Goal: Transaction & Acquisition: Purchase product/service

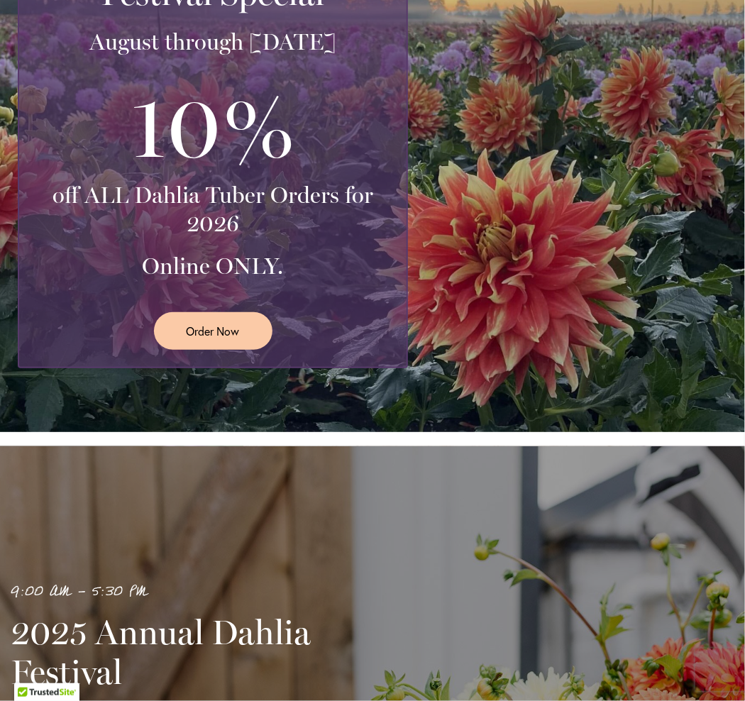
scroll to position [426, 0]
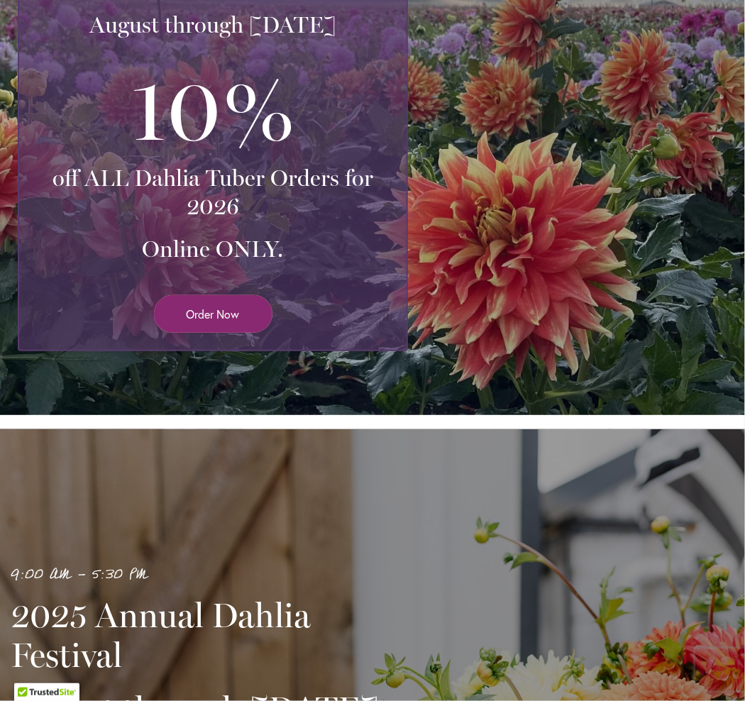
click at [205, 322] on span "Order Now" at bounding box center [213, 314] width 53 height 16
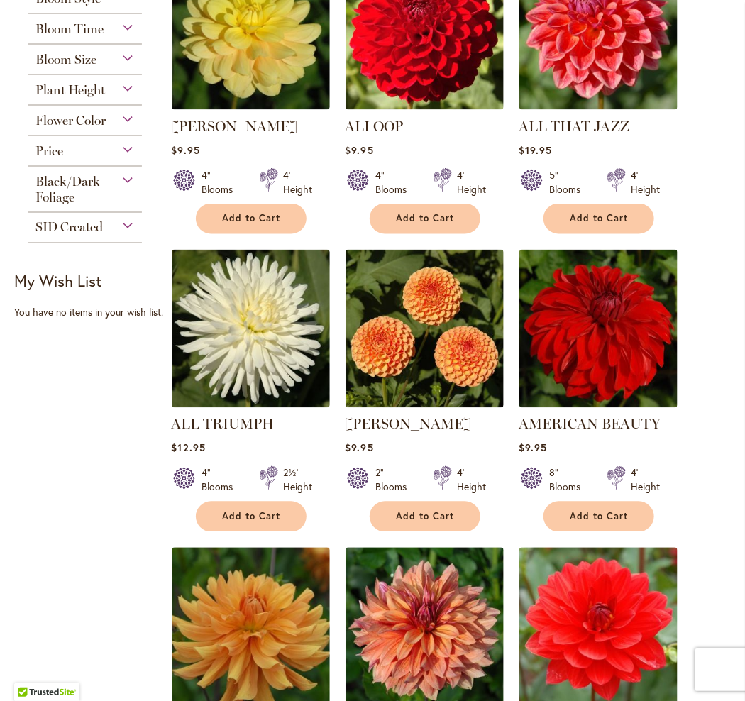
scroll to position [638, 0]
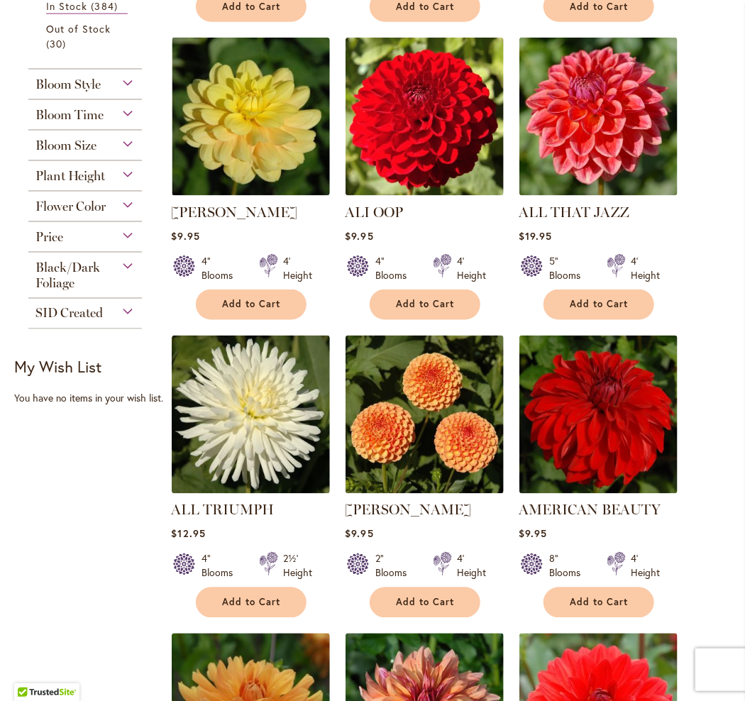
click at [94, 291] on div "Black/Dark Foliage" at bounding box center [84, 272] width 113 height 38
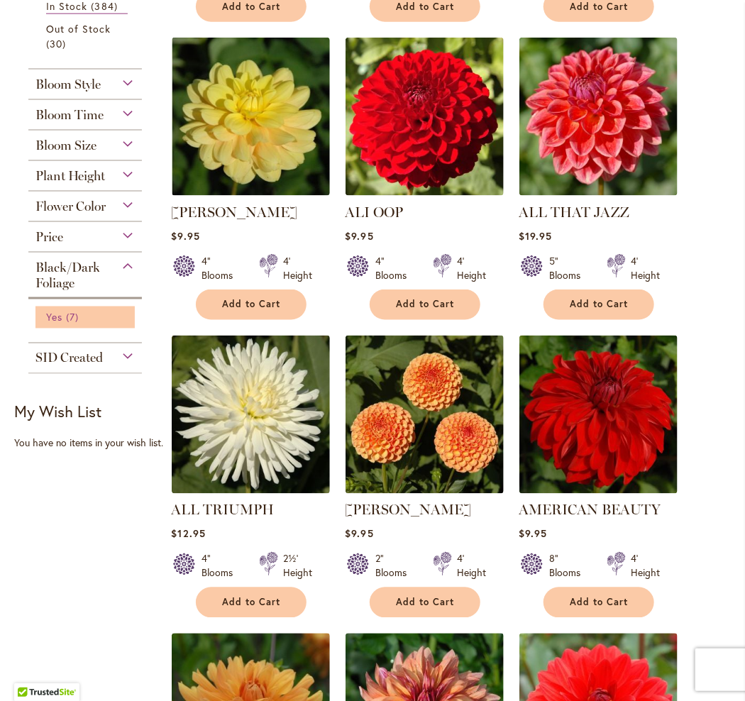
click at [57, 324] on span "Yes" at bounding box center [54, 317] width 16 height 13
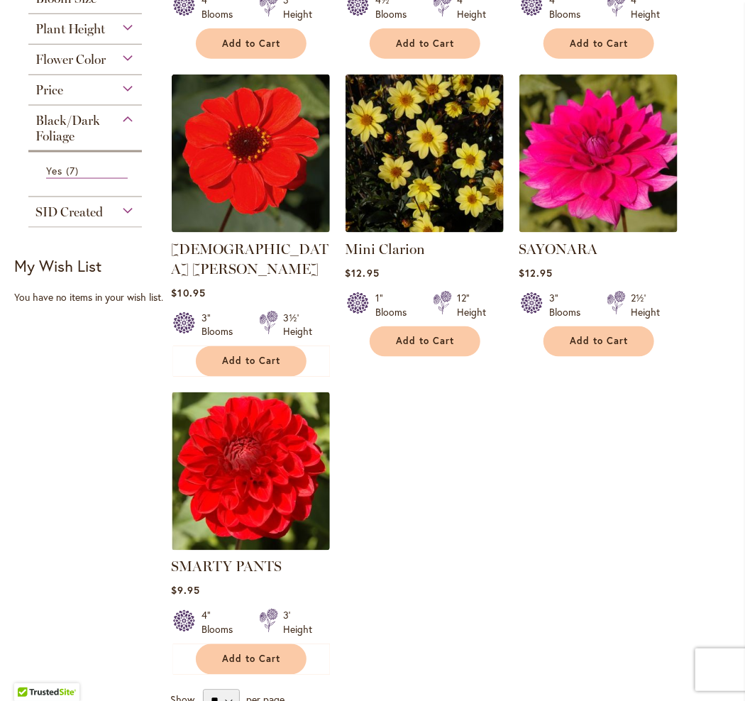
scroll to position [567, 0]
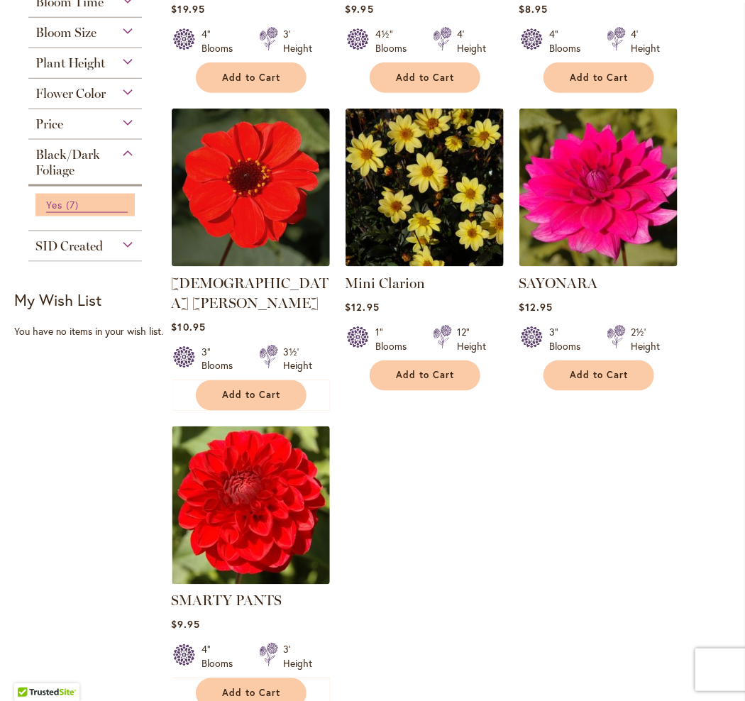
click at [62, 213] on link "Yes 7 items" at bounding box center [87, 205] width 82 height 16
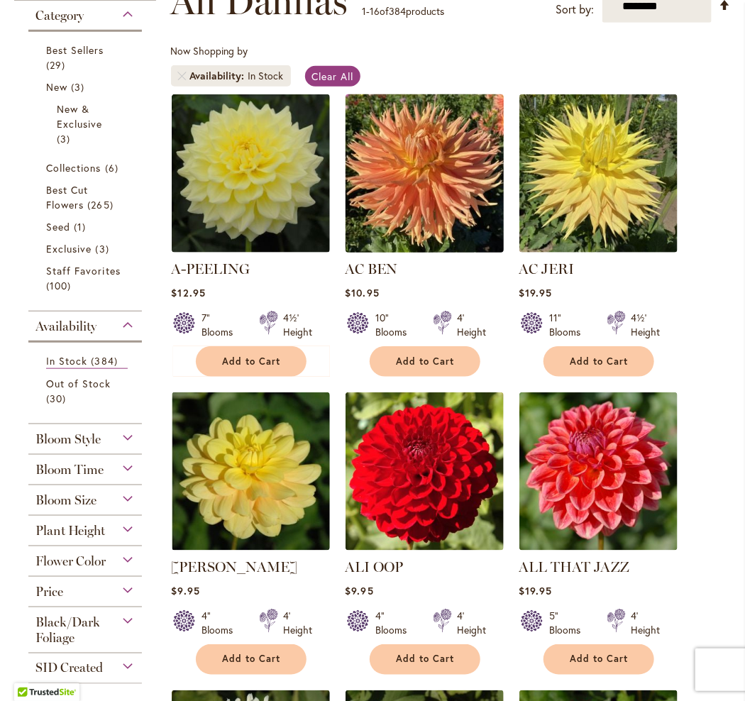
scroll to position [355, 0]
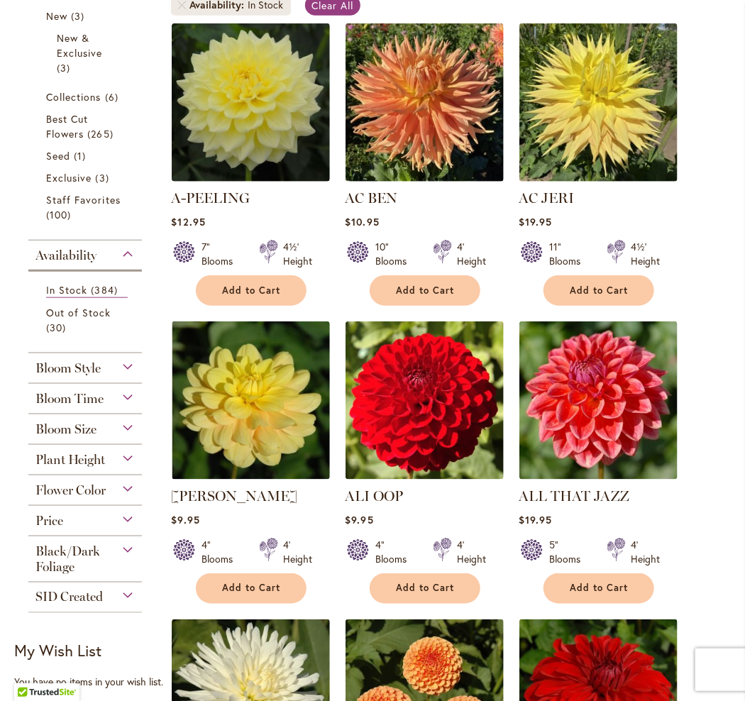
click at [119, 376] on div "Bloom Style" at bounding box center [84, 364] width 113 height 23
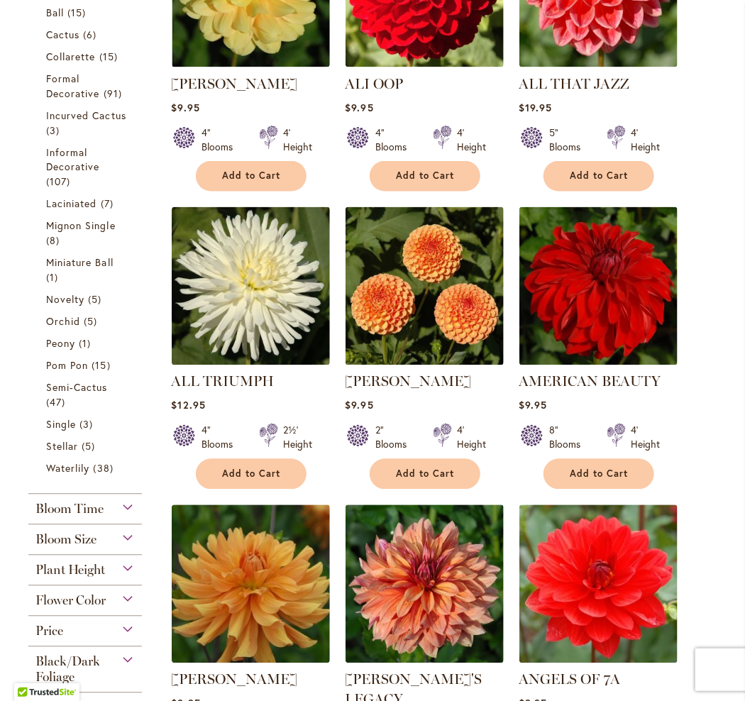
scroll to position [792, 0]
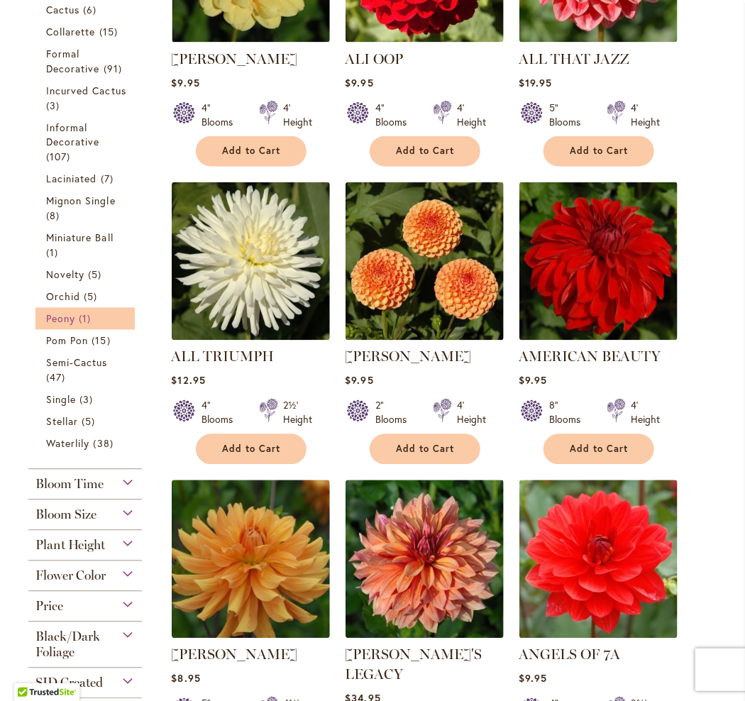
click at [59, 326] on span "Peony" at bounding box center [60, 318] width 29 height 13
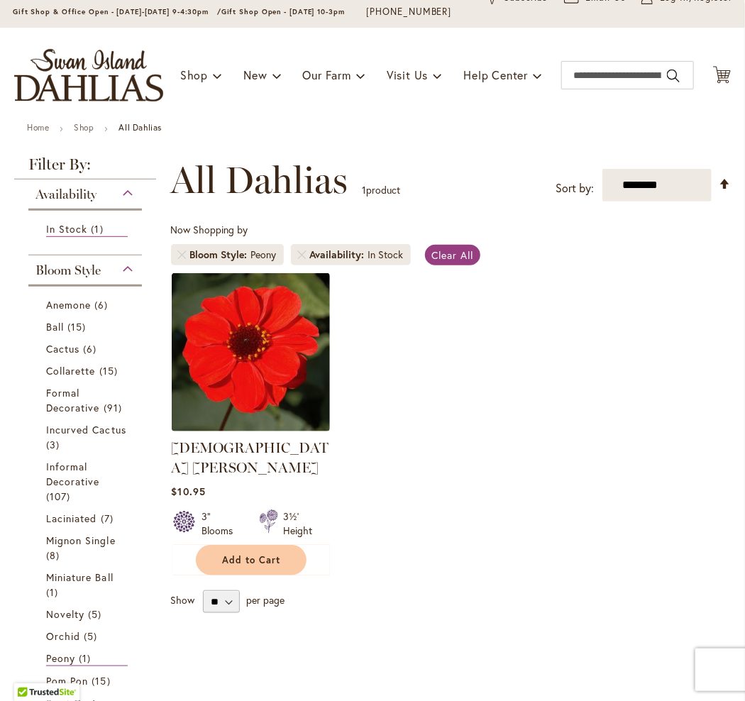
scroll to position [71, 0]
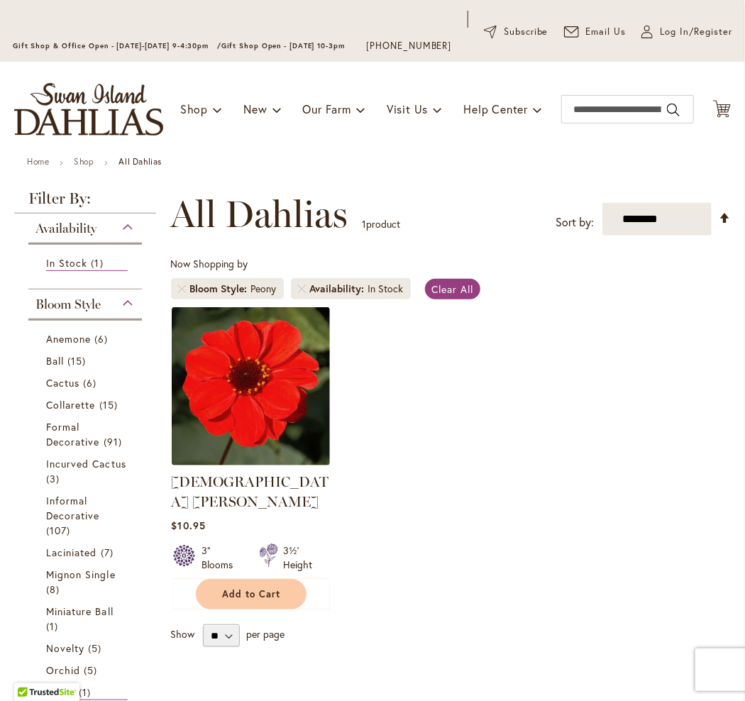
click at [134, 167] on strong "All Dahlias" at bounding box center [139, 161] width 43 height 11
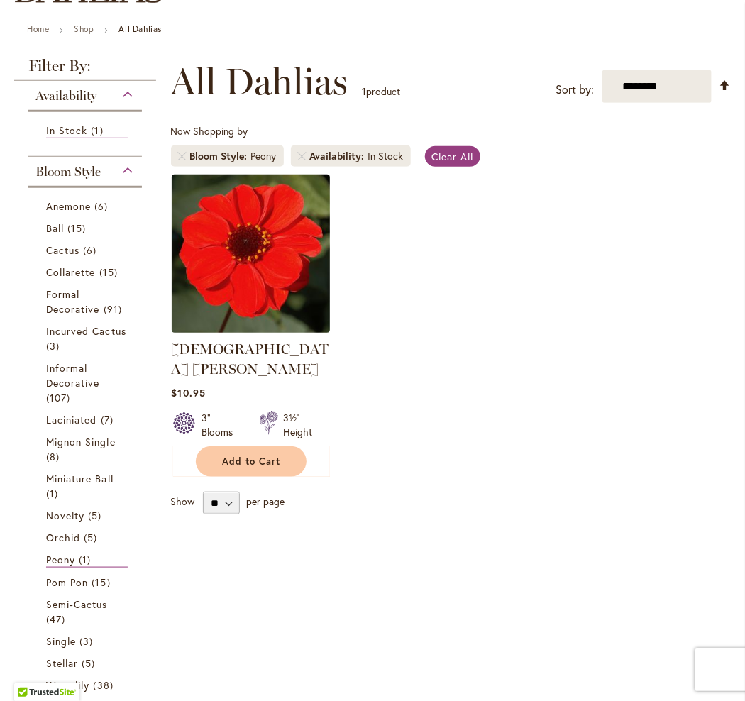
scroll to position [213, 0]
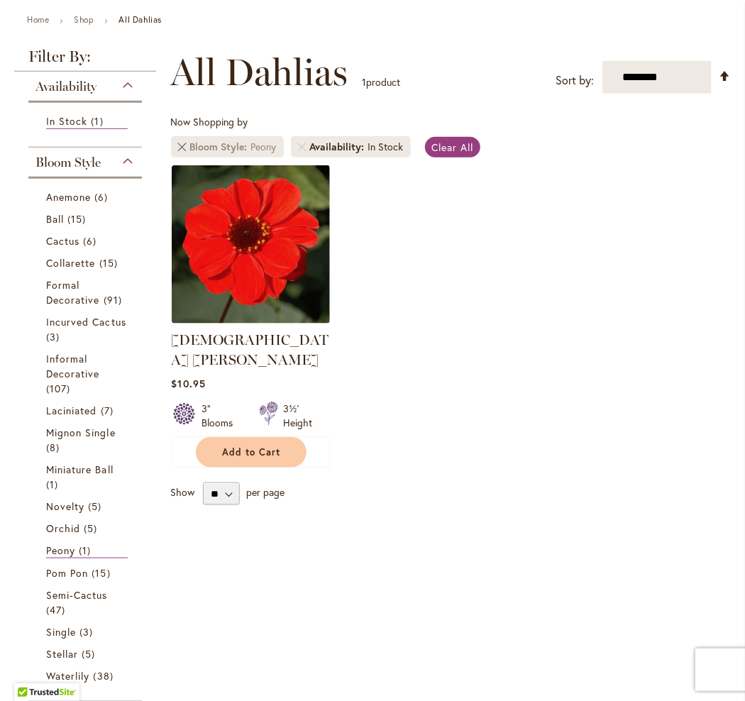
click at [181, 151] on link "Remove Bloom Style Peony" at bounding box center [182, 147] width 9 height 9
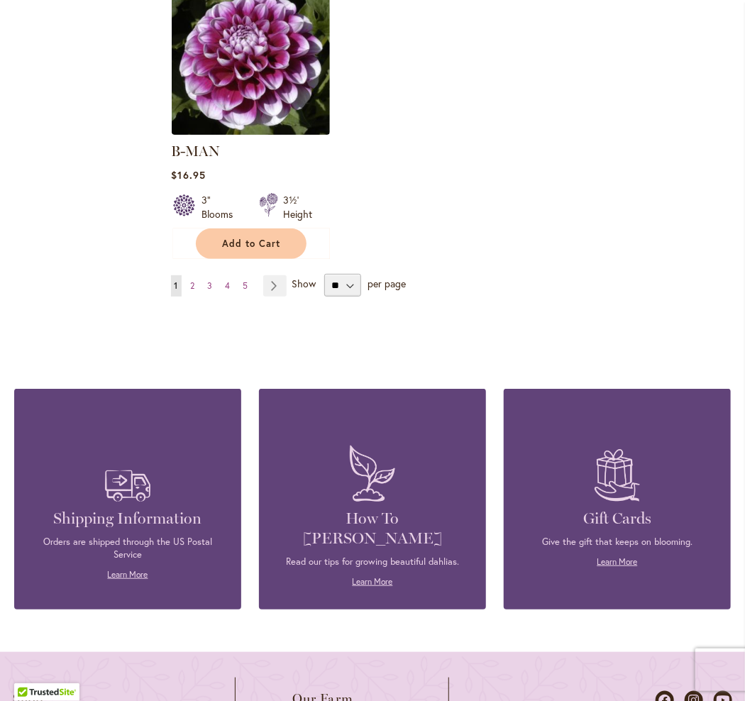
scroll to position [1915, 0]
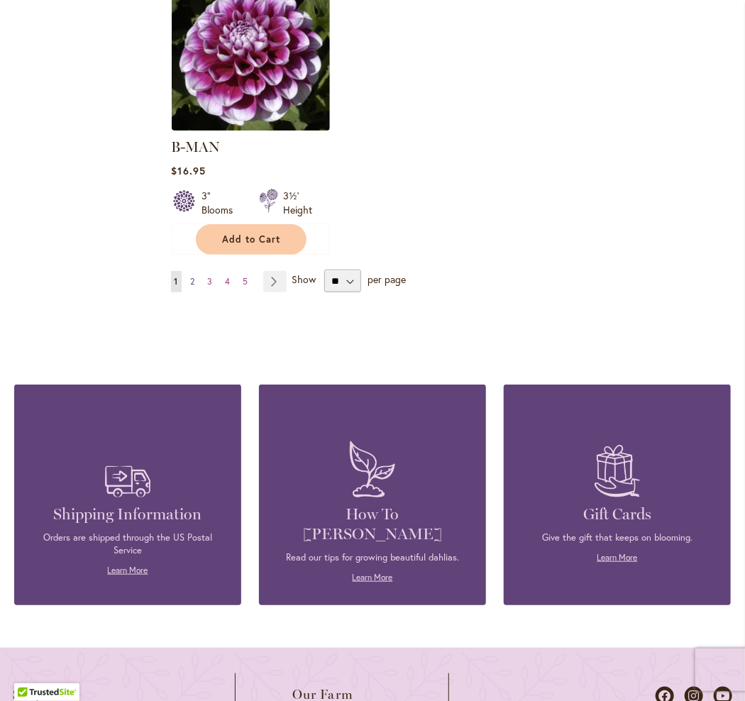
click at [192, 276] on span "2" at bounding box center [193, 281] width 4 height 11
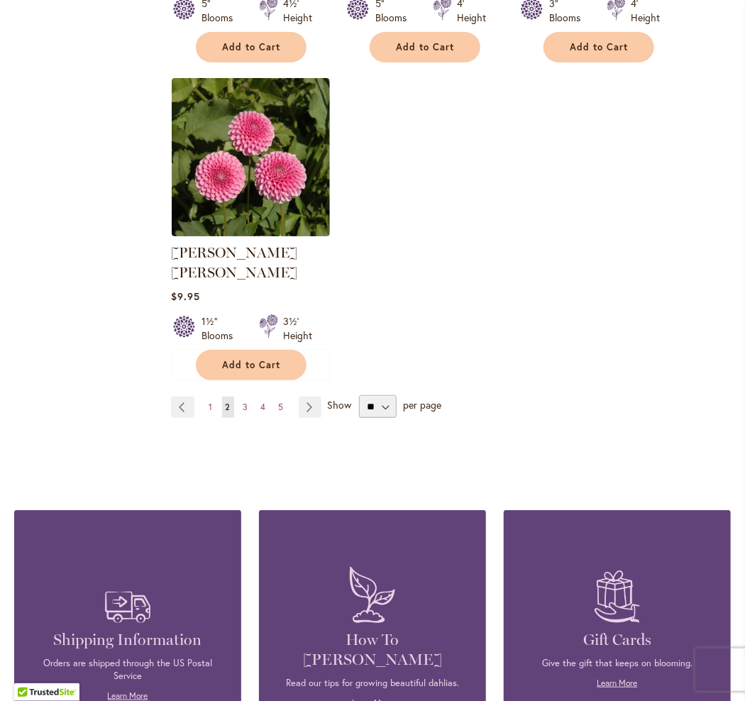
scroll to position [1844, 0]
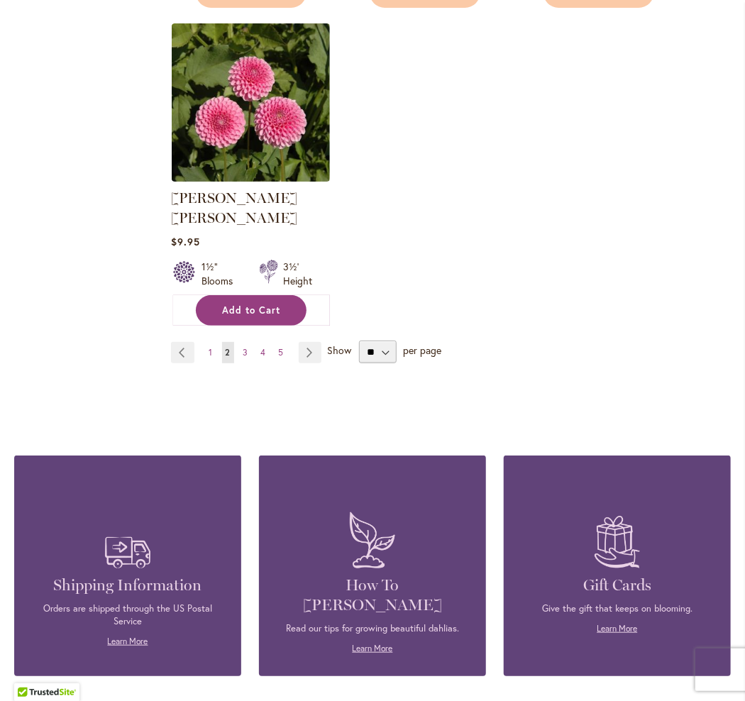
click at [243, 304] on span "Add to Cart" at bounding box center [251, 310] width 58 height 12
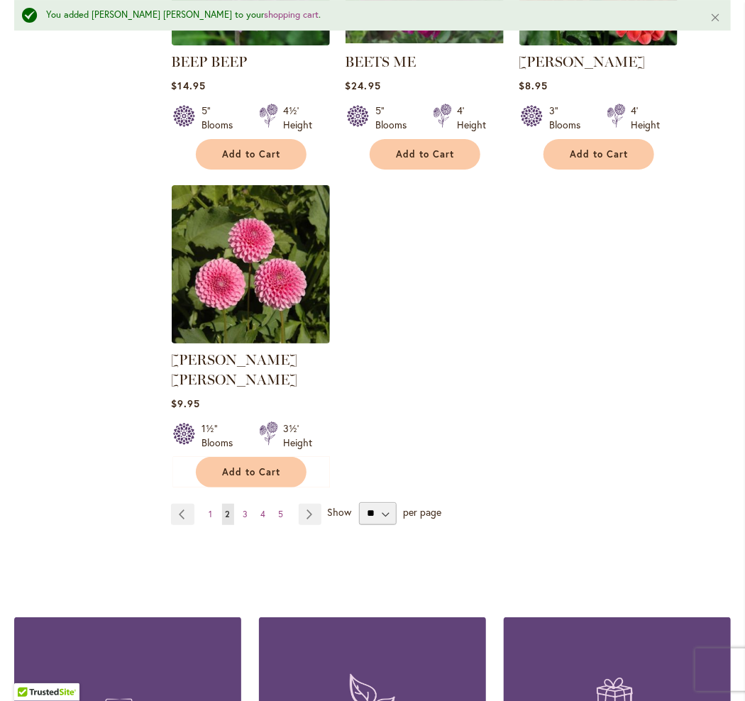
scroll to position [1881, 0]
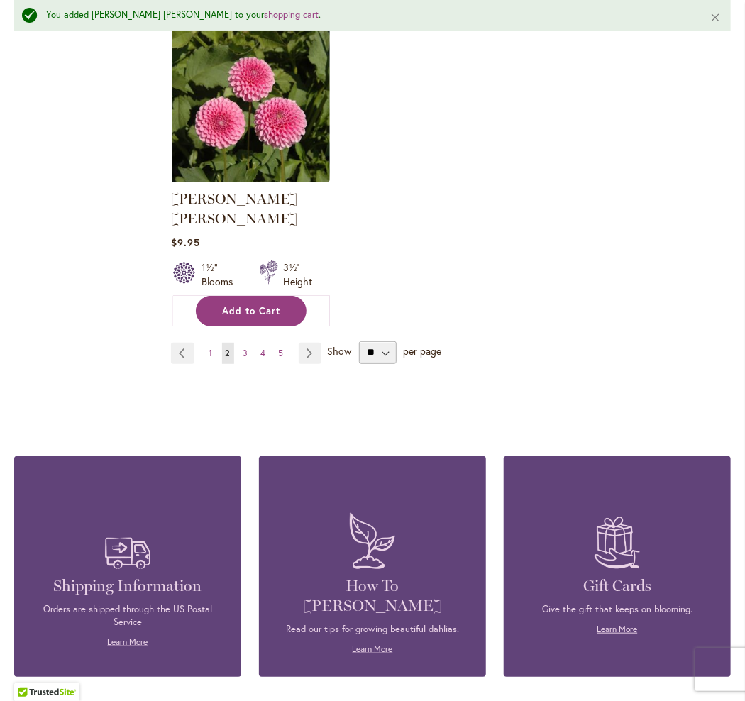
click at [275, 305] on span "Add to Cart" at bounding box center [251, 311] width 58 height 12
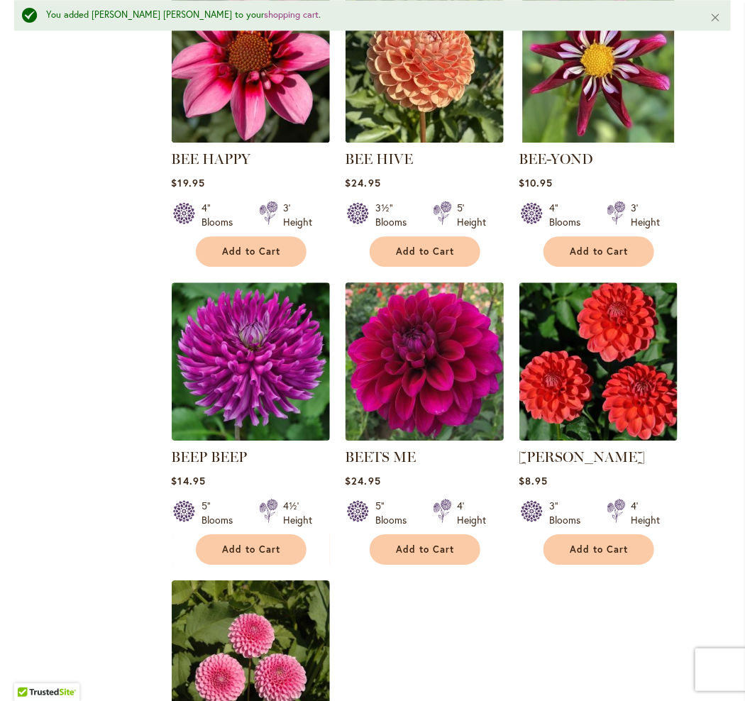
scroll to position [1243, 0]
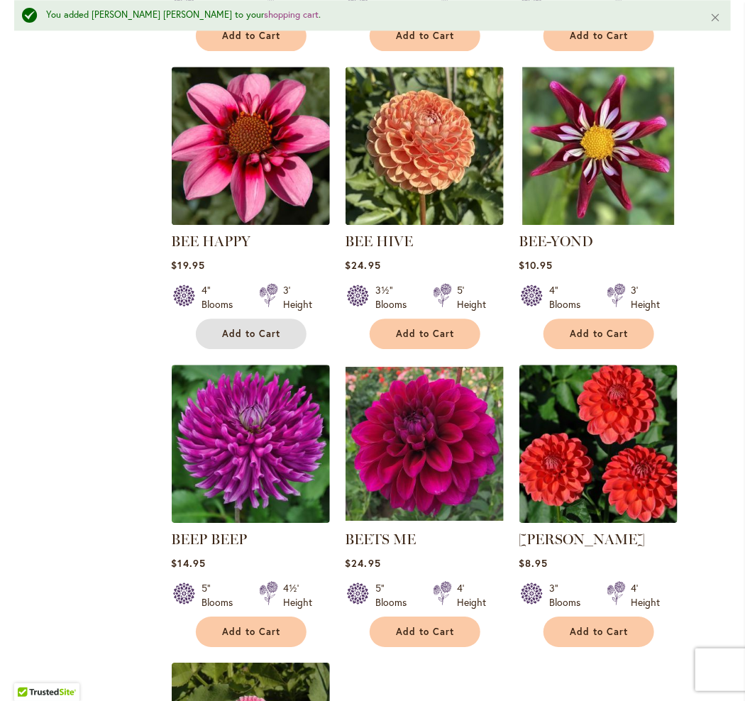
click at [244, 338] on span "Add to Cart" at bounding box center [251, 334] width 58 height 12
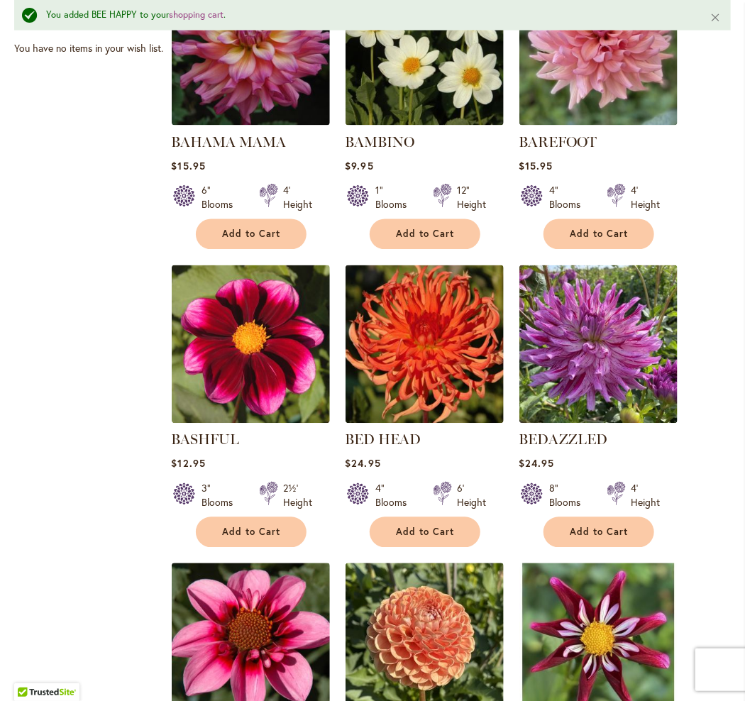
scroll to position [817, 0]
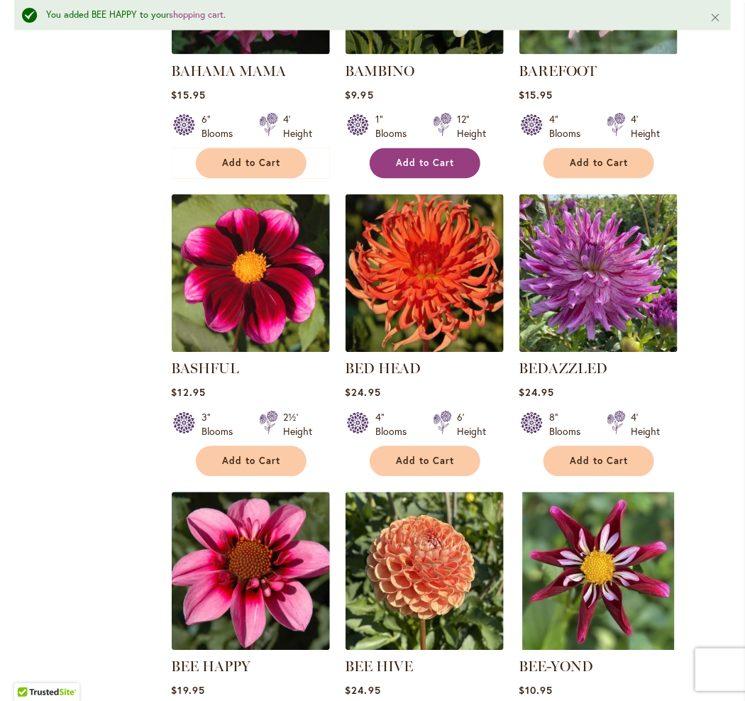
click at [449, 170] on span "Add to Cart" at bounding box center [425, 163] width 58 height 12
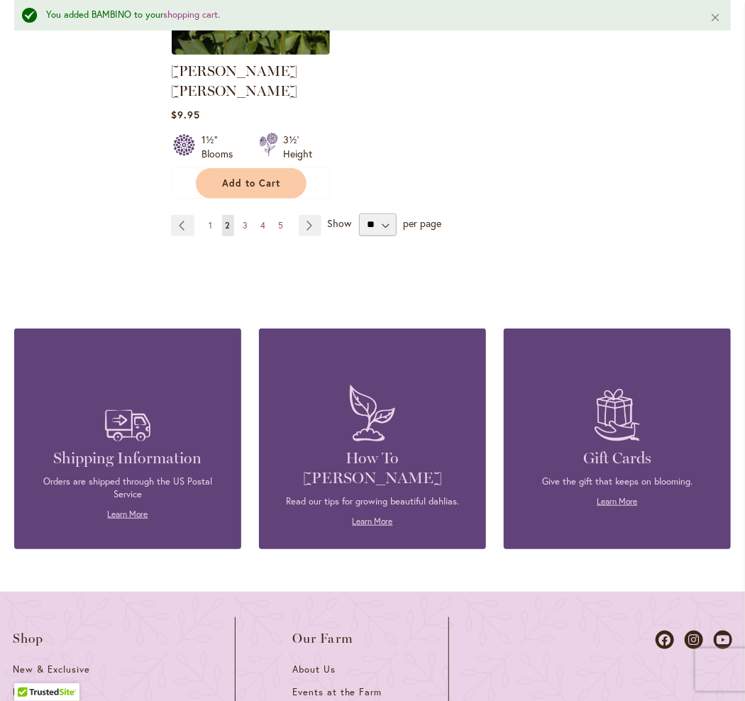
scroll to position [2023, 0]
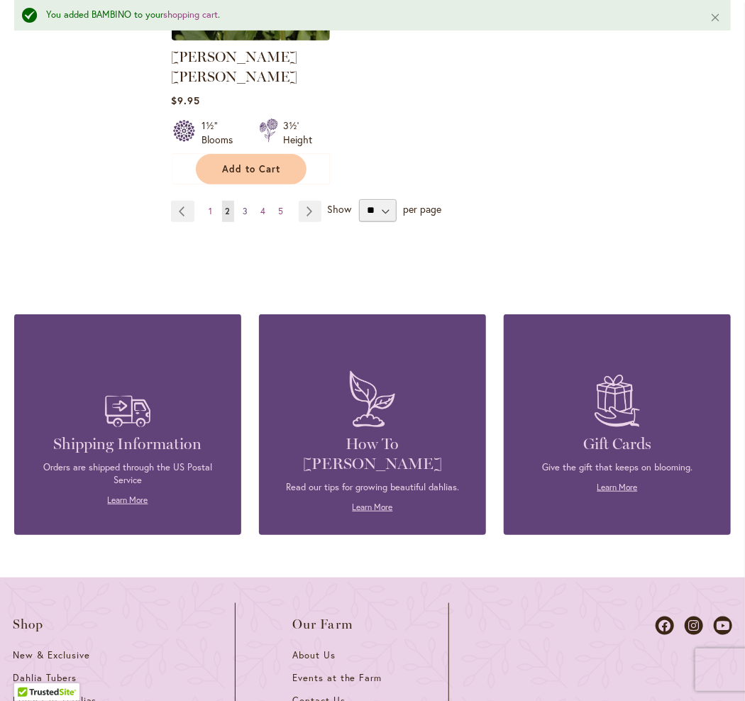
click at [245, 206] on span "3" at bounding box center [245, 211] width 5 height 11
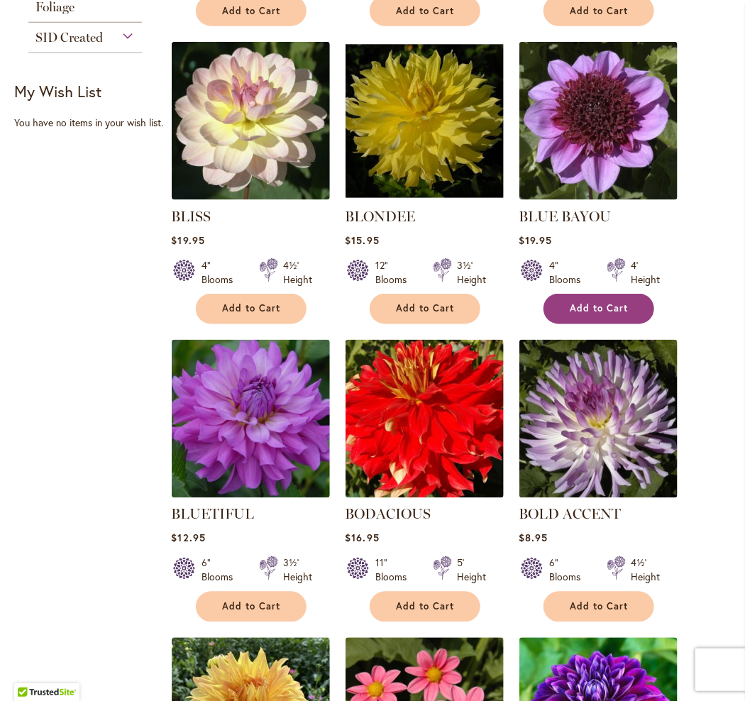
scroll to position [638, 0]
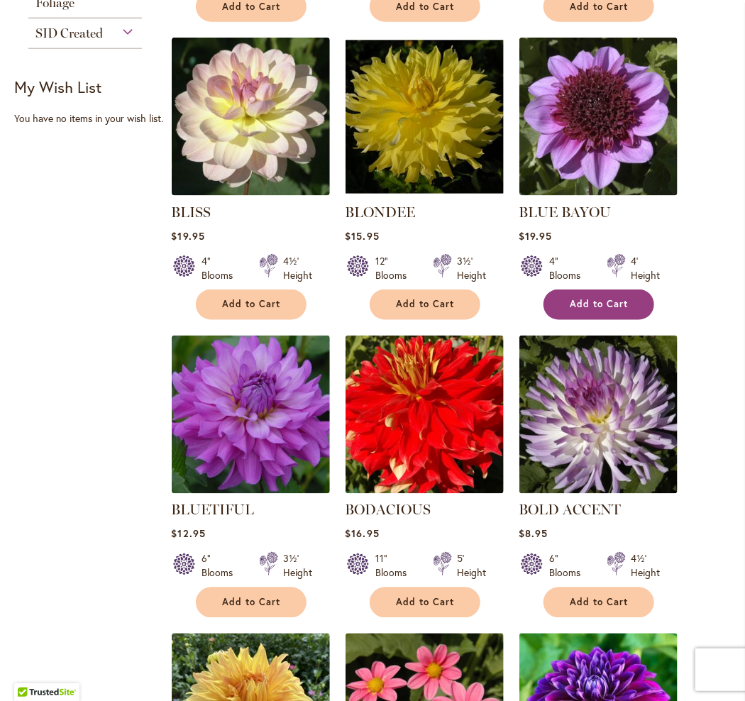
click at [604, 311] on span "Add to Cart" at bounding box center [599, 305] width 58 height 12
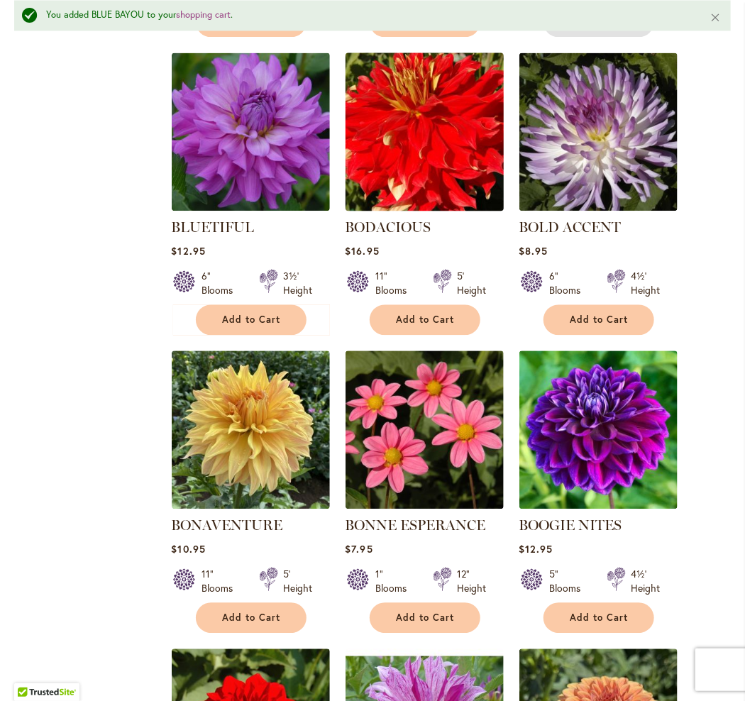
scroll to position [1243, 0]
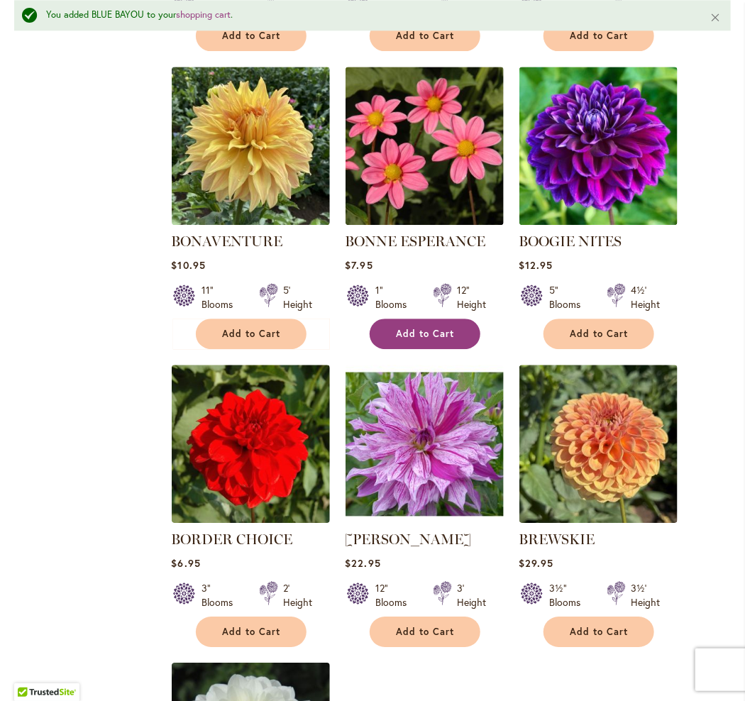
click at [433, 340] on span "Add to Cart" at bounding box center [425, 334] width 58 height 12
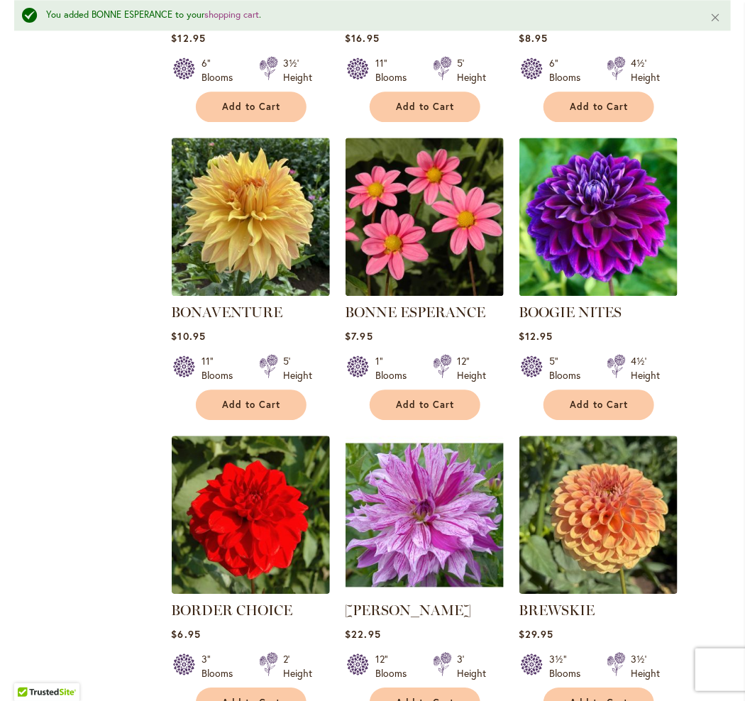
scroll to position [1172, 0]
click at [426, 420] on button "Add to Cart" at bounding box center [425, 404] width 111 height 31
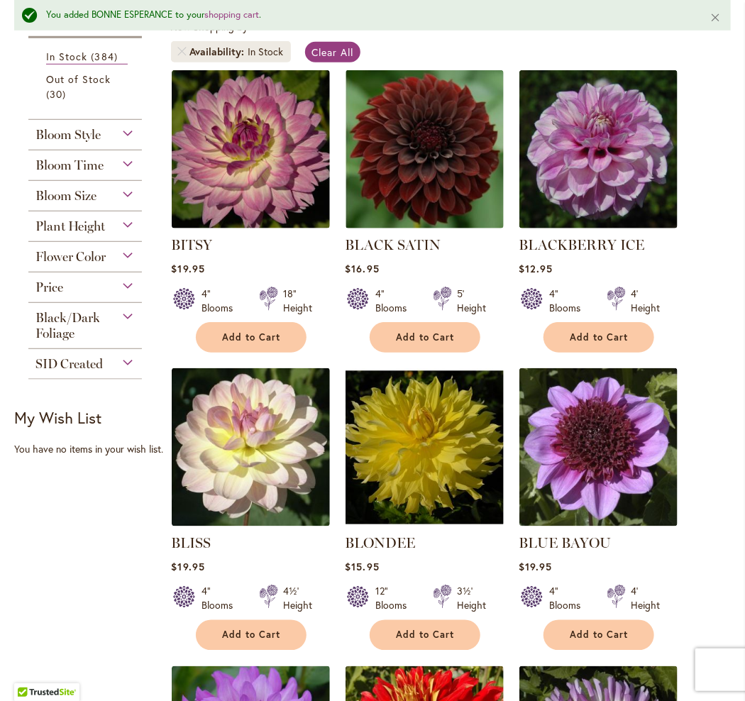
scroll to position [321, 0]
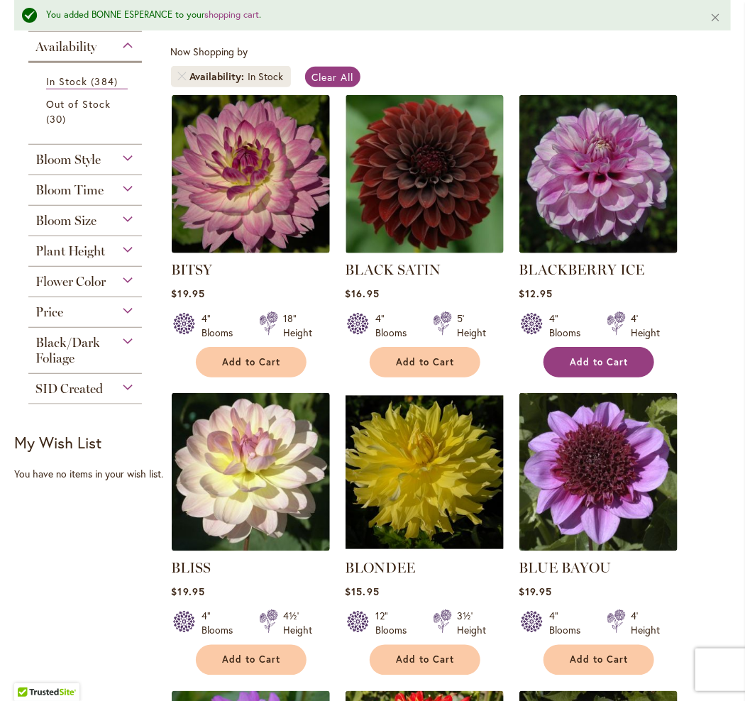
click at [590, 368] on span "Add to Cart" at bounding box center [599, 362] width 58 height 12
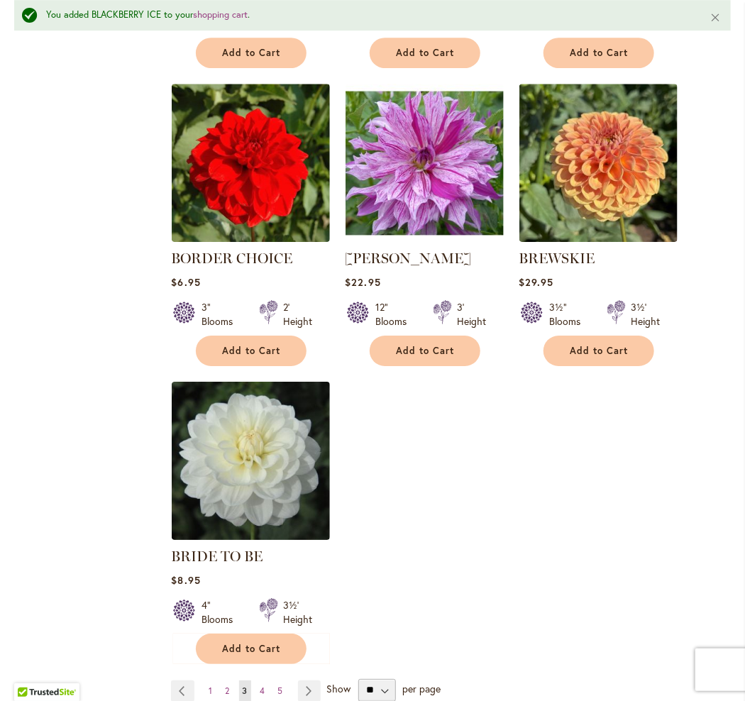
scroll to position [1526, 0]
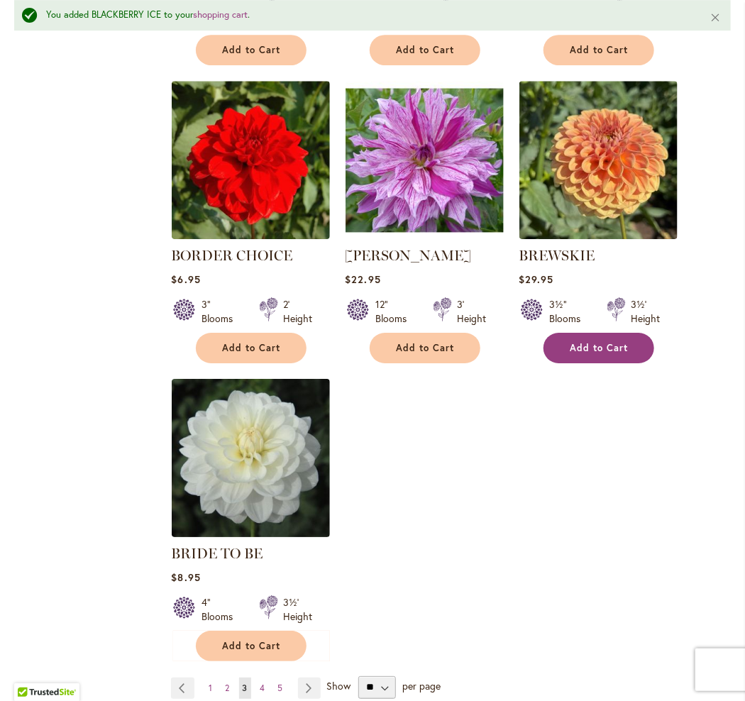
click at [598, 354] on span "Add to Cart" at bounding box center [599, 348] width 58 height 12
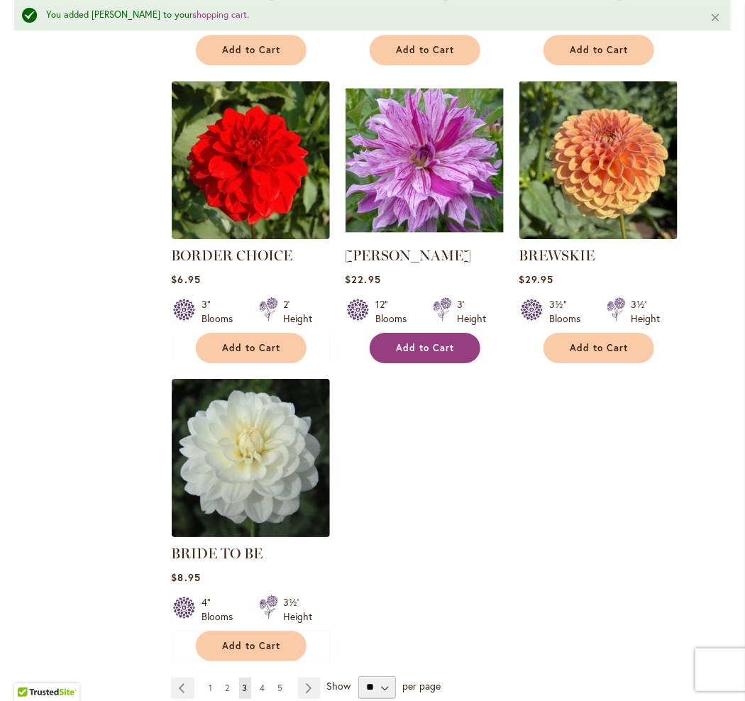
click at [411, 354] on span "Add to Cart" at bounding box center [425, 348] width 58 height 12
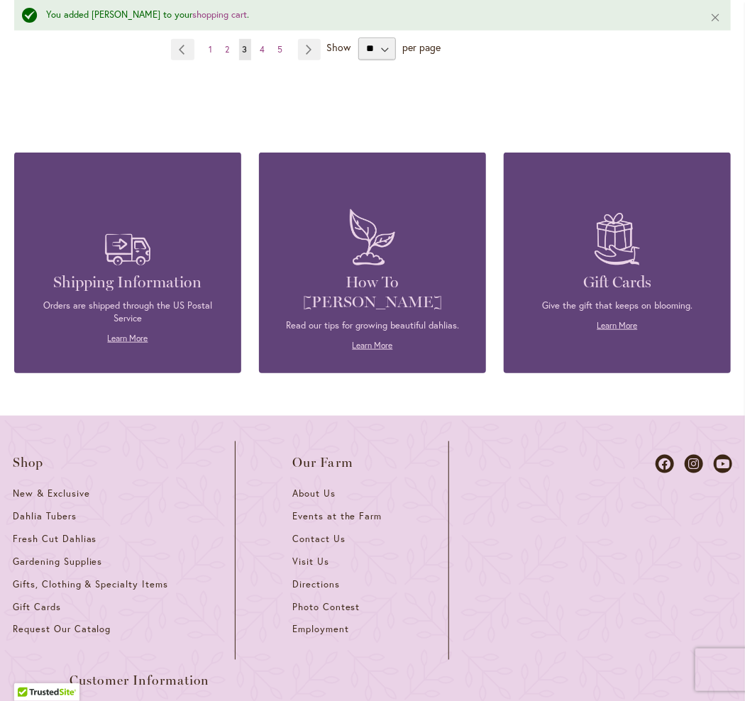
scroll to position [2023, 0]
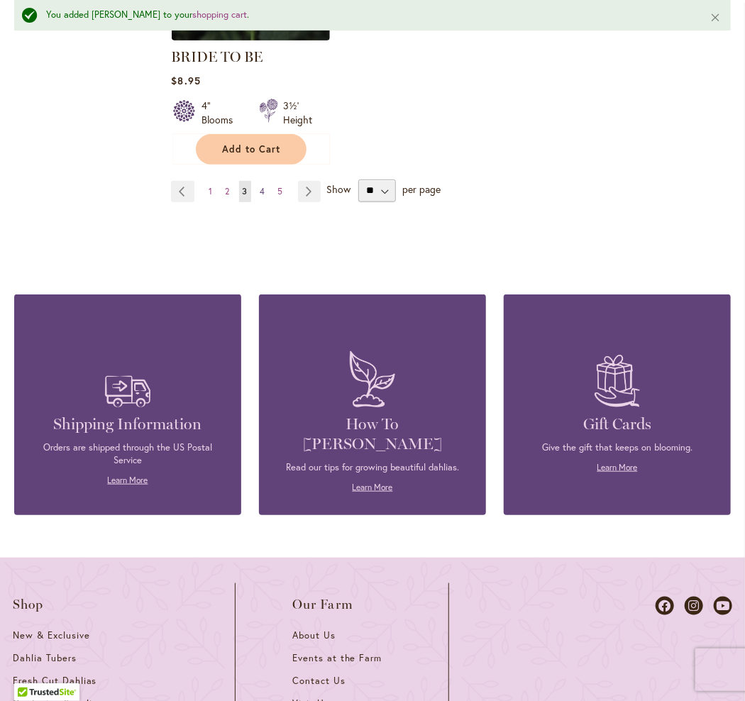
click at [260, 196] on span "4" at bounding box center [262, 191] width 5 height 11
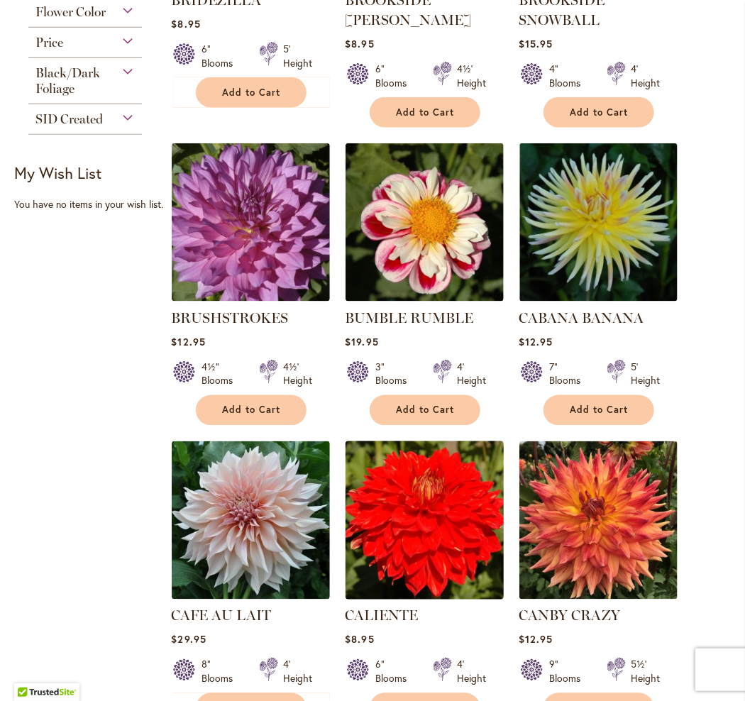
scroll to position [638, 0]
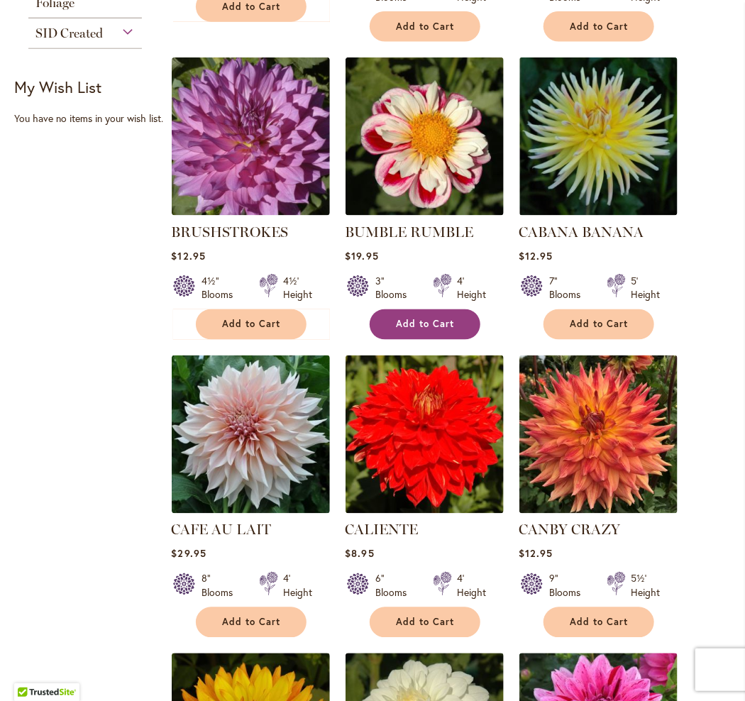
click at [411, 328] on button "Add to Cart" at bounding box center [425, 324] width 111 height 31
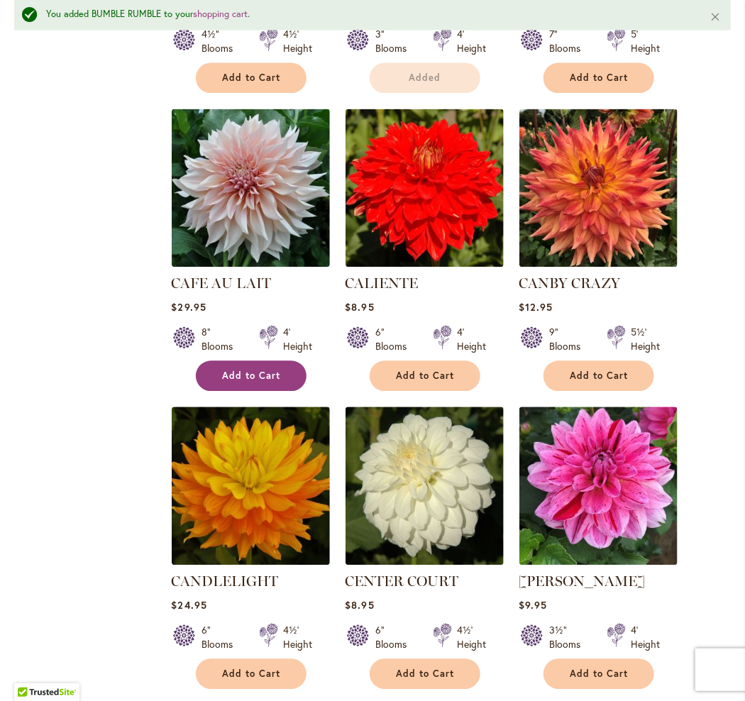
click at [267, 370] on span "Add to Cart" at bounding box center [251, 376] width 58 height 12
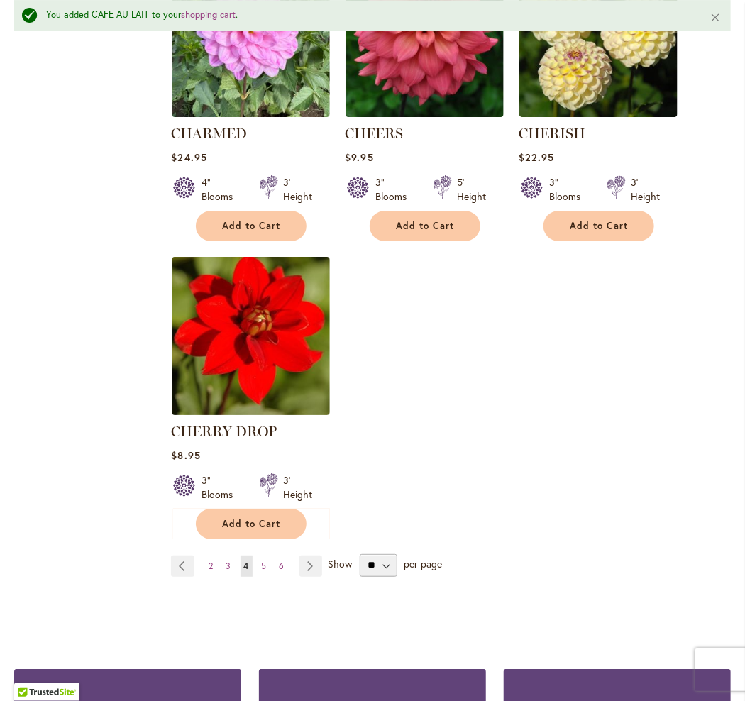
scroll to position [1739, 0]
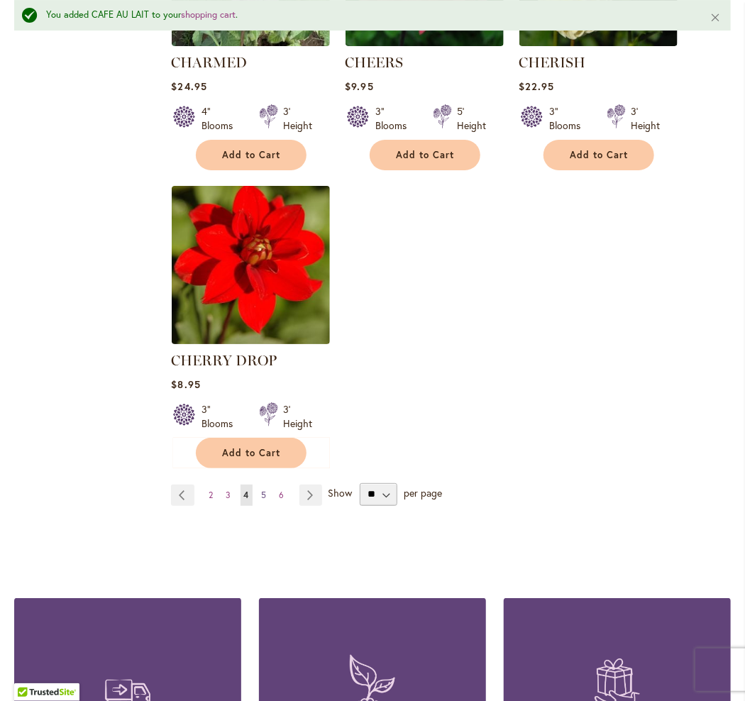
click at [264, 499] on span "5" at bounding box center [264, 494] width 5 height 11
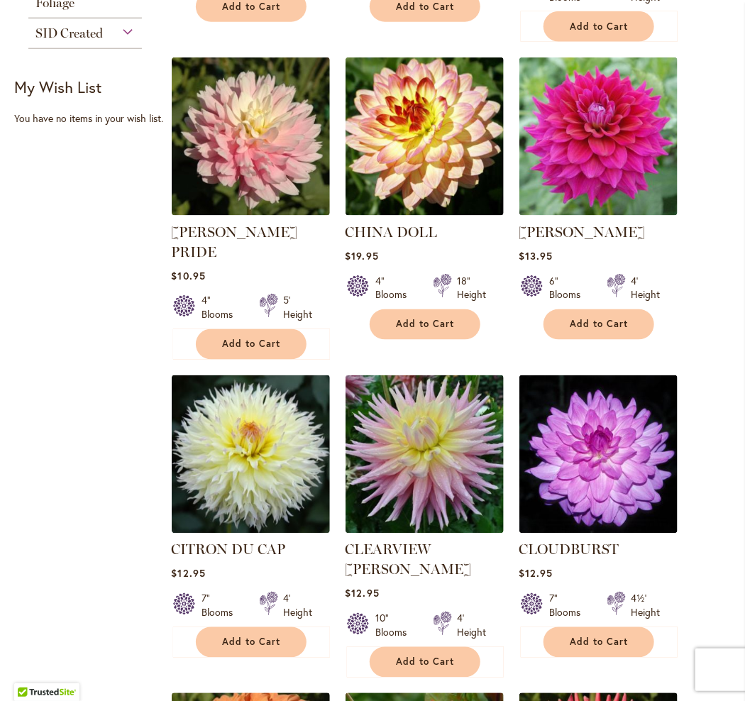
scroll to position [567, 0]
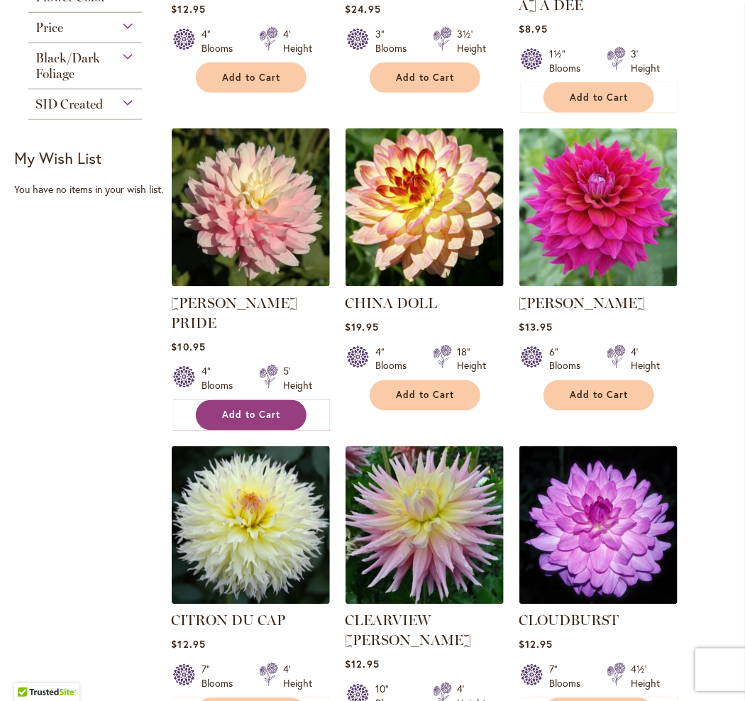
click at [239, 409] on span "Add to Cart" at bounding box center [251, 415] width 58 height 12
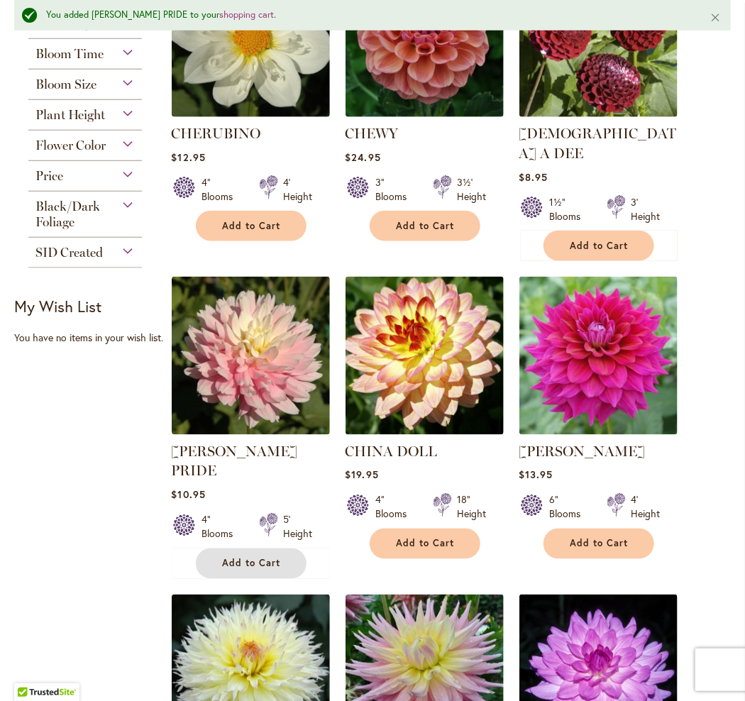
scroll to position [392, 0]
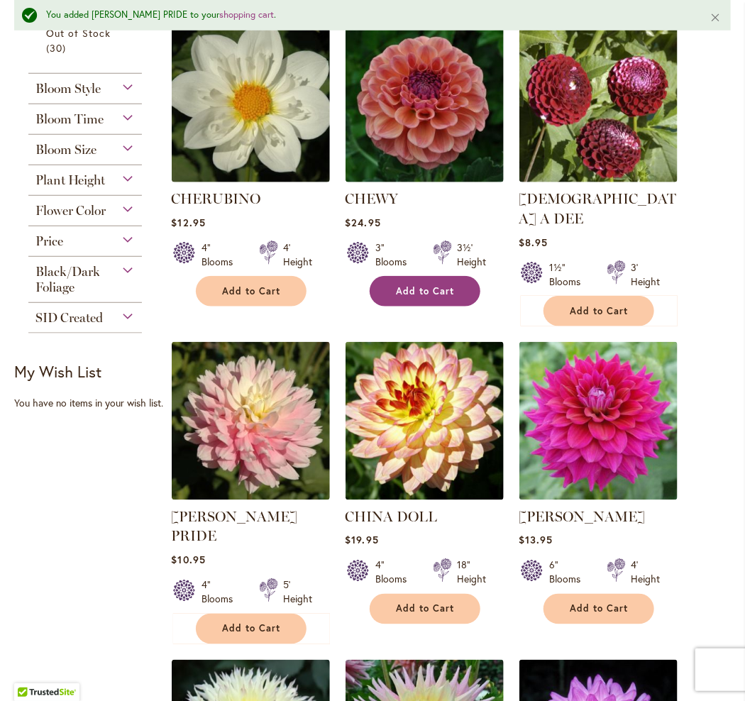
click at [414, 297] on span "Add to Cart" at bounding box center [425, 291] width 58 height 12
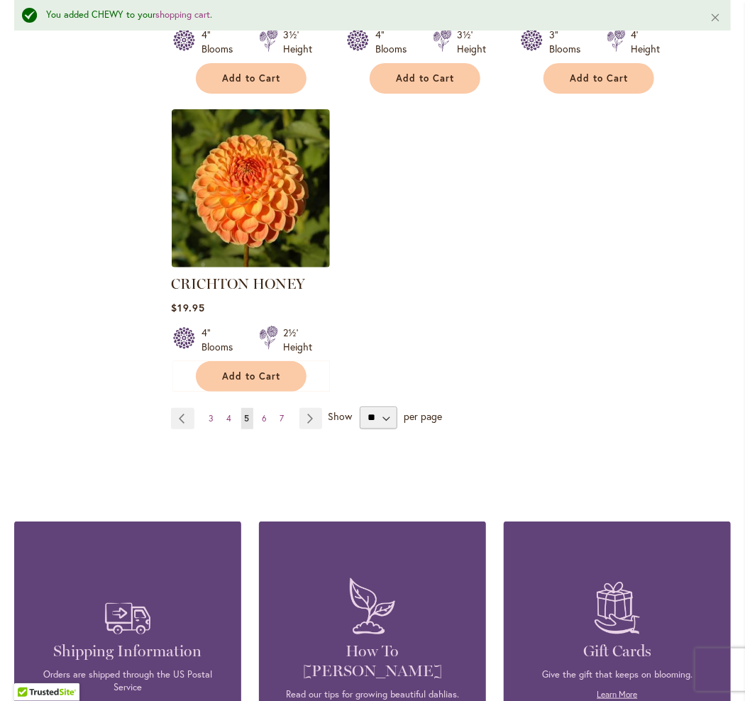
scroll to position [2023, 0]
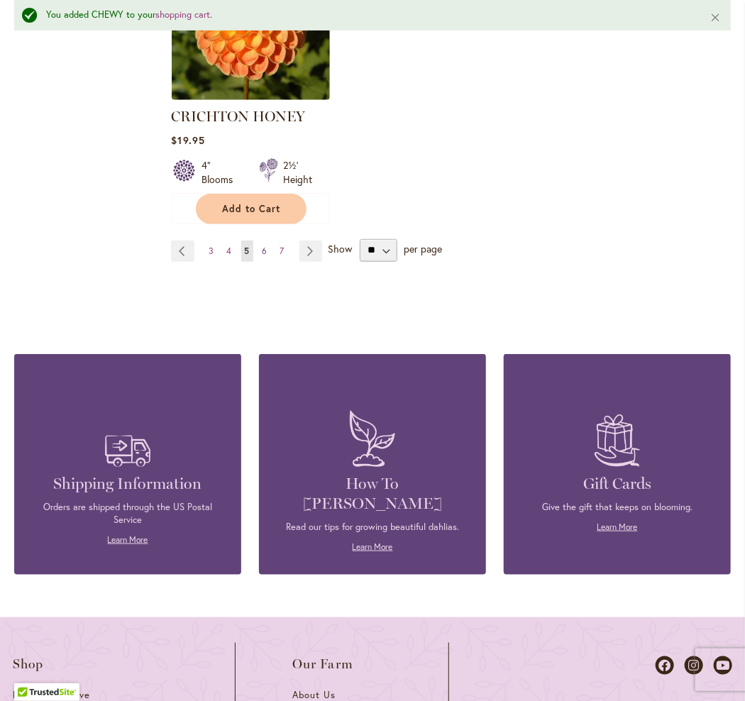
click at [262, 245] on span "6" at bounding box center [264, 250] width 5 height 11
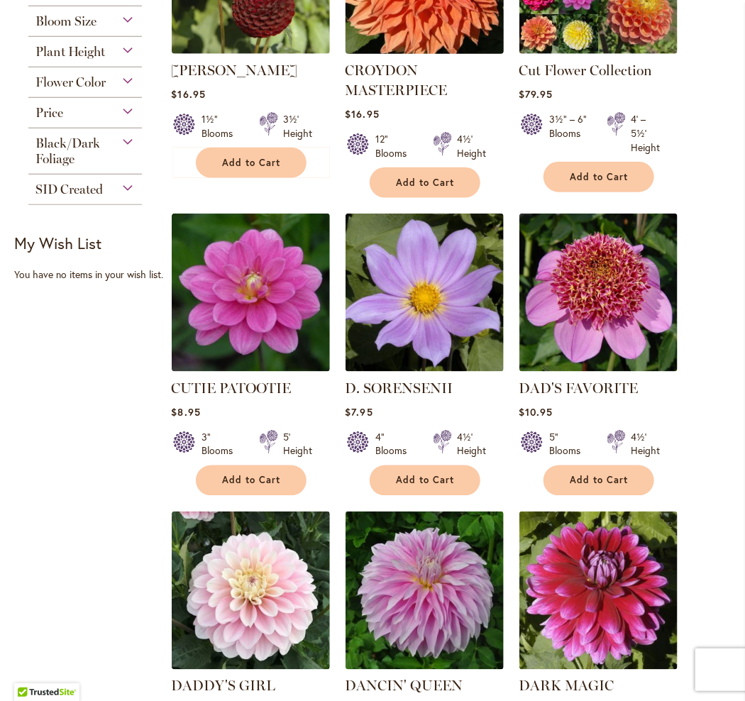
scroll to position [567, 0]
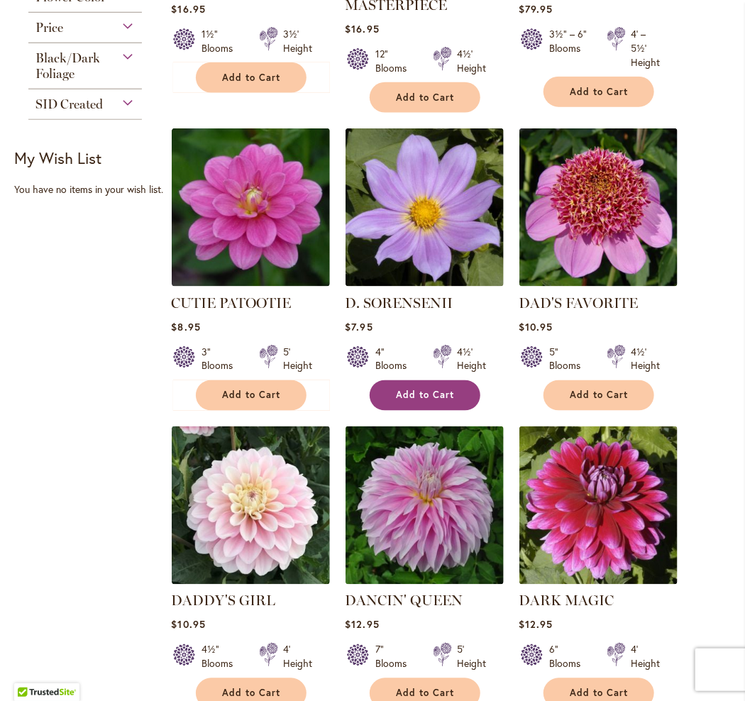
click at [403, 401] on span "Add to Cart" at bounding box center [425, 395] width 58 height 12
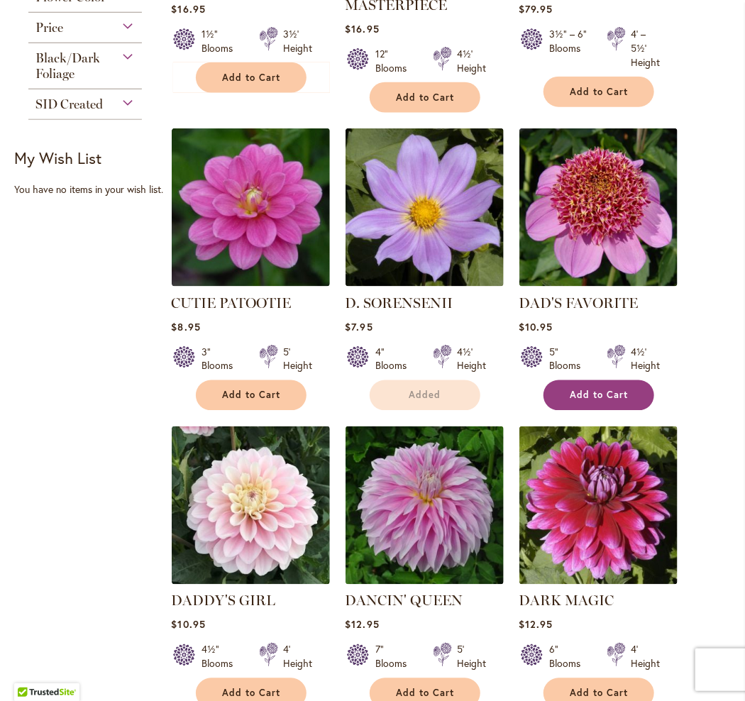
click at [580, 401] on span "Add to Cart" at bounding box center [599, 395] width 58 height 12
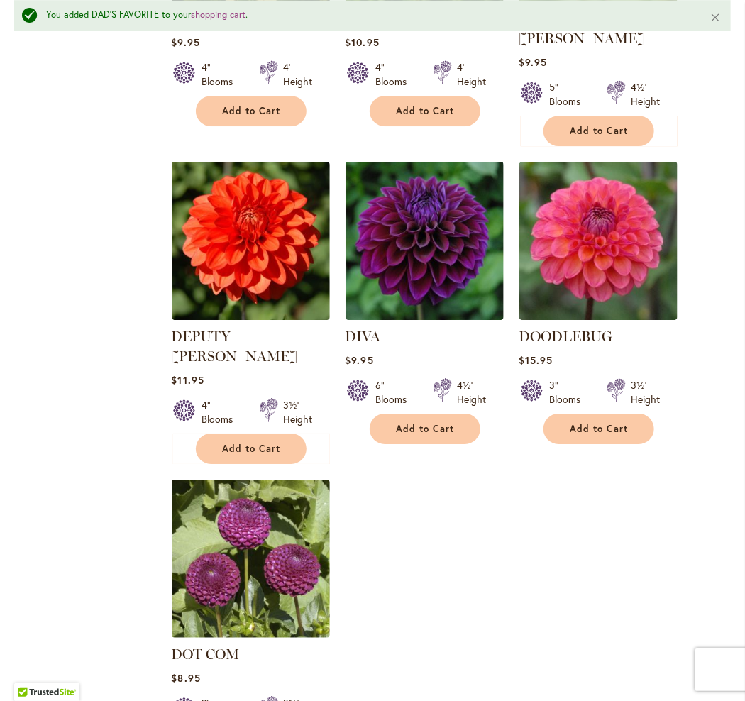
scroll to position [1526, 0]
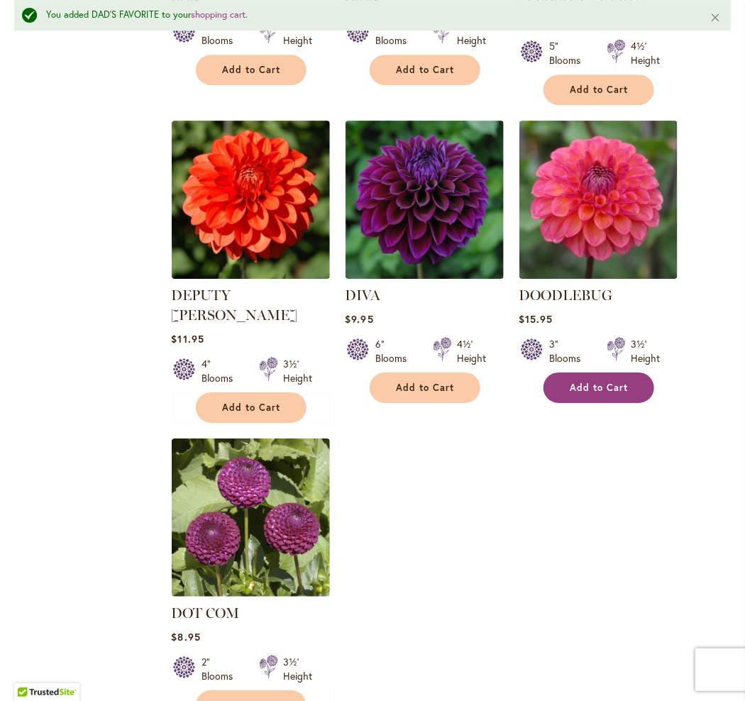
click at [592, 382] on span "Add to Cart" at bounding box center [599, 388] width 58 height 12
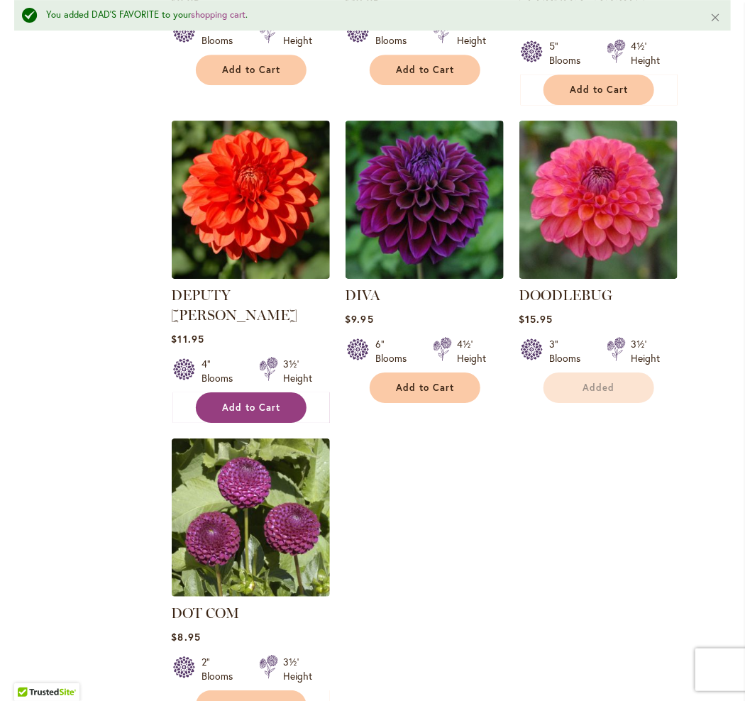
click at [235, 401] on span "Add to Cart" at bounding box center [251, 407] width 58 height 12
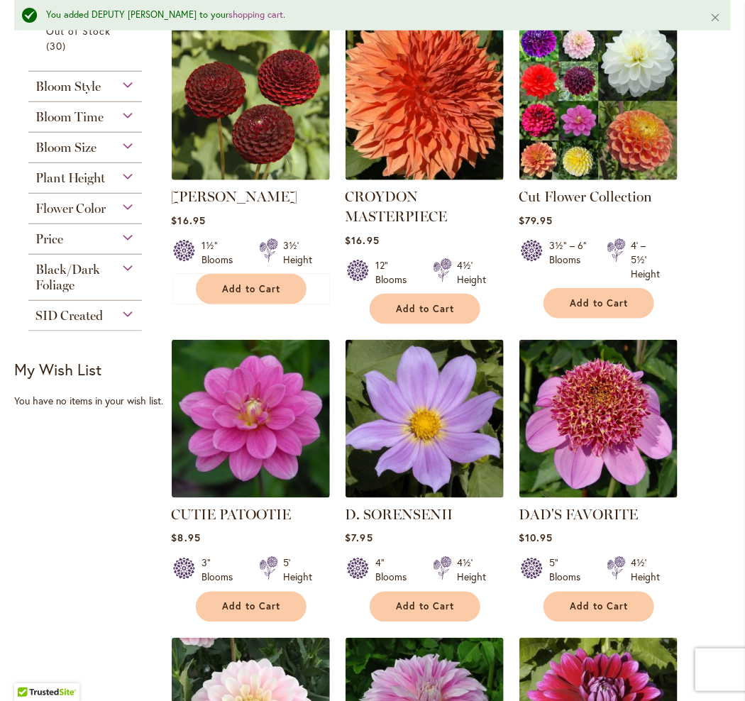
scroll to position [392, 0]
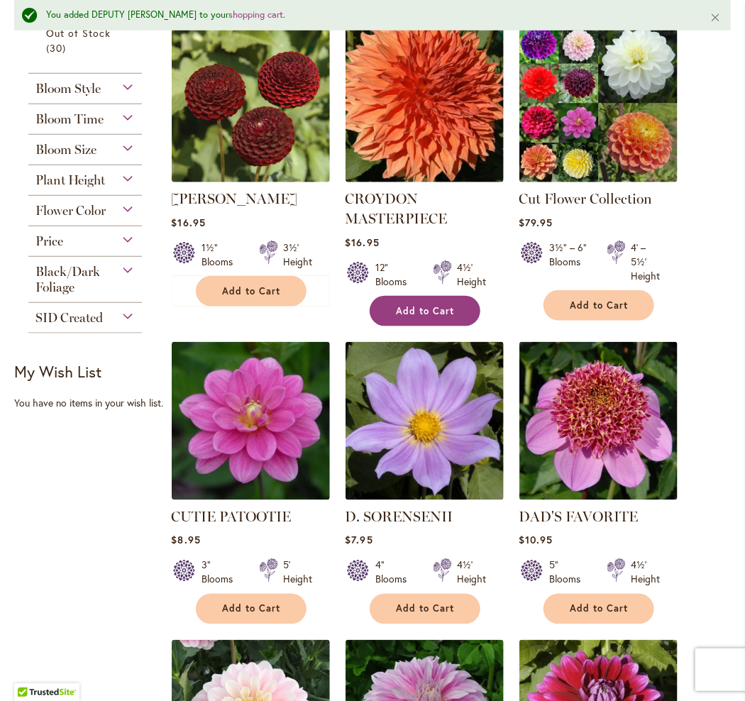
click at [422, 326] on button "Add to Cart" at bounding box center [425, 311] width 111 height 31
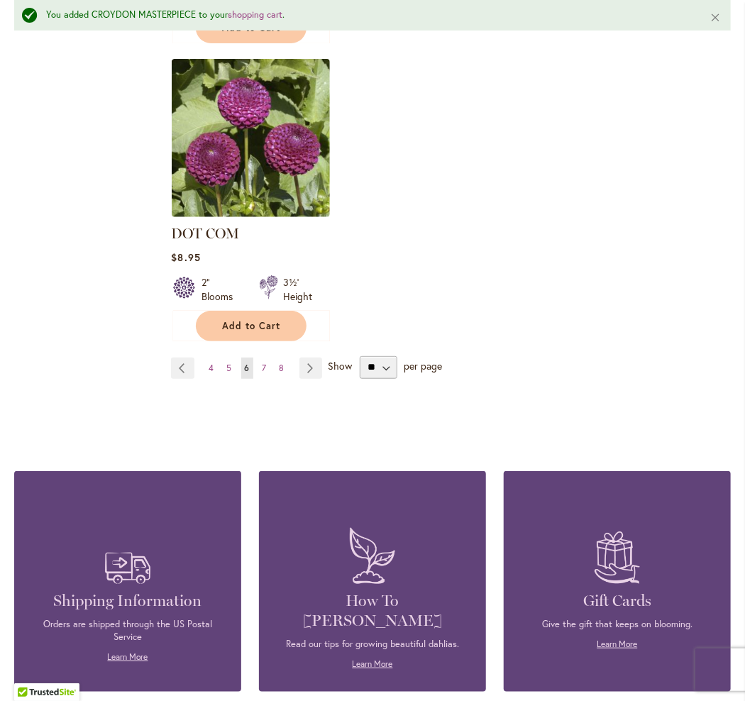
scroll to position [2023, 0]
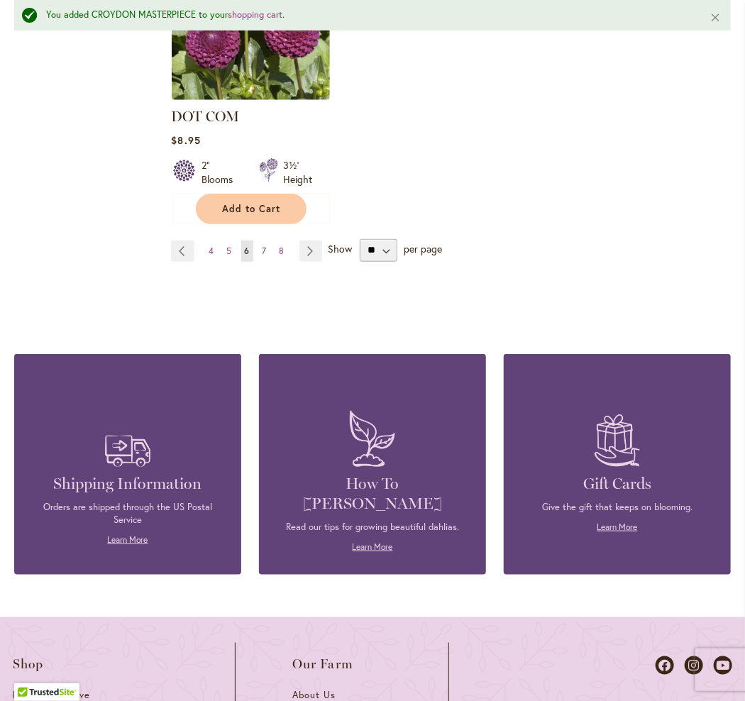
click at [262, 245] on span "7" at bounding box center [264, 250] width 4 height 11
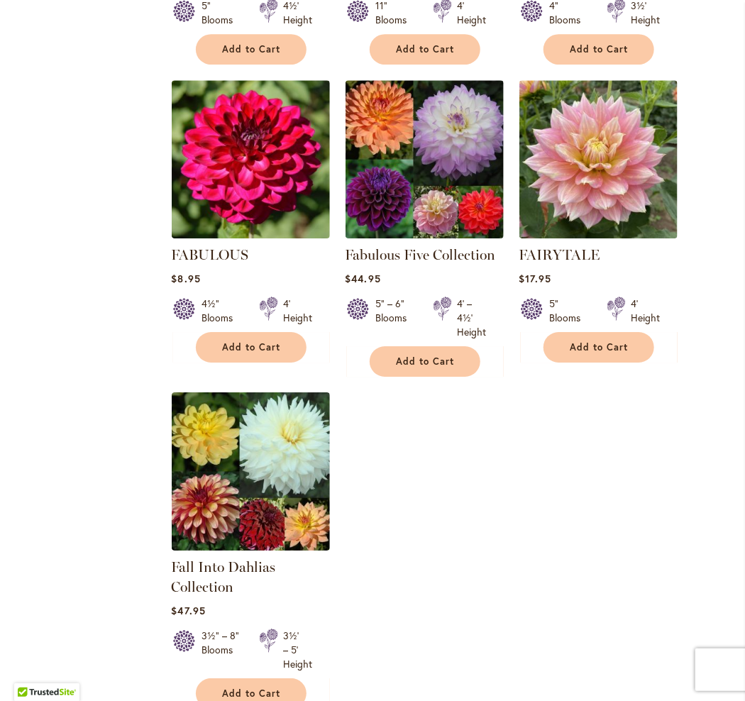
scroll to position [1490, 0]
click at [434, 367] on span "Add to Cart" at bounding box center [425, 361] width 58 height 12
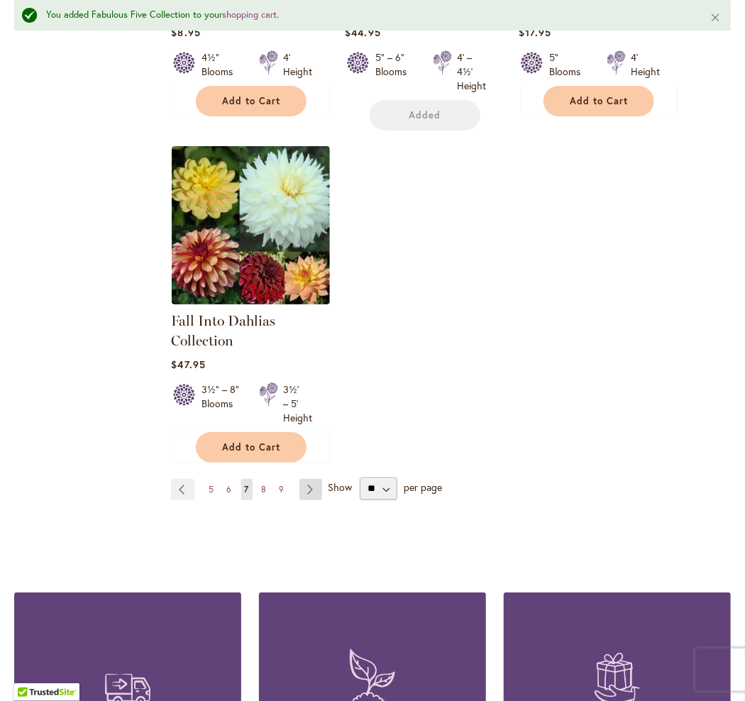
scroll to position [1810, 0]
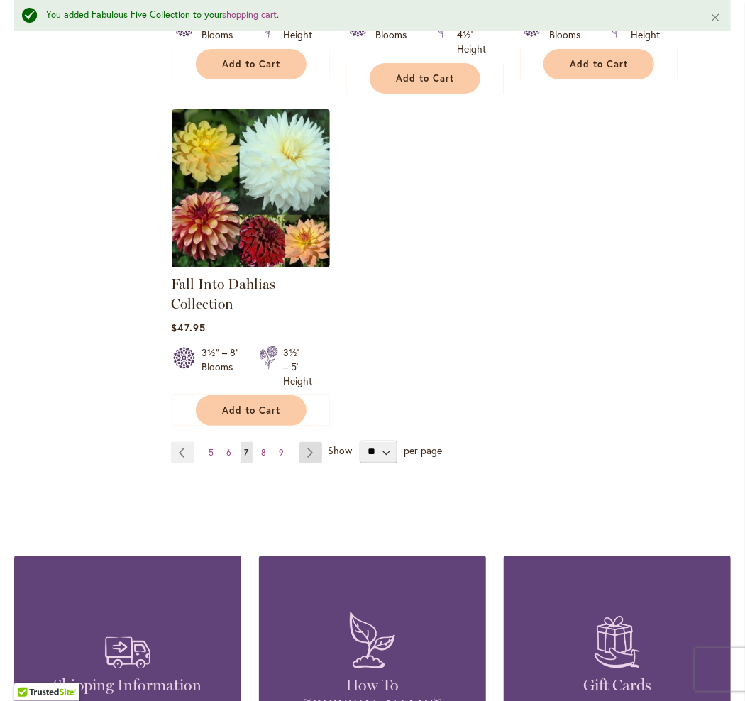
click at [308, 462] on link "Page Next" at bounding box center [310, 452] width 23 height 21
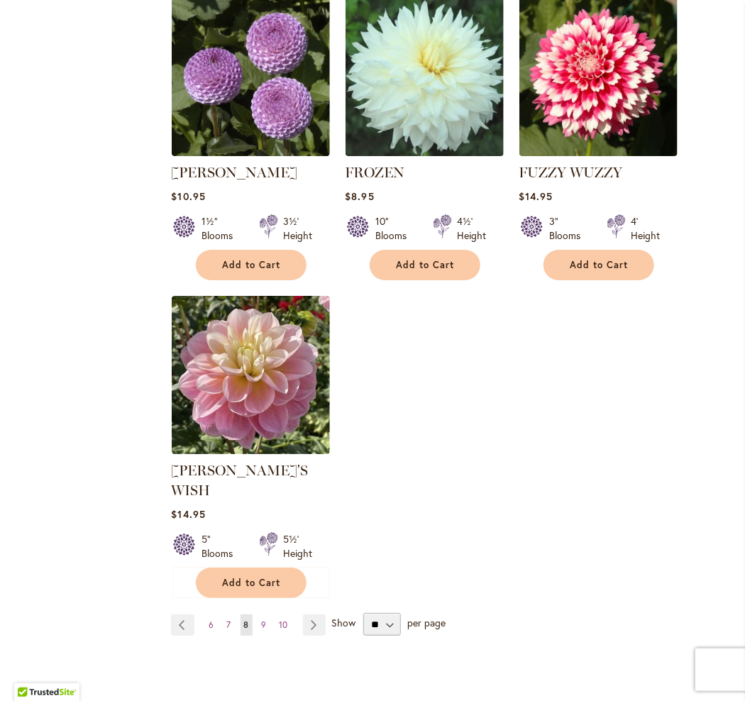
scroll to position [1561, 0]
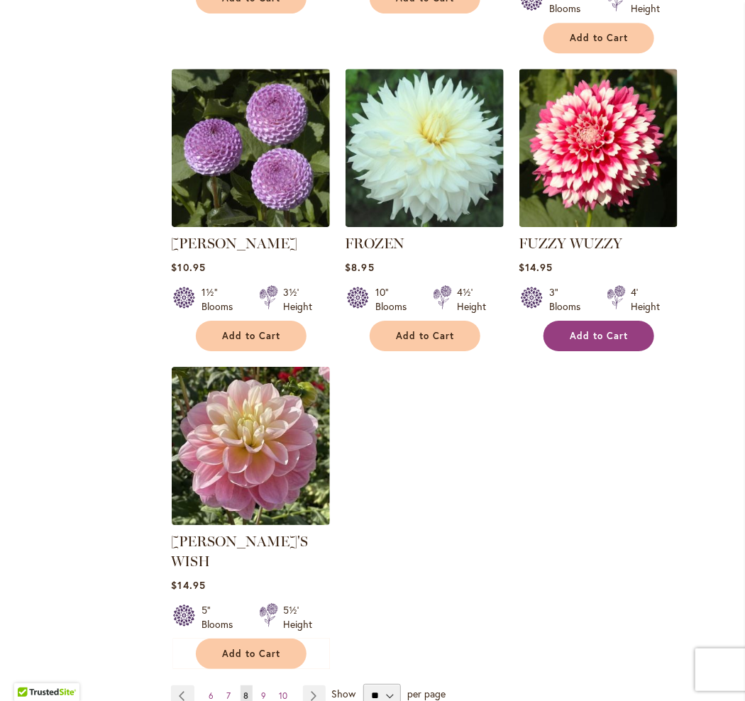
click at [607, 330] on span "Add to Cart" at bounding box center [599, 336] width 58 height 12
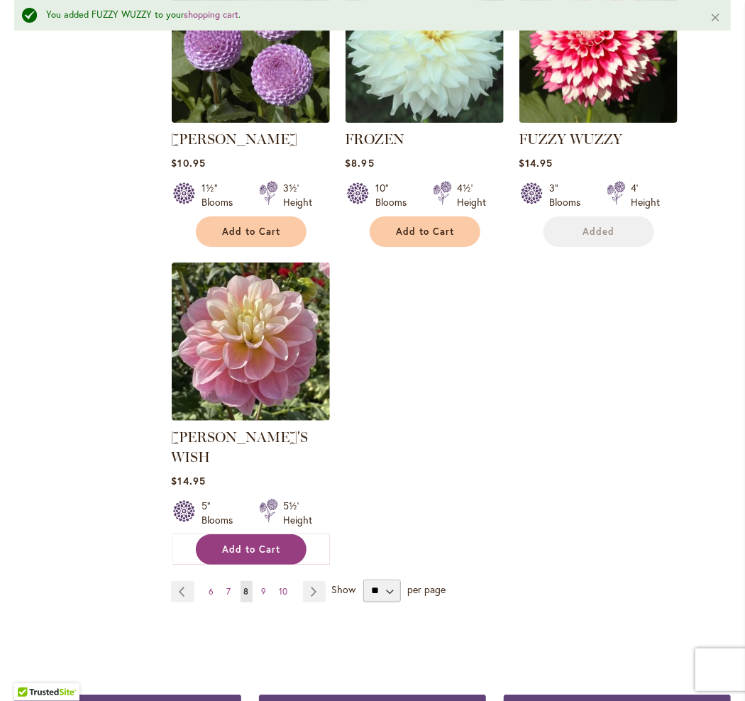
scroll to position [1739, 0]
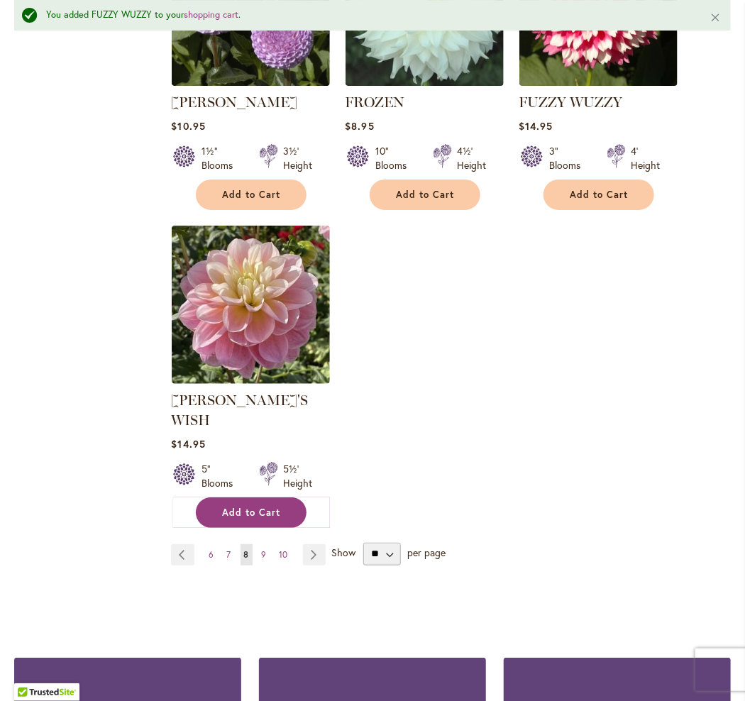
click at [262, 506] on span "Add to Cart" at bounding box center [251, 512] width 58 height 12
click at [262, 549] on span "9" at bounding box center [264, 554] width 5 height 11
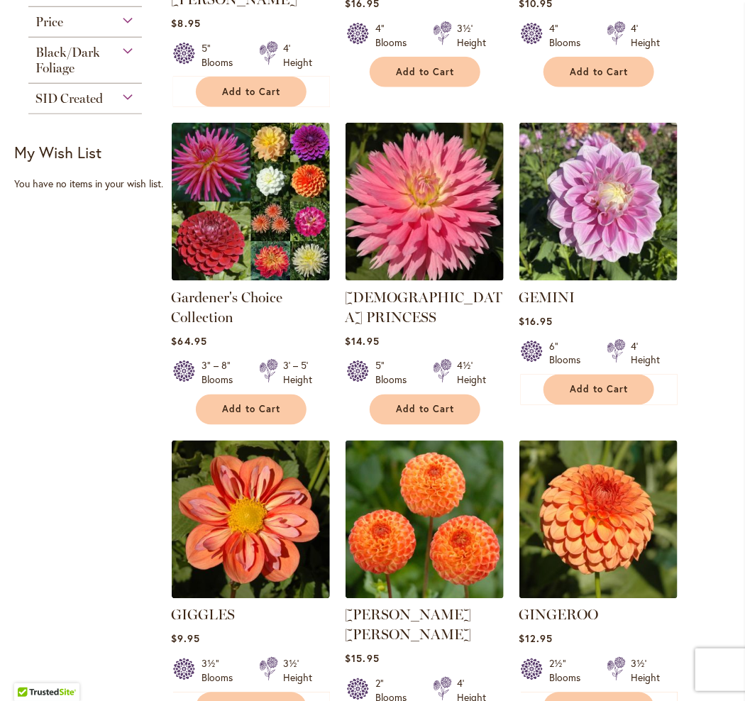
scroll to position [780, 0]
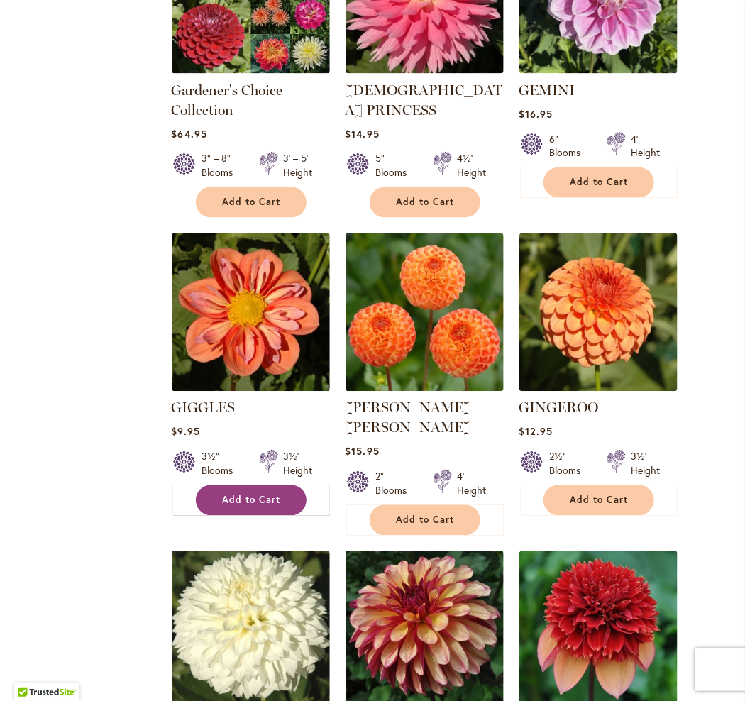
click at [244, 494] on span "Add to Cart" at bounding box center [251, 500] width 58 height 12
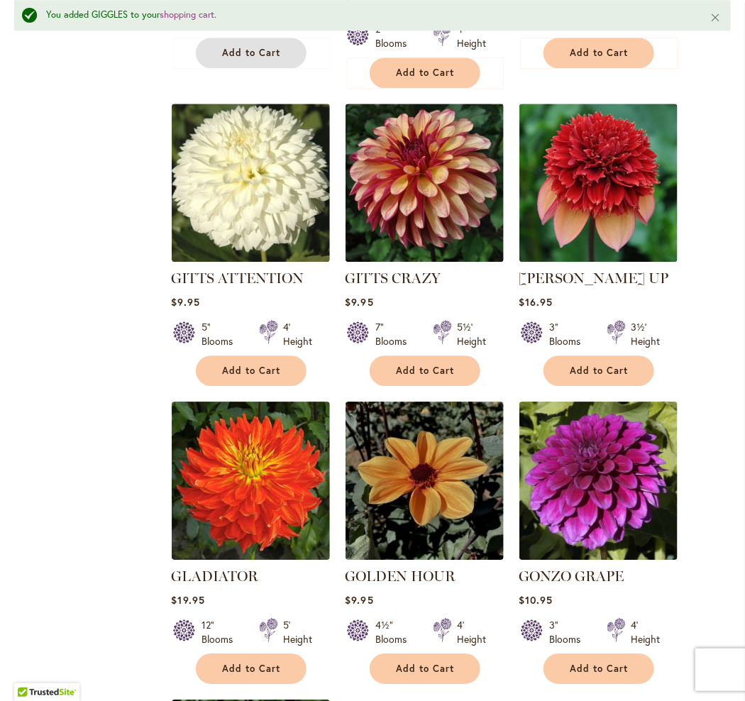
scroll to position [1243, 0]
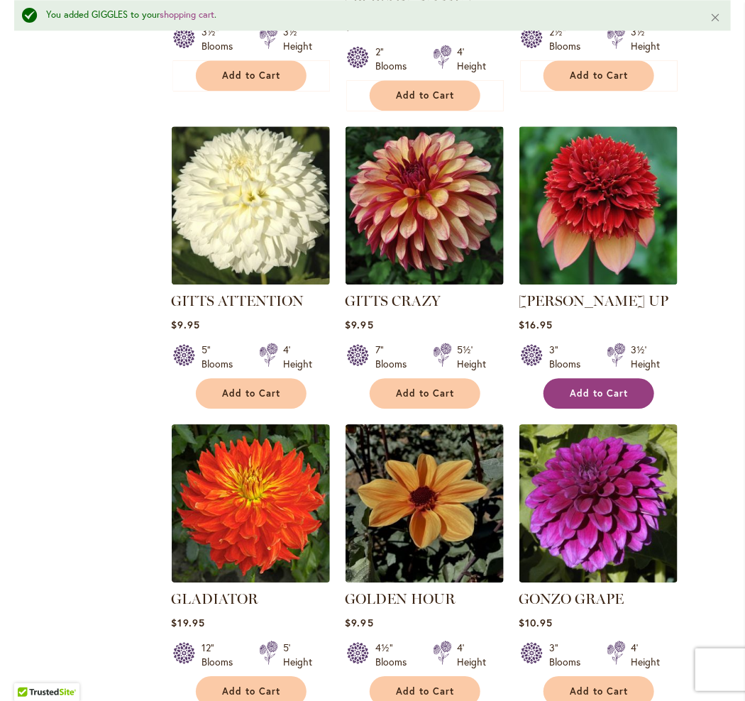
click at [614, 387] on span "Add to Cart" at bounding box center [599, 393] width 58 height 12
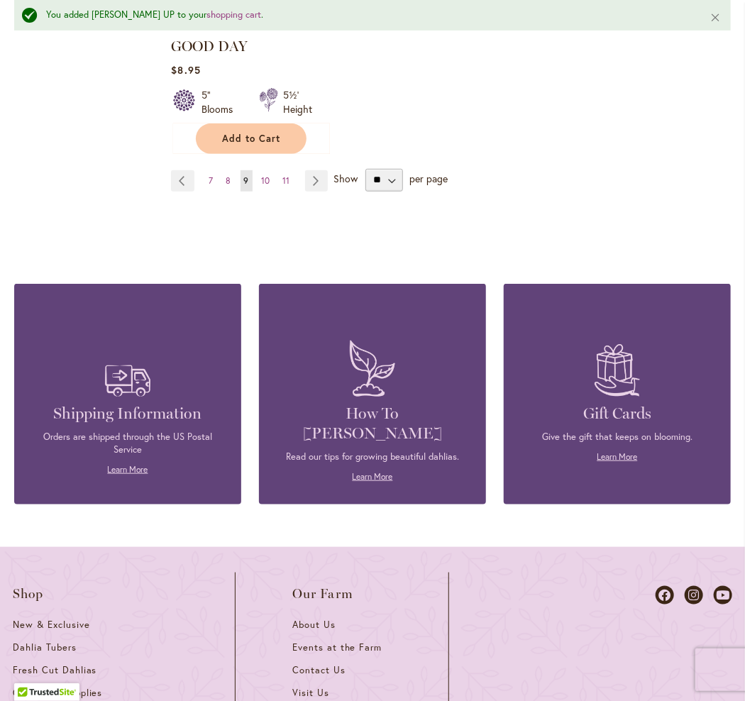
scroll to position [2094, 0]
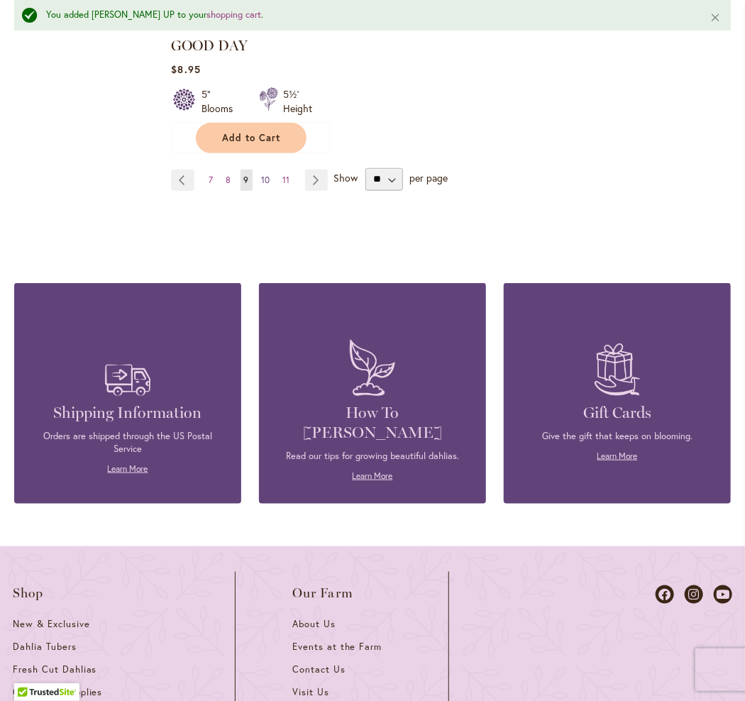
click at [265, 174] on span "10" at bounding box center [266, 179] width 9 height 11
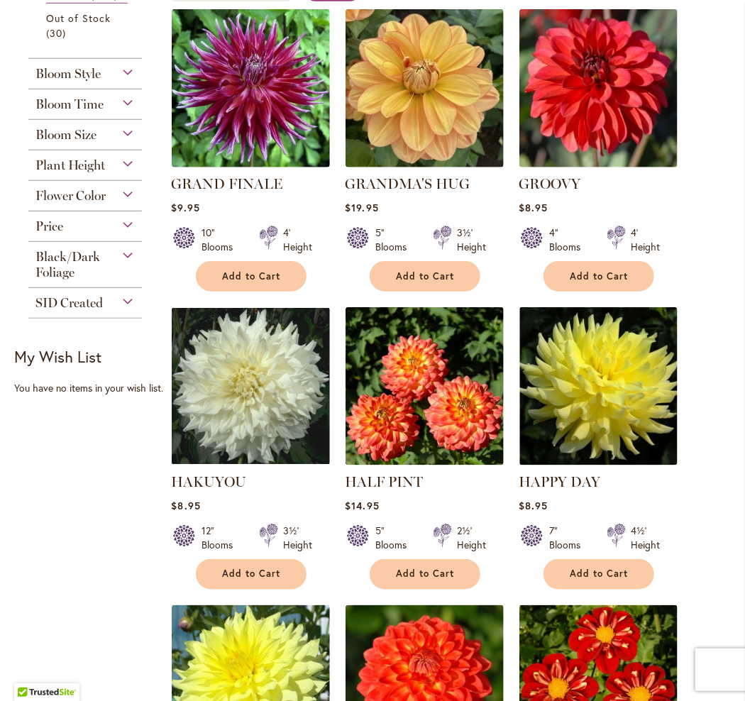
scroll to position [355, 0]
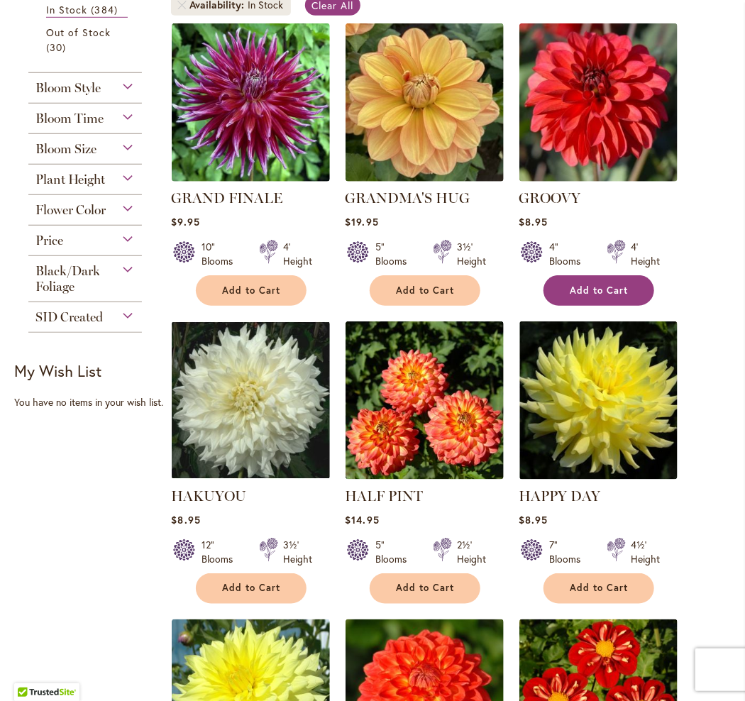
click at [579, 297] on span "Add to Cart" at bounding box center [599, 290] width 58 height 12
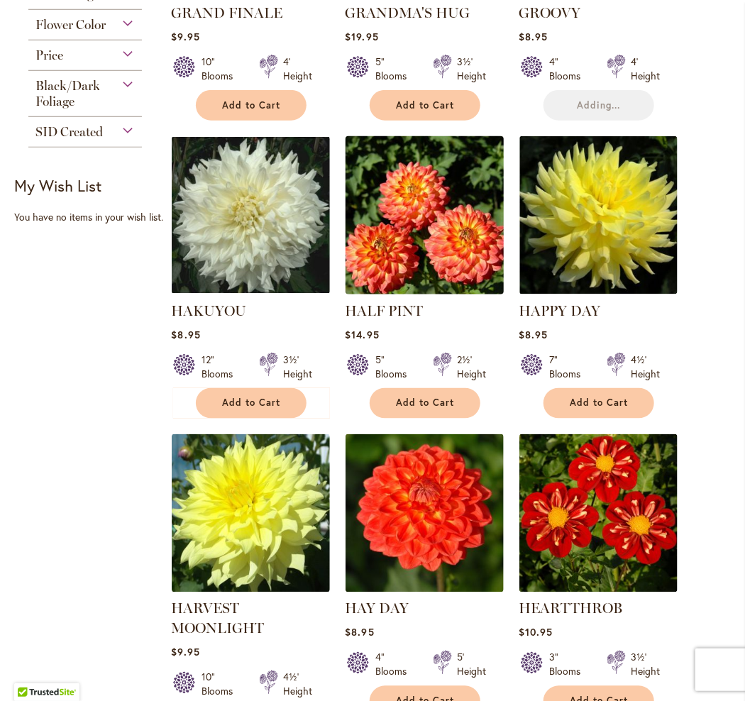
scroll to position [567, 0]
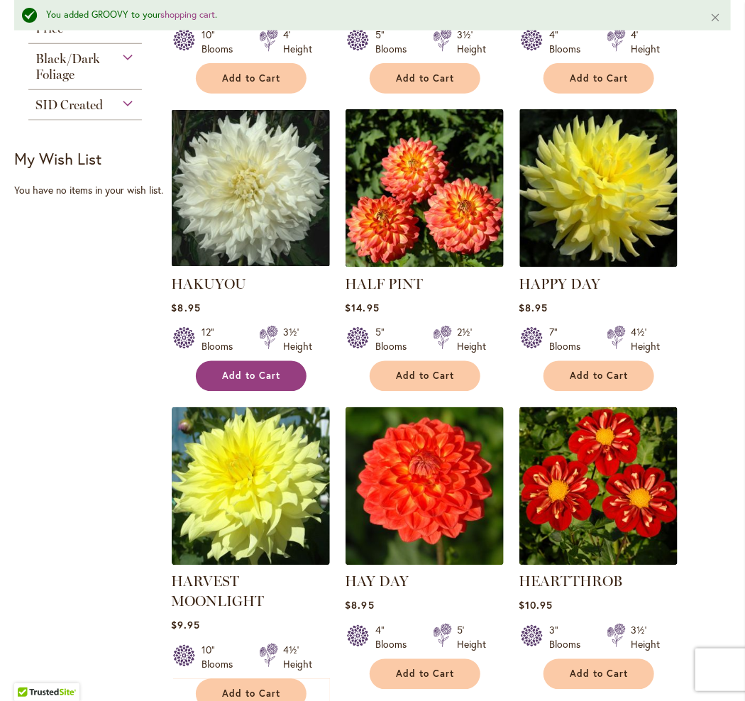
click at [283, 385] on button "Add to Cart" at bounding box center [251, 376] width 111 height 31
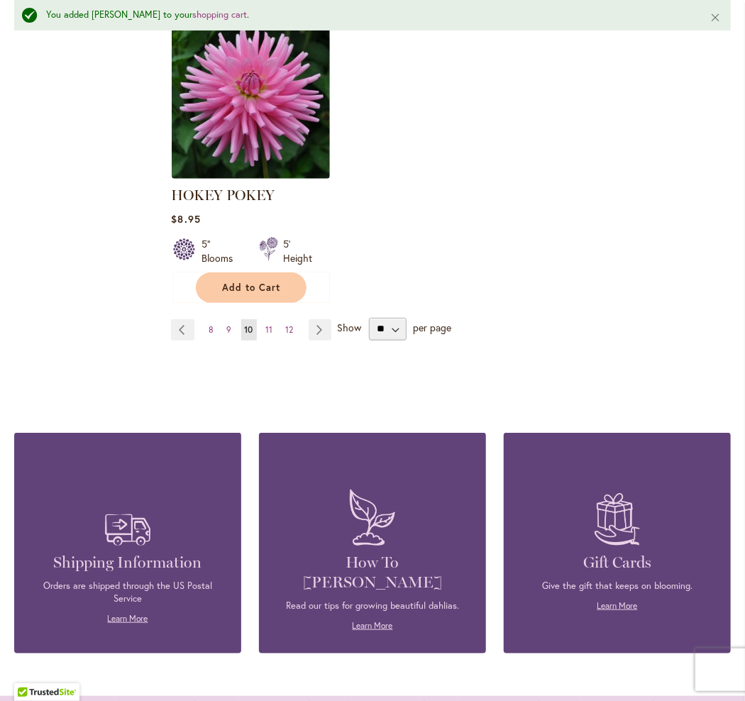
scroll to position [1952, 0]
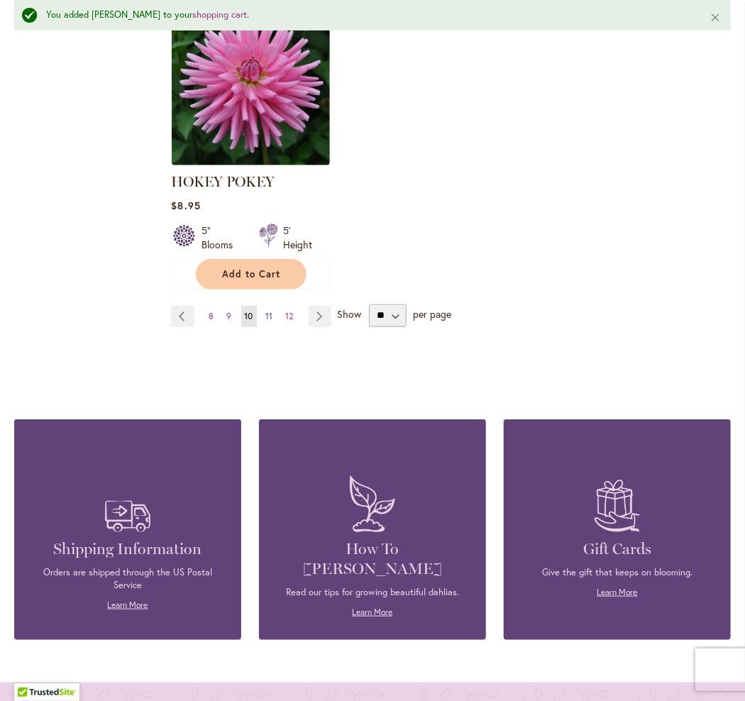
click at [271, 324] on link "Page 11" at bounding box center [269, 316] width 14 height 21
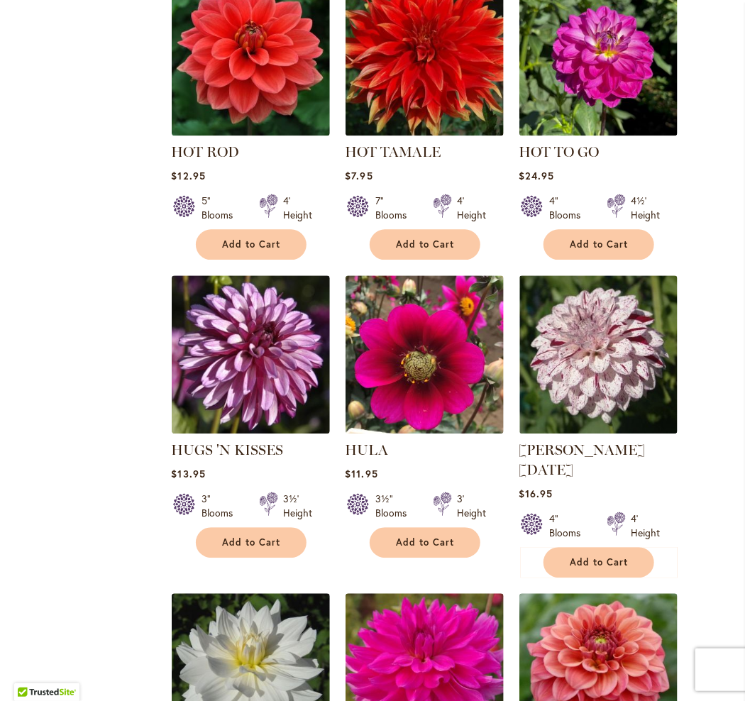
scroll to position [1064, 0]
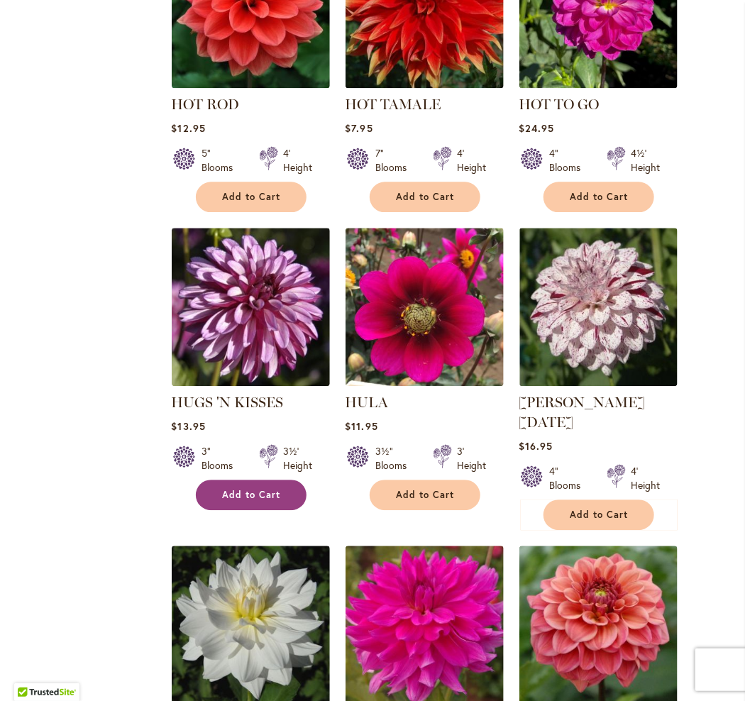
click at [234, 501] on span "Add to Cart" at bounding box center [251, 495] width 58 height 12
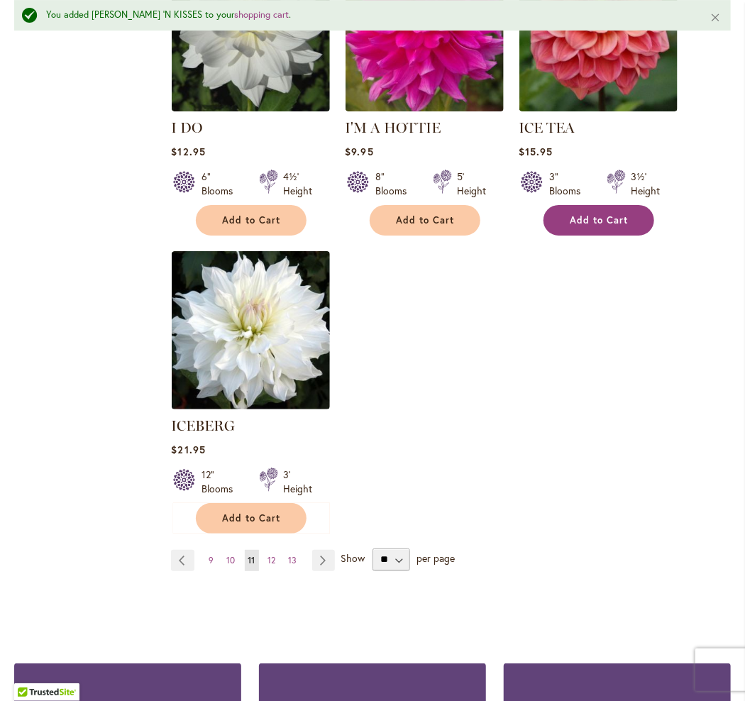
scroll to position [1739, 0]
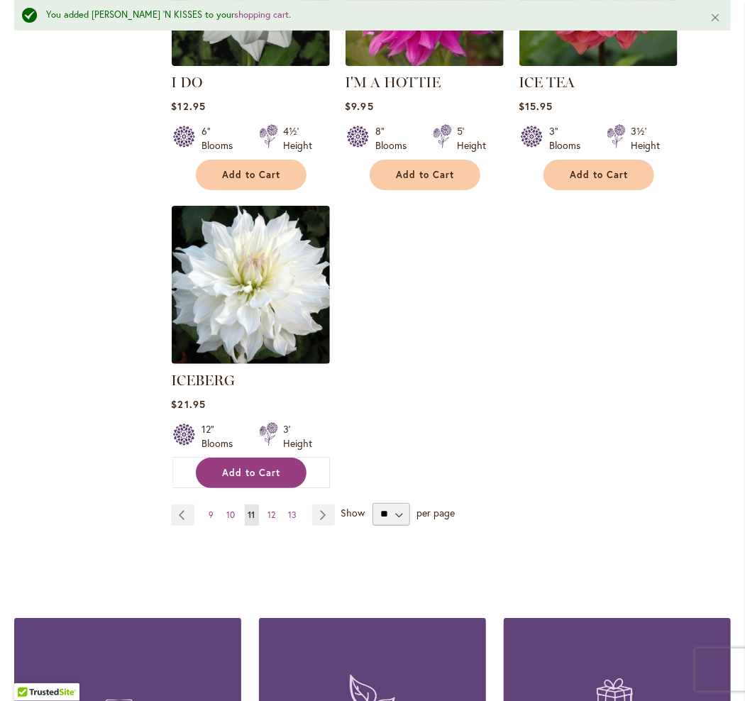
click at [250, 467] on span "Add to Cart" at bounding box center [251, 473] width 58 height 12
click at [272, 509] on span "12" at bounding box center [272, 514] width 8 height 11
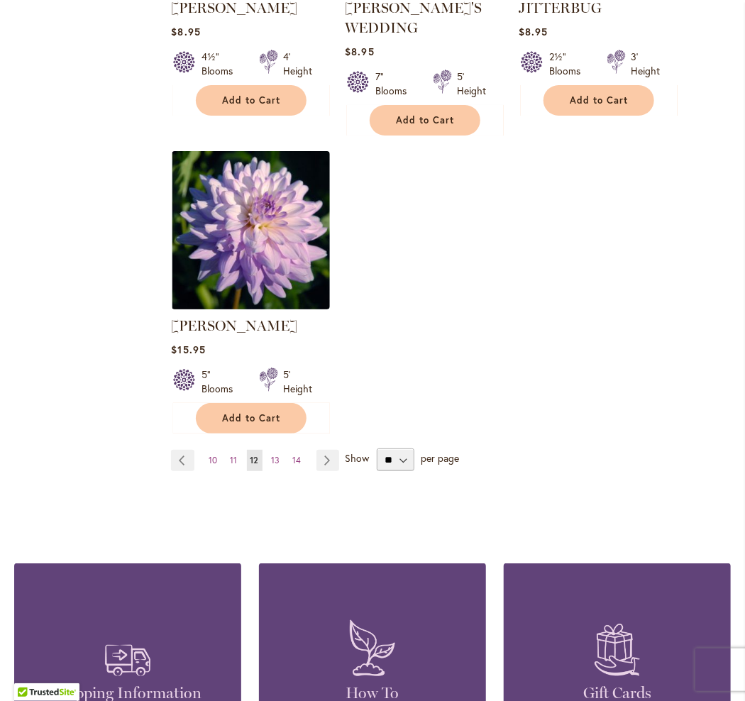
scroll to position [1773, 0]
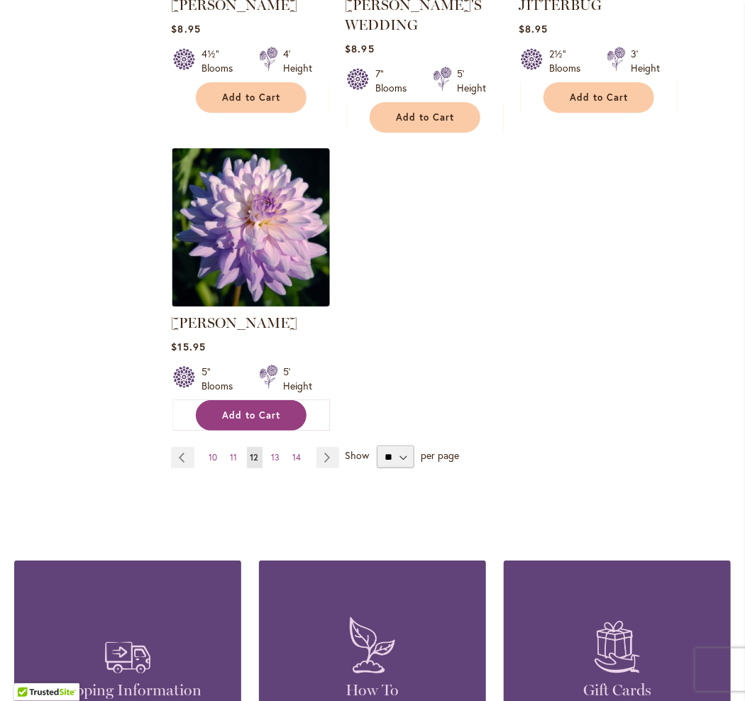
click at [253, 409] on button "Add to Cart" at bounding box center [251, 415] width 111 height 31
click at [272, 452] on span "13" at bounding box center [276, 457] width 9 height 11
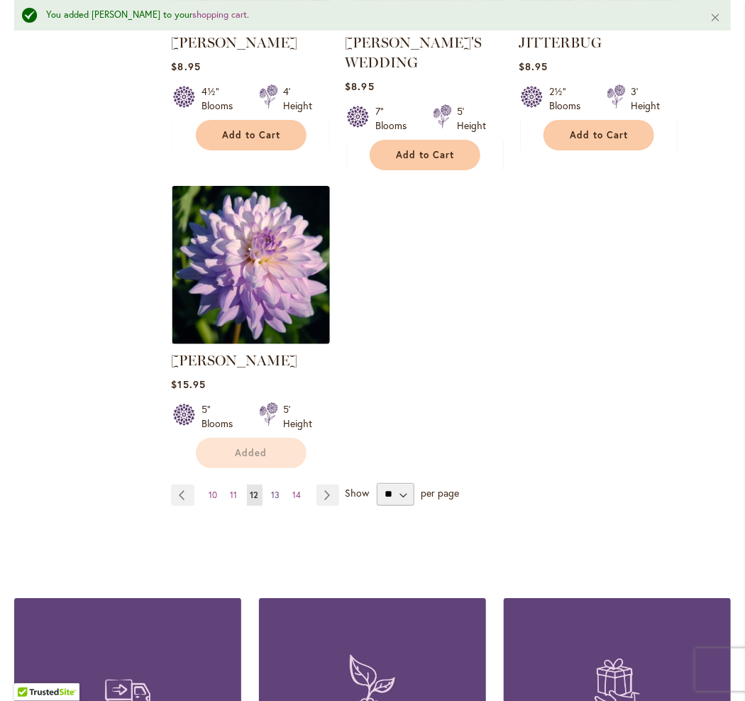
scroll to position [1810, 0]
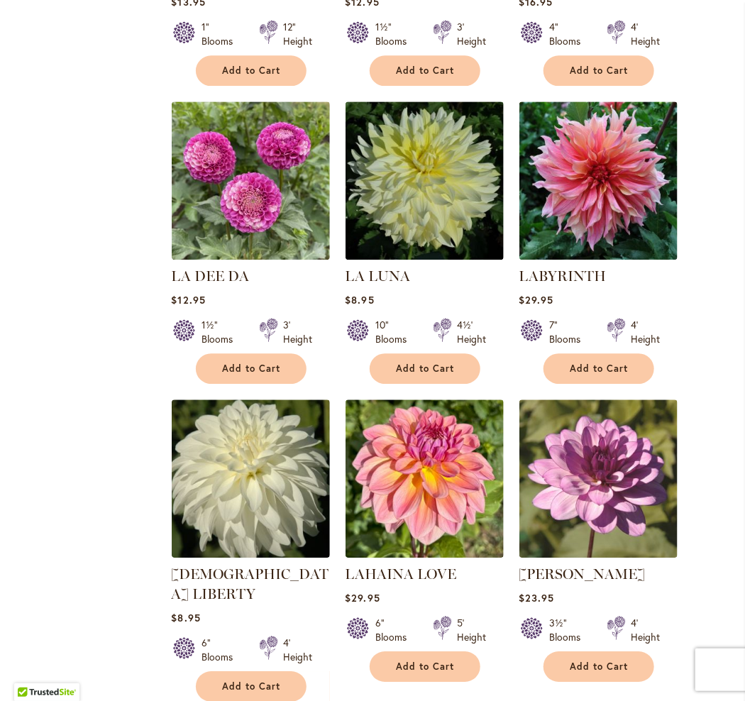
scroll to position [1206, 0]
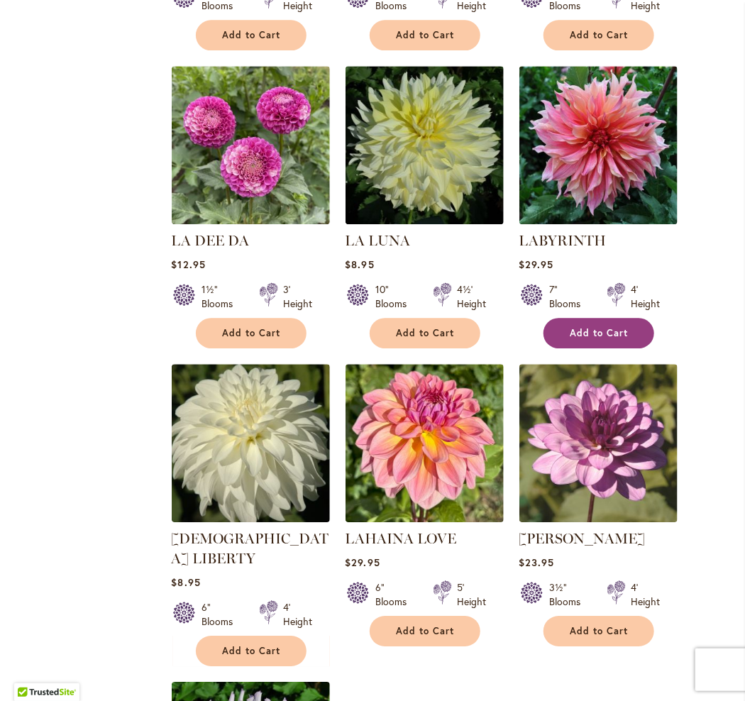
click at [613, 337] on span "Add to Cart" at bounding box center [599, 333] width 58 height 12
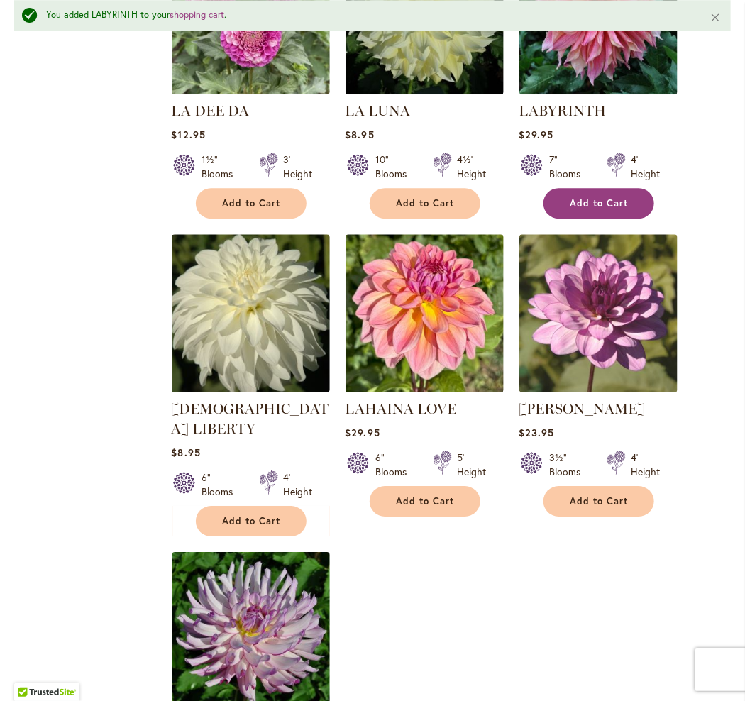
scroll to position [1456, 0]
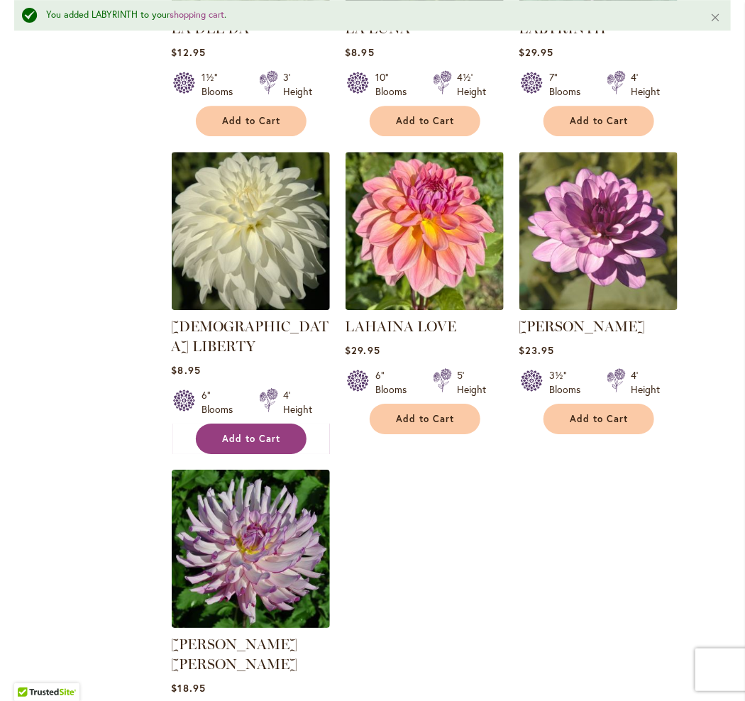
click at [238, 433] on span "Add to Cart" at bounding box center [251, 439] width 58 height 12
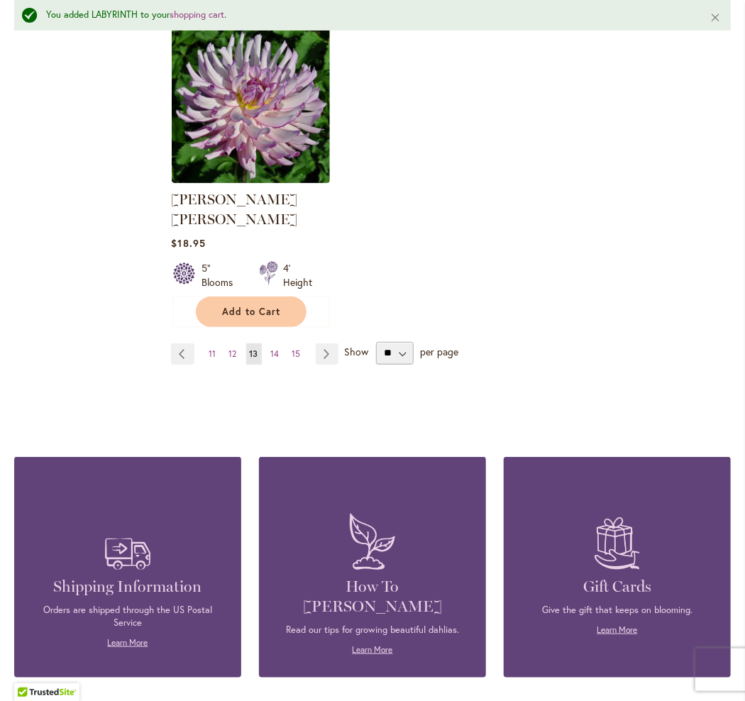
scroll to position [1952, 0]
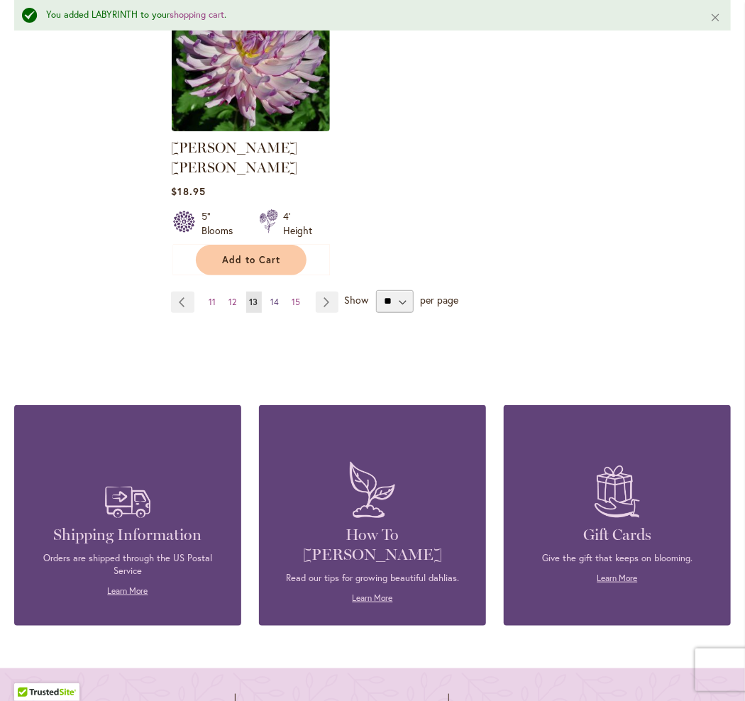
click at [271, 297] on span "14" at bounding box center [275, 302] width 9 height 11
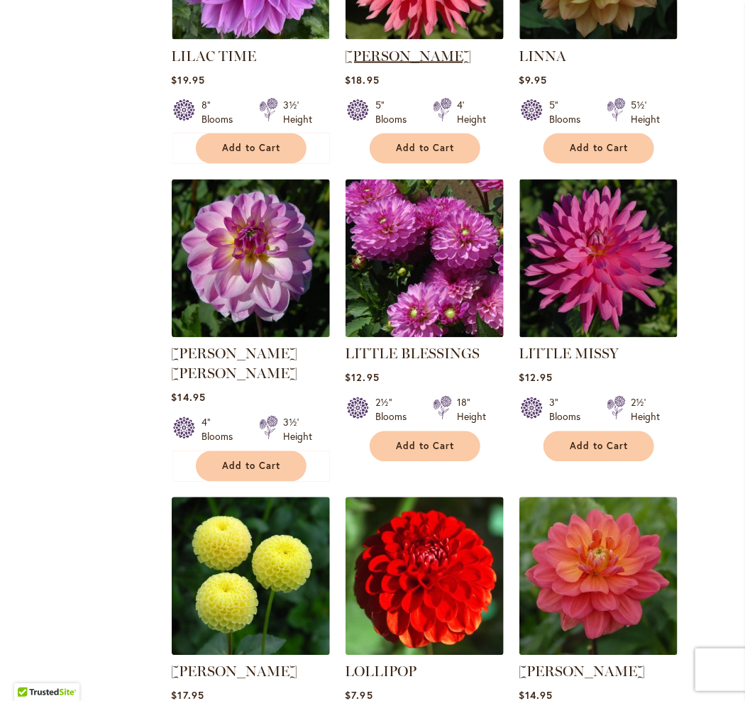
scroll to position [851, 0]
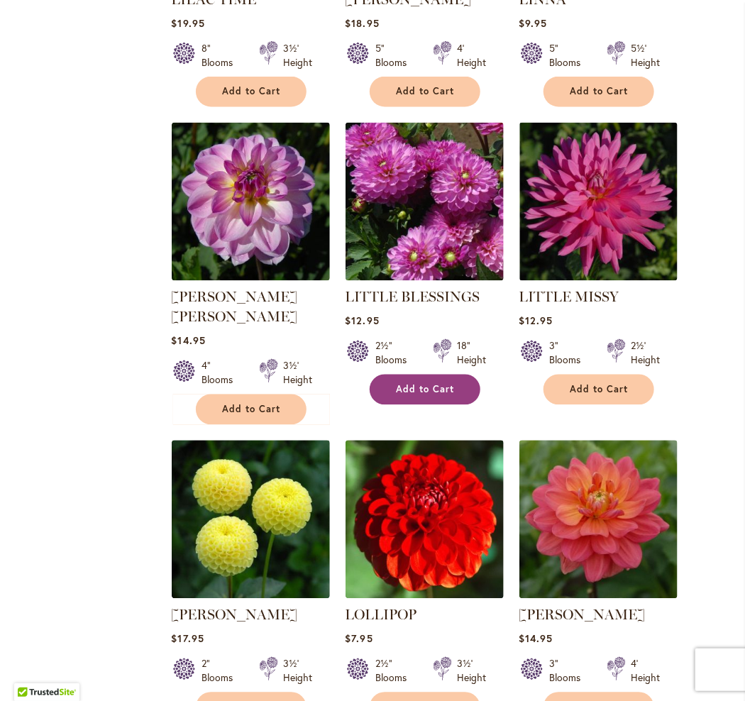
click at [406, 405] on button "Add to Cart" at bounding box center [425, 390] width 111 height 31
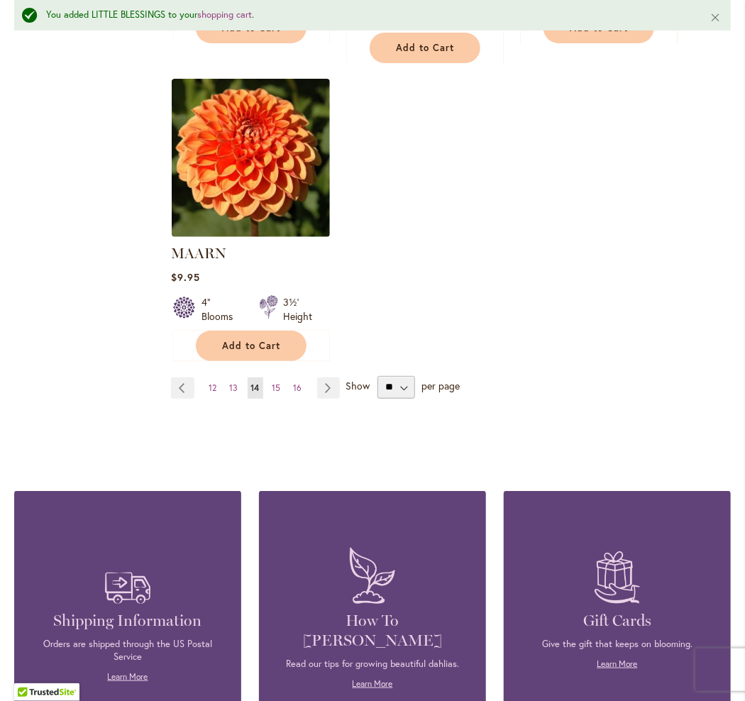
scroll to position [1881, 0]
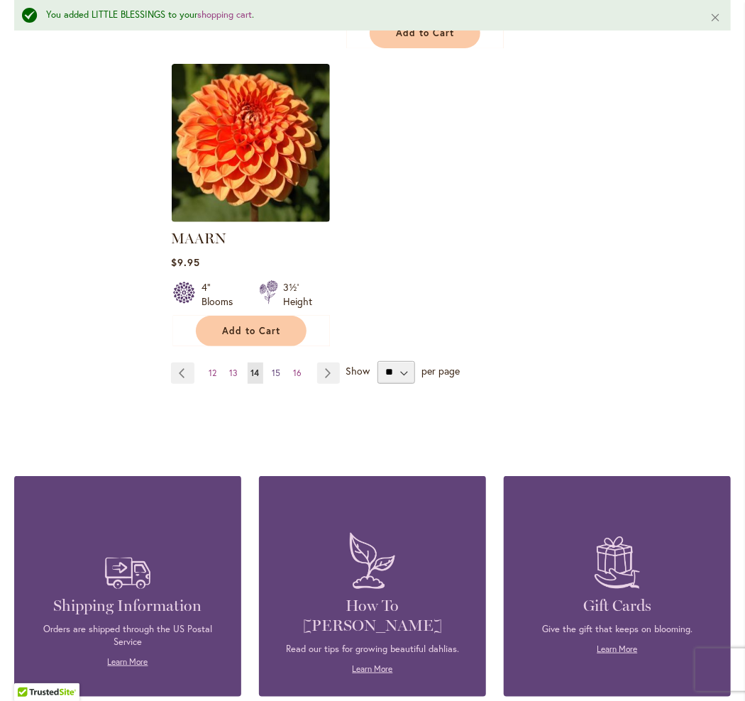
click at [277, 367] on span "15" at bounding box center [276, 372] width 9 height 11
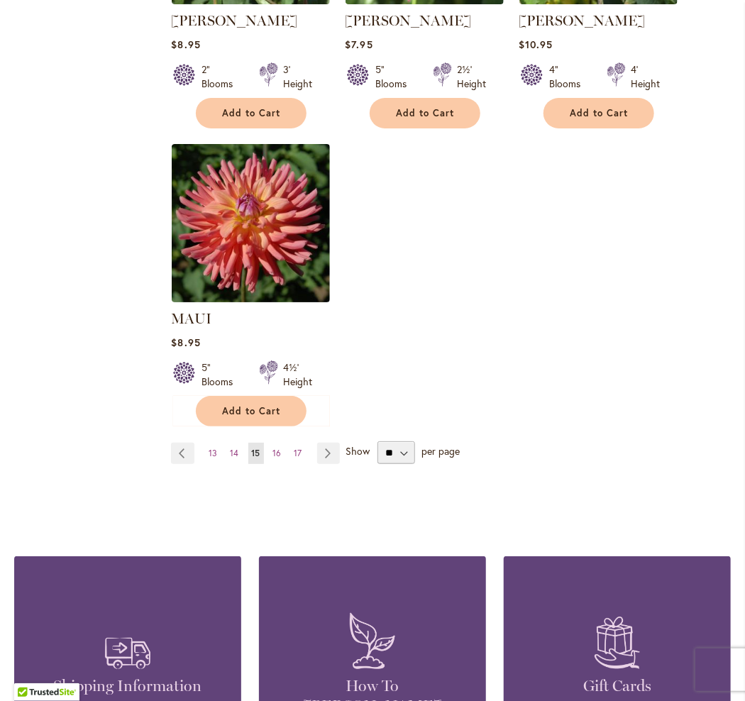
scroll to position [1844, 0]
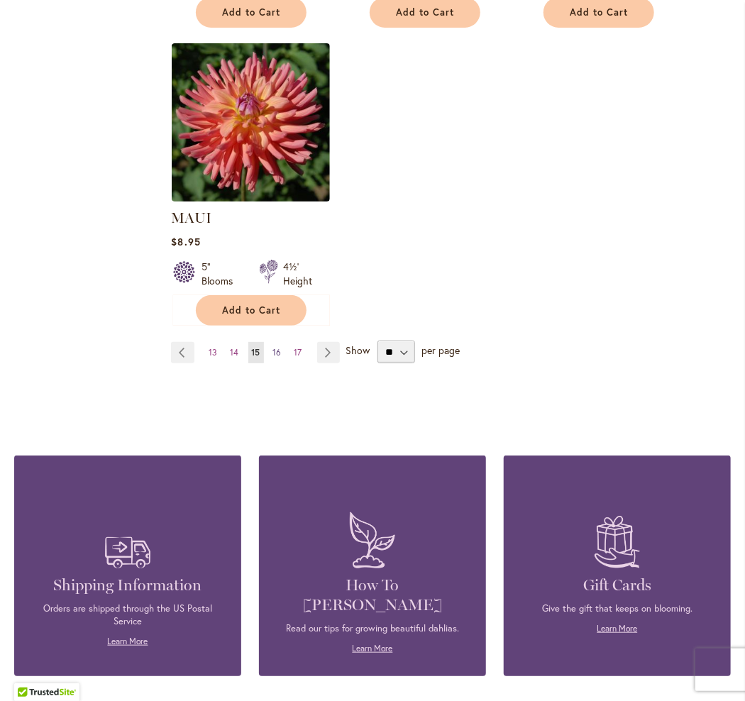
click at [279, 357] on link "Page 16" at bounding box center [278, 352] width 16 height 21
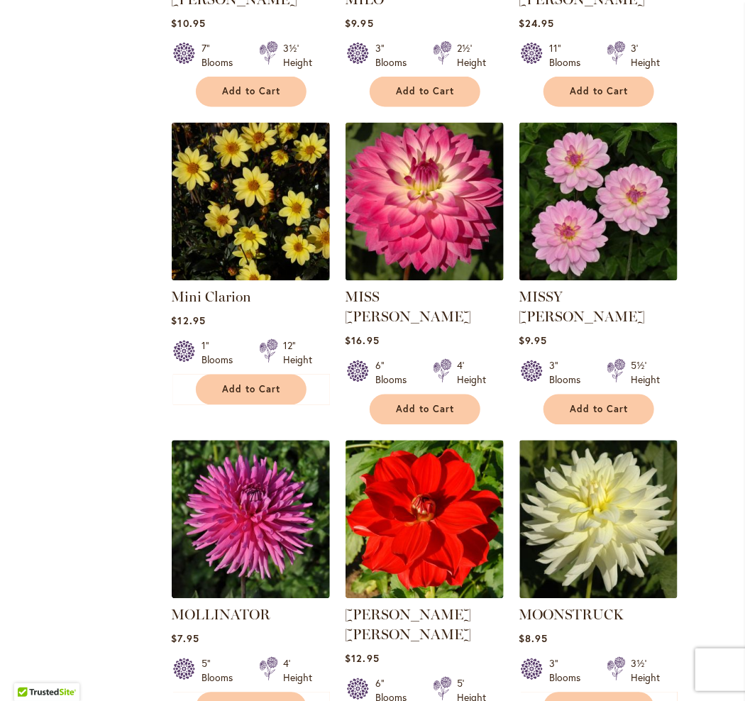
scroll to position [993, 0]
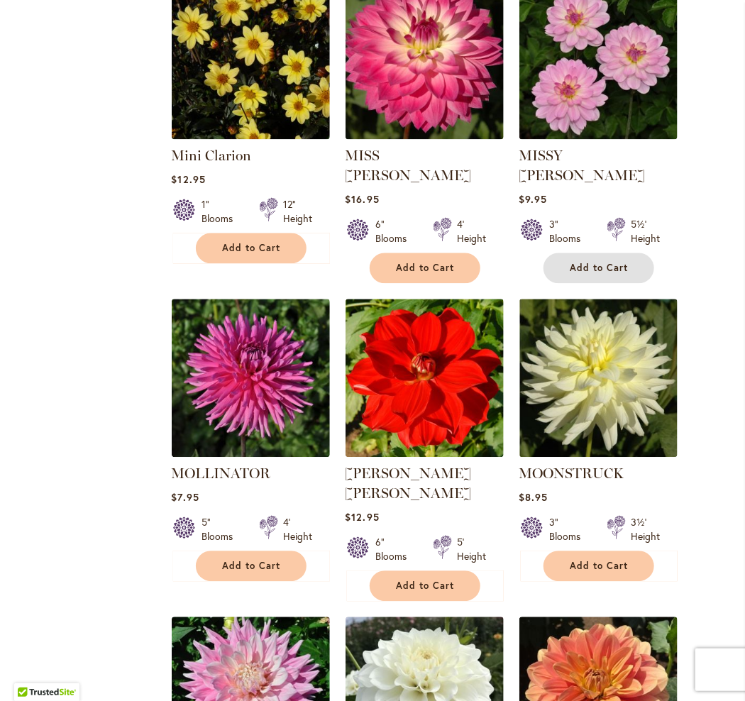
click at [626, 265] on button "Add to Cart" at bounding box center [598, 268] width 111 height 31
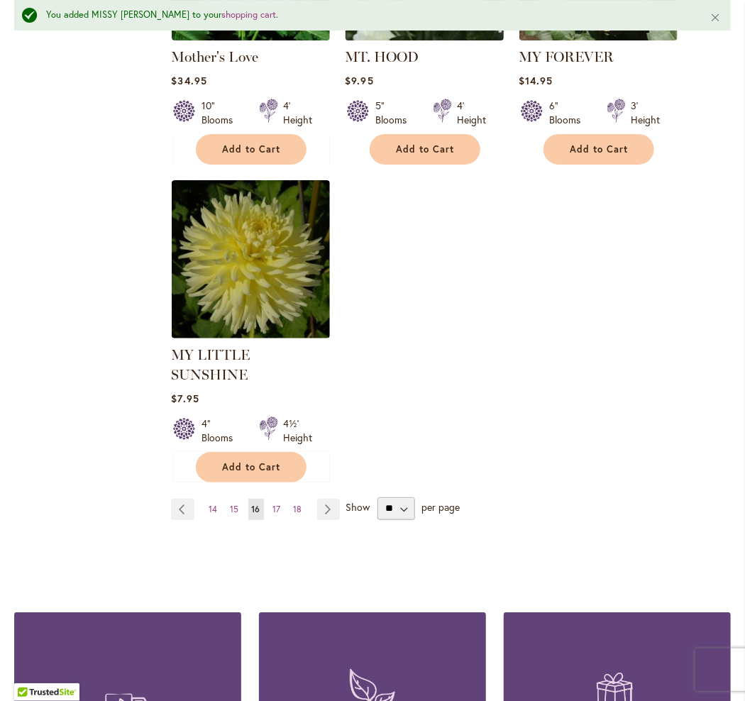
scroll to position [1810, 0]
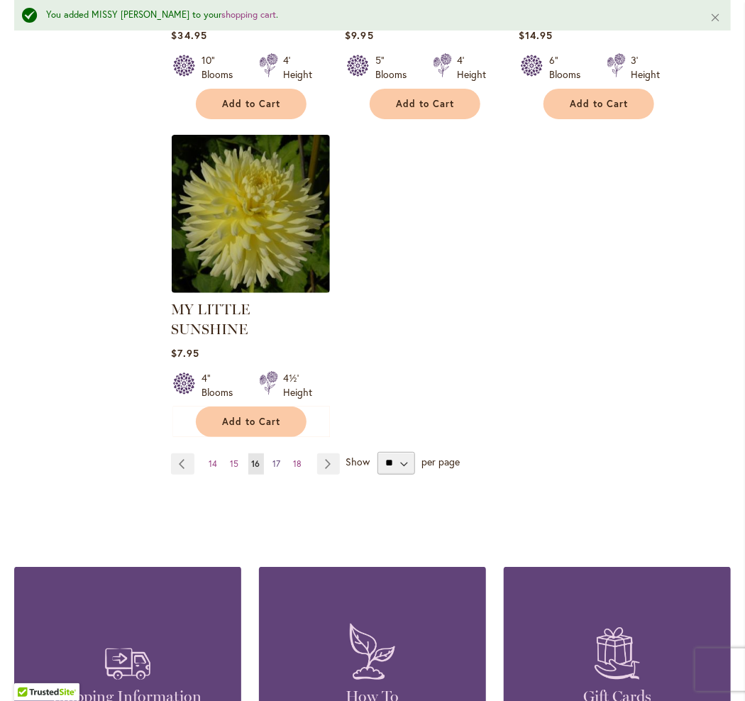
click at [276, 458] on span "17" at bounding box center [277, 463] width 8 height 11
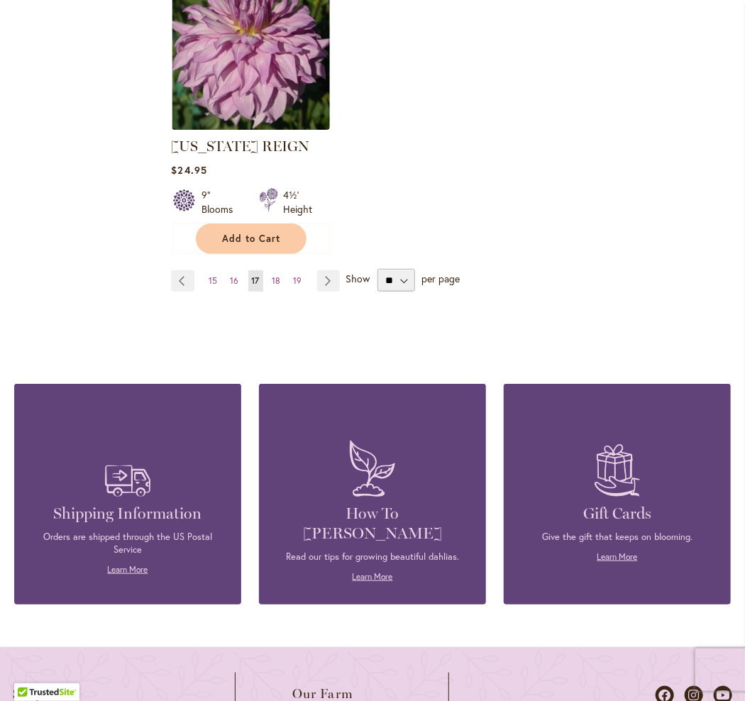
scroll to position [1915, 0]
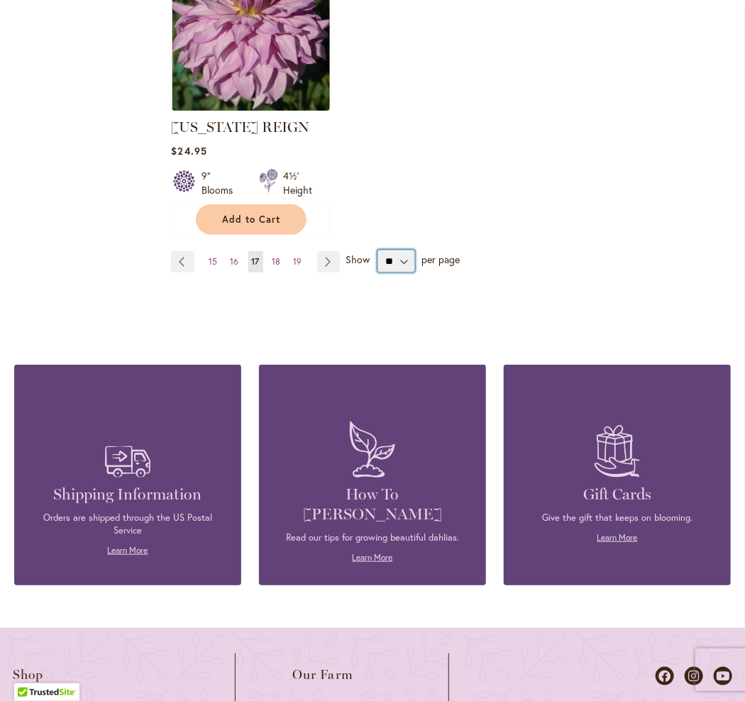
click at [403, 267] on select "** ** ** **" at bounding box center [396, 261] width 38 height 23
select select "**"
click at [377, 257] on select "** ** ** **" at bounding box center [396, 261] width 38 height 23
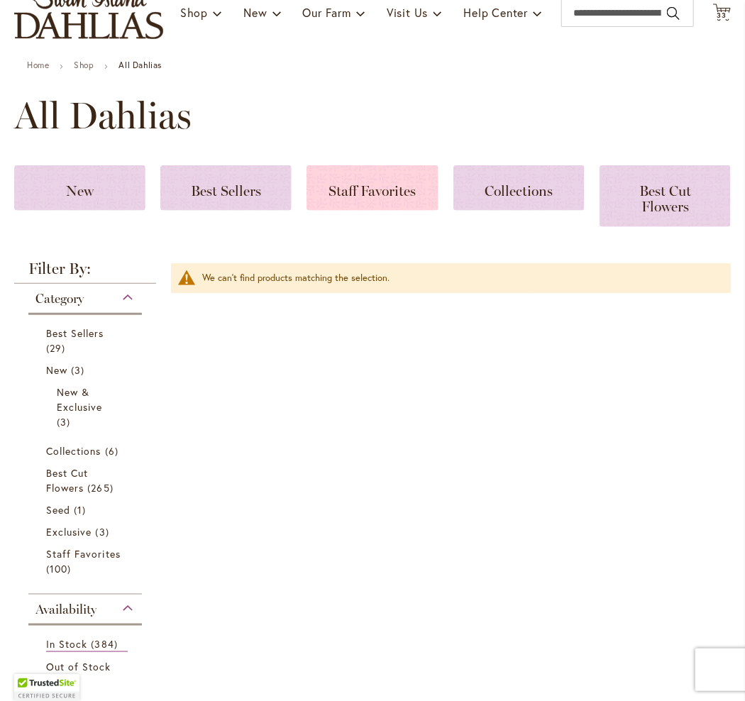
scroll to position [71, 0]
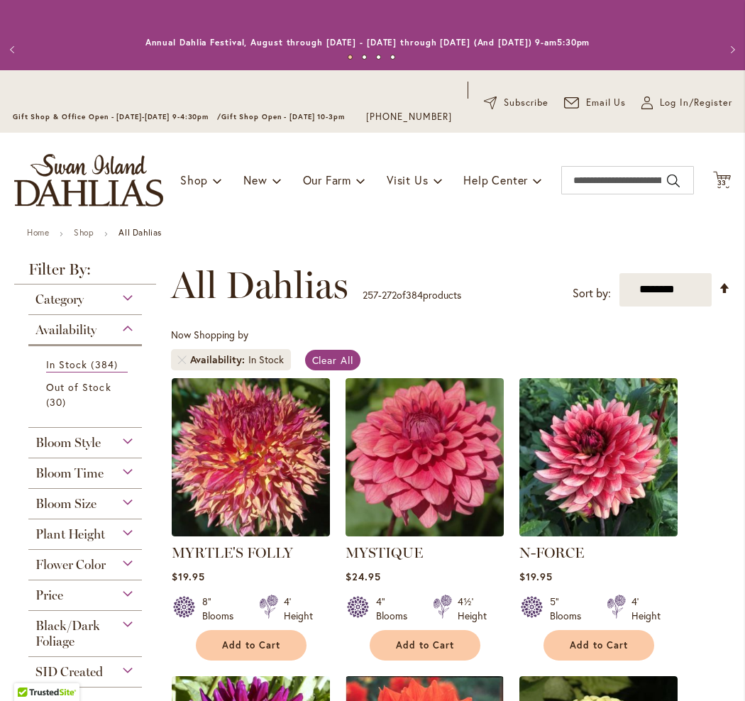
select select "**"
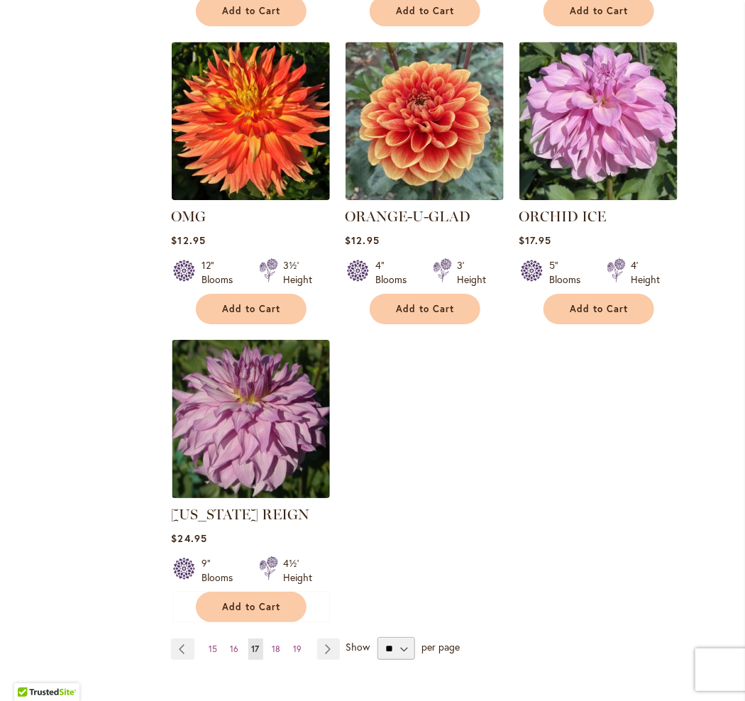
scroll to position [1773, 0]
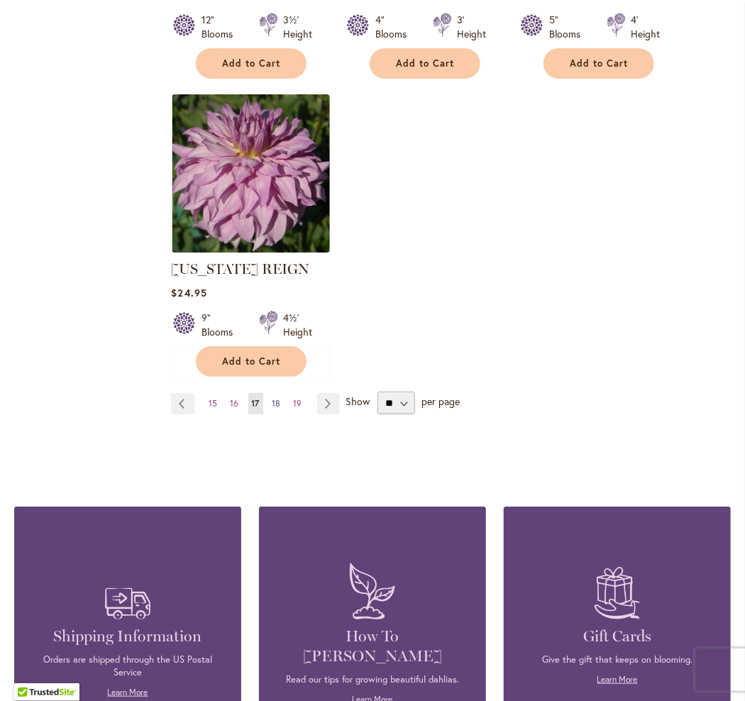
click at [272, 409] on span "18" at bounding box center [276, 403] width 9 height 11
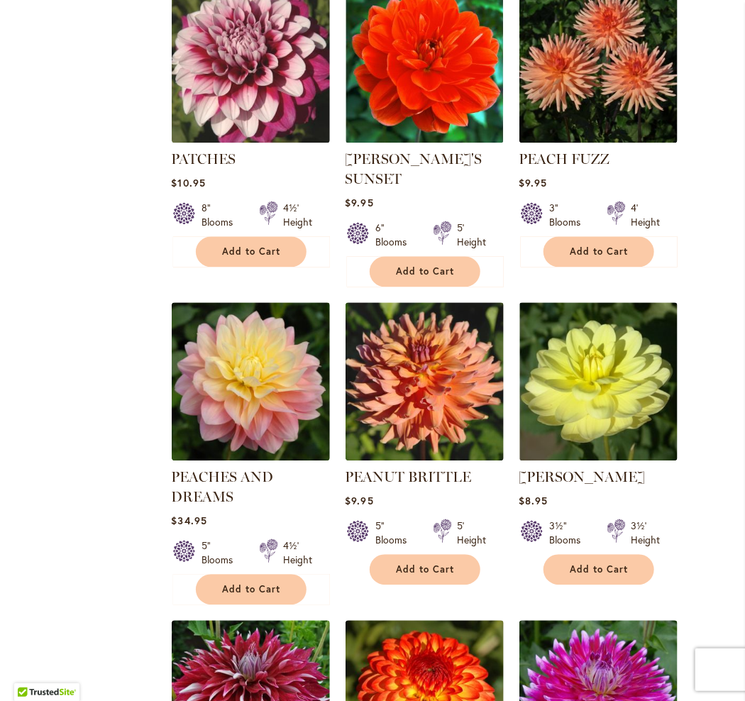
scroll to position [993, 0]
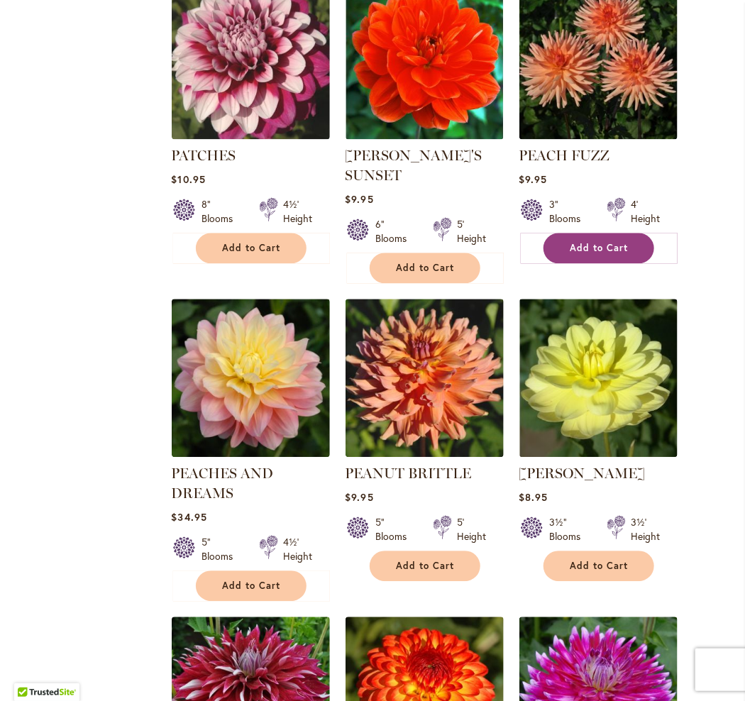
click at [602, 254] on span "Add to Cart" at bounding box center [599, 248] width 58 height 12
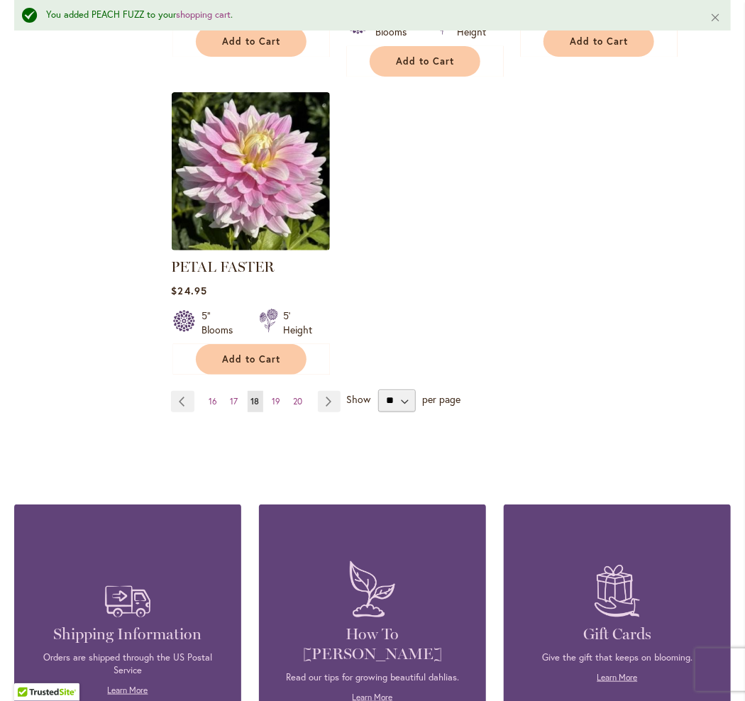
scroll to position [1881, 0]
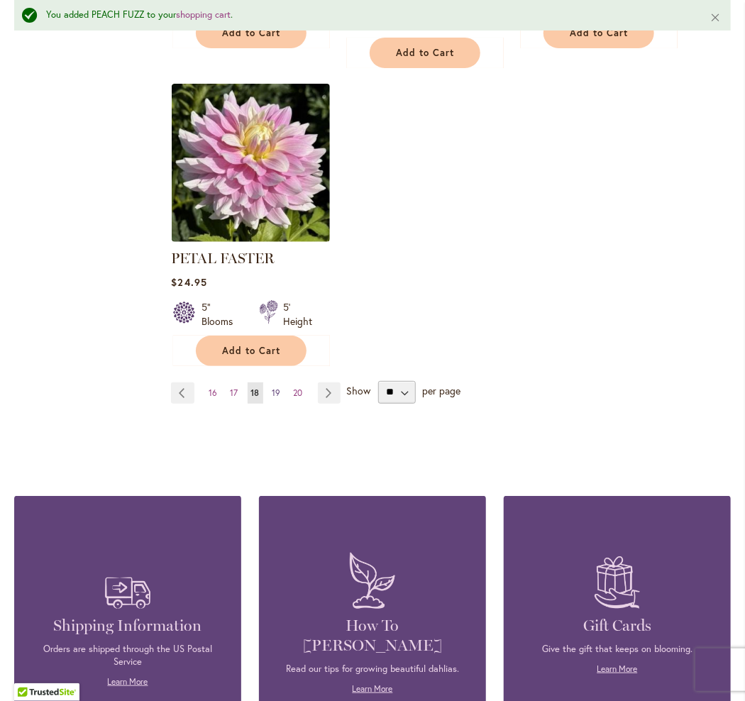
click at [275, 387] on span "19" at bounding box center [276, 392] width 9 height 11
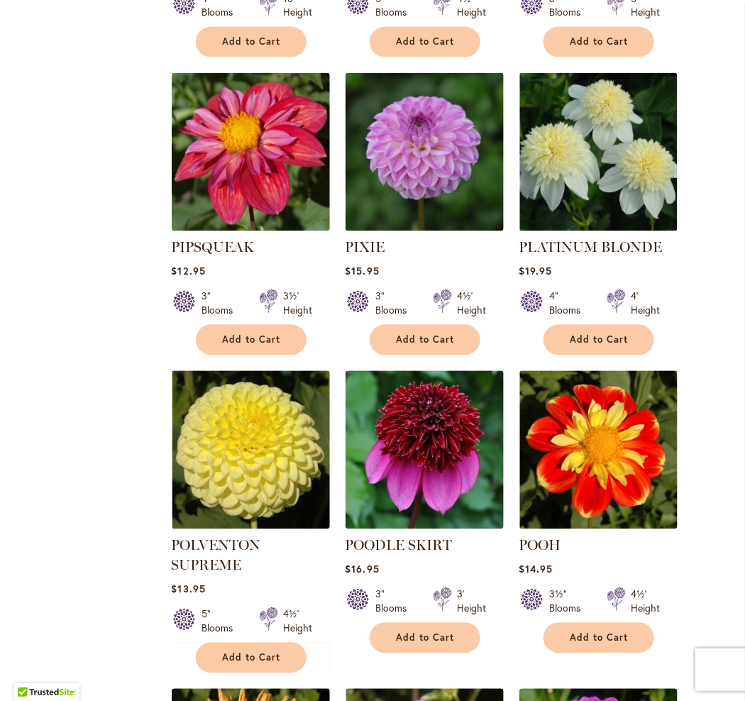
scroll to position [922, 0]
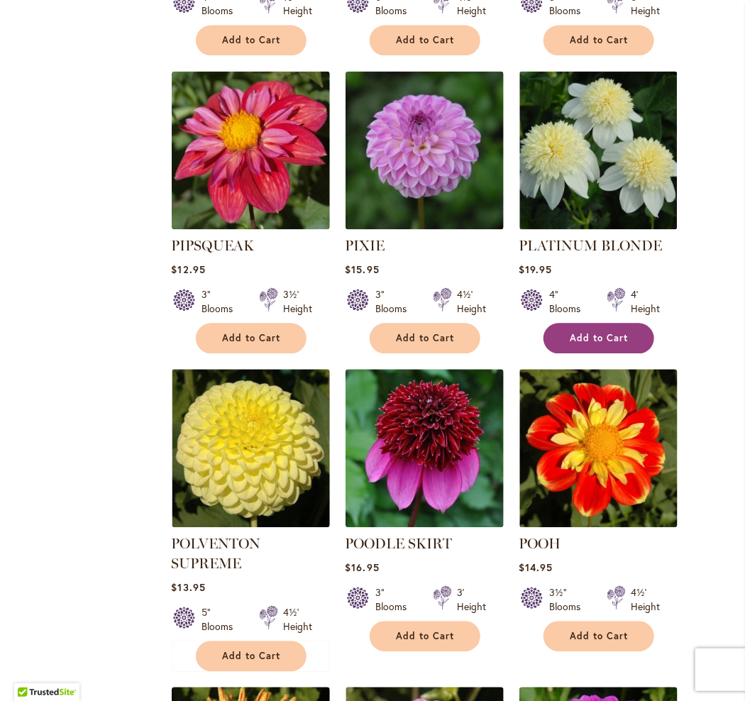
click at [602, 323] on button "Add to Cart" at bounding box center [598, 338] width 111 height 31
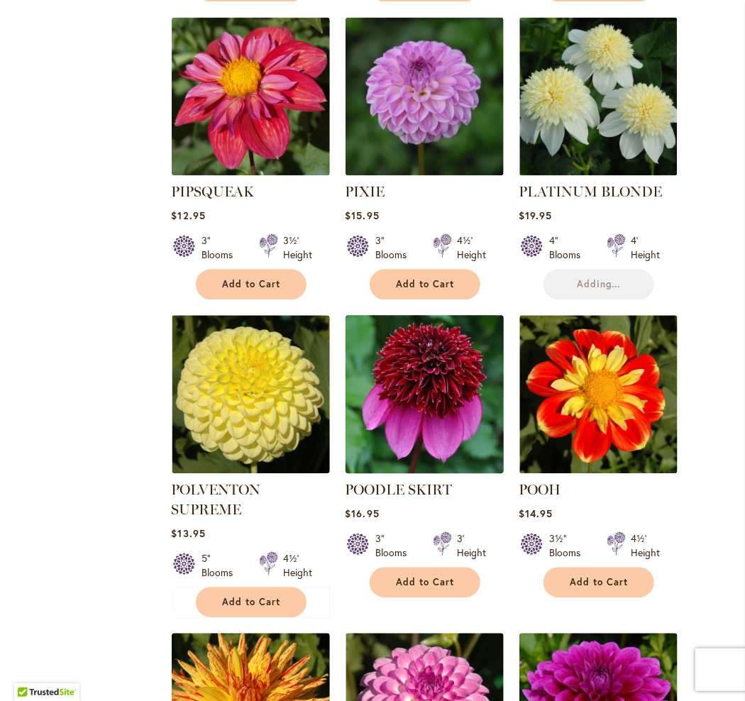
scroll to position [1135, 0]
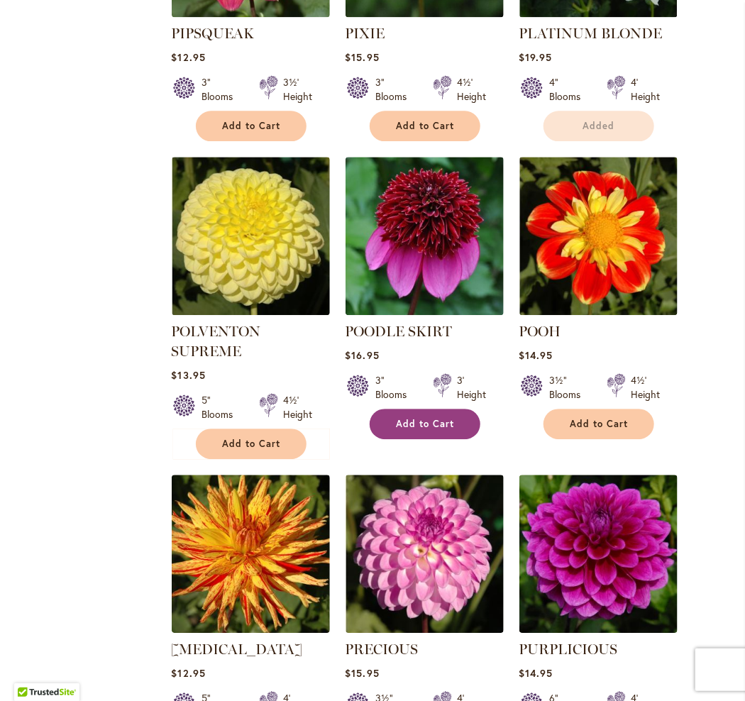
click at [415, 409] on button "Add to Cart" at bounding box center [425, 424] width 111 height 31
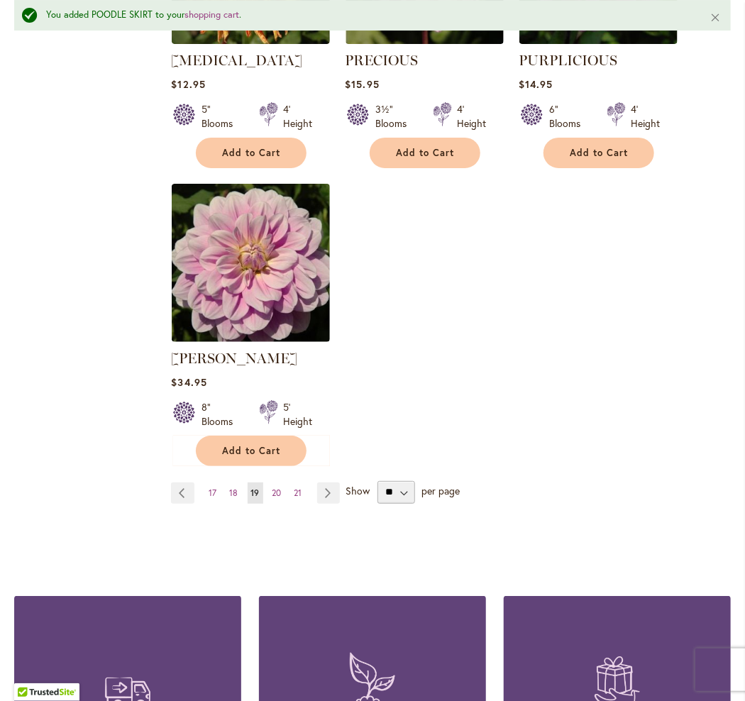
scroll to position [1810, 0]
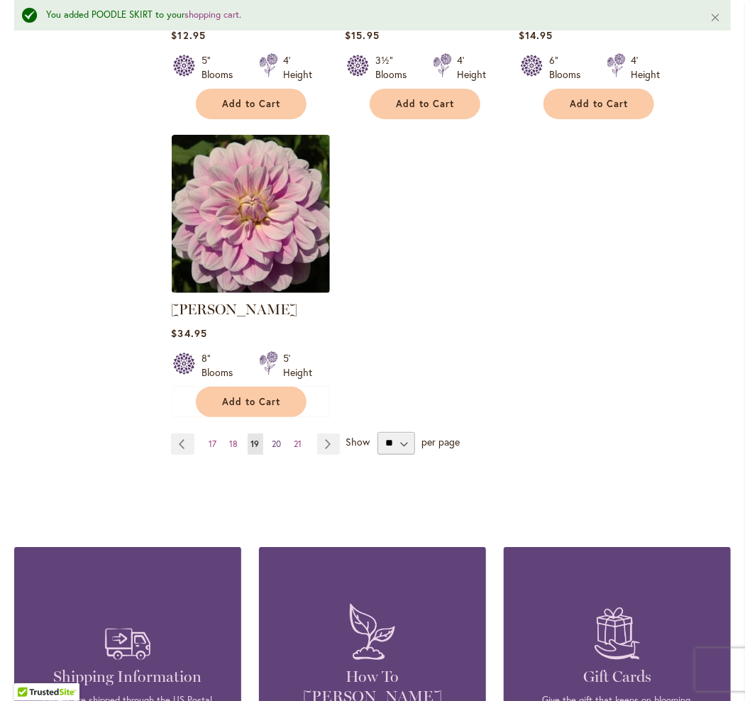
click at [278, 438] on span "20" at bounding box center [276, 443] width 9 height 11
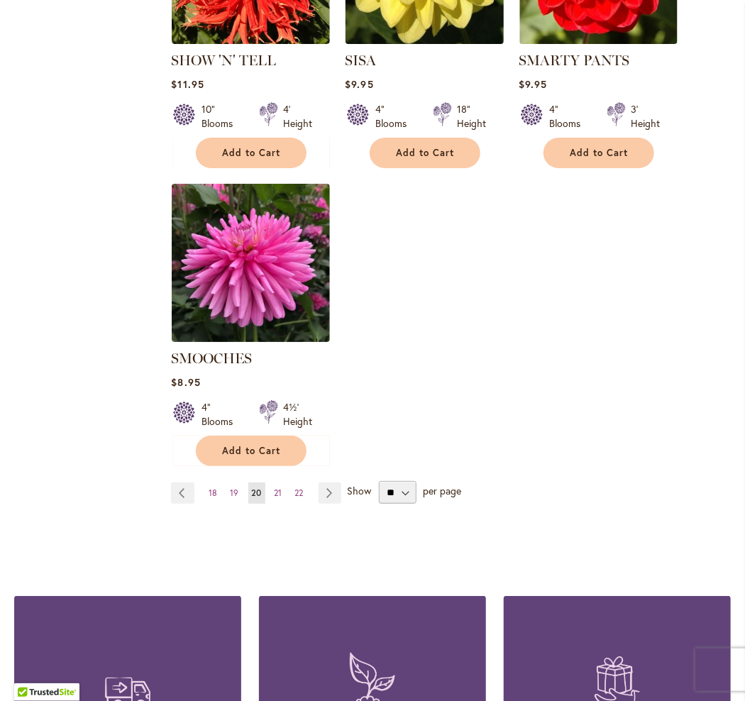
scroll to position [1773, 0]
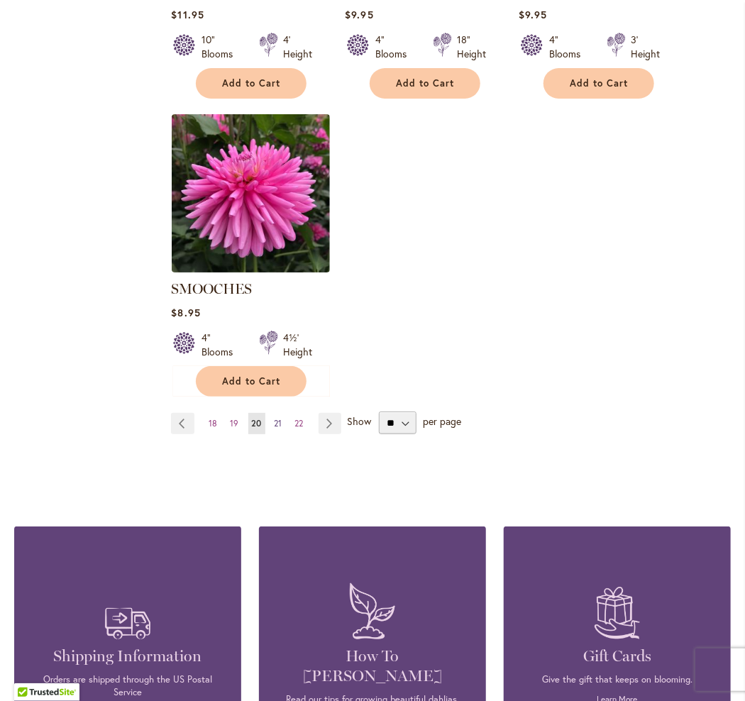
click at [277, 418] on span "21" at bounding box center [279, 423] width 8 height 11
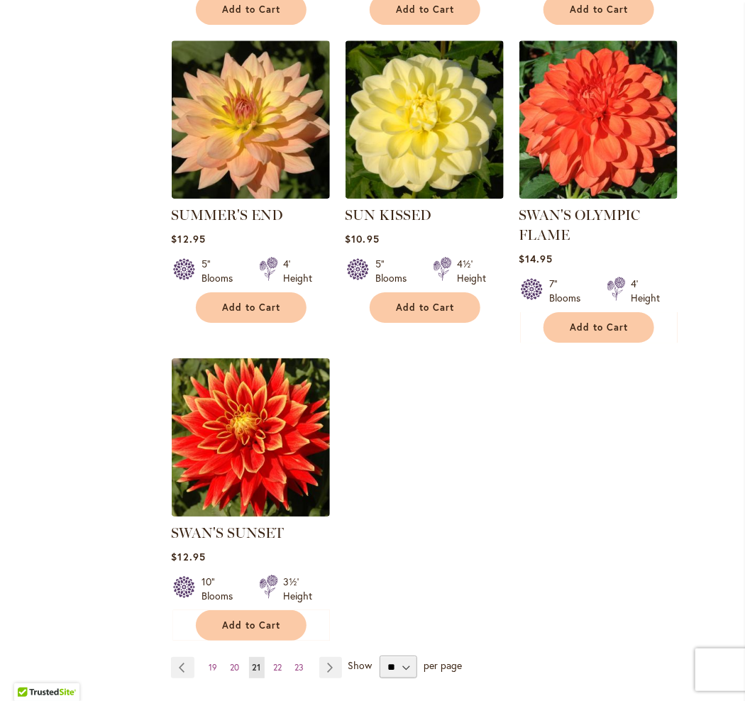
scroll to position [1561, 0]
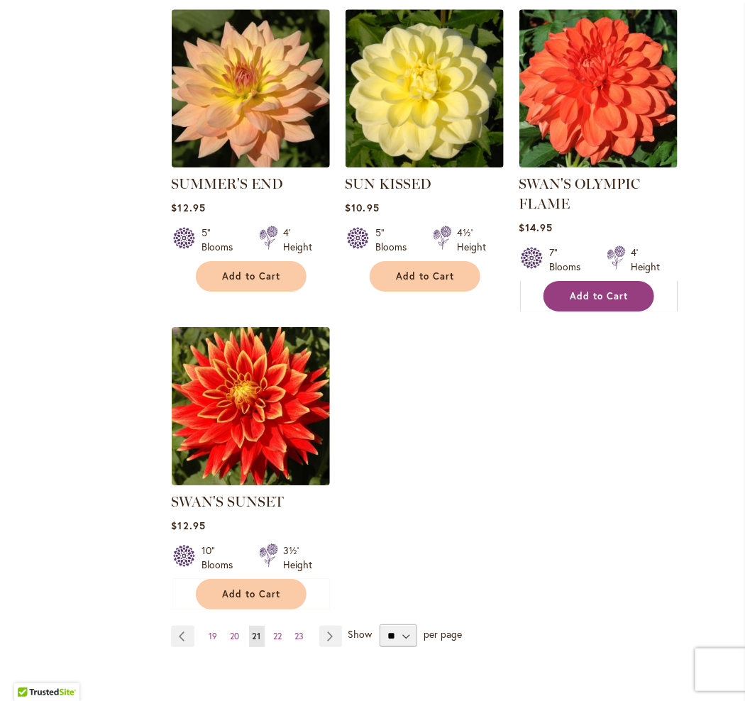
click at [590, 302] on span "Add to Cart" at bounding box center [599, 296] width 58 height 12
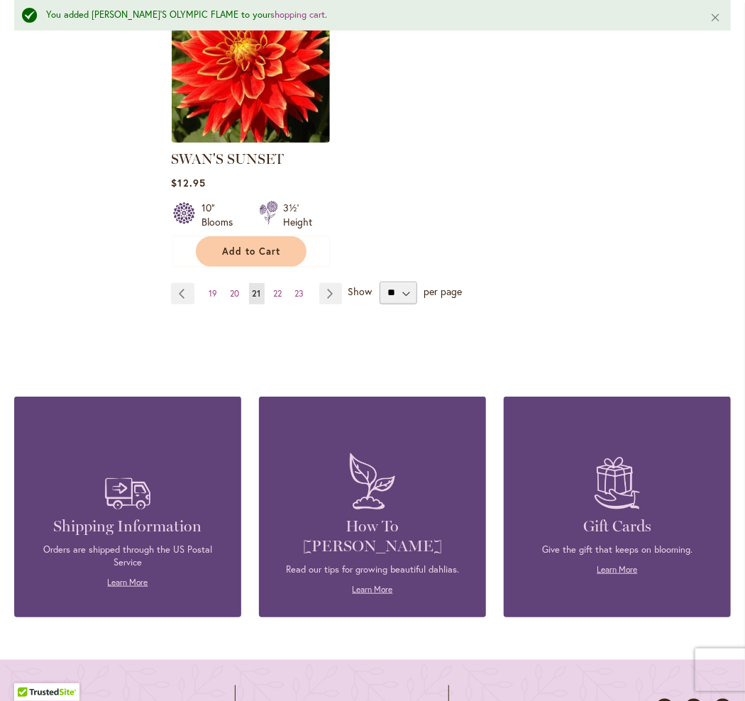
scroll to position [1952, 0]
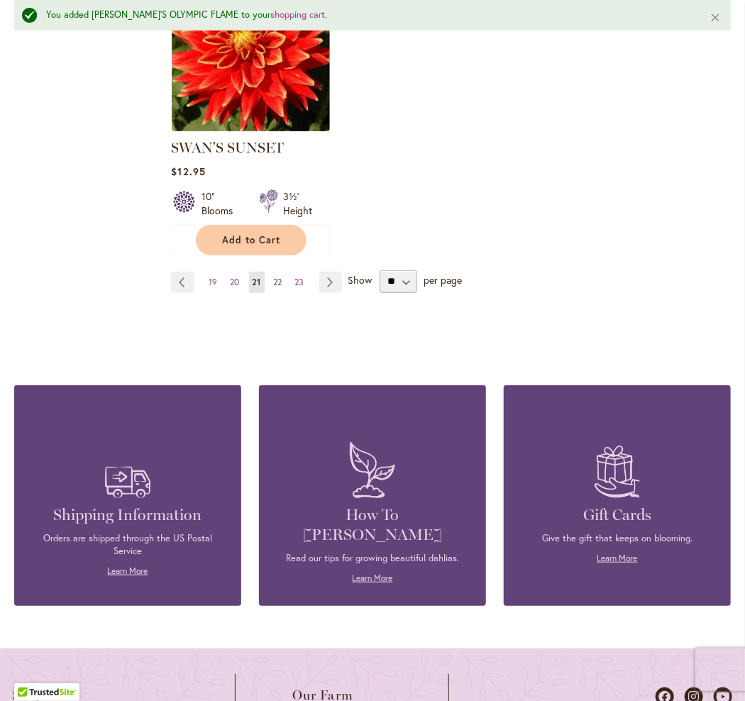
click at [271, 289] on link "Page 22" at bounding box center [278, 282] width 16 height 21
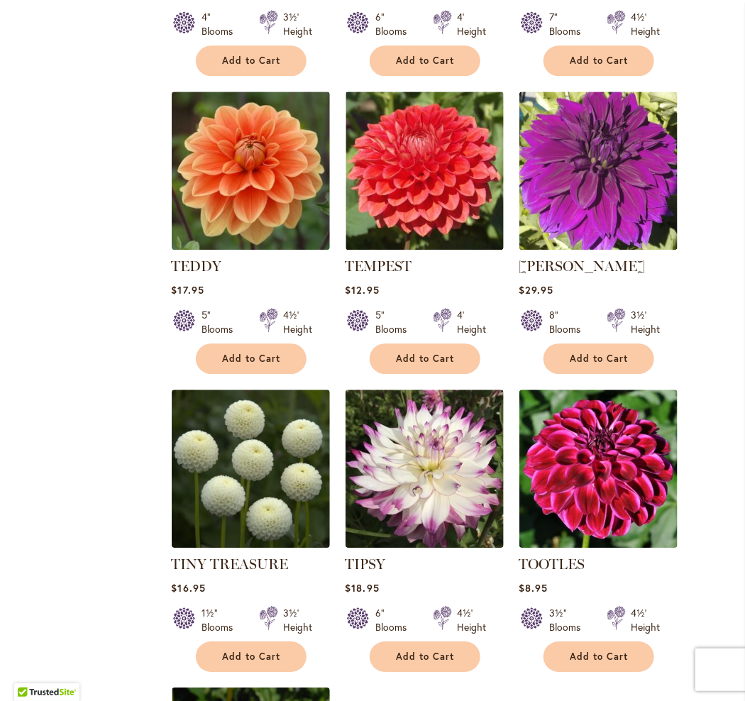
scroll to position [1206, 0]
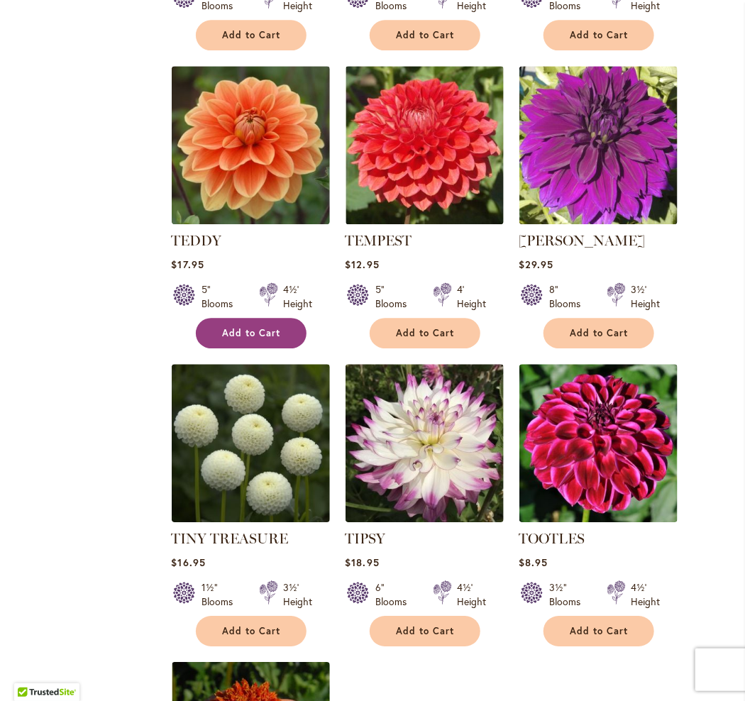
click at [233, 339] on span "Add to Cart" at bounding box center [251, 333] width 58 height 12
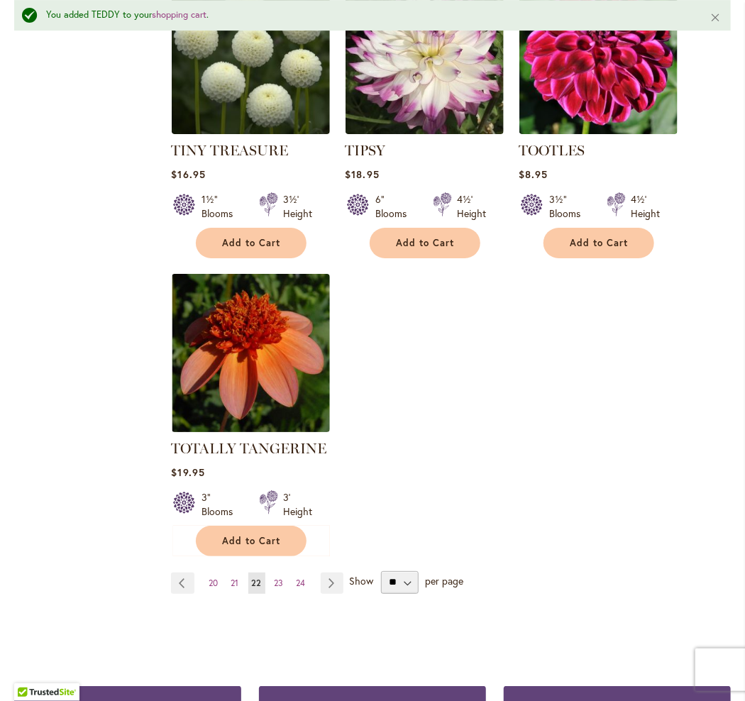
scroll to position [1773, 0]
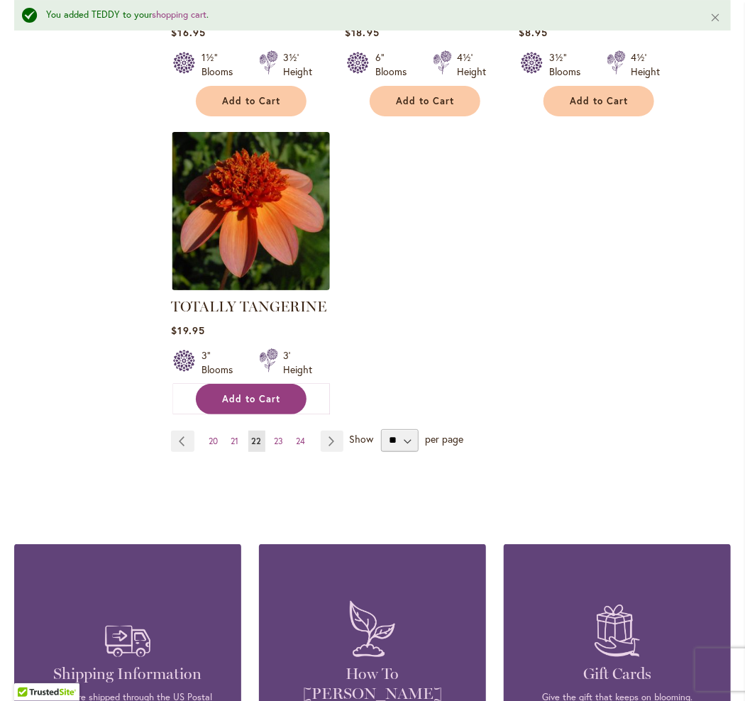
click at [264, 412] on button "Add to Cart" at bounding box center [251, 399] width 111 height 31
click at [328, 447] on link "Page Next" at bounding box center [332, 441] width 23 height 21
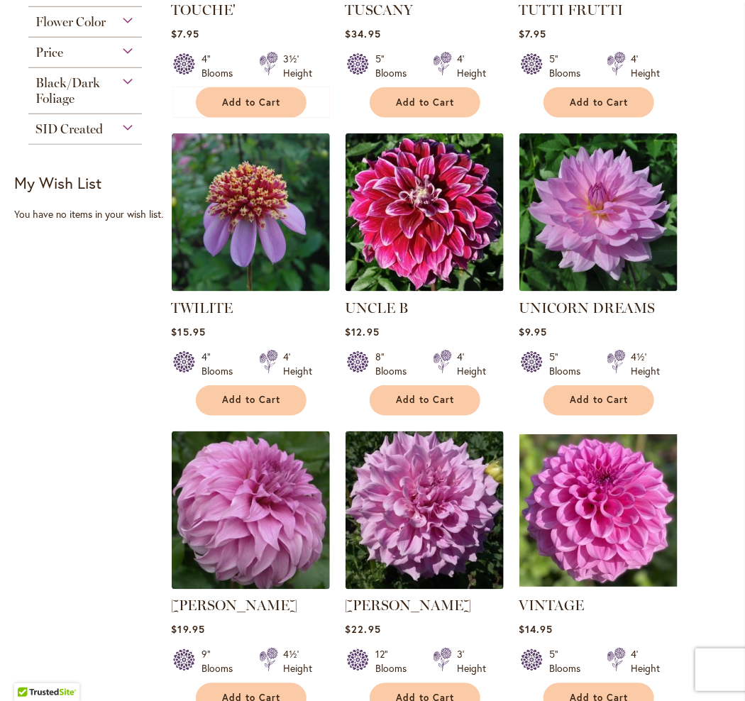
scroll to position [567, 0]
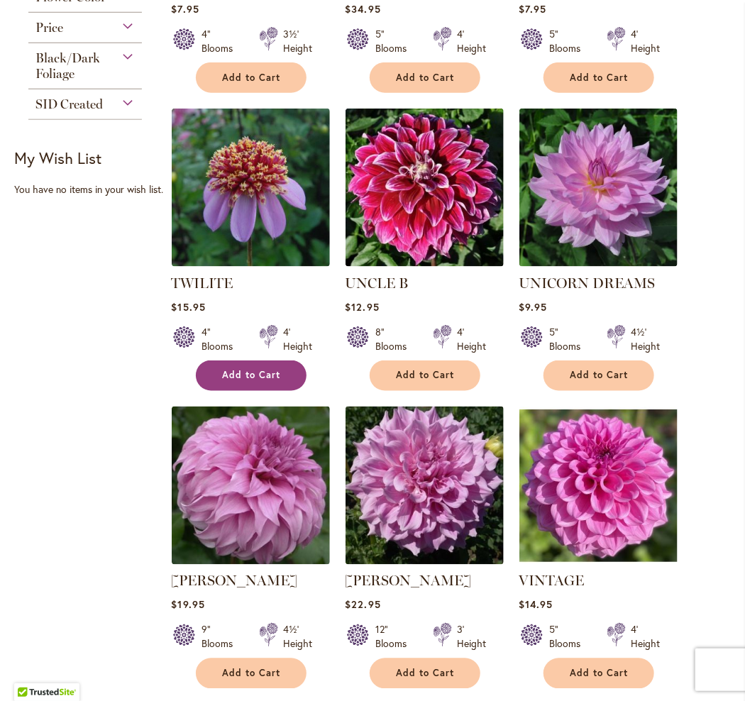
click at [279, 391] on button "Add to Cart" at bounding box center [251, 375] width 111 height 31
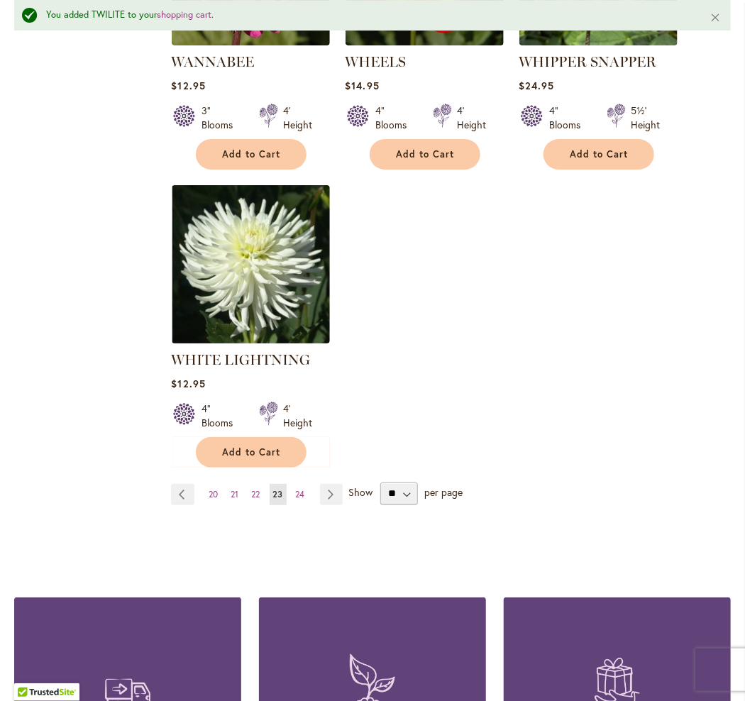
scroll to position [1953, 0]
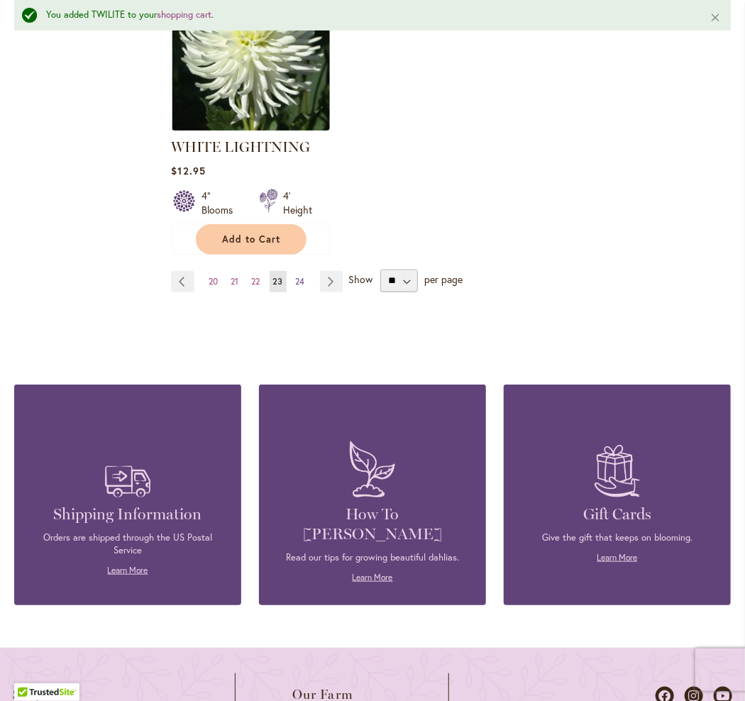
click at [298, 276] on span "24" at bounding box center [300, 281] width 9 height 11
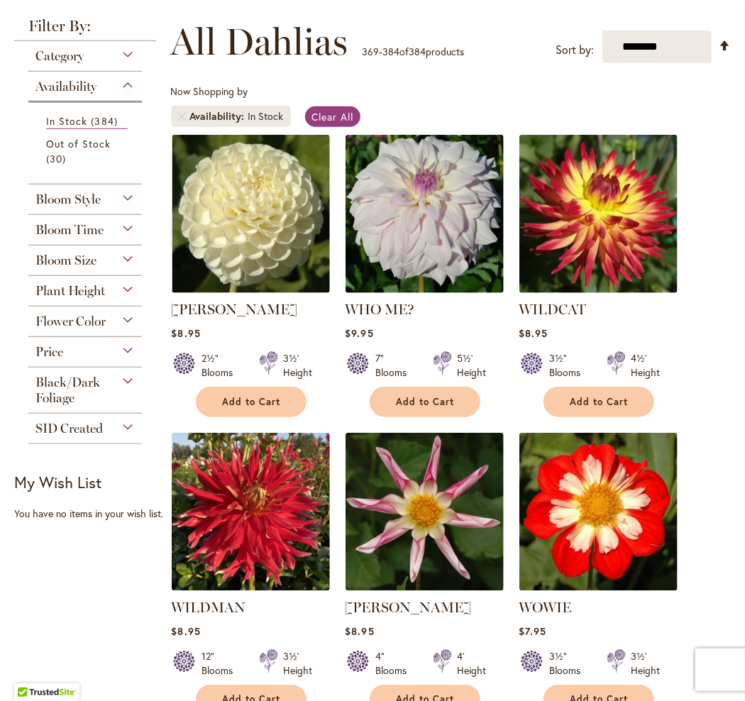
scroll to position [142, 0]
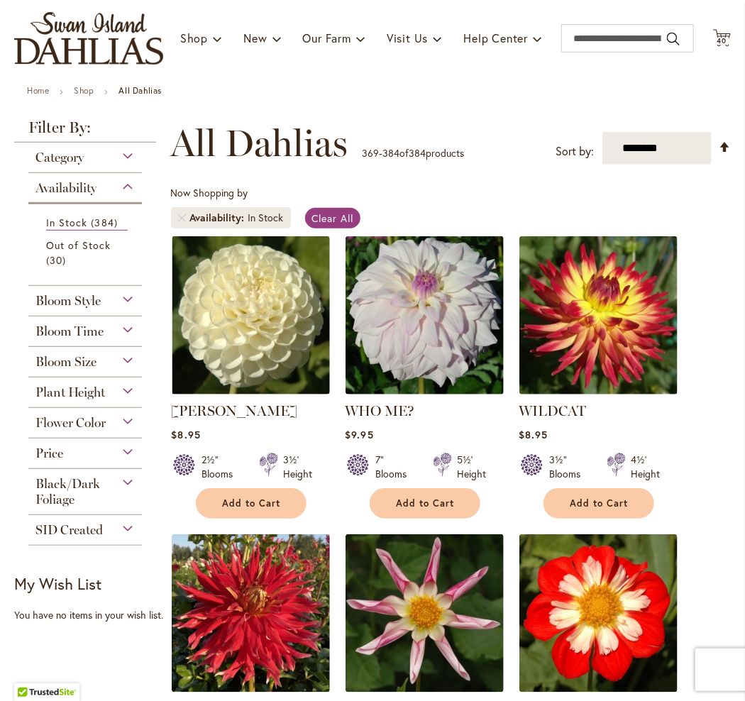
click at [119, 370] on div "Bloom Size" at bounding box center [84, 358] width 113 height 23
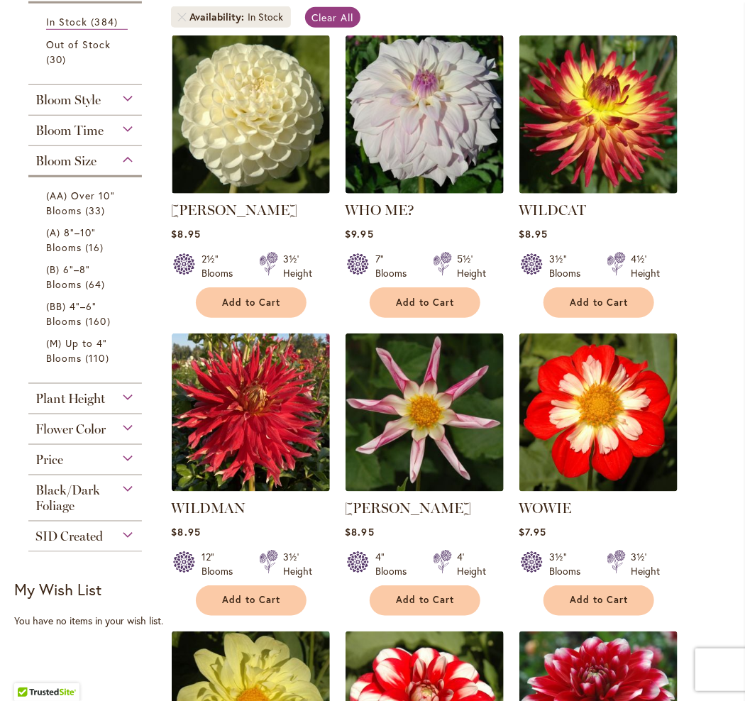
scroll to position [355, 0]
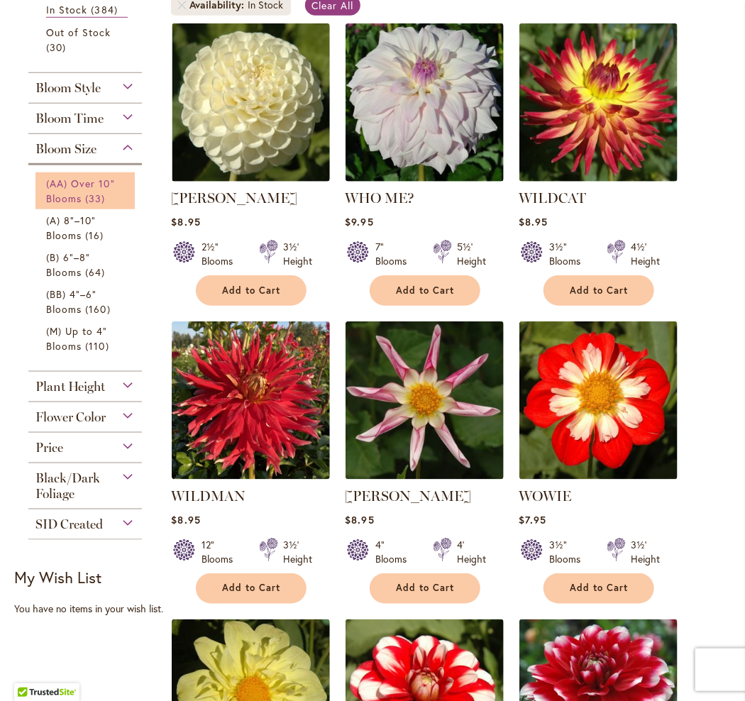
click at [82, 206] on link "(AA) Over 10" Blooms 33 items" at bounding box center [87, 191] width 82 height 30
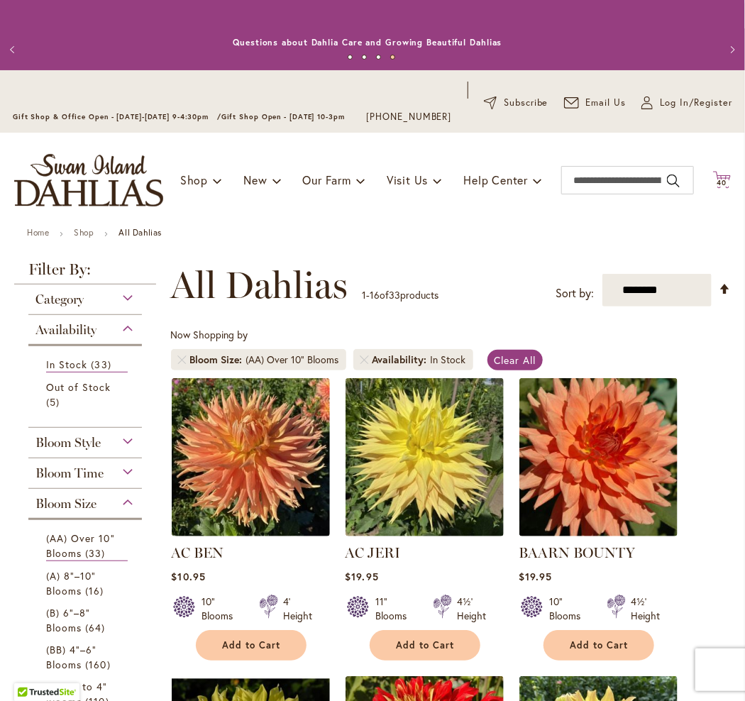
click at [713, 188] on icon "Cart .cls-1 { fill: #231f20; }" at bounding box center [722, 180] width 18 height 18
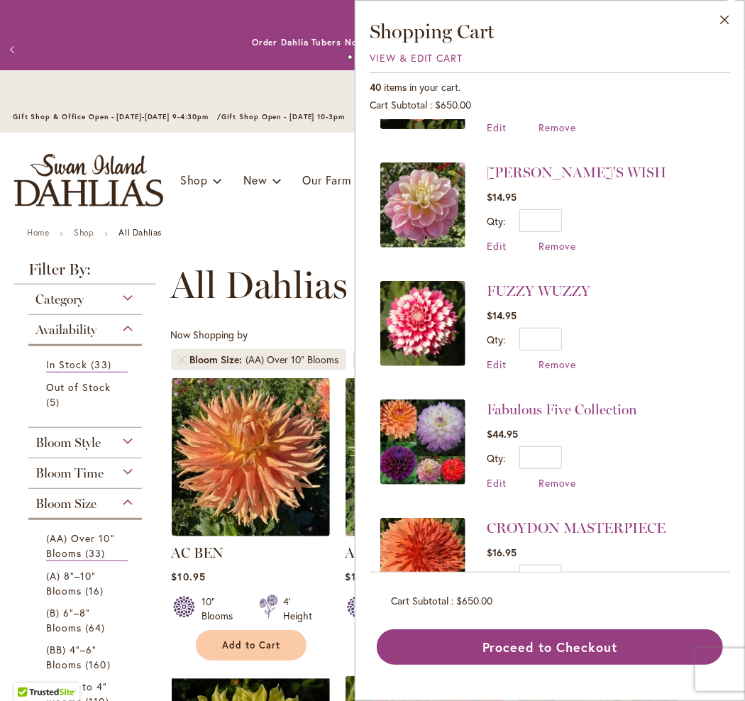
scroll to position [2128, 0]
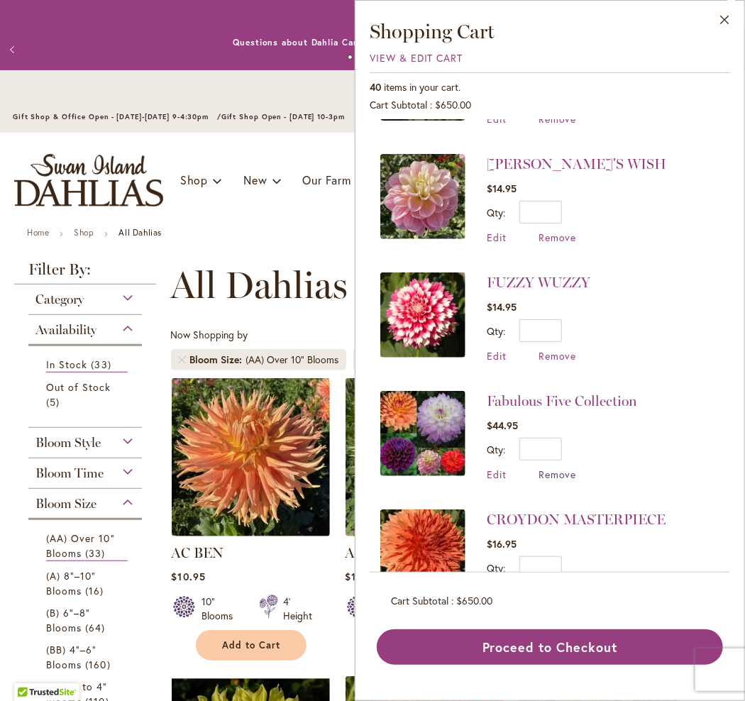
click at [545, 467] on span "Remove" at bounding box center [557, 473] width 38 height 13
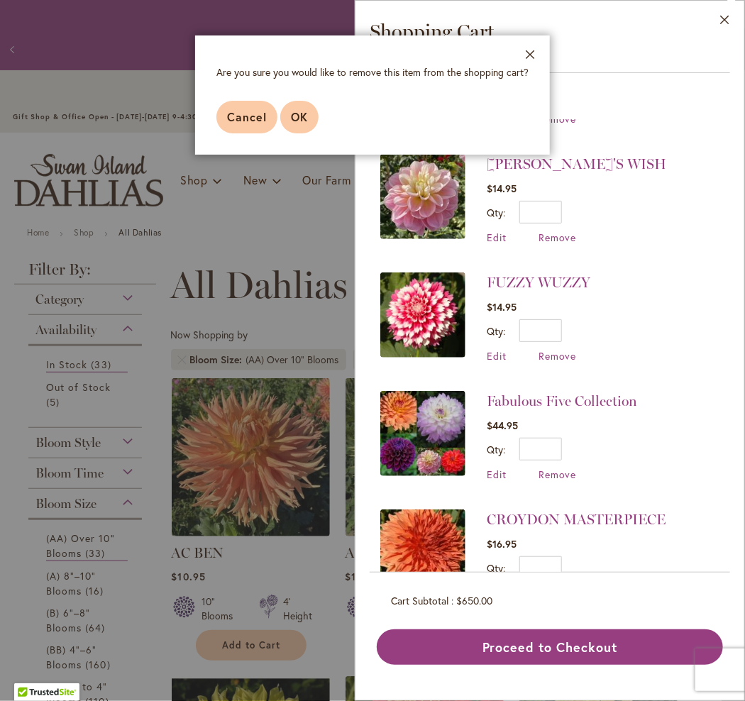
click at [295, 117] on span "OK" at bounding box center [299, 116] width 17 height 15
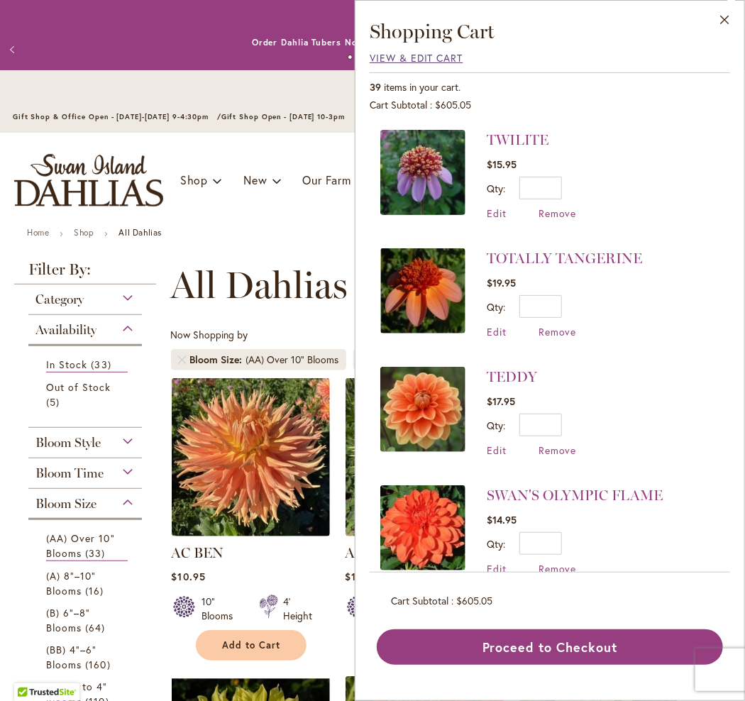
click at [388, 56] on span "View & Edit Cart" at bounding box center [417, 57] width 94 height 13
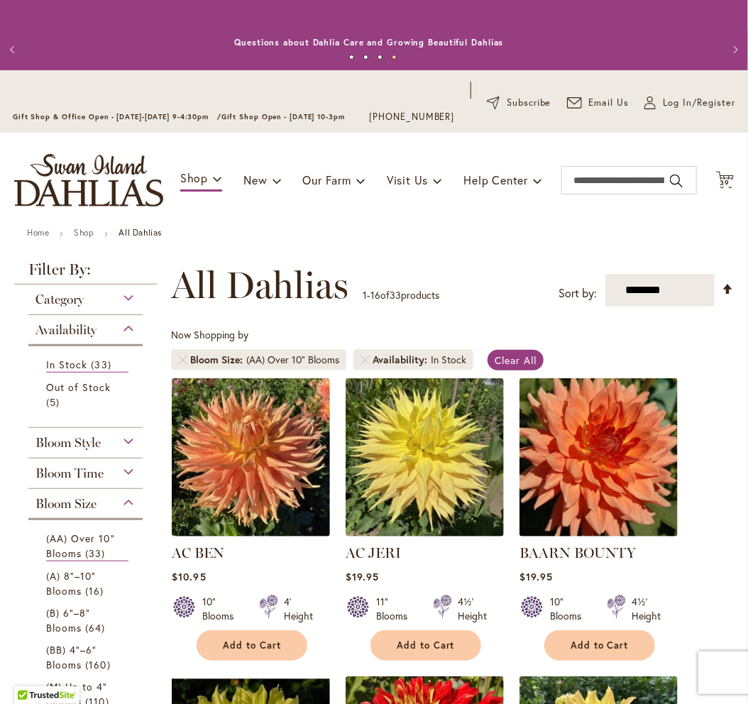
scroll to position [71, 0]
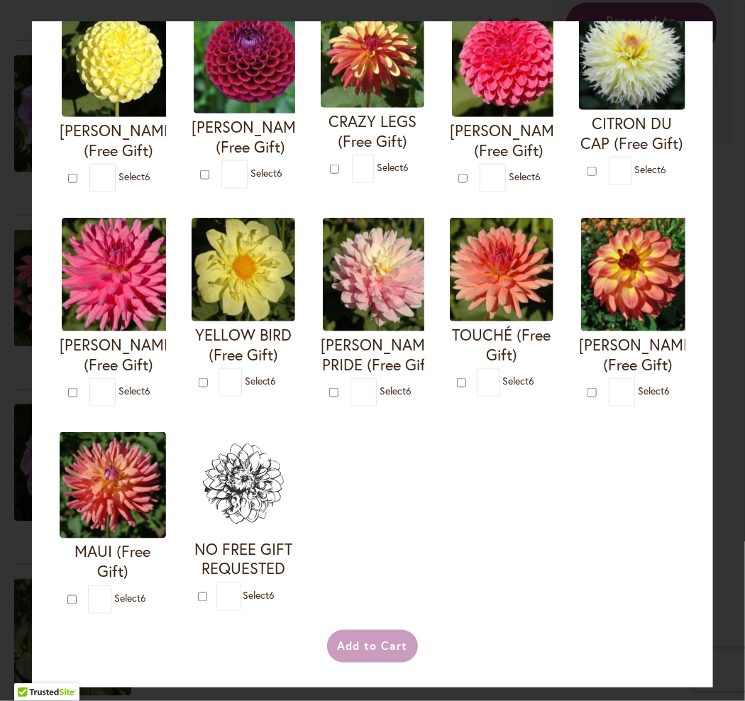
scroll to position [605, 0]
type input "*"
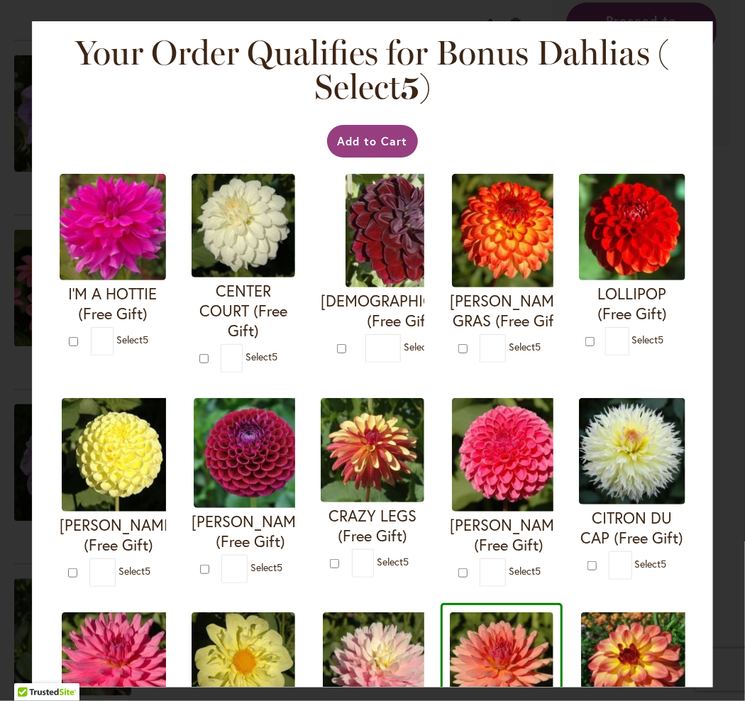
scroll to position [0, 0]
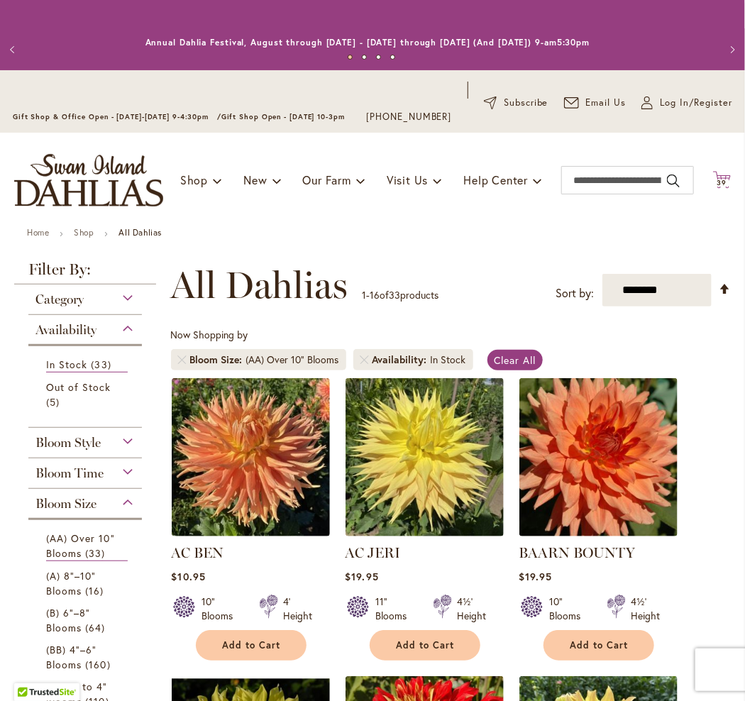
click at [716, 187] on span "39 39 items" at bounding box center [722, 182] width 14 height 7
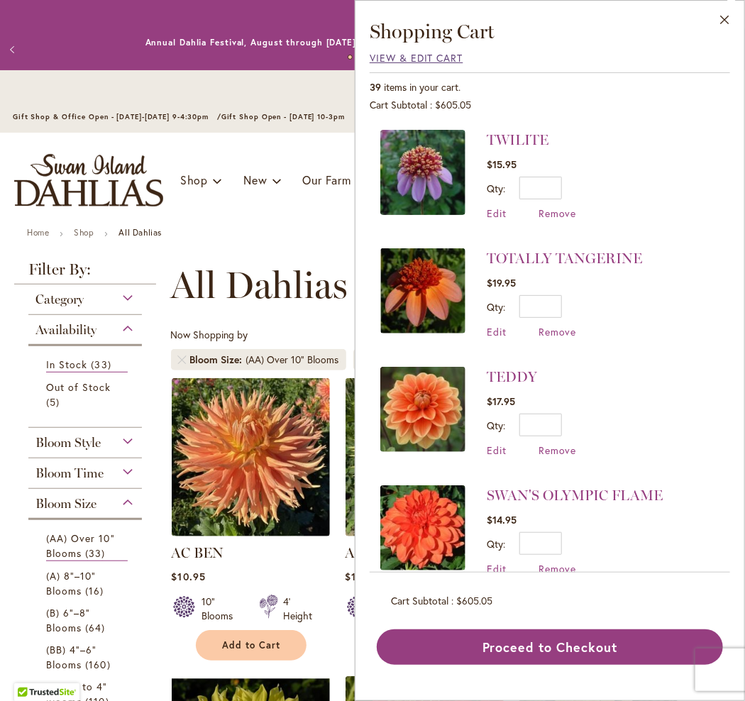
click at [395, 57] on span "View & Edit Cart" at bounding box center [417, 57] width 94 height 13
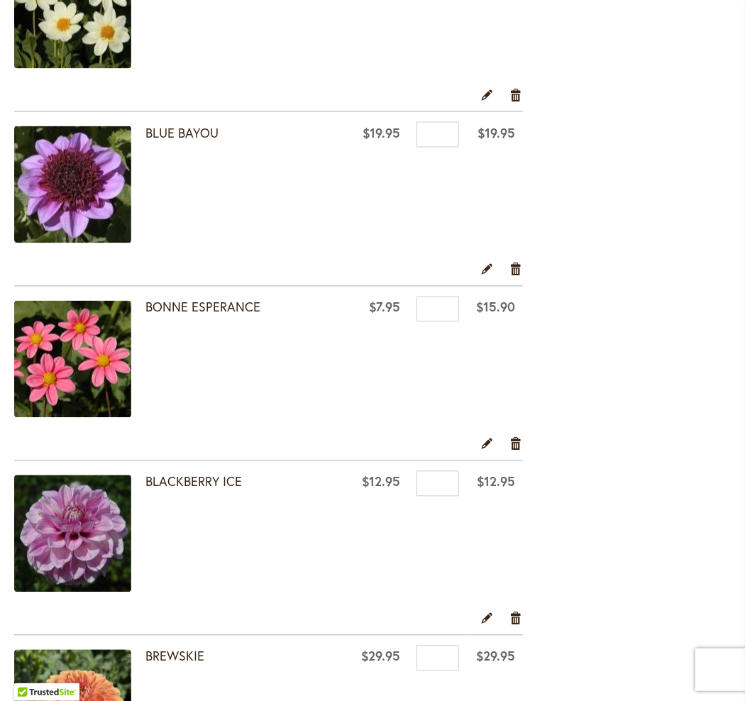
scroll to position [567, 0]
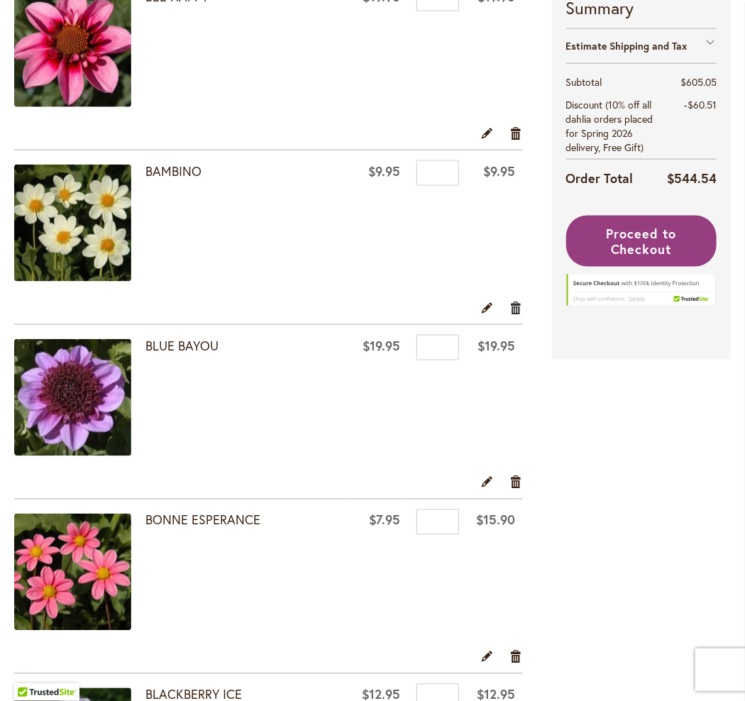
click at [516, 315] on link "Remove item" at bounding box center [515, 307] width 13 height 16
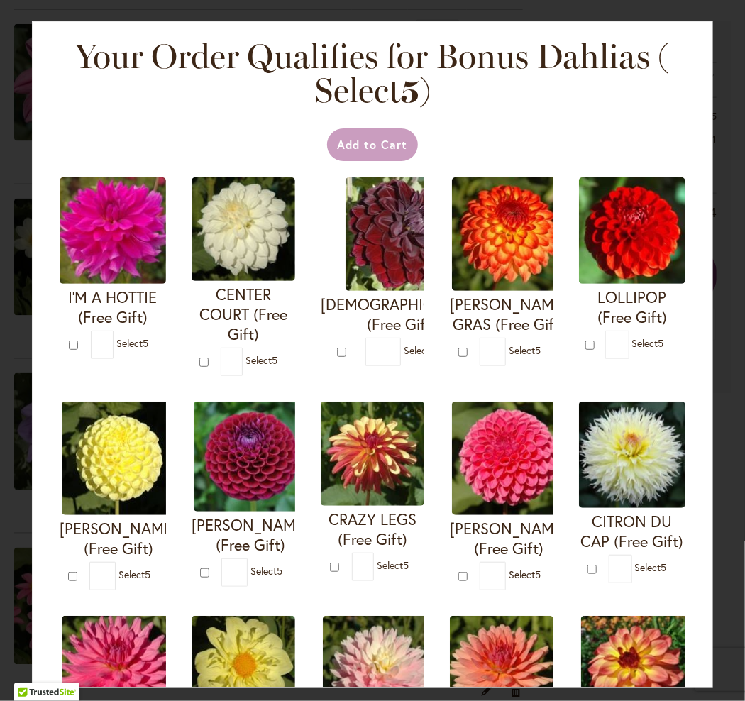
scroll to position [602, 0]
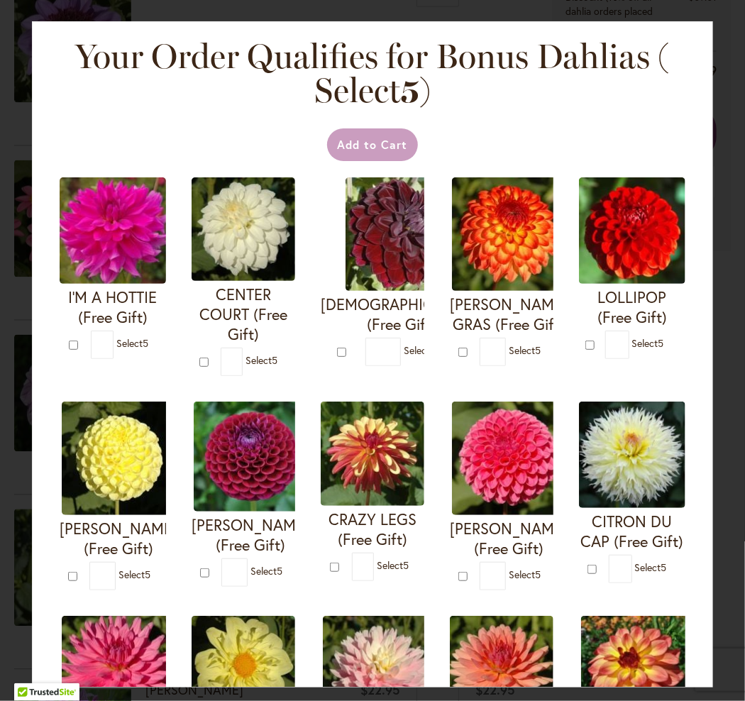
scroll to position [71, 0]
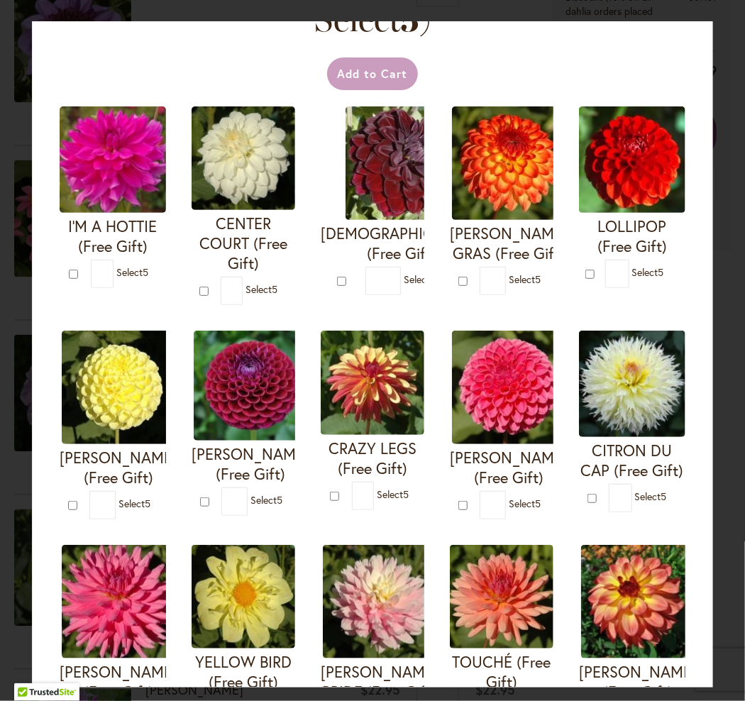
click at [740, 212] on div "Your Order Qualifies for Bonus Dahlias ( Select 5 ) Add to Cart I'M A HOTTIE (F…" at bounding box center [372, 350] width 745 height 701
click at [732, 219] on div "Your Order Qualifies for Bonus Dahlias ( Select 5 ) Add to Cart I'M A HOTTIE (F…" at bounding box center [372, 350] width 745 height 701
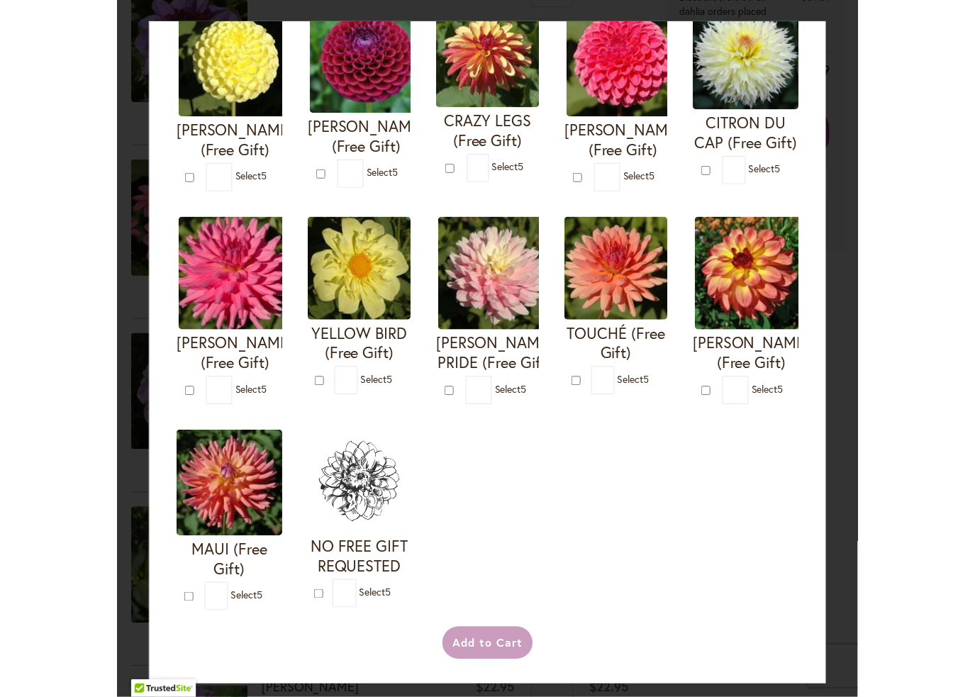
scroll to position [605, 0]
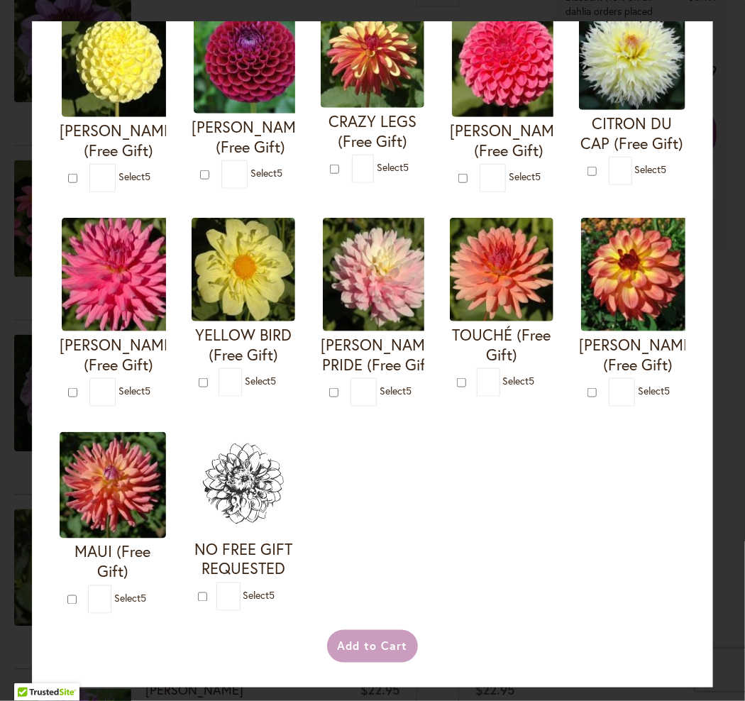
click at [716, 184] on div "Your Order Qualifies for Bonus Dahlias ( Select 5 ) Add to Cart I'M A HOTTIE (F…" at bounding box center [372, 350] width 745 height 701
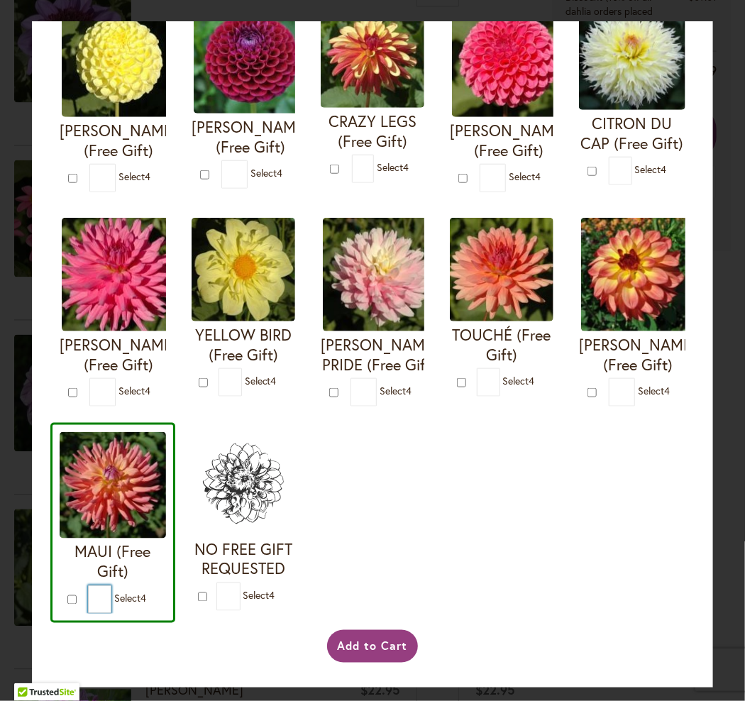
drag, startPoint x: 580, startPoint y: 371, endPoint x: 570, endPoint y: 371, distance: 9.9
click at [111, 585] on input "*" at bounding box center [99, 599] width 23 height 28
type input "*"
click at [557, 423] on div "I'M A HOTTIE (Free Gift) * 0 * 0 * 0 *" at bounding box center [372, 196] width 644 height 853
click at [455, 472] on div "I'M A HOTTIE (Free Gift) * 0 * 0 * 0 *" at bounding box center [372, 196] width 644 height 853
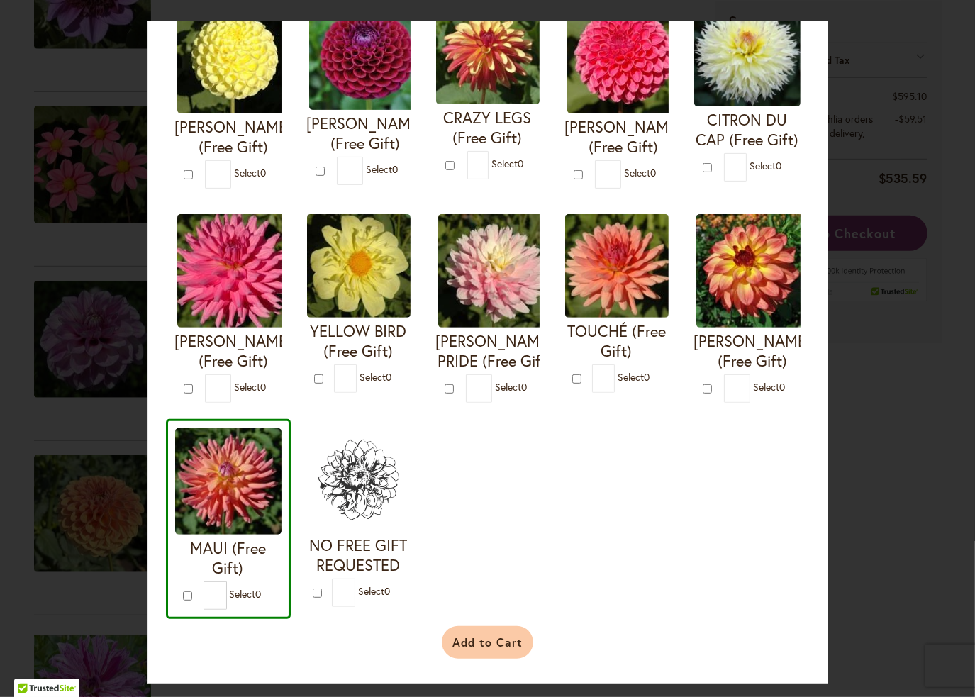
click at [506, 647] on button "Add to Cart" at bounding box center [488, 642] width 92 height 33
click at [484, 644] on div "Add to Cart" at bounding box center [488, 642] width 630 height 33
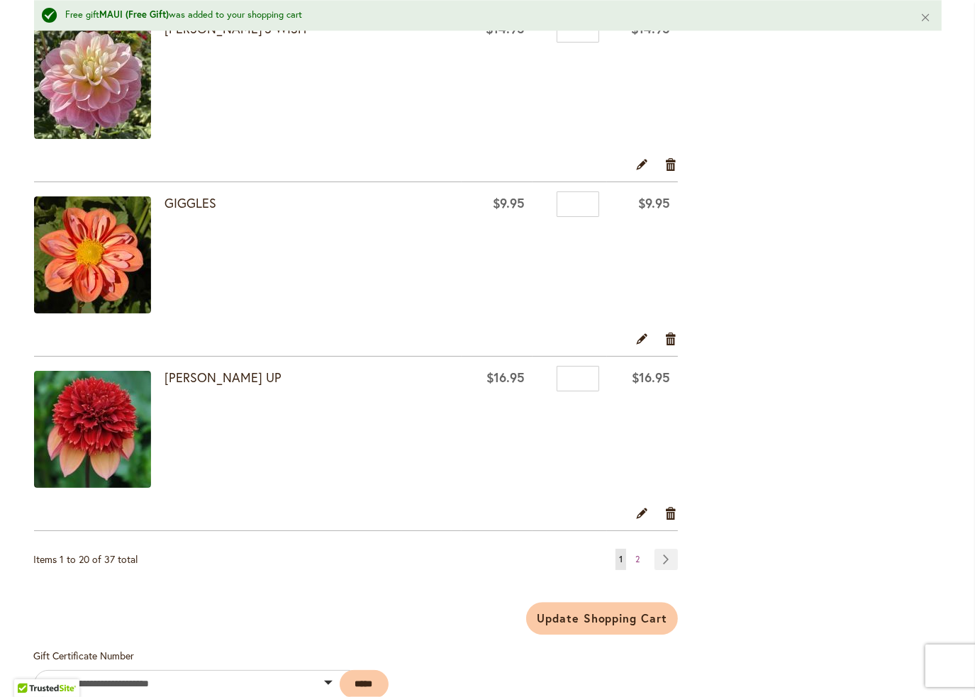
scroll to position [3334, 0]
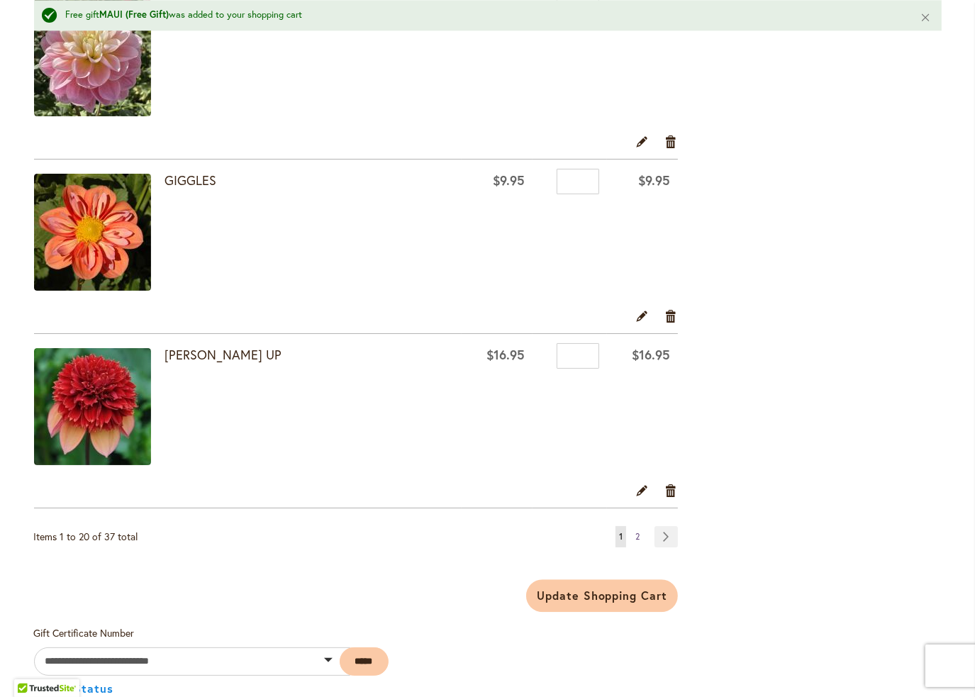
click at [636, 531] on span "2" at bounding box center [638, 536] width 4 height 11
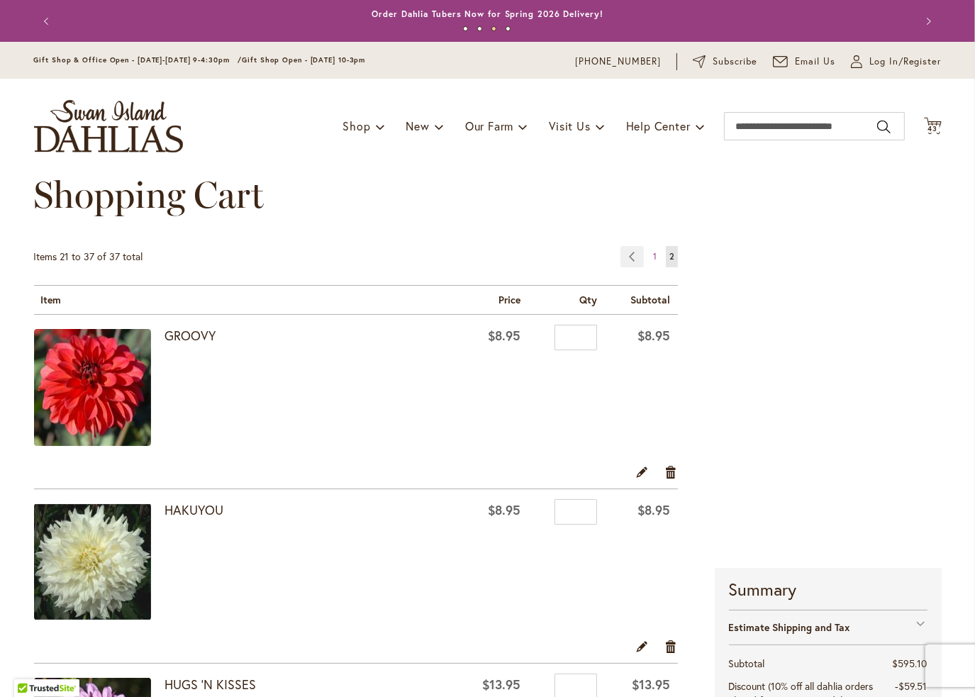
scroll to position [355, 0]
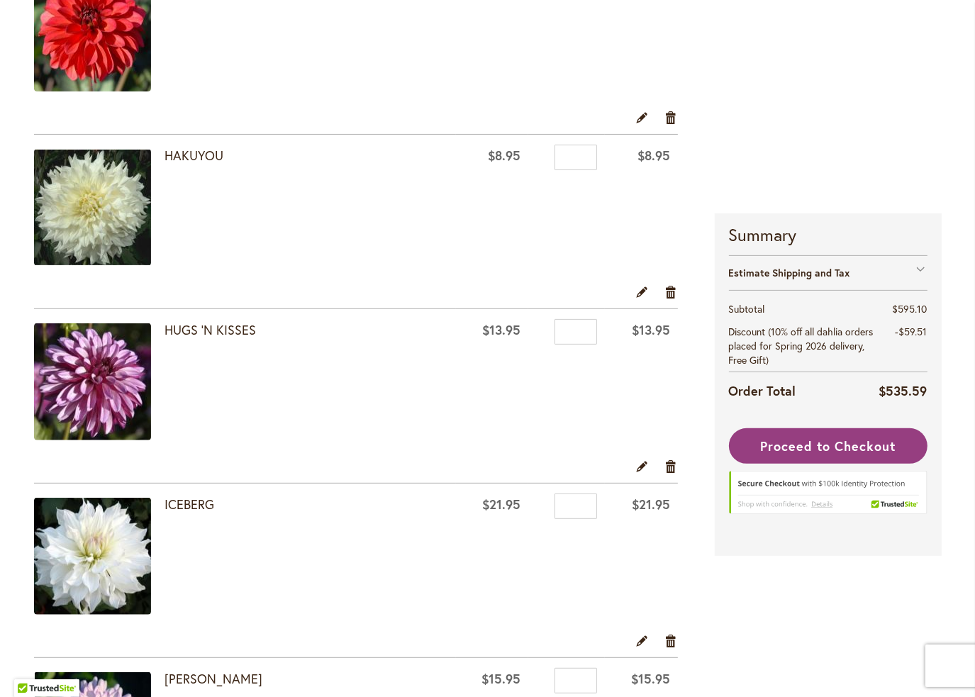
click at [85, 406] on img at bounding box center [92, 381] width 117 height 117
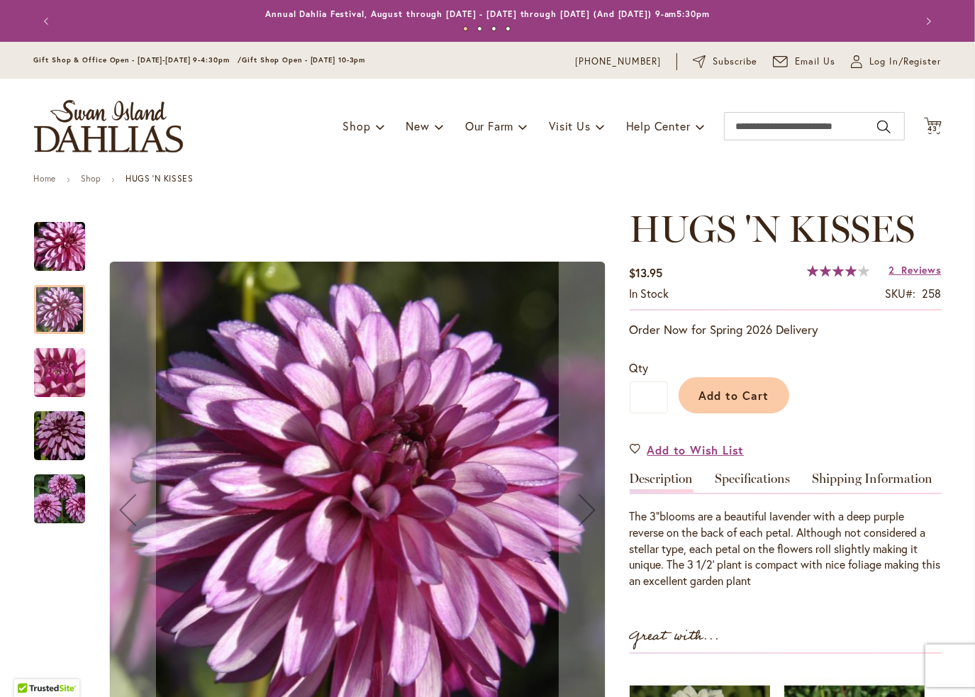
click at [50, 317] on div at bounding box center [59, 309] width 51 height 49
click at [35, 519] on img "HUGS 'N KISSES" at bounding box center [60, 499] width 102 height 68
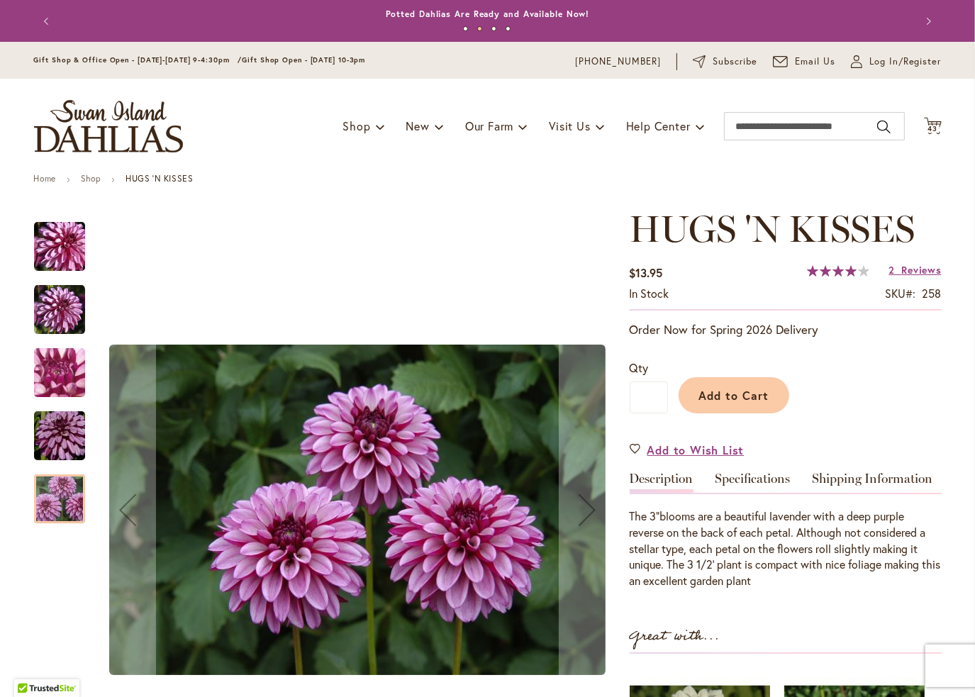
click at [56, 438] on img "HUGS 'N KISSES" at bounding box center [60, 436] width 102 height 68
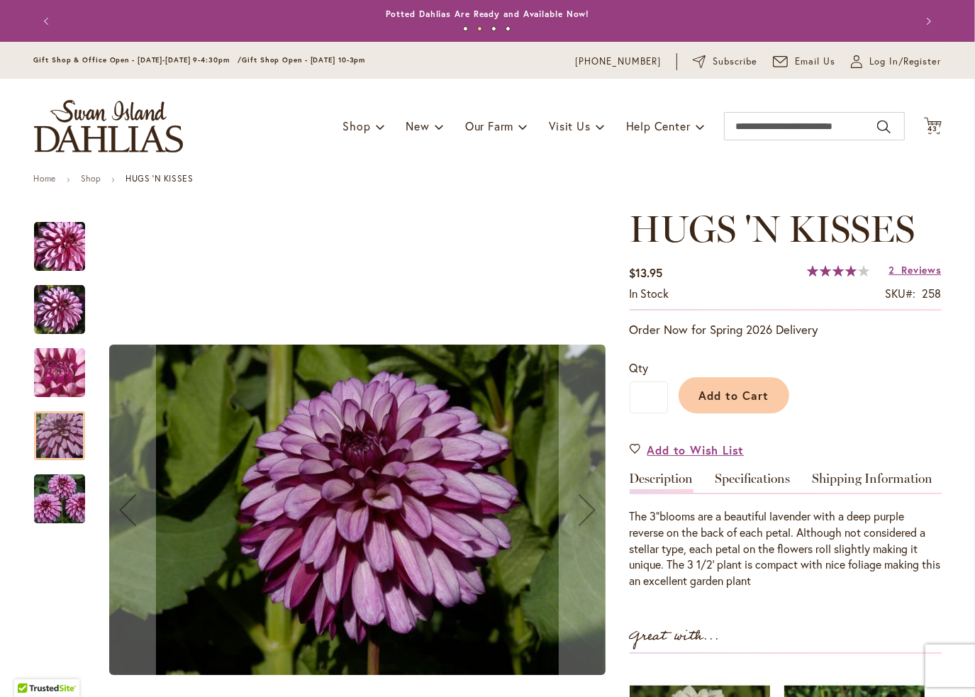
click at [62, 365] on img "HUGS 'N KISSES" at bounding box center [60, 373] width 102 height 77
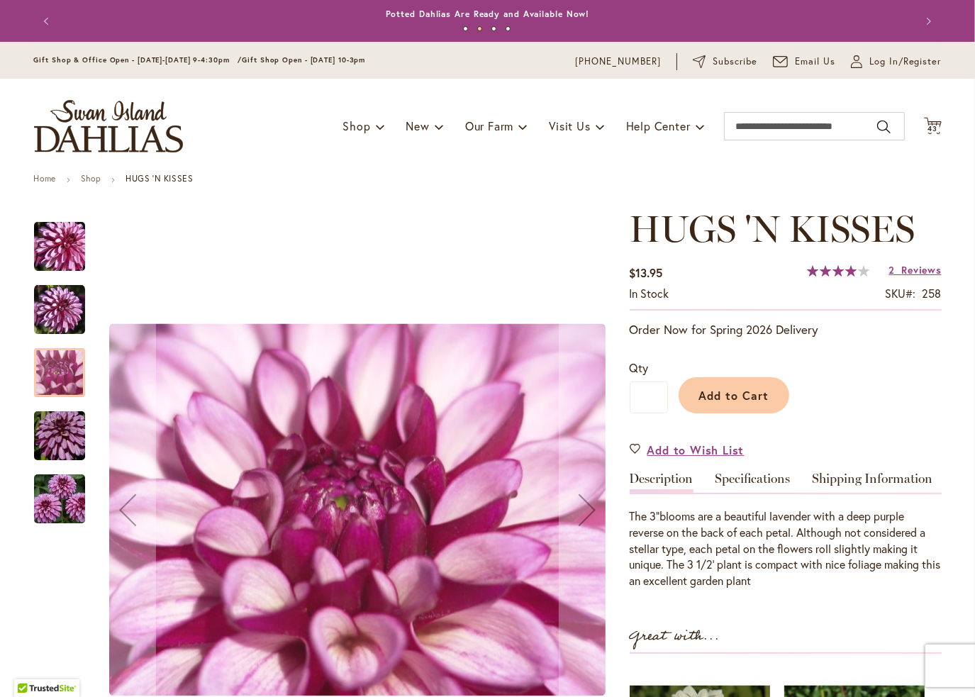
click at [72, 306] on img "HUGS 'N KISSES" at bounding box center [59, 309] width 51 height 51
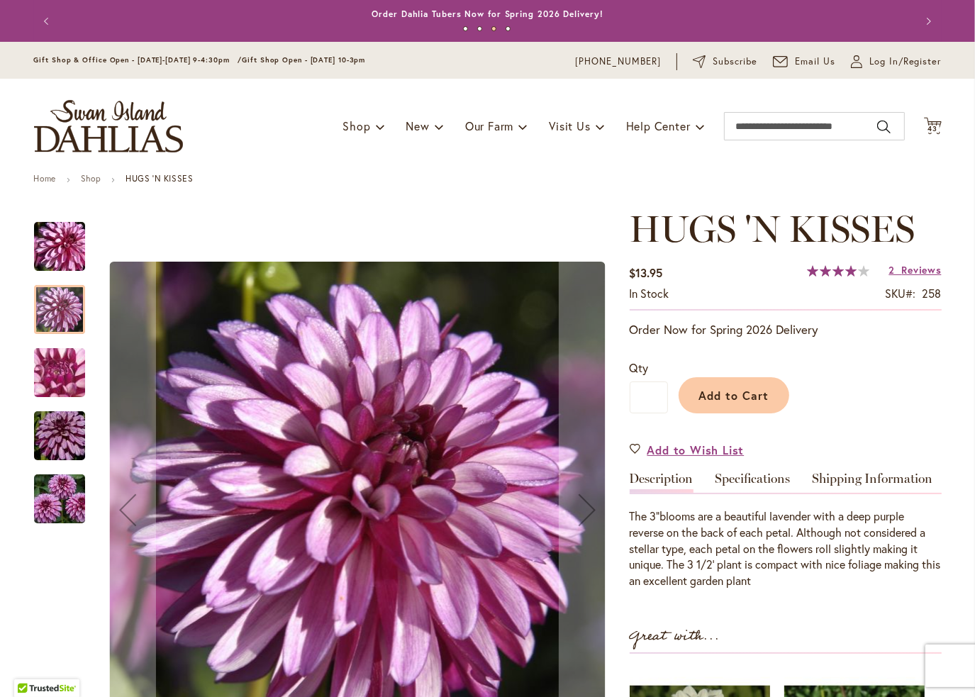
click at [73, 256] on img "HUGS 'N KISSES" at bounding box center [60, 247] width 102 height 68
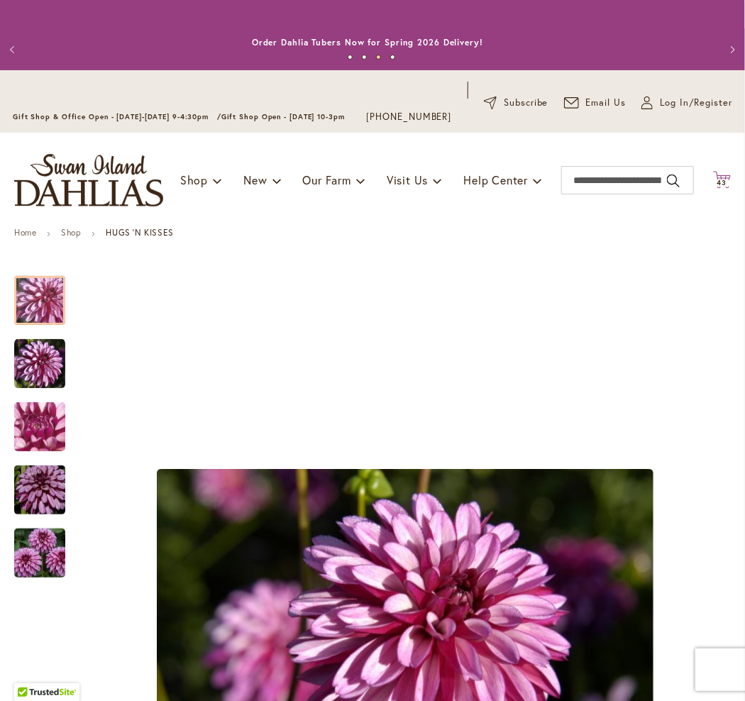
click at [717, 187] on span "43" at bounding box center [722, 182] width 10 height 9
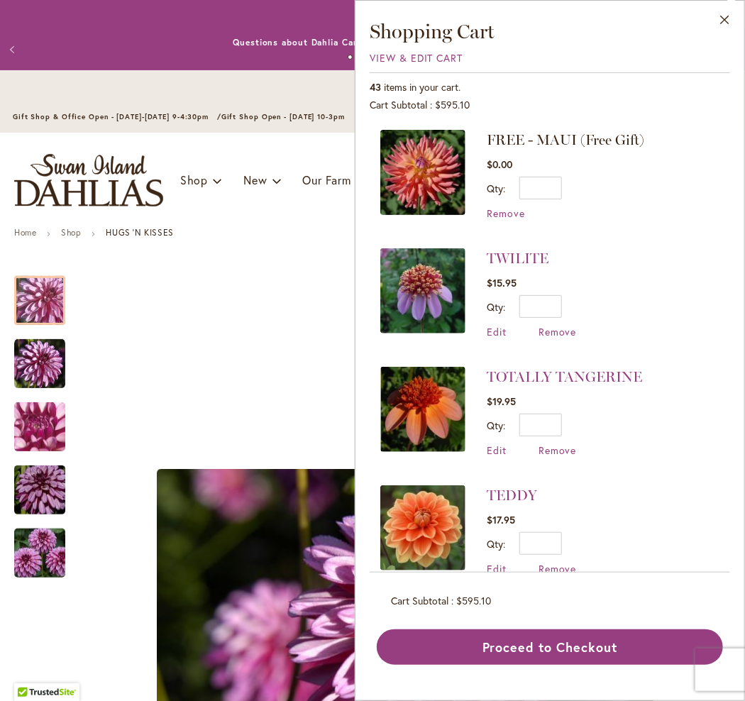
drag, startPoint x: 514, startPoint y: 311, endPoint x: 721, endPoint y: 155, distance: 258.8
click at [721, 155] on div "FREE - MAUI (Free Gift) $0.00 Qty * Update Remove TWILITE" at bounding box center [550, 345] width 360 height 453
click at [409, 63] on span "View & Edit Cart" at bounding box center [417, 57] width 94 height 13
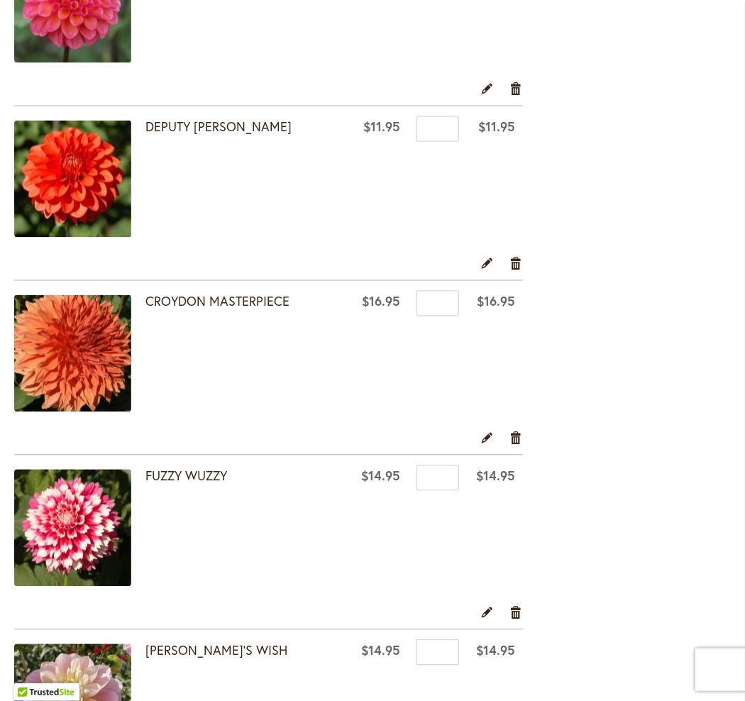
scroll to position [2908, 0]
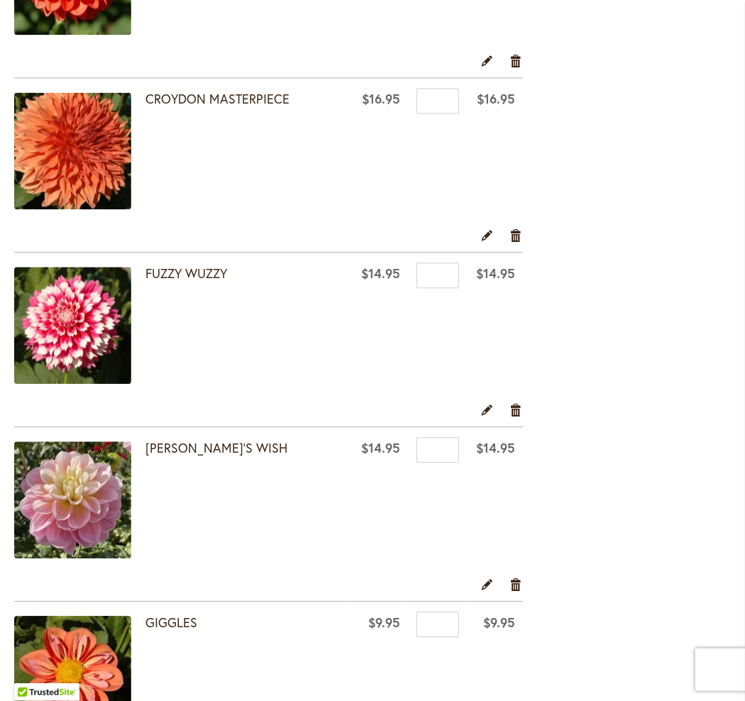
click at [98, 343] on img at bounding box center [72, 325] width 117 height 117
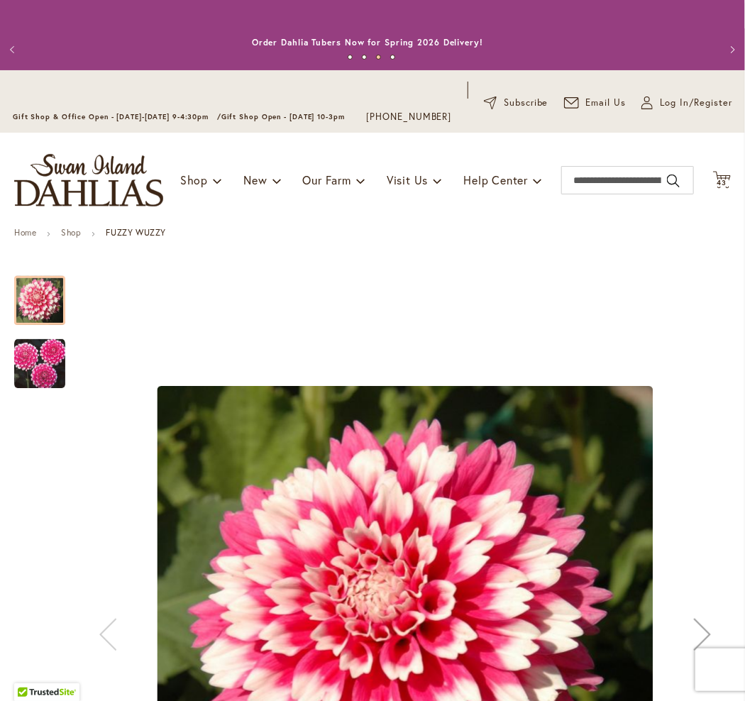
click at [42, 379] on img "FUZZY WUZZY" at bounding box center [39, 363] width 51 height 51
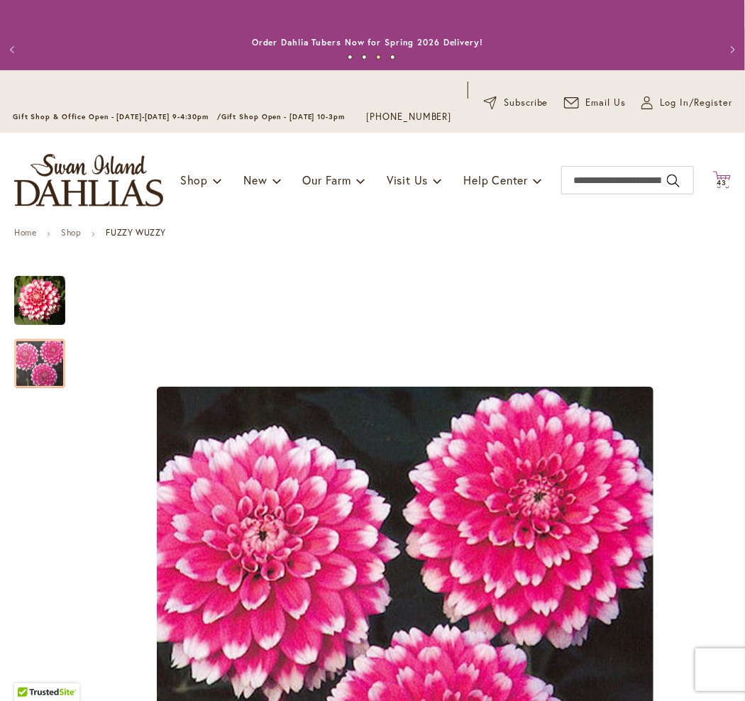
click at [713, 188] on icon at bounding box center [722, 179] width 18 height 17
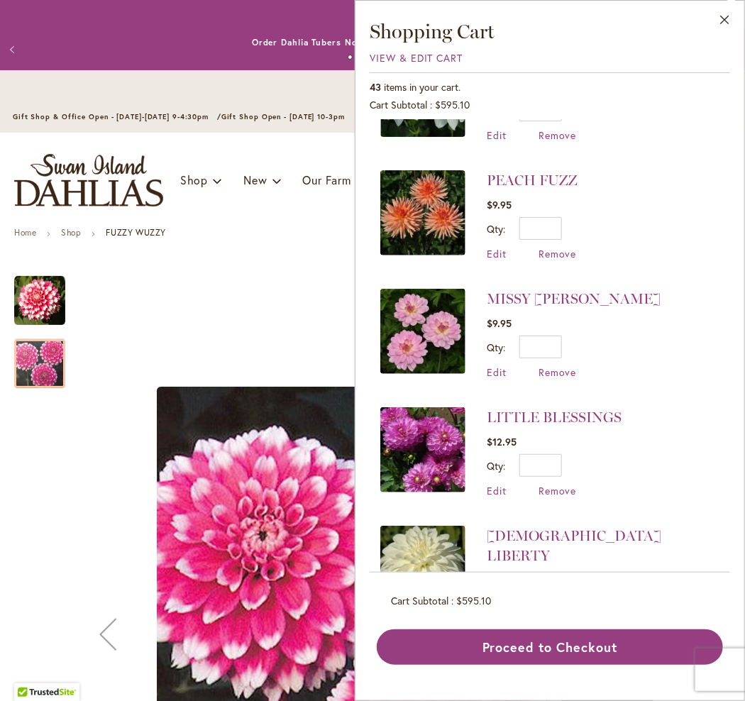
scroll to position [638, 0]
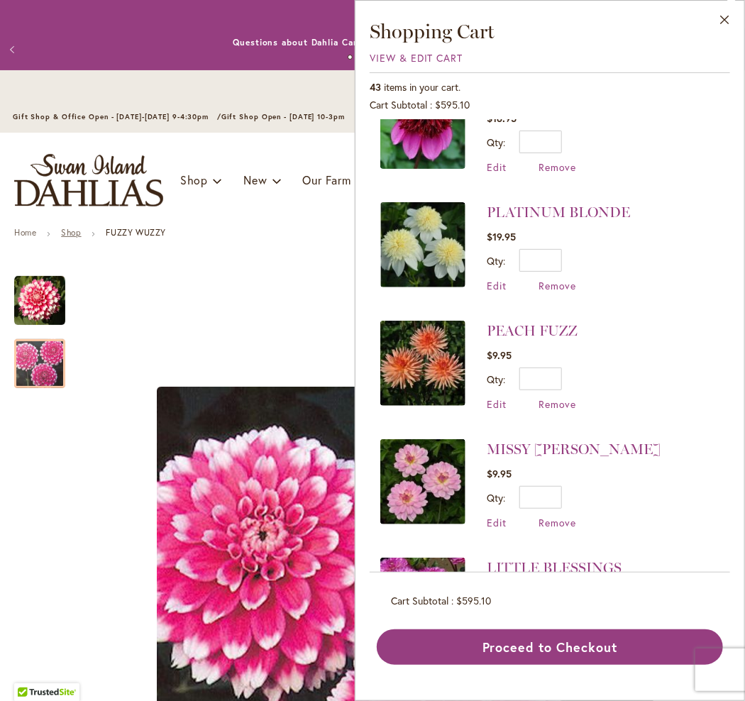
click at [68, 238] on link "Shop" at bounding box center [71, 232] width 20 height 11
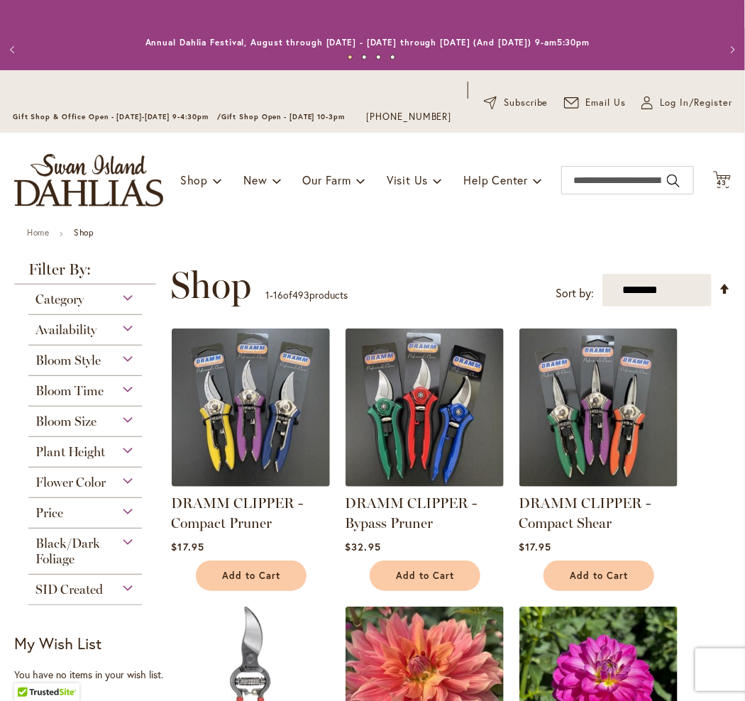
click at [116, 368] on div "Bloom Style" at bounding box center [84, 356] width 113 height 23
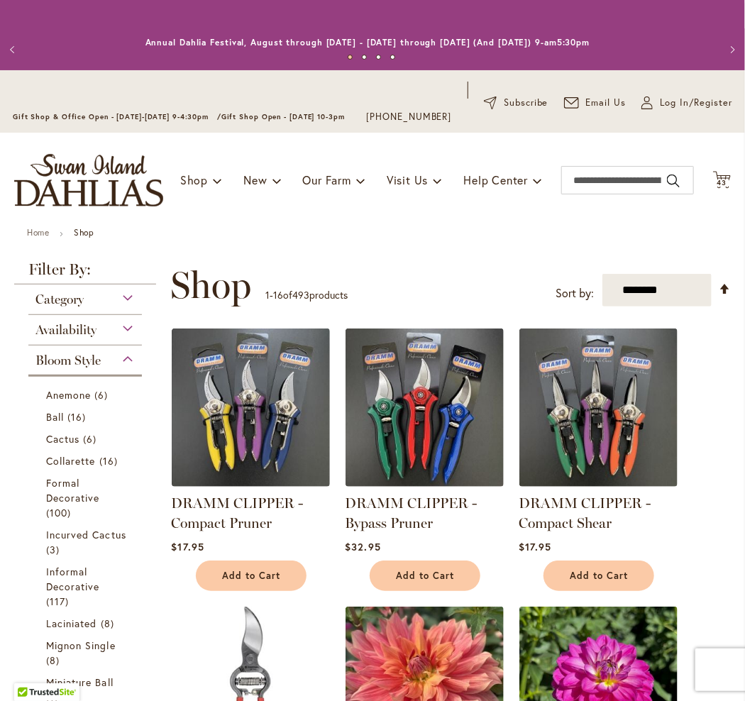
scroll to position [359, 0]
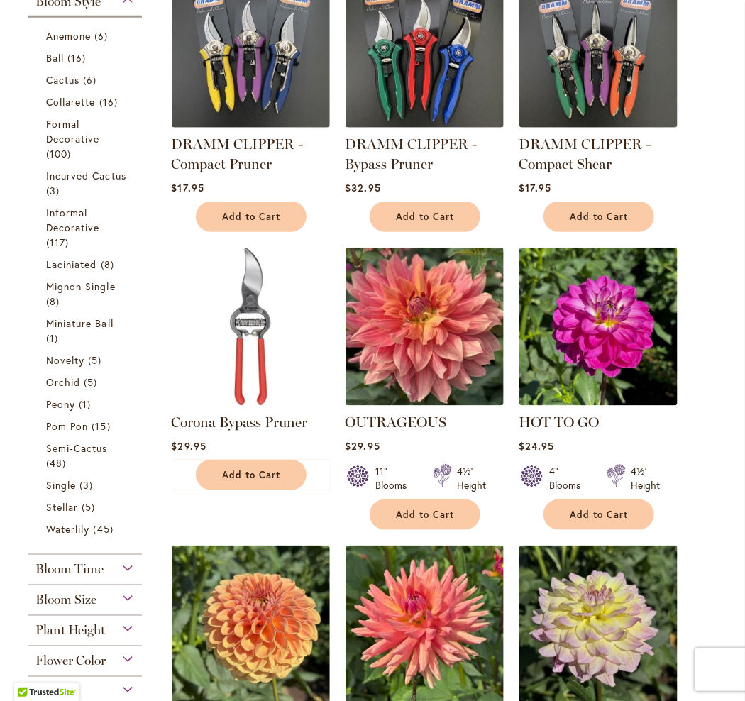
click at [118, 602] on div "Bloom Size" at bounding box center [84, 596] width 113 height 23
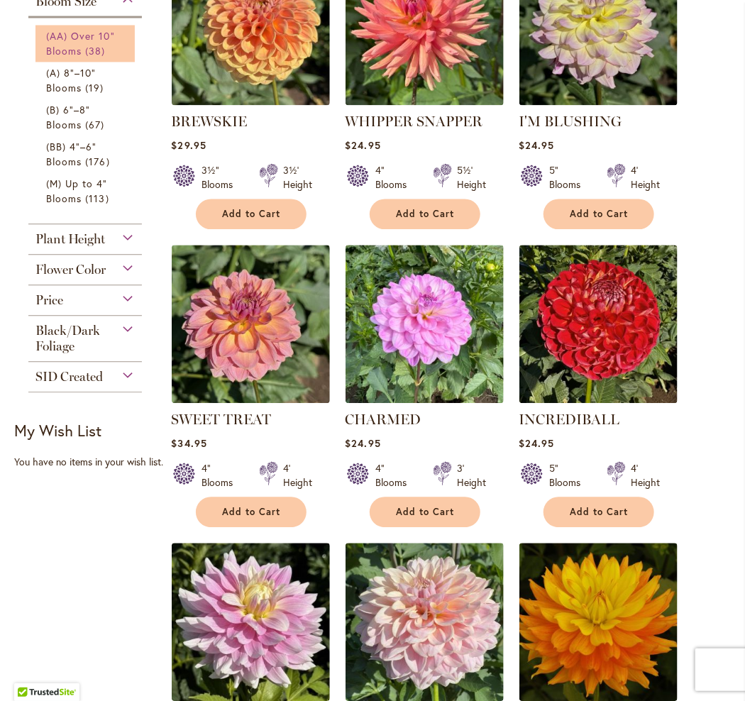
click at [74, 54] on span "(AA) Over 10" Blooms" at bounding box center [80, 43] width 69 height 28
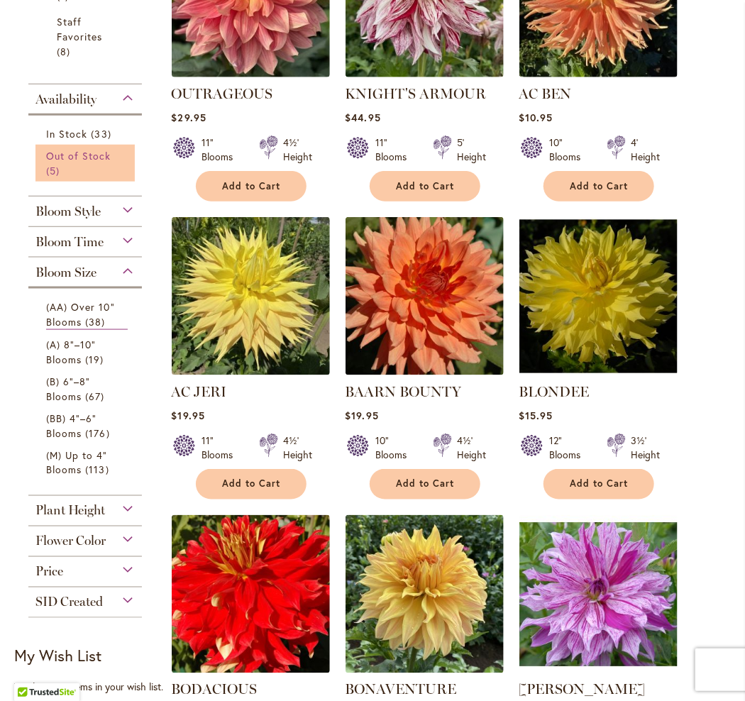
scroll to position [497, 0]
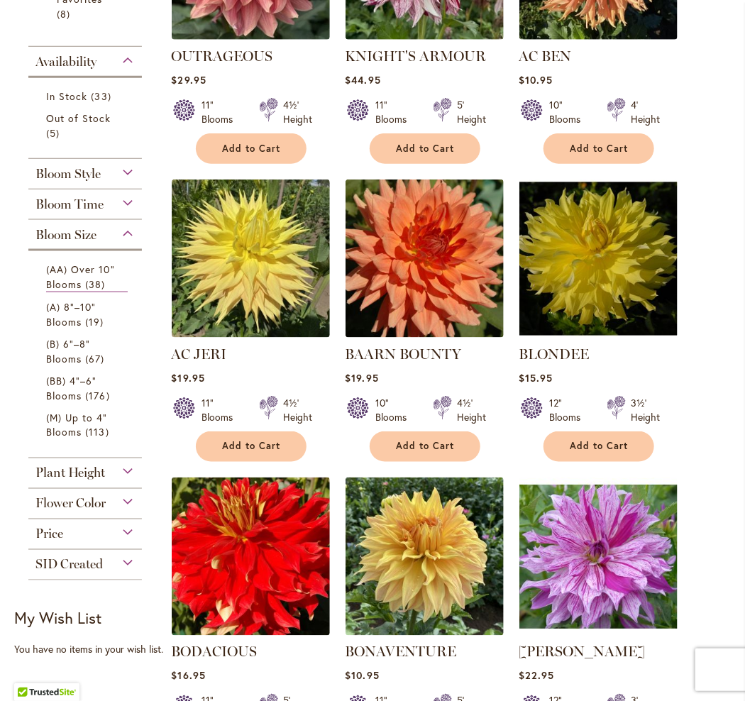
click at [113, 511] on div "Flower Color" at bounding box center [84, 500] width 113 height 23
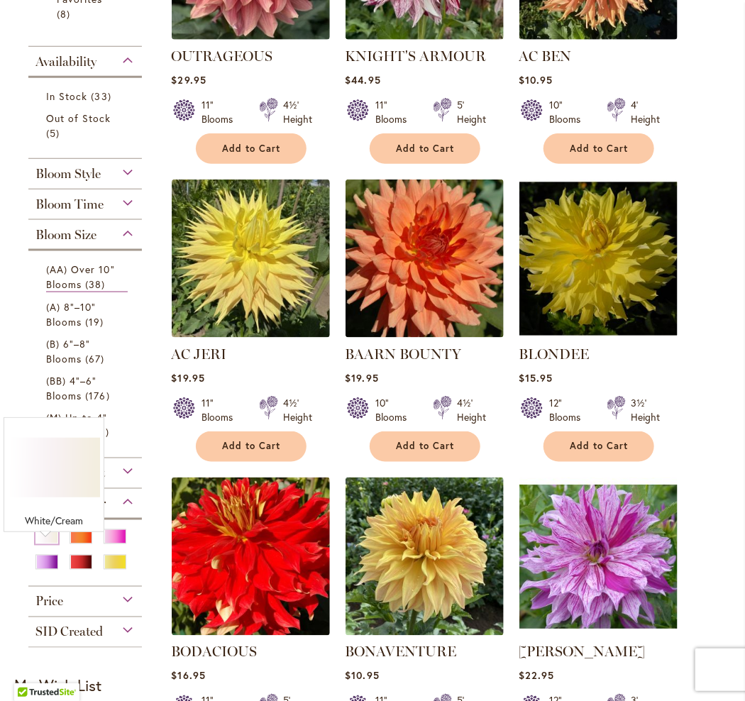
click at [40, 544] on div "White/Cream" at bounding box center [46, 536] width 23 height 15
click at [70, 544] on div "Orange/Peach" at bounding box center [81, 536] width 23 height 15
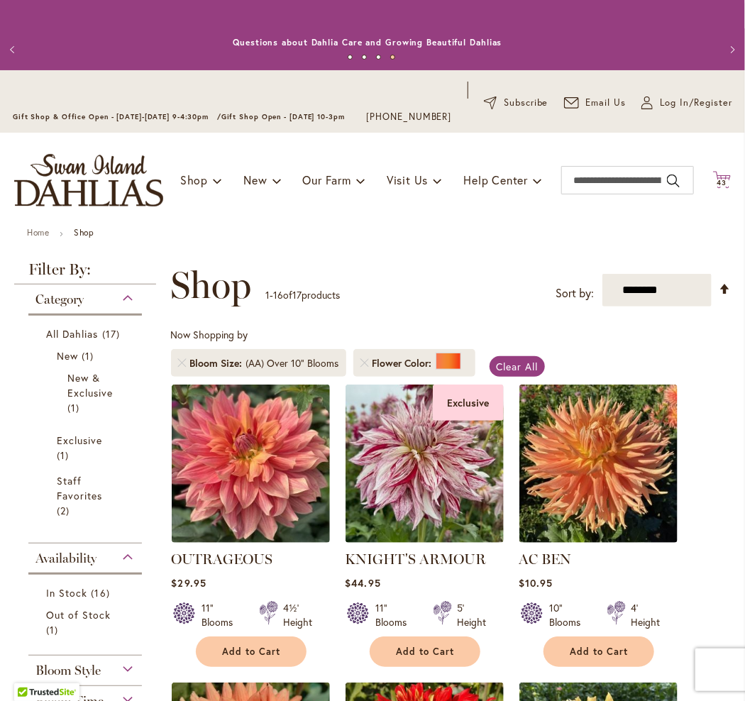
click at [717, 187] on span "43" at bounding box center [722, 182] width 10 height 9
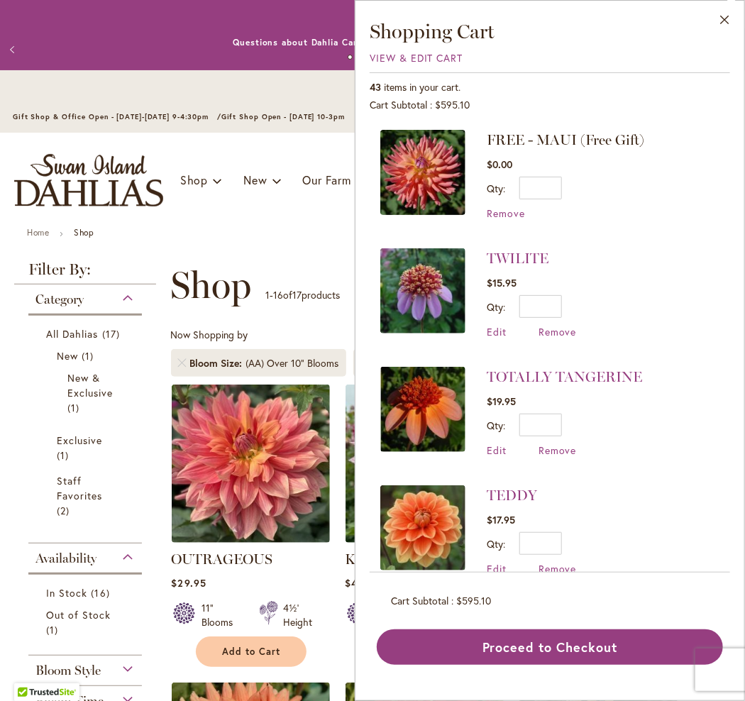
click at [413, 292] on img at bounding box center [422, 290] width 85 height 85
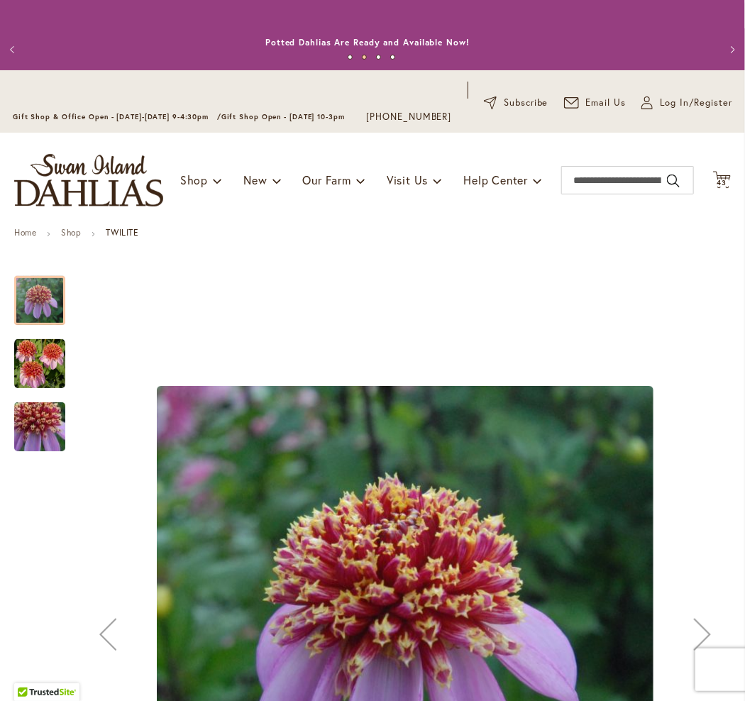
click at [33, 379] on img "TWILITE" at bounding box center [39, 363] width 51 height 51
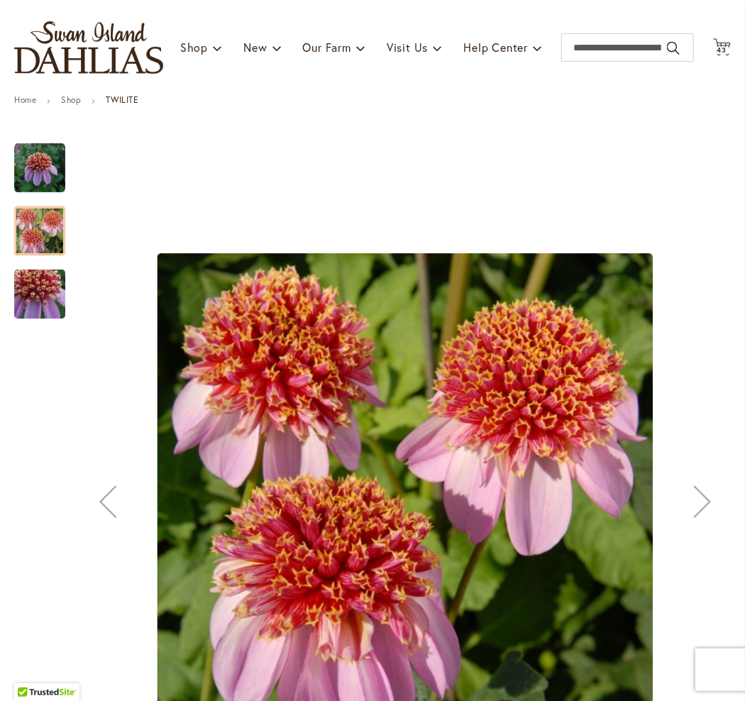
scroll to position [142, 0]
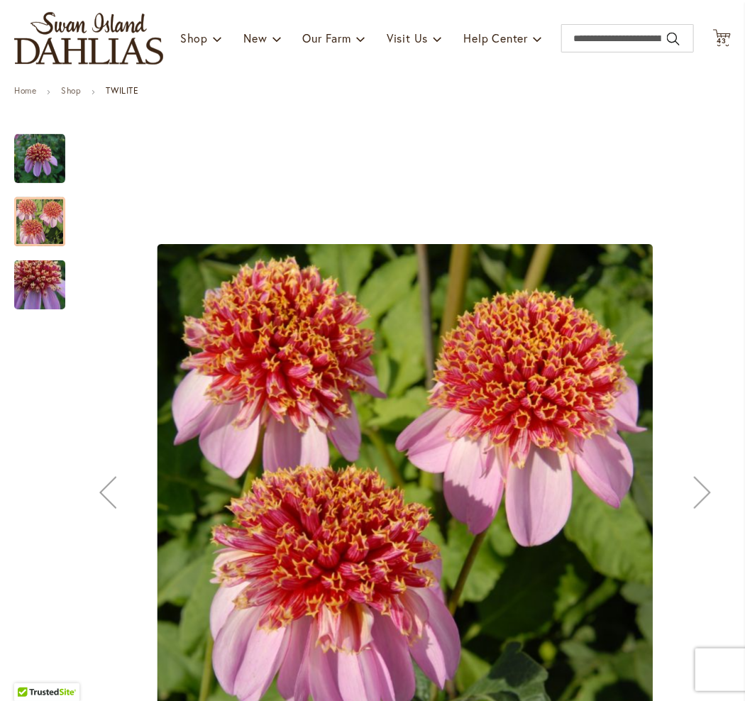
click at [51, 297] on img "TWILITE" at bounding box center [40, 285] width 102 height 96
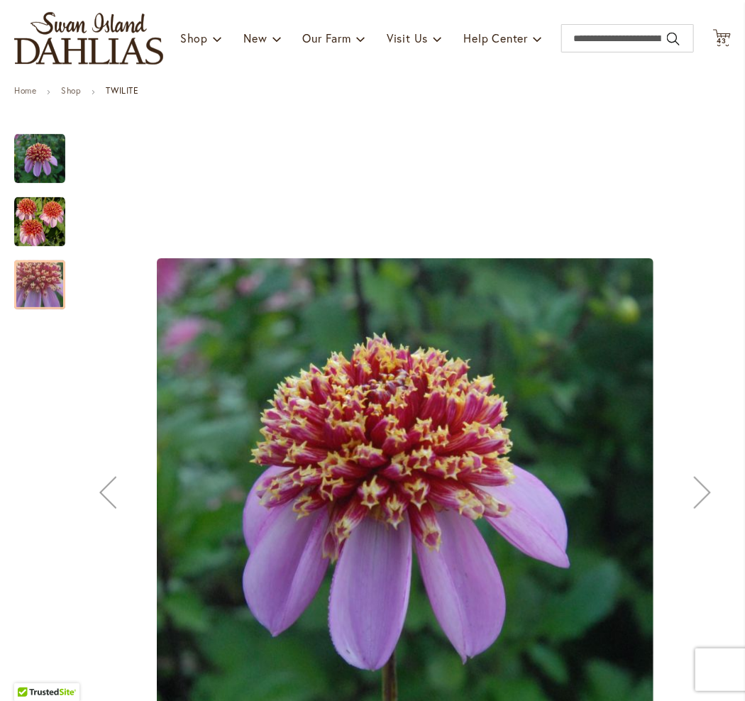
scroll to position [0, 0]
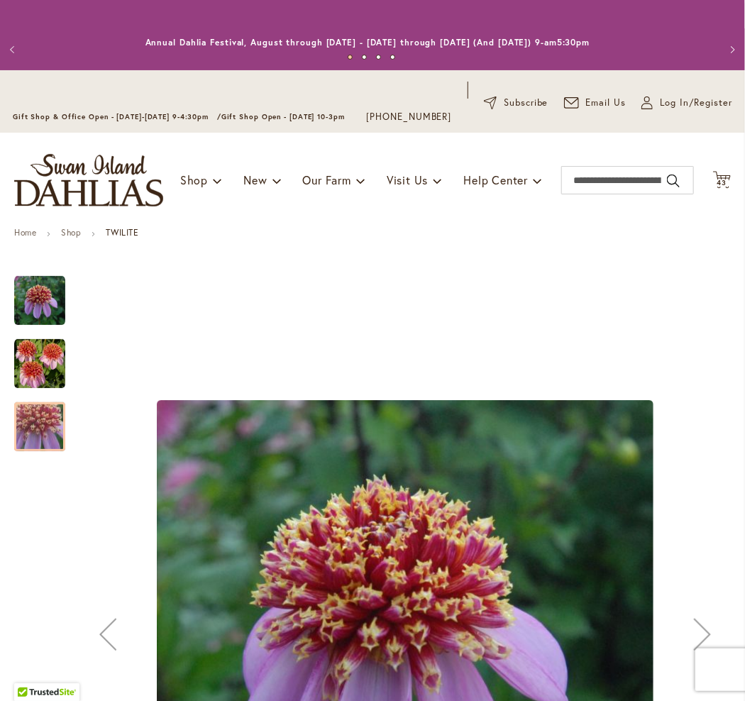
click at [69, 379] on div at bounding box center [372, 634] width 716 height 745
click at [48, 375] on img "TWILITE" at bounding box center [39, 363] width 51 height 51
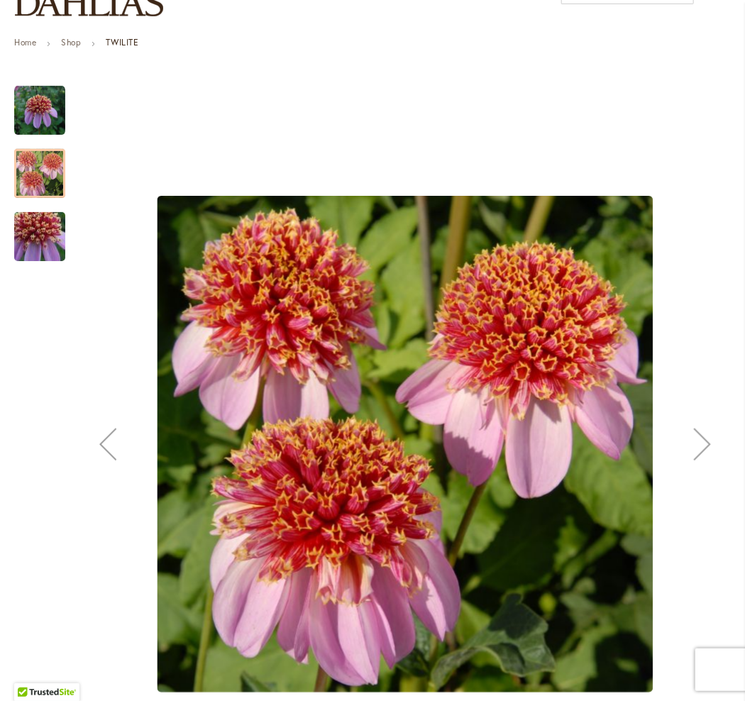
scroll to position [213, 0]
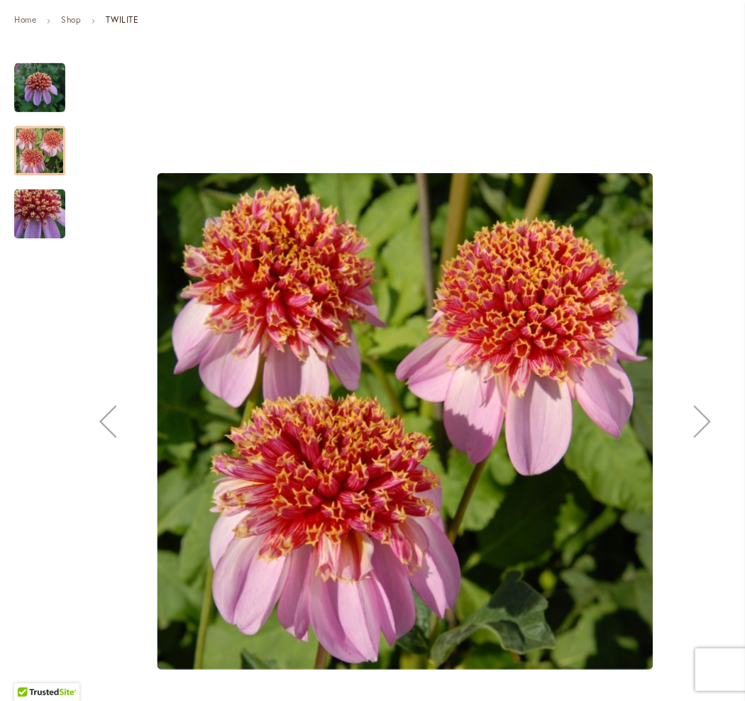
click at [62, 107] on img "TWILITE" at bounding box center [39, 87] width 51 height 51
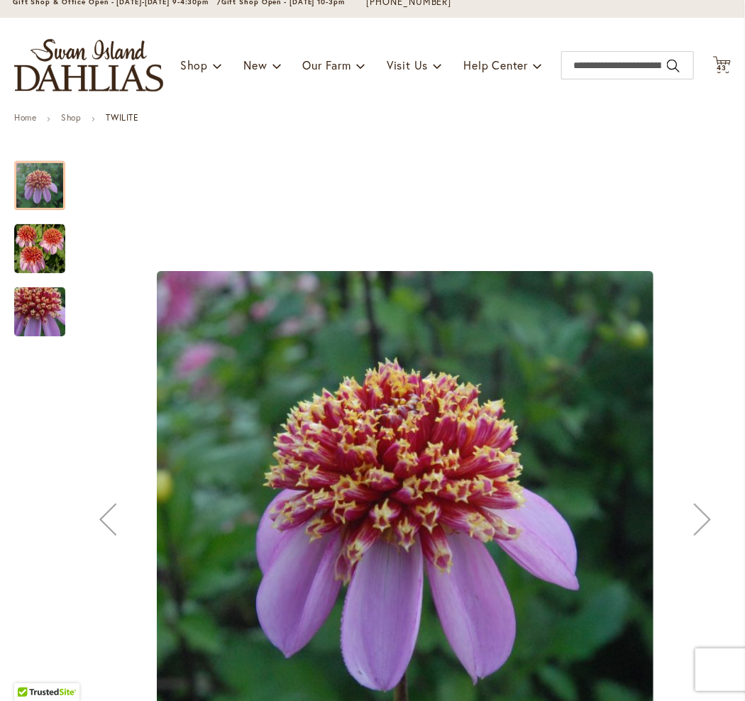
scroll to position [0, 0]
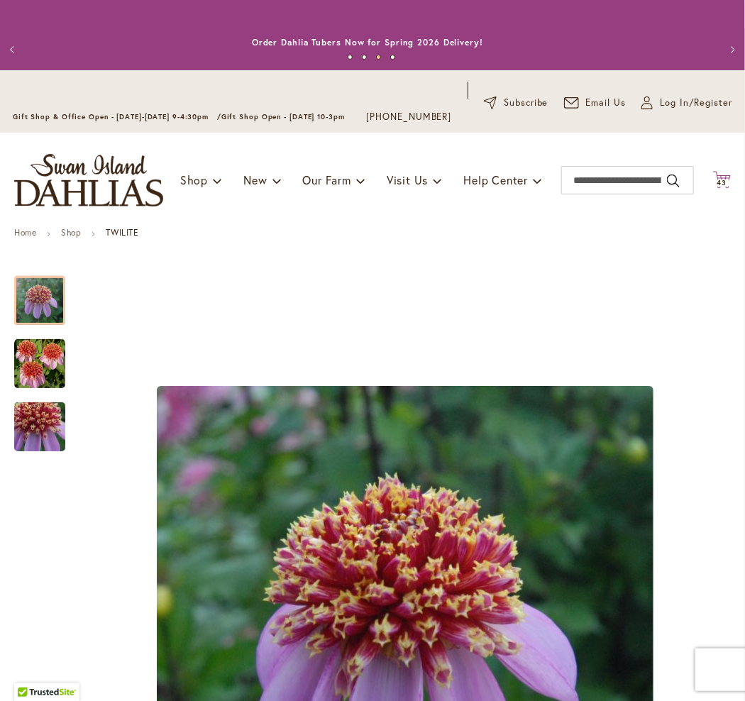
click at [717, 187] on span "43" at bounding box center [722, 182] width 10 height 9
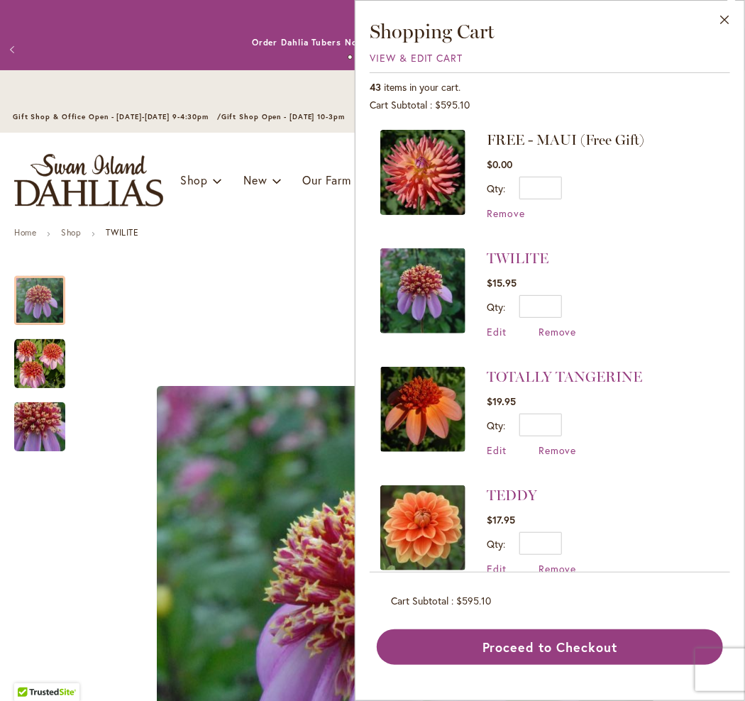
click at [437, 391] on img at bounding box center [422, 409] width 85 height 85
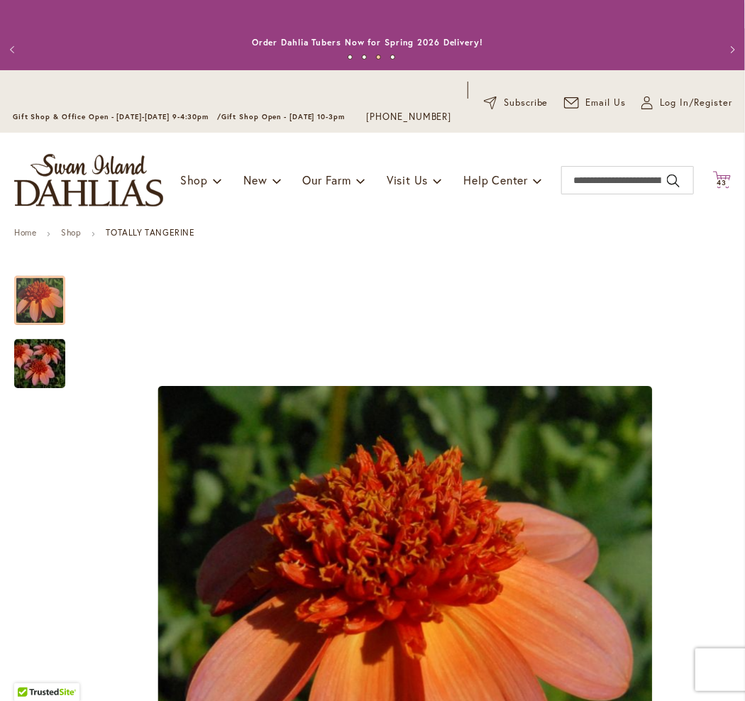
click at [717, 187] on span "43" at bounding box center [722, 182] width 10 height 9
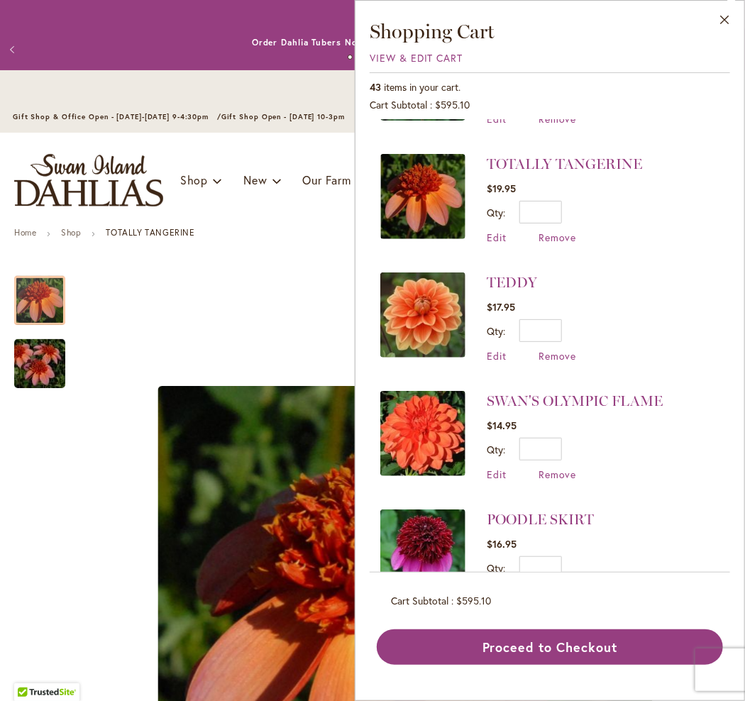
scroll to position [284, 0]
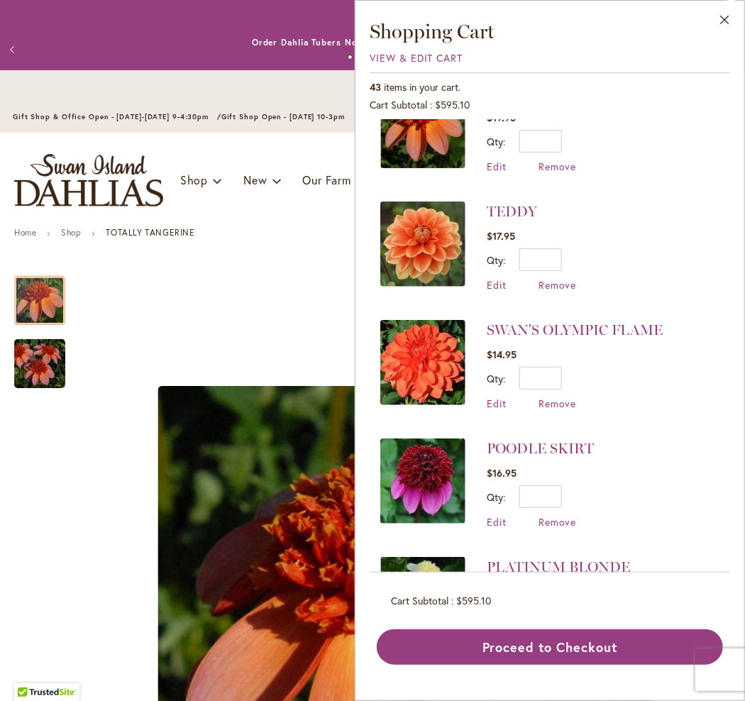
click at [440, 232] on img at bounding box center [422, 243] width 85 height 85
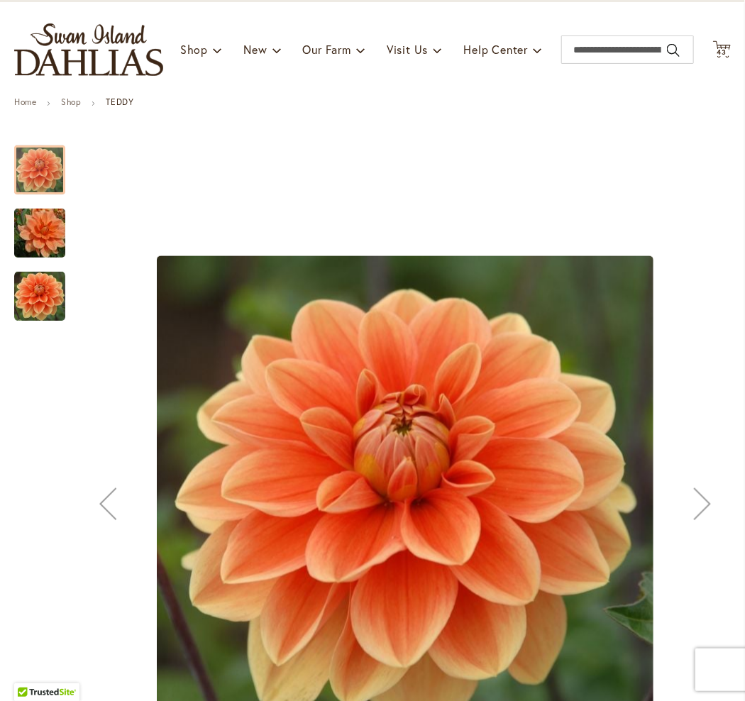
scroll to position [284, 0]
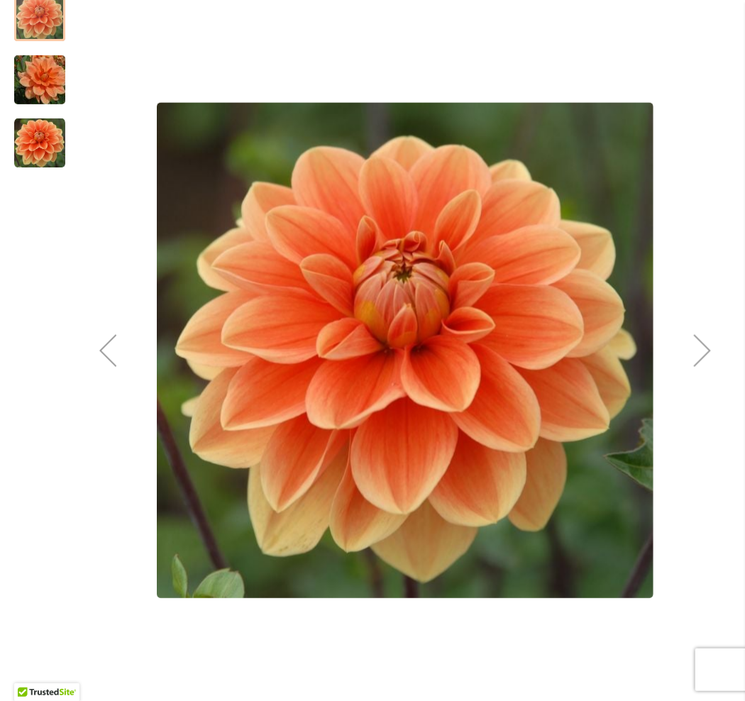
click at [34, 88] on img "Teddy" at bounding box center [40, 80] width 102 height 68
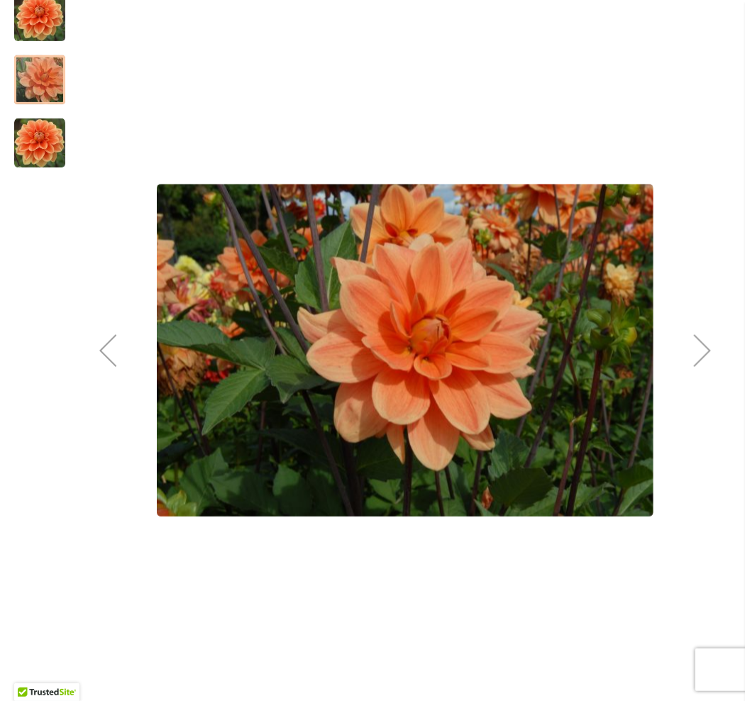
click at [34, 160] on img "Teddy" at bounding box center [39, 143] width 51 height 51
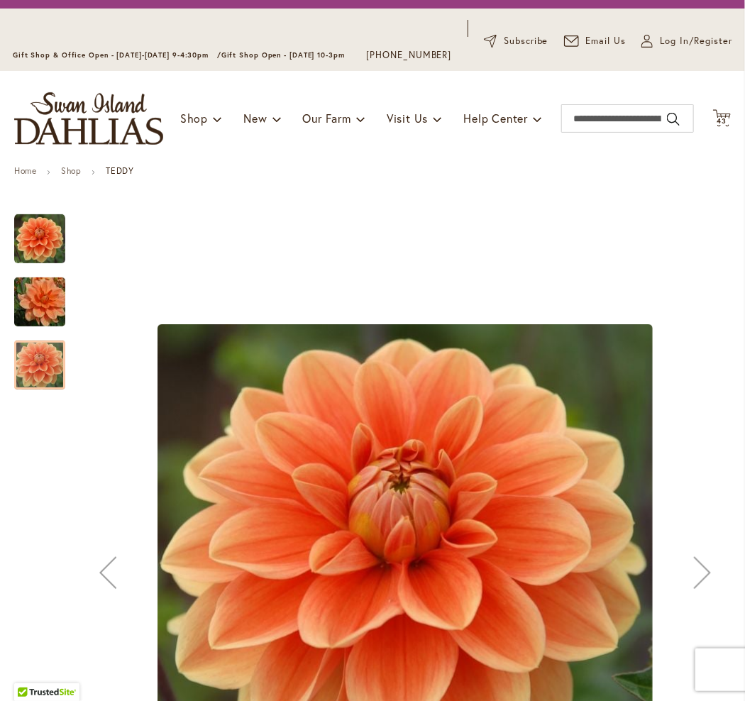
scroll to position [0, 0]
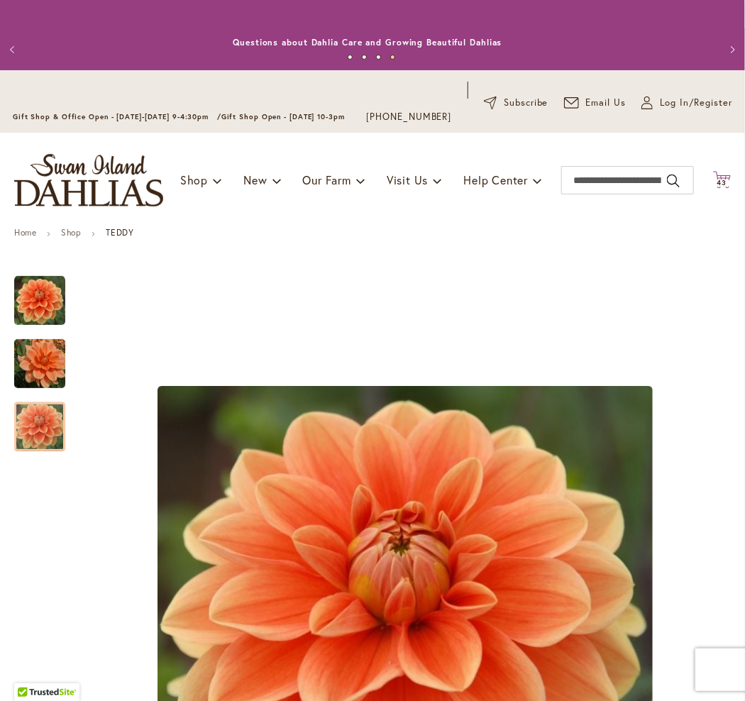
click at [717, 187] on span "43" at bounding box center [722, 182] width 10 height 9
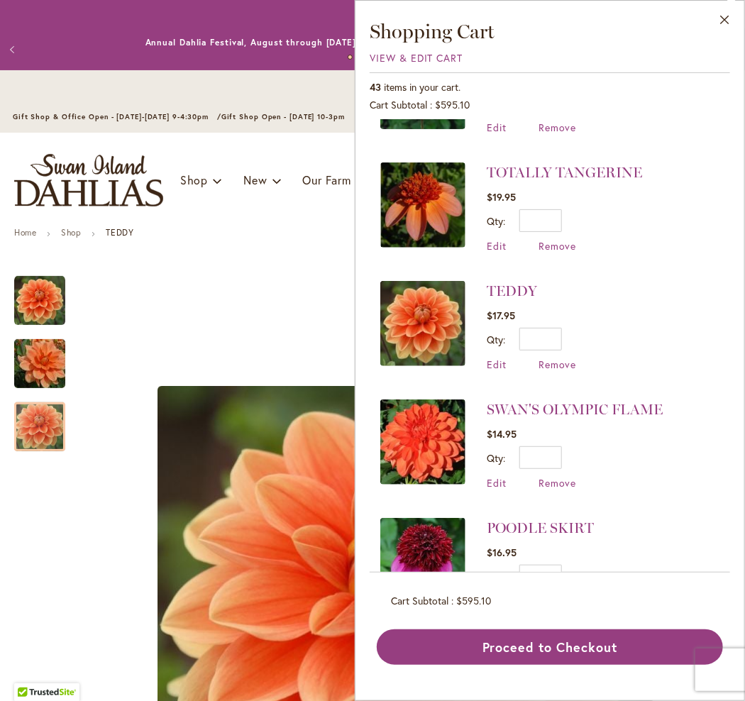
scroll to position [213, 0]
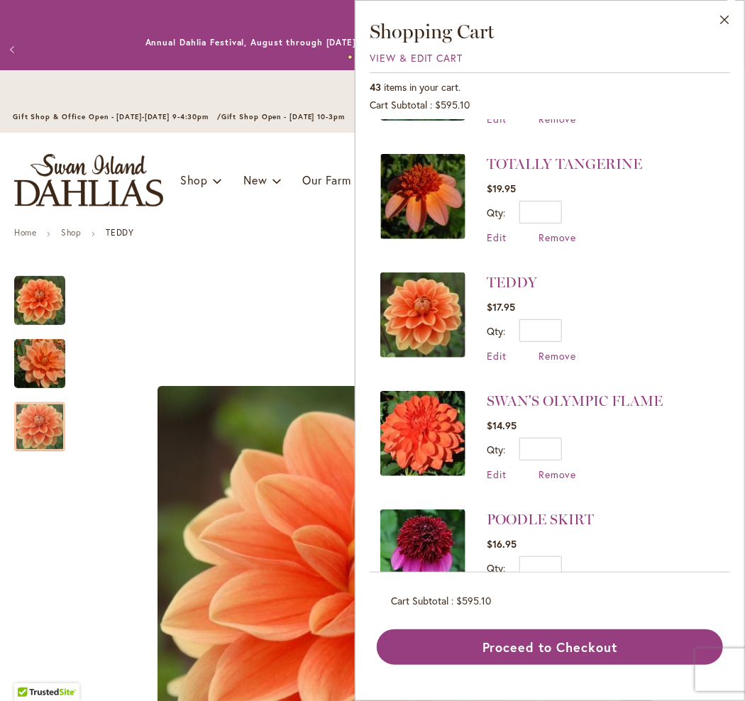
click at [434, 421] on img at bounding box center [422, 433] width 85 height 85
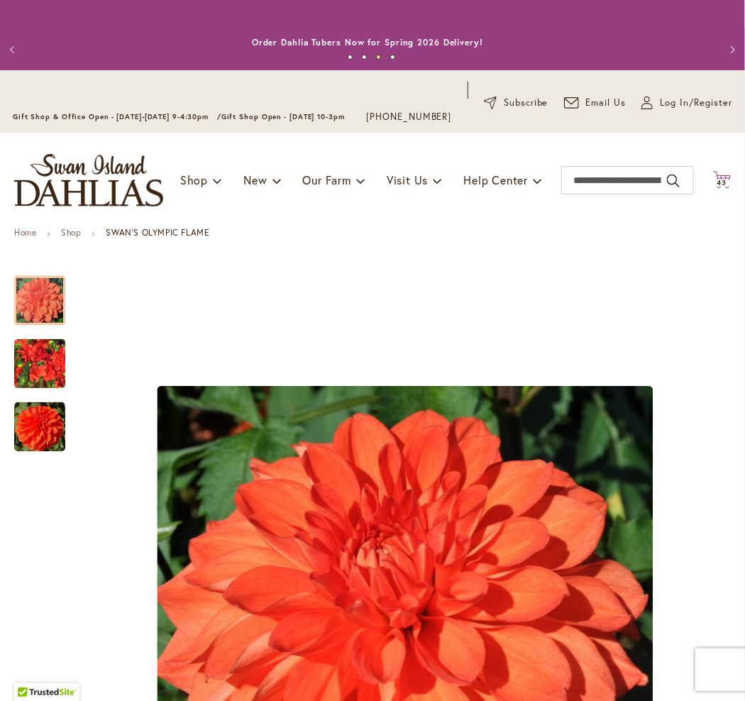
click at [717, 187] on span "43" at bounding box center [722, 182] width 10 height 9
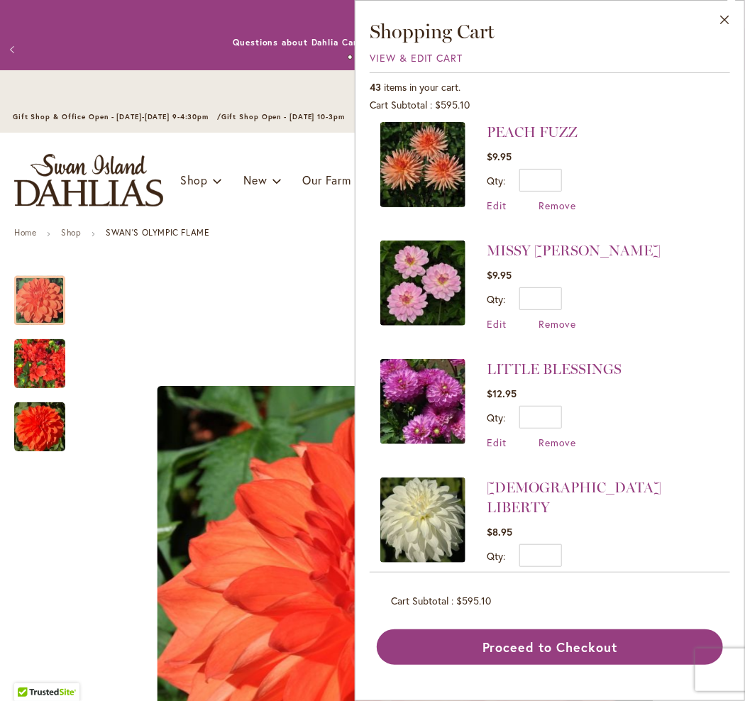
scroll to position [993, 0]
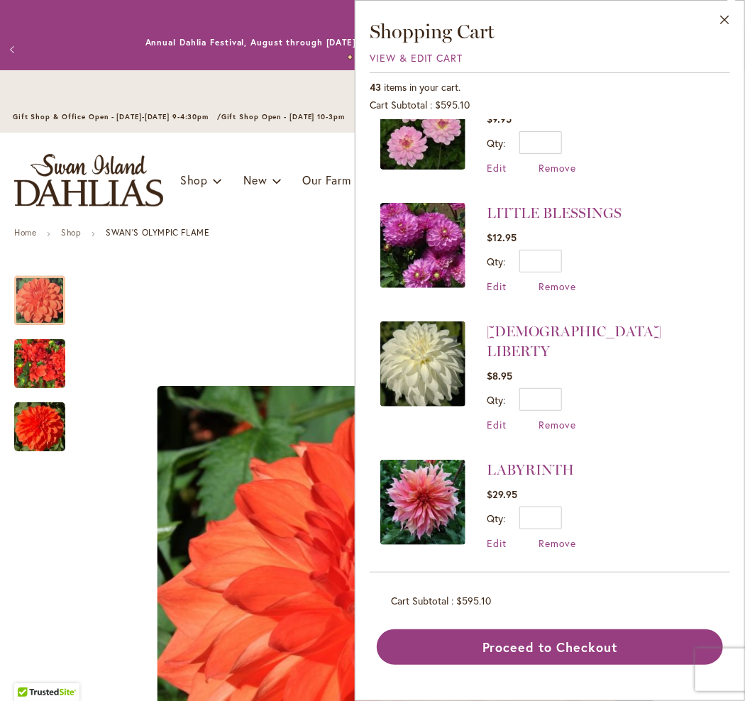
click at [432, 336] on img at bounding box center [422, 363] width 85 height 85
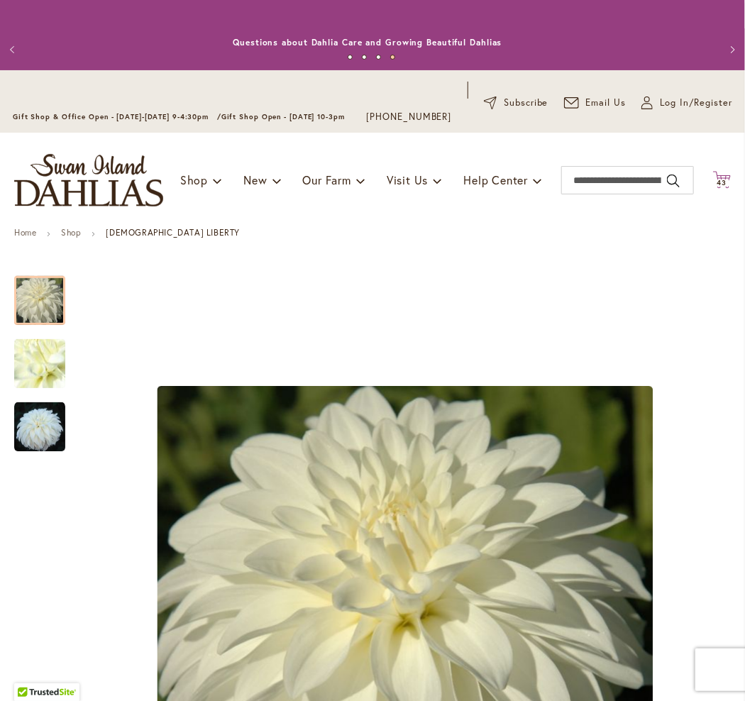
click at [717, 187] on span "43" at bounding box center [722, 182] width 10 height 9
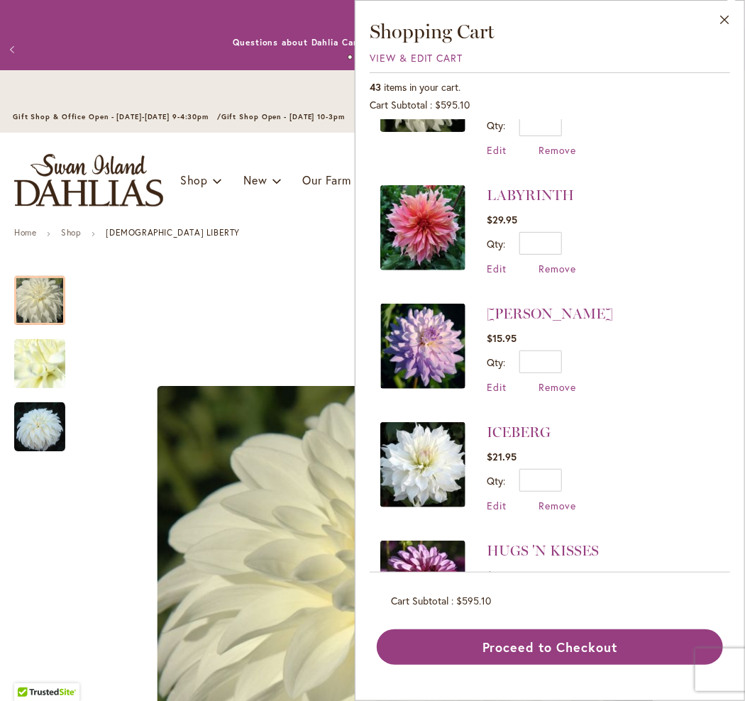
scroll to position [1348, 0]
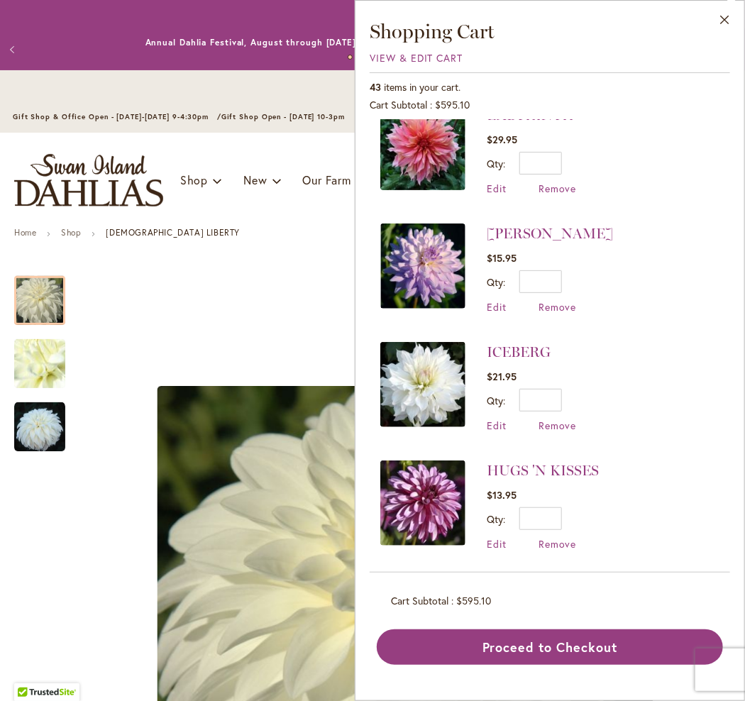
click at [421, 357] on img at bounding box center [422, 384] width 85 height 85
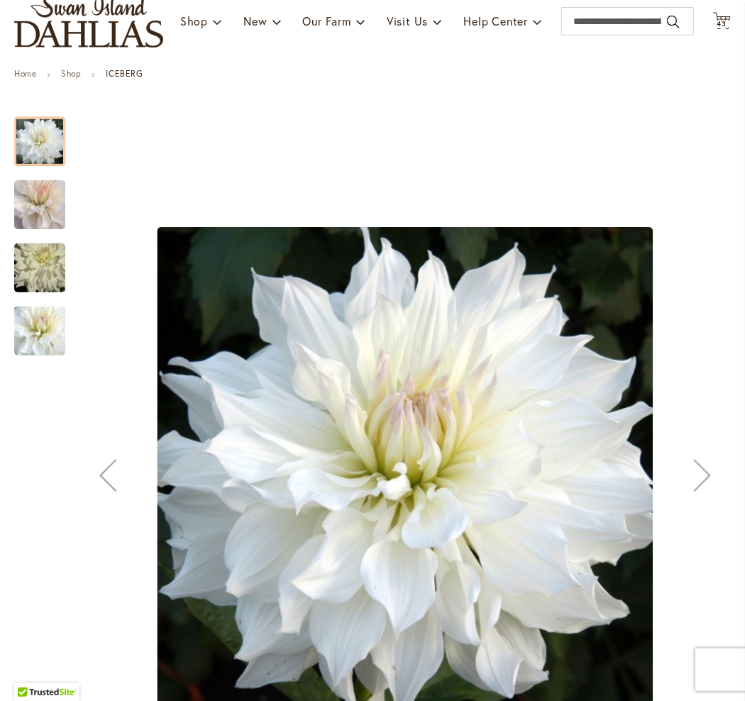
scroll to position [213, 0]
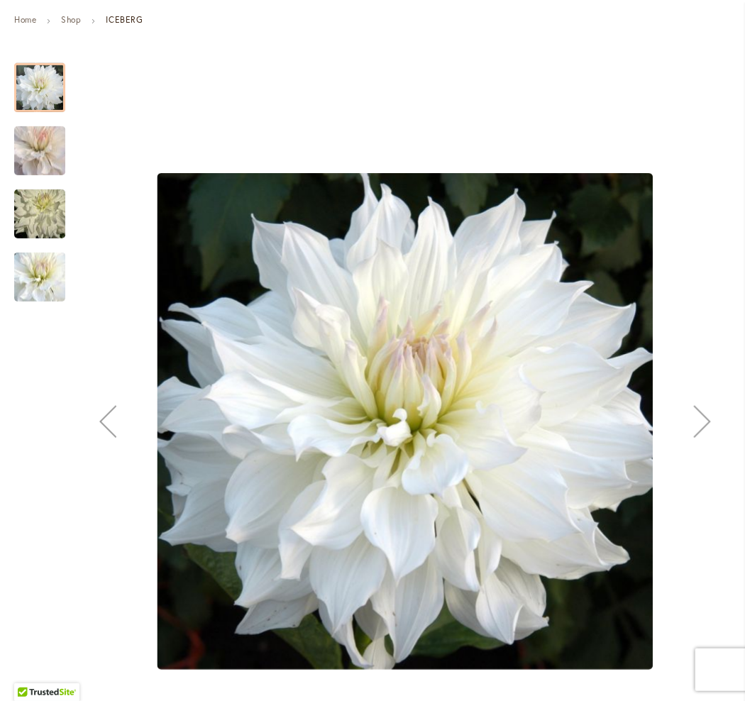
click at [33, 143] on img "ICEBERG" at bounding box center [40, 151] width 102 height 90
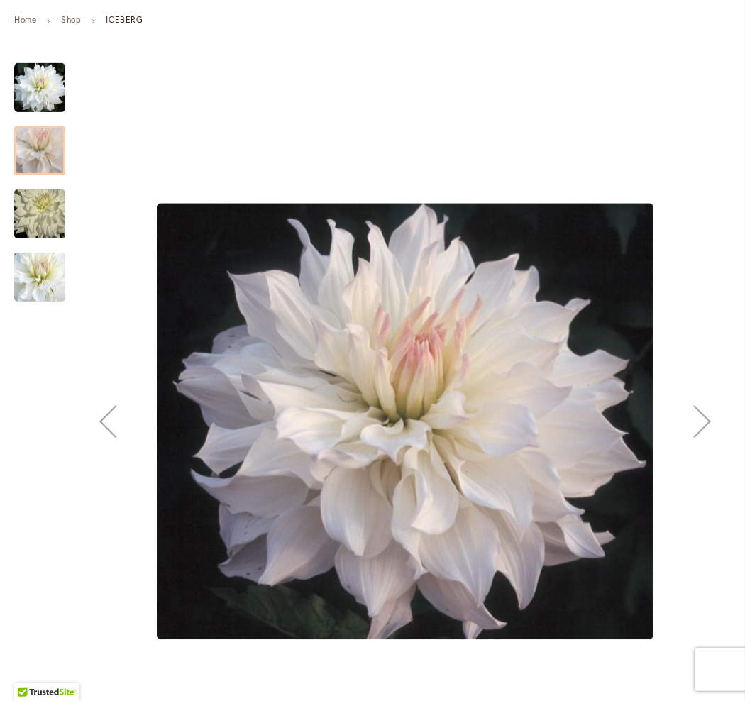
click at [28, 205] on img "ICEBERG" at bounding box center [40, 214] width 102 height 68
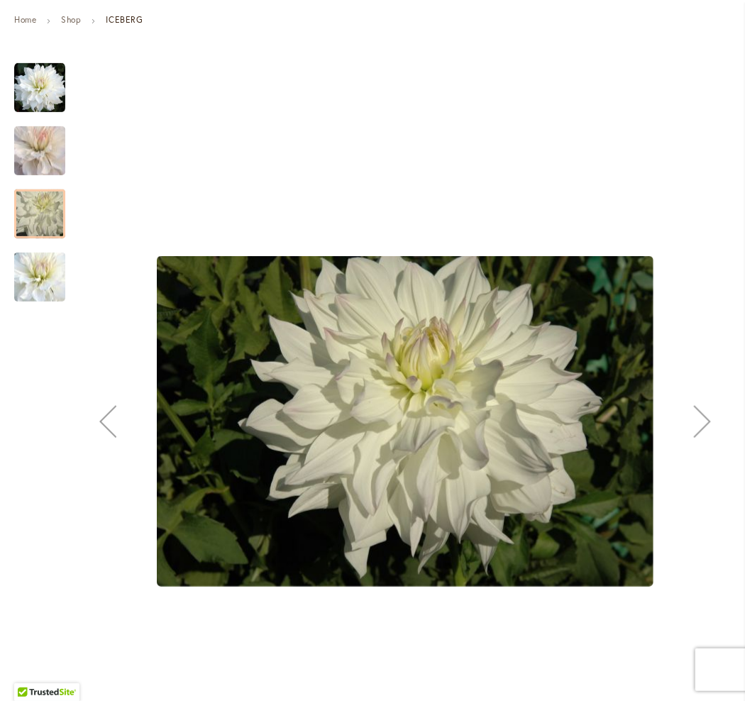
click at [53, 294] on img "ICEBERG" at bounding box center [40, 277] width 102 height 89
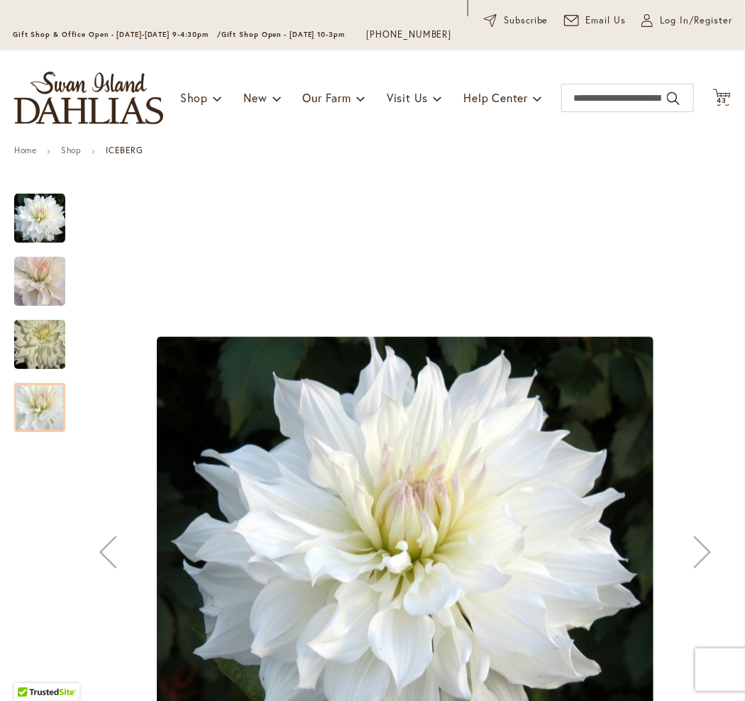
scroll to position [71, 0]
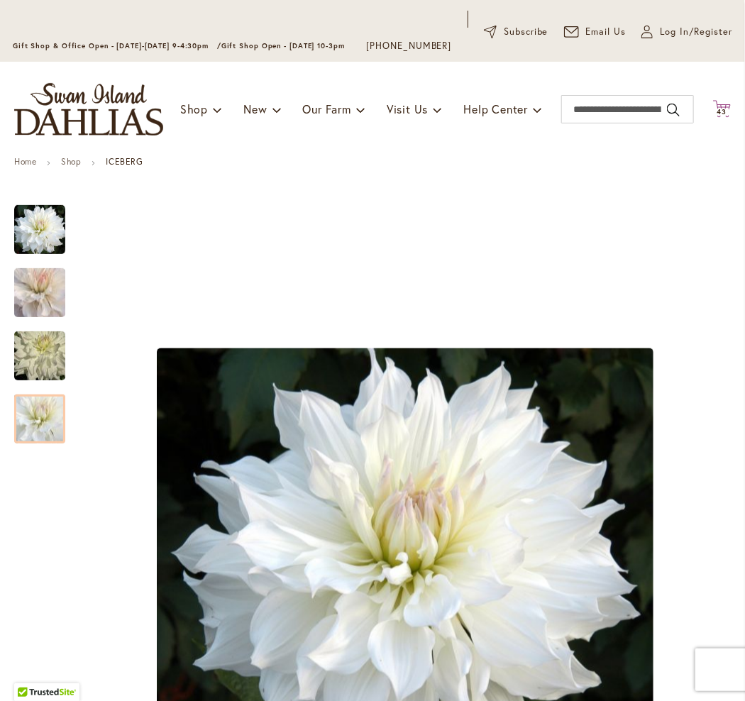
click at [717, 116] on span "43" at bounding box center [722, 111] width 10 height 9
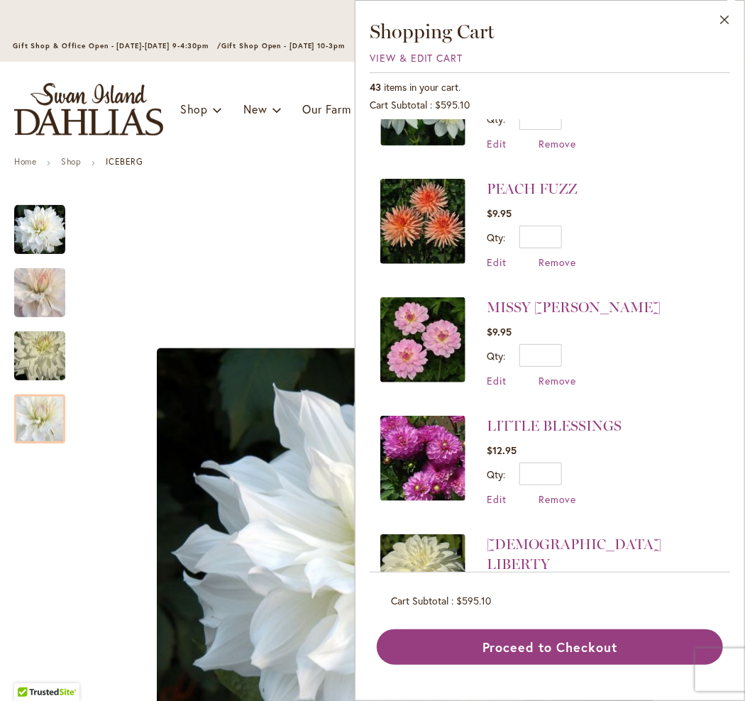
scroll to position [993, 0]
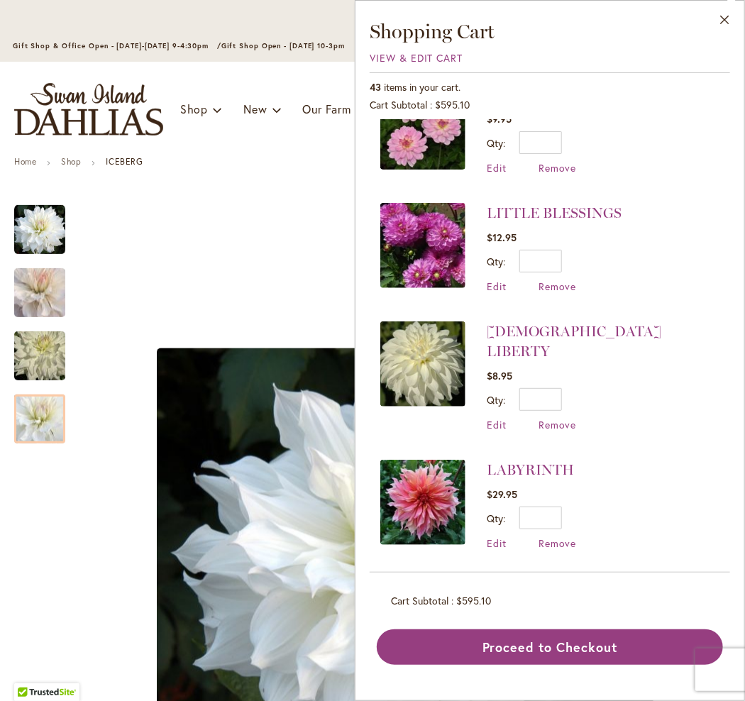
click at [411, 343] on img at bounding box center [422, 363] width 85 height 85
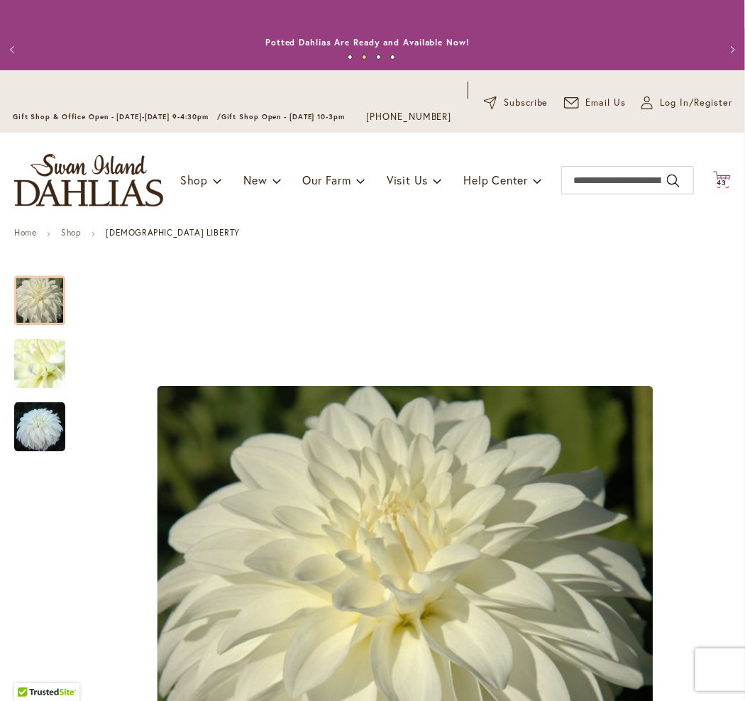
click at [713, 189] on icon "Cart .cls-1 { fill: #231f20; }" at bounding box center [722, 180] width 18 height 18
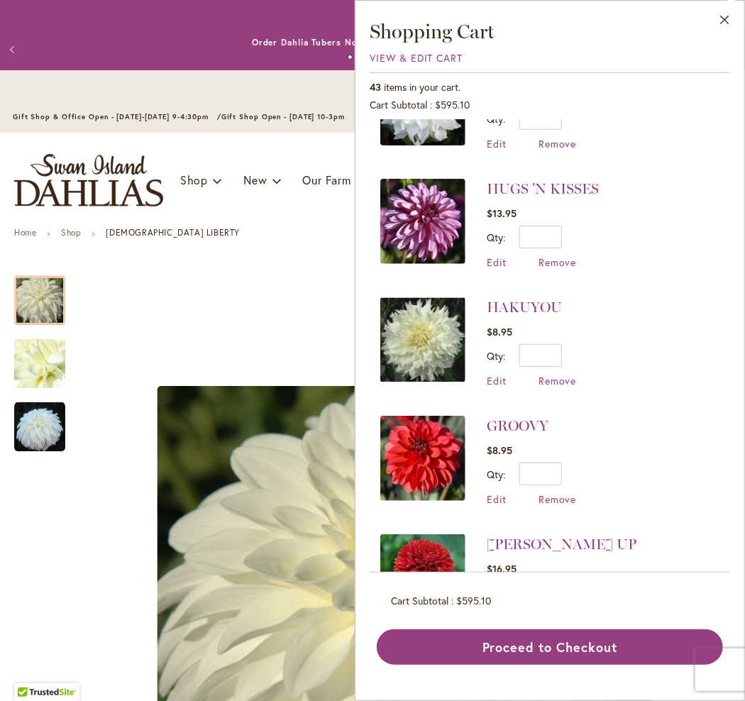
scroll to position [1631, 0]
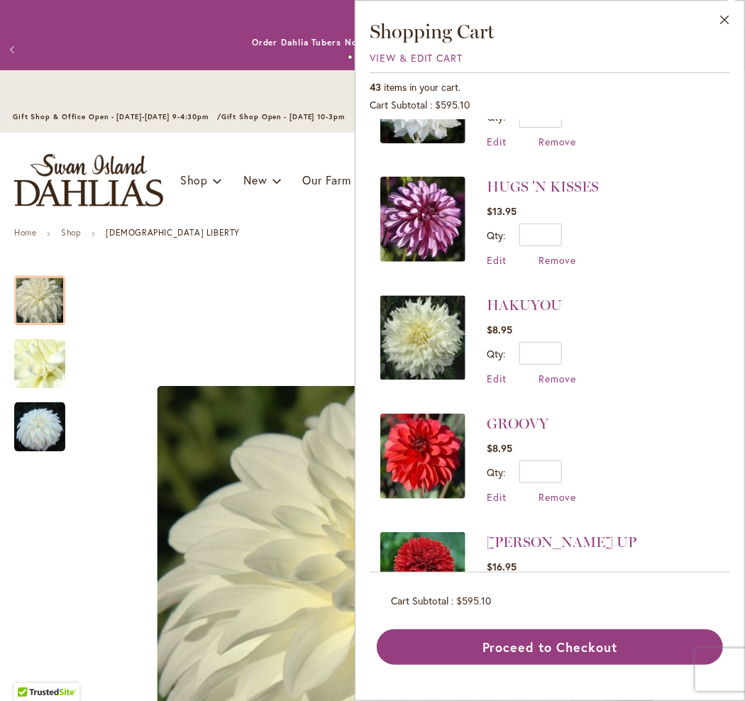
click at [432, 295] on img at bounding box center [422, 337] width 85 height 85
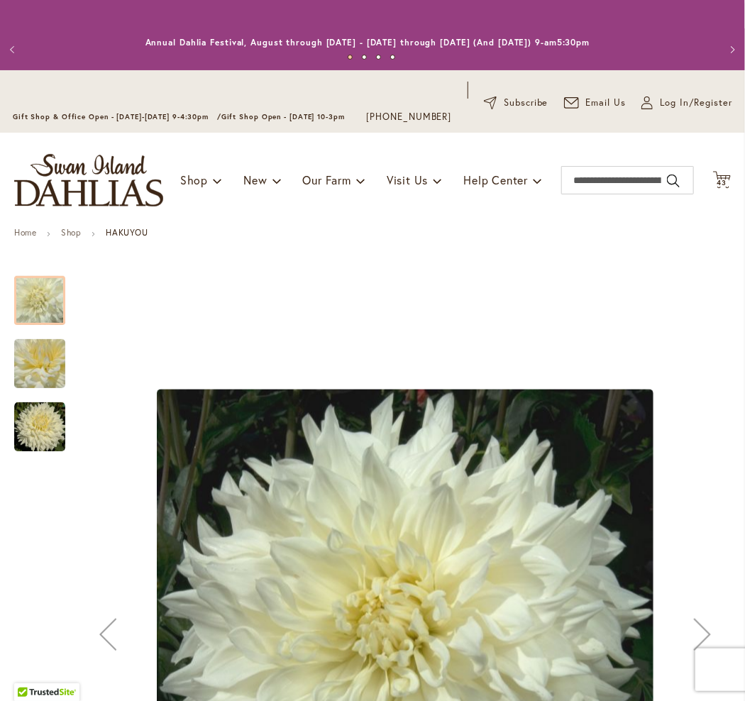
click at [31, 428] on img "Hakuyou" at bounding box center [39, 426] width 51 height 51
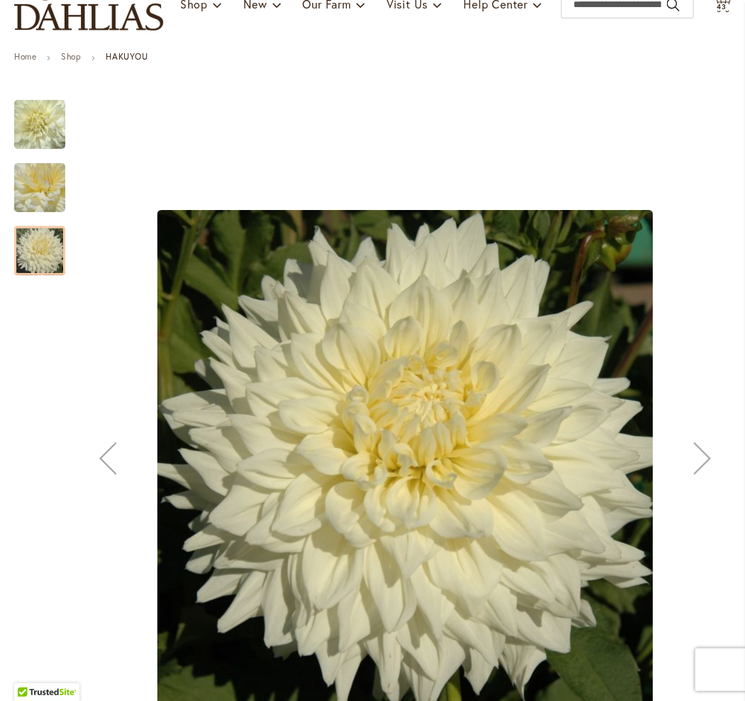
scroll to position [142, 0]
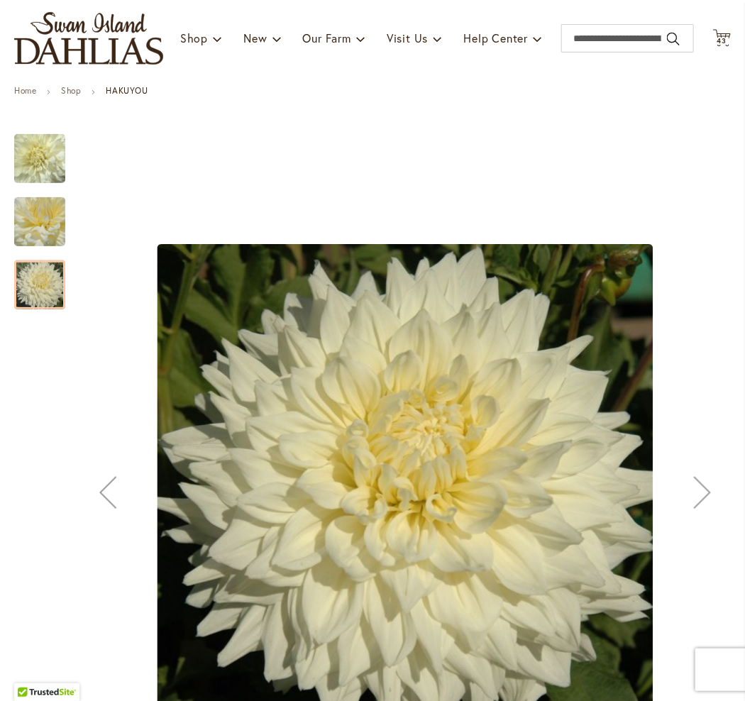
click at [37, 304] on div at bounding box center [39, 284] width 51 height 49
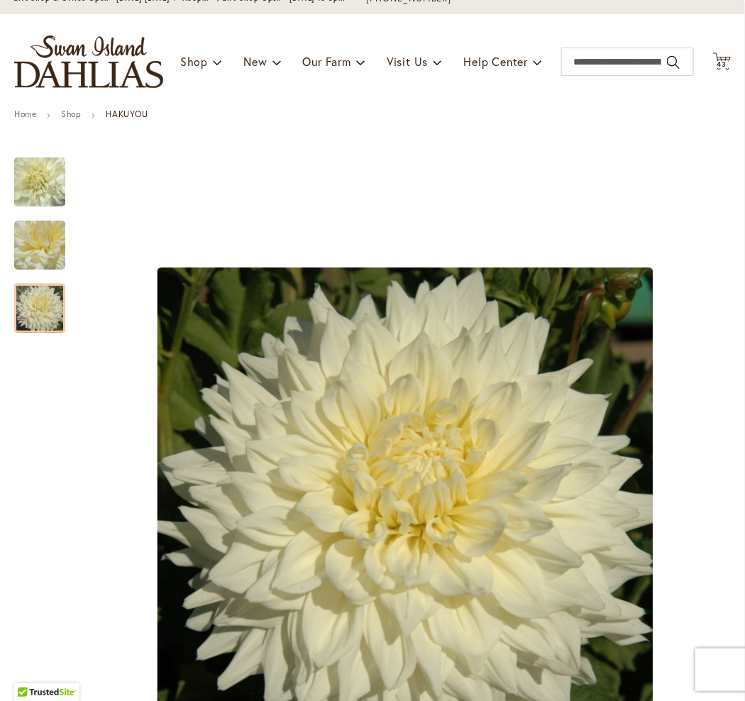
scroll to position [0, 0]
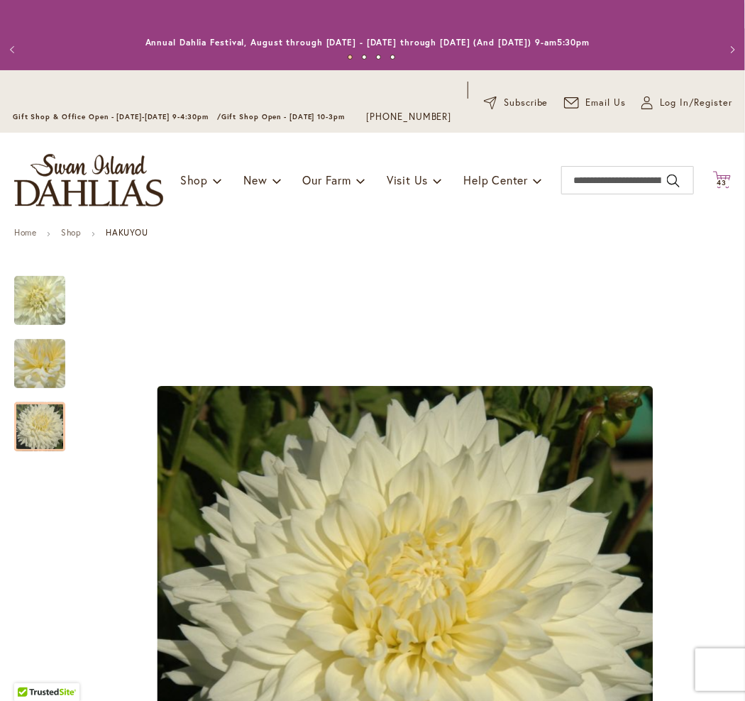
click at [713, 189] on icon "Cart .cls-1 { fill: #231f20; }" at bounding box center [722, 180] width 18 height 18
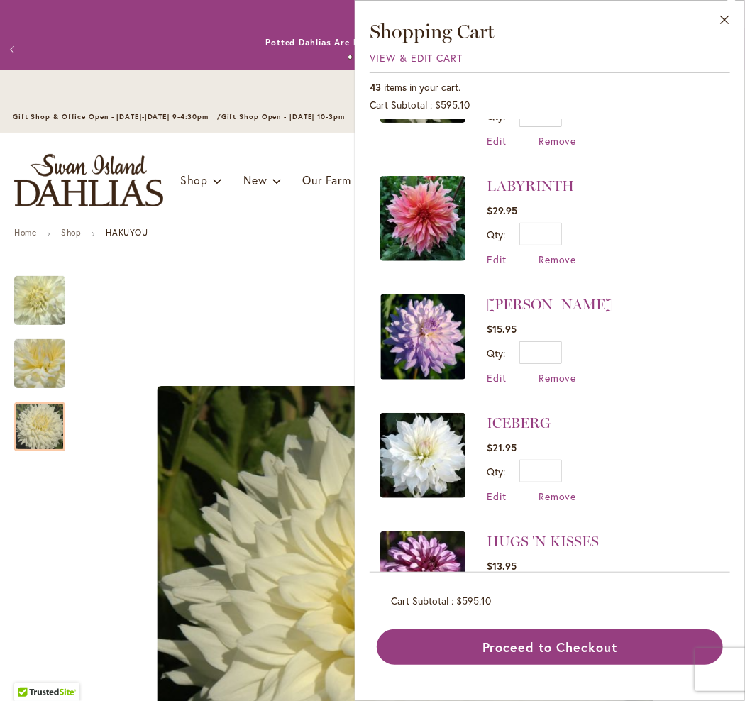
scroll to position [1348, 0]
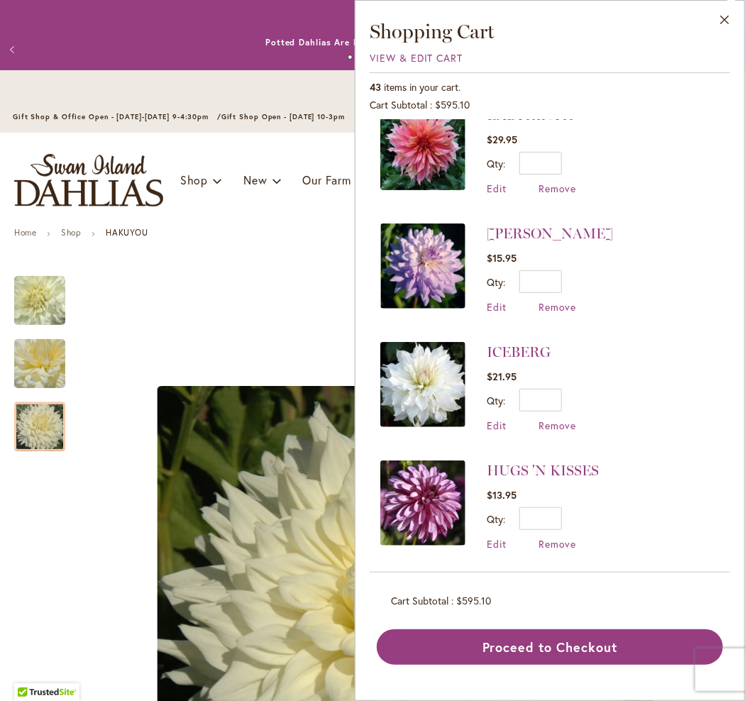
click at [413, 229] on img at bounding box center [422, 265] width 85 height 85
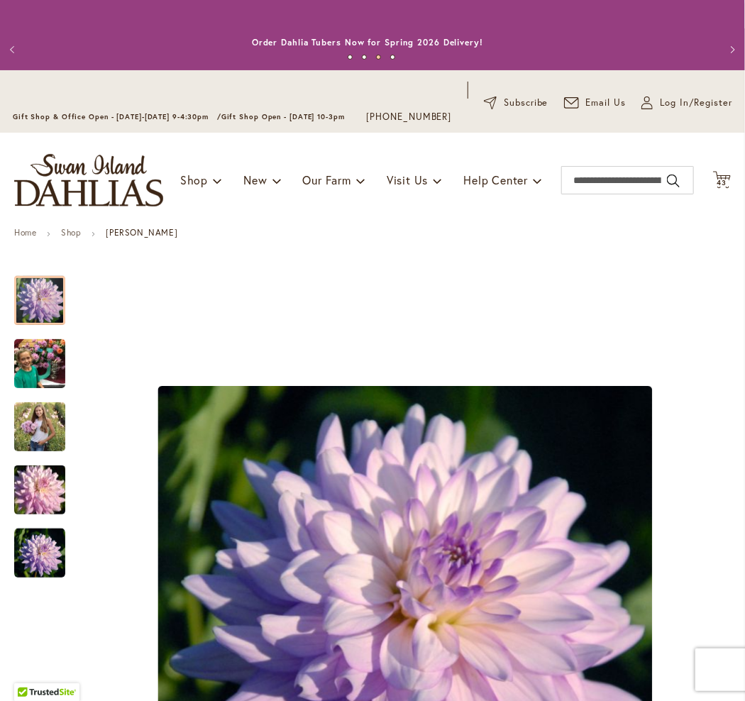
click at [723, 186] on div "Toggle Nav Shop Dahlia Tubers Collections Fresh Cut Dahlias Gardening Supplies …" at bounding box center [372, 180] width 745 height 95
click at [717, 187] on span "43" at bounding box center [722, 182] width 10 height 9
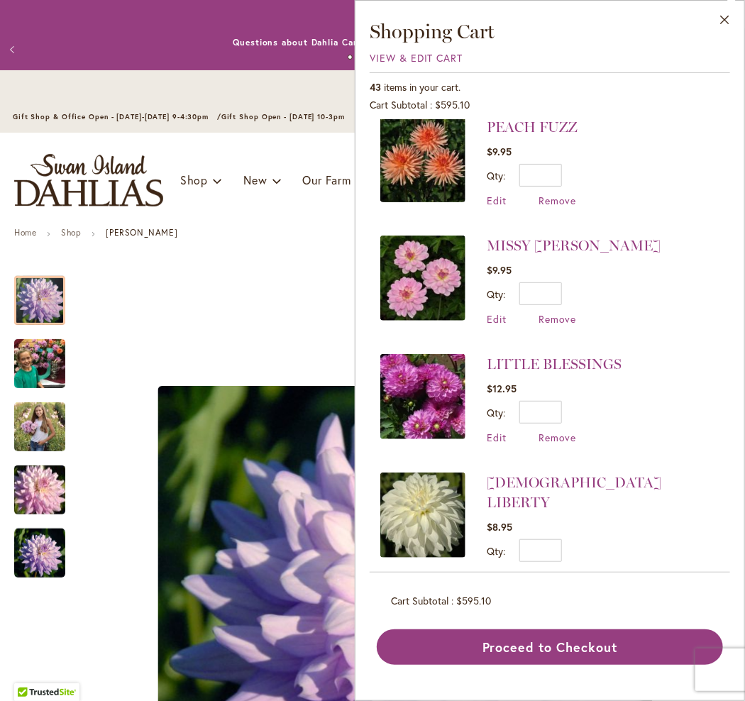
scroll to position [851, 0]
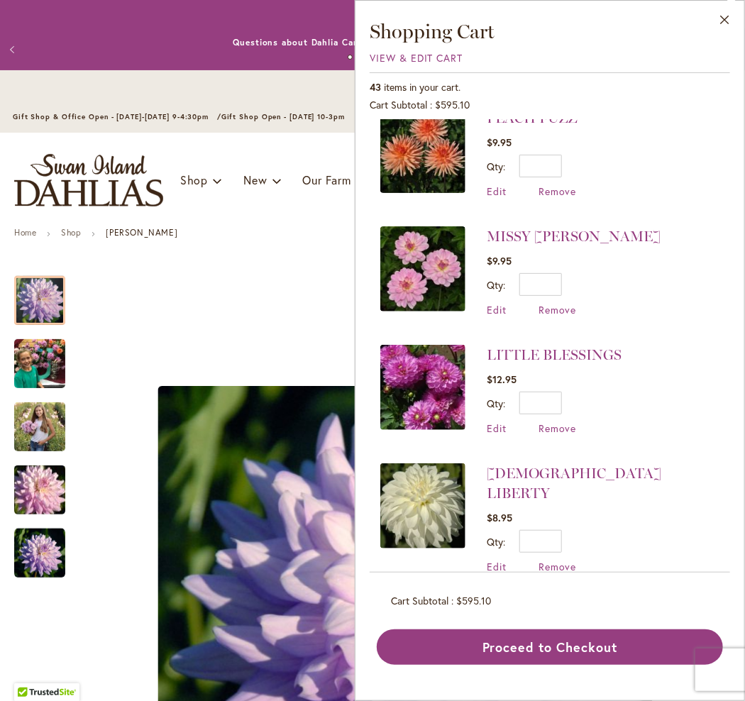
click at [443, 173] on img at bounding box center [422, 150] width 85 height 85
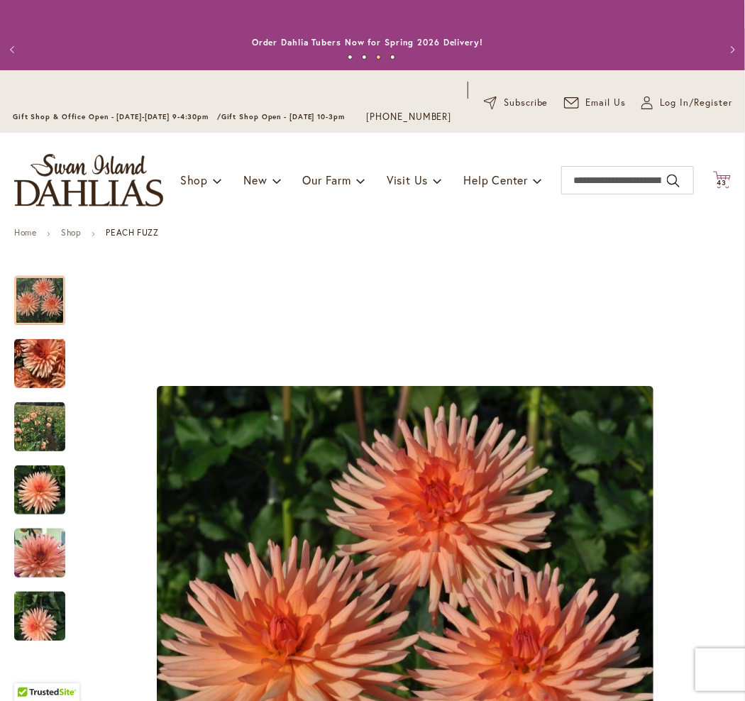
click at [713, 188] on icon at bounding box center [722, 179] width 18 height 17
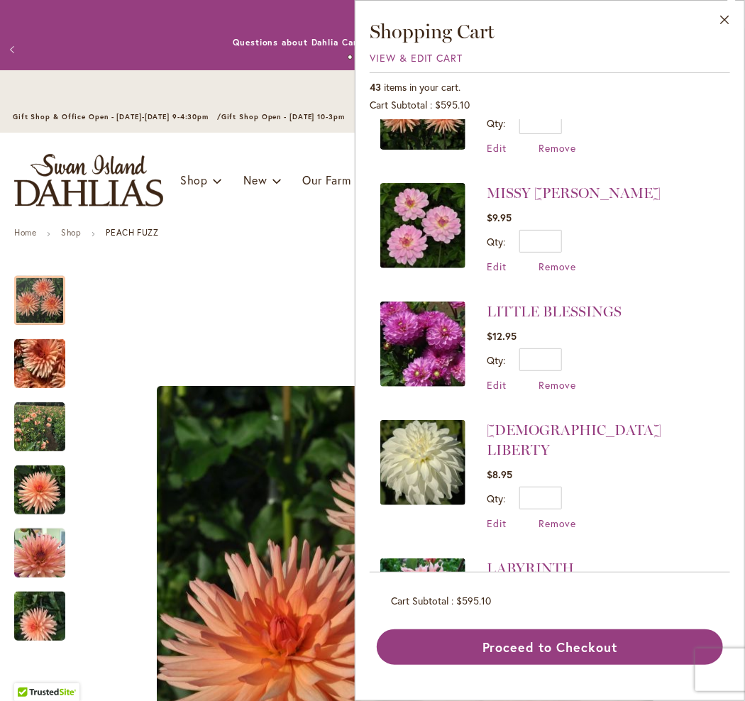
scroll to position [922, 0]
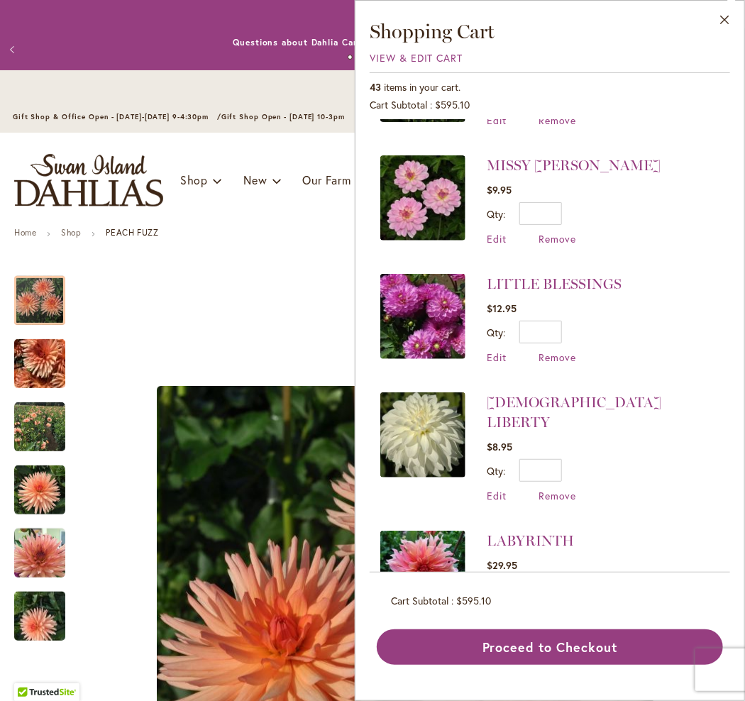
click at [427, 186] on img at bounding box center [422, 197] width 85 height 85
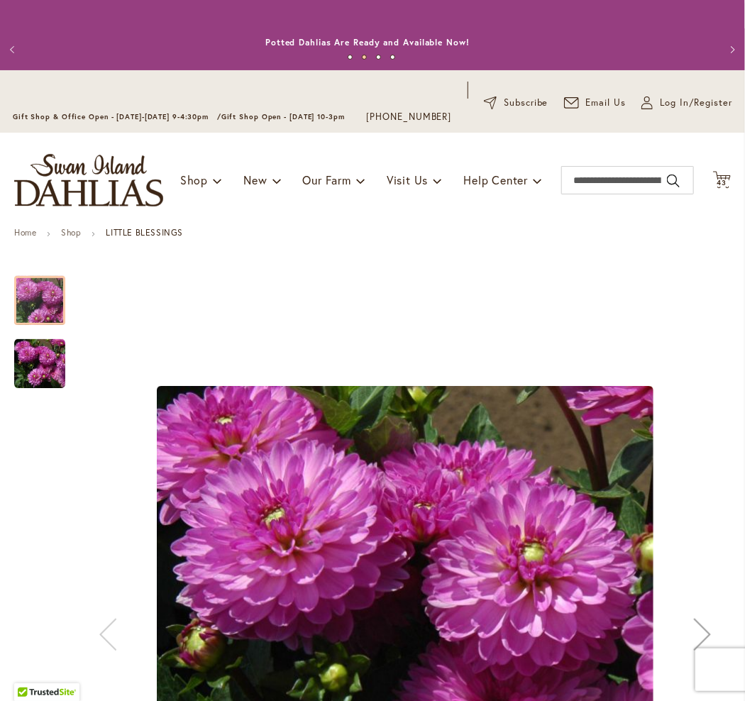
click at [45, 379] on img "LITTLE BLESSINGS" at bounding box center [39, 364] width 51 height 52
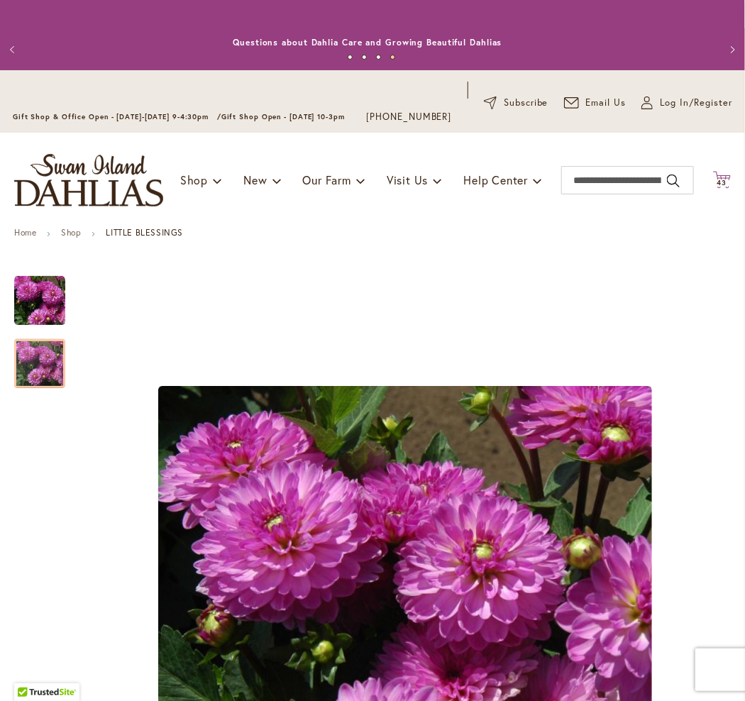
click at [717, 187] on span "43" at bounding box center [722, 182] width 10 height 9
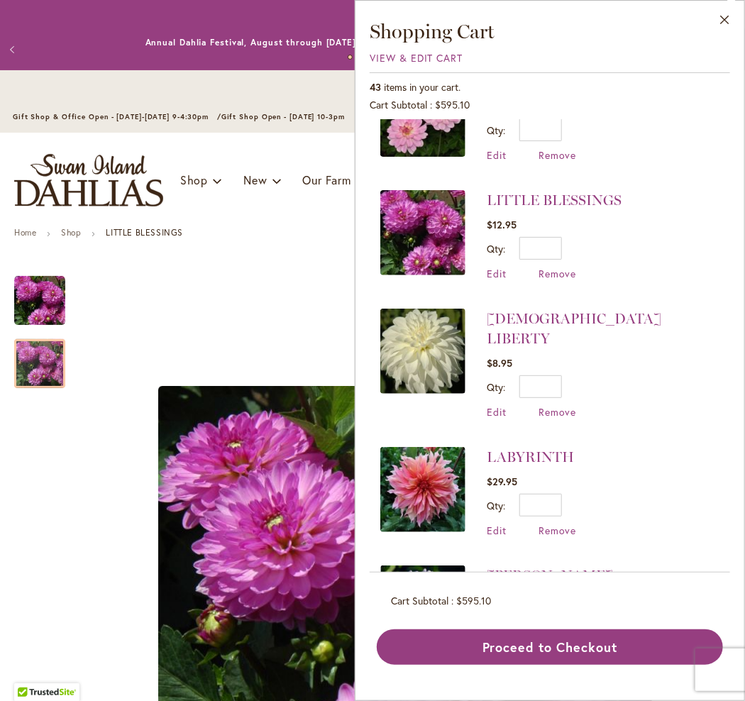
scroll to position [1064, 0]
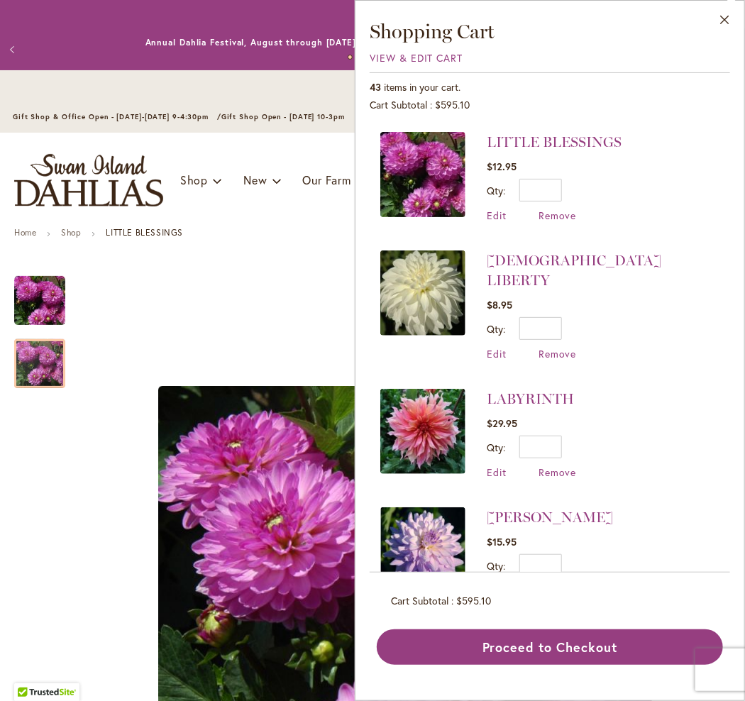
click at [416, 402] on img at bounding box center [422, 431] width 85 height 85
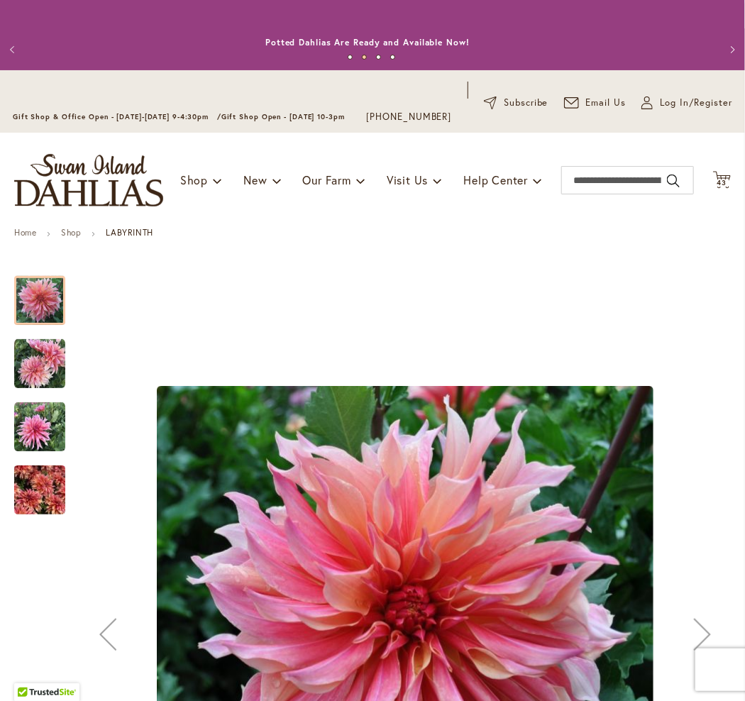
scroll to position [284, 0]
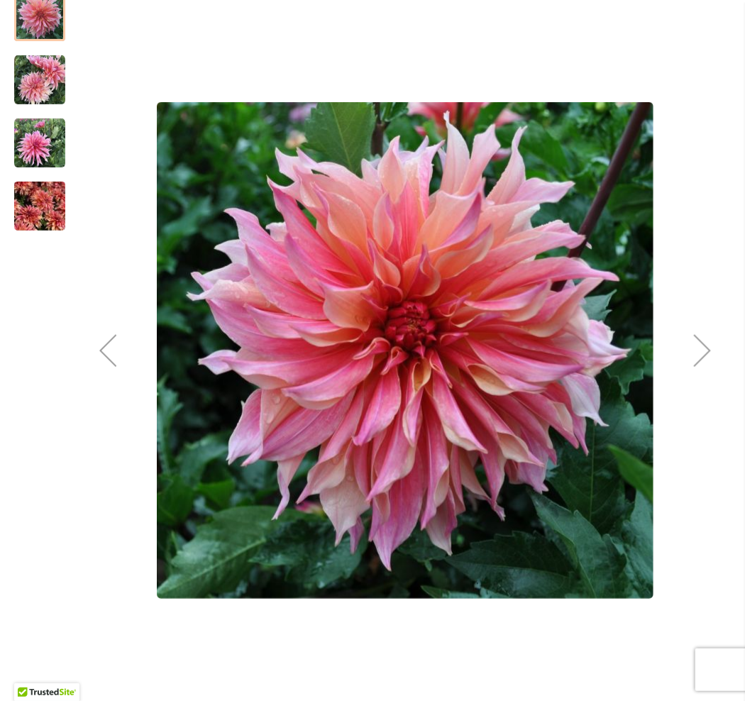
click at [23, 213] on img "Labyrinth" at bounding box center [39, 206] width 51 height 68
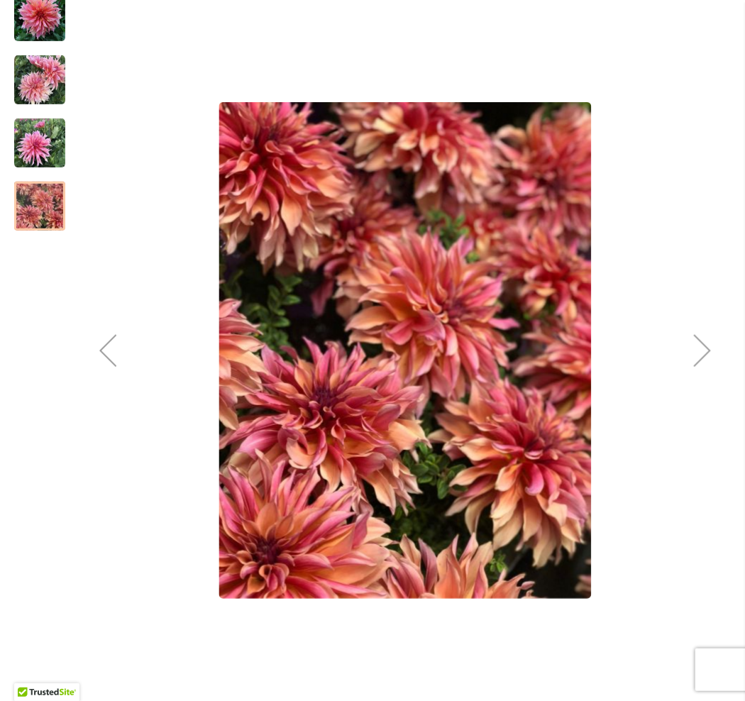
click at [33, 152] on img "Labyrinth" at bounding box center [39, 143] width 51 height 51
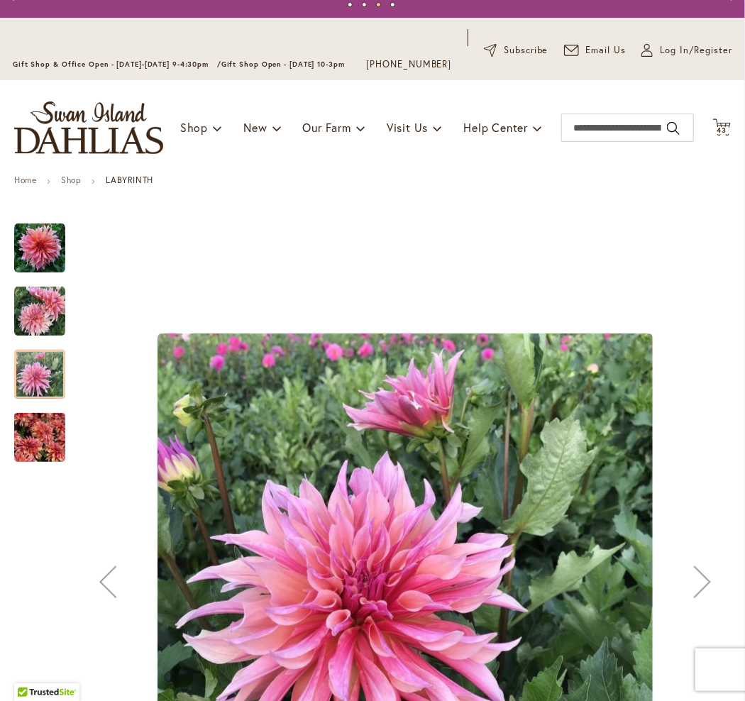
scroll to position [0, 0]
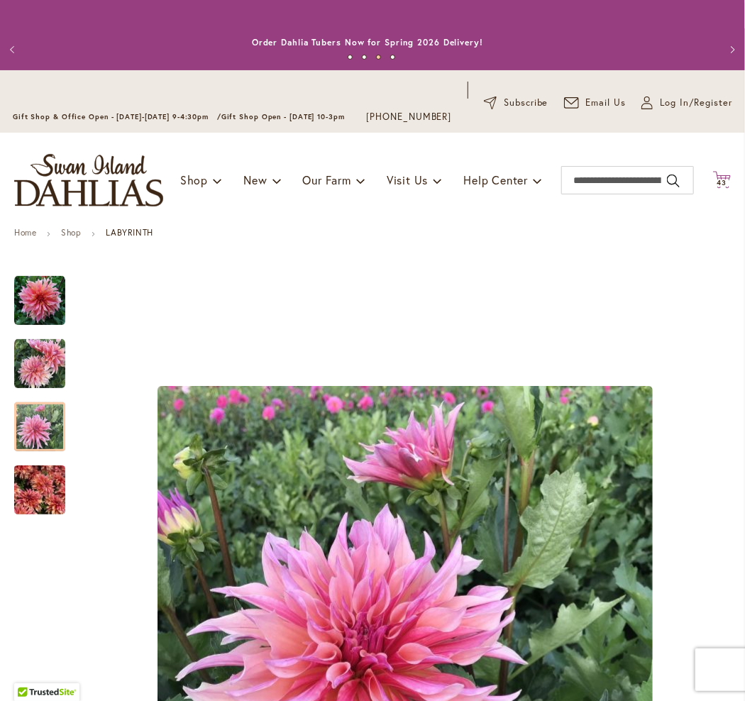
click at [713, 189] on icon "Cart .cls-1 { fill: #231f20; }" at bounding box center [722, 180] width 18 height 18
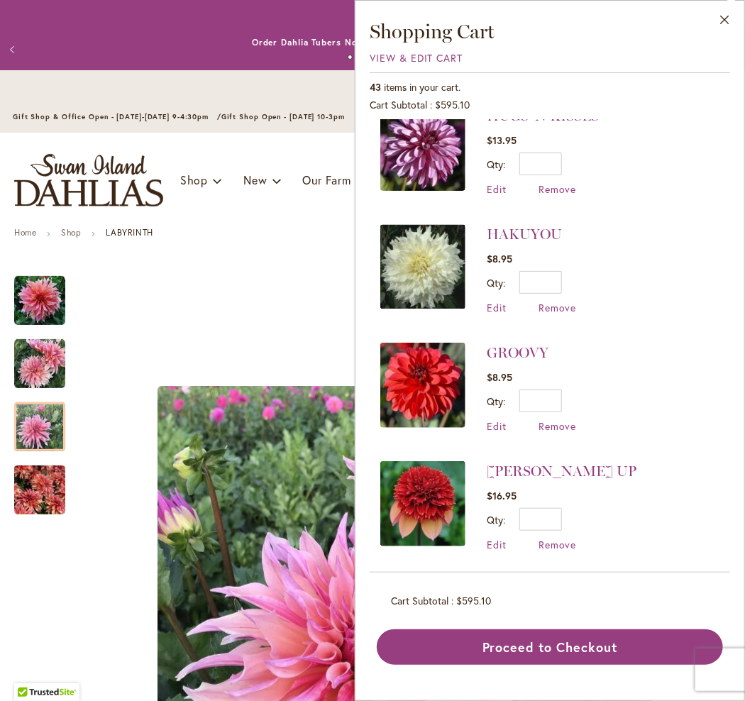
scroll to position [1773, 0]
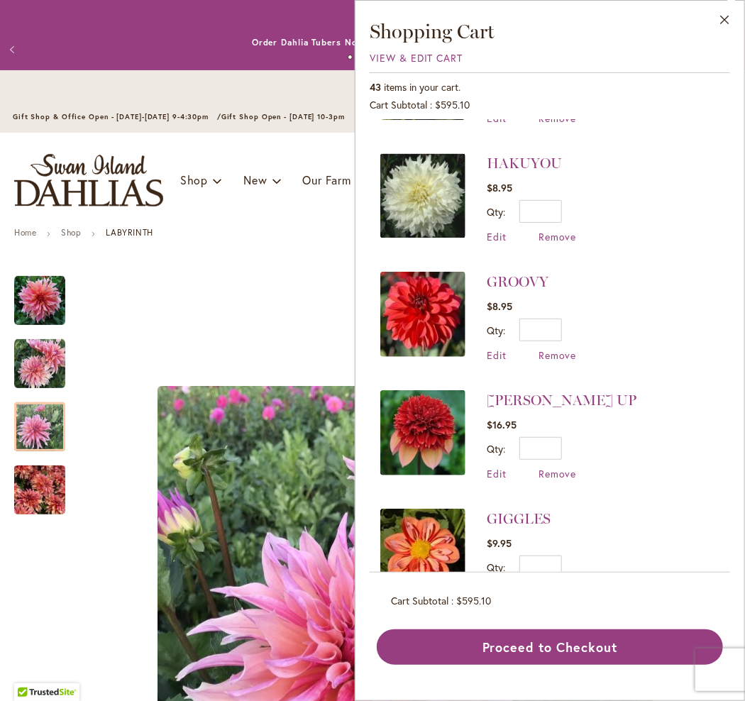
click at [437, 277] on img at bounding box center [422, 314] width 85 height 85
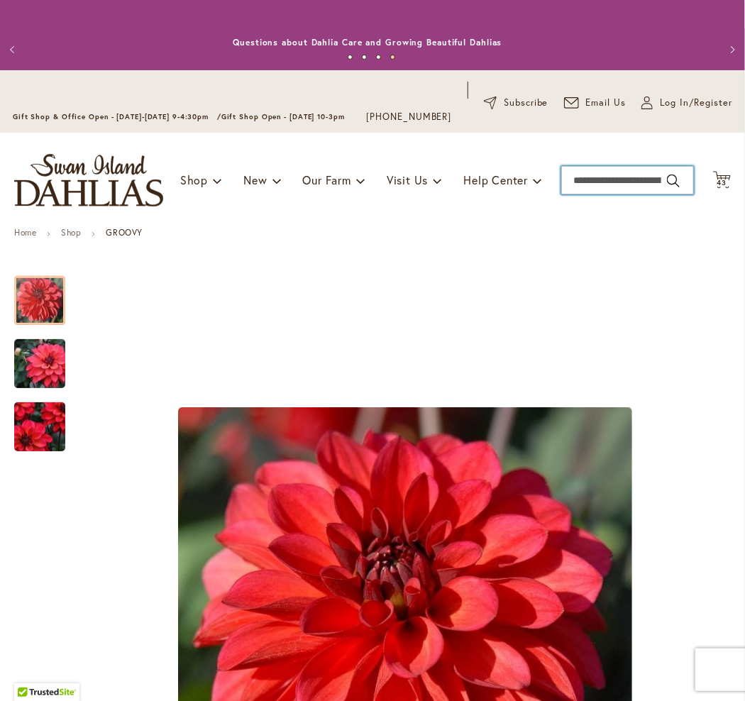
click at [593, 192] on input "Search" at bounding box center [627, 180] width 133 height 28
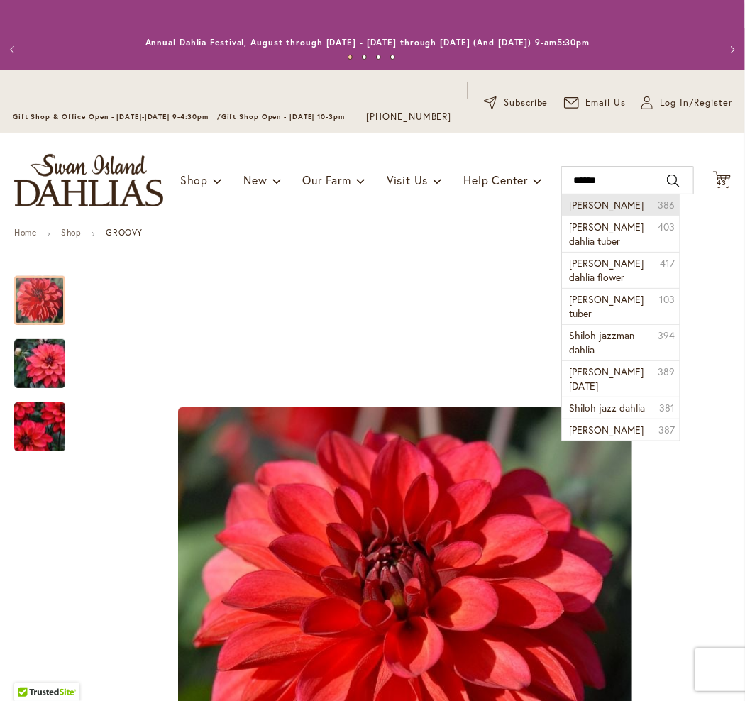
click at [606, 211] on span "Shiloh noelle dahlia" at bounding box center [606, 204] width 74 height 13
type input "**********"
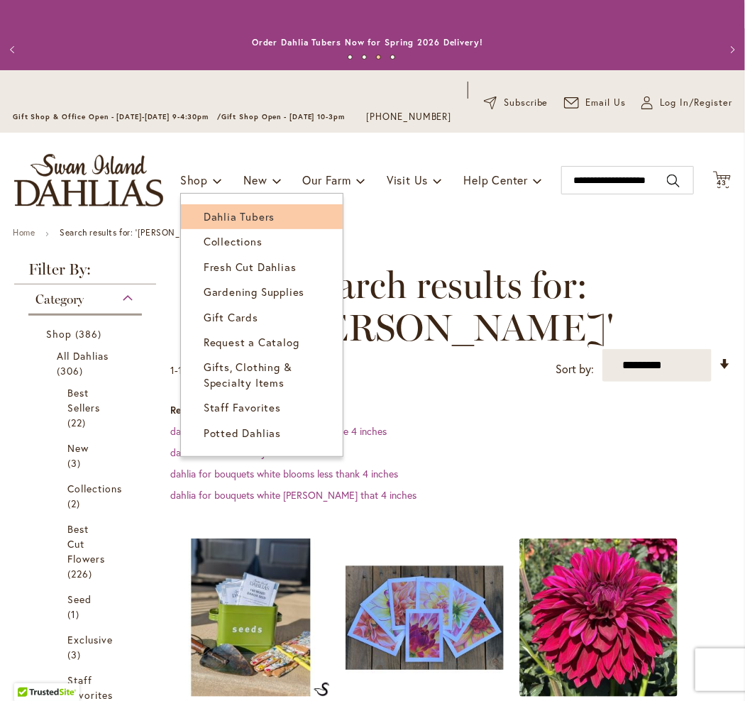
click at [204, 229] on link "Dahlia Tubers" at bounding box center [262, 216] width 162 height 25
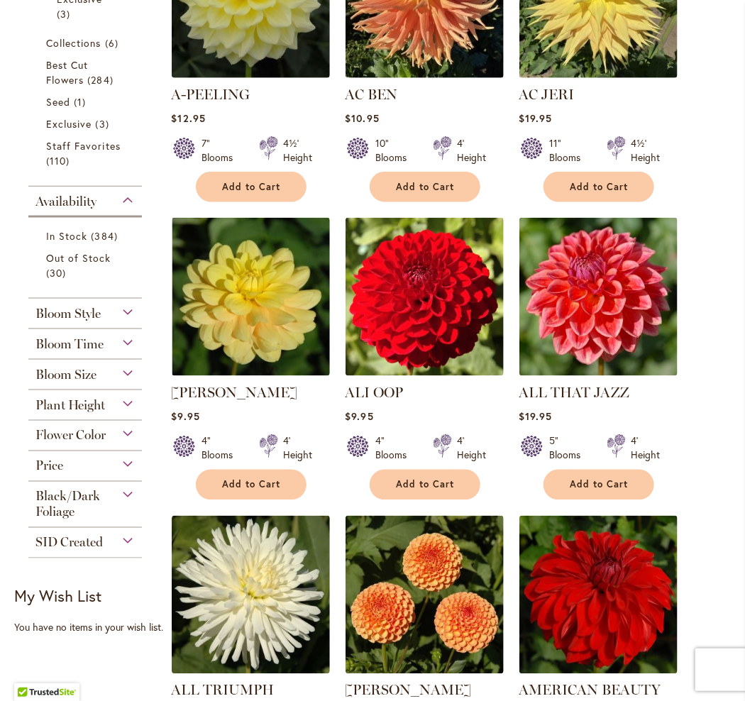
scroll to position [497, 0]
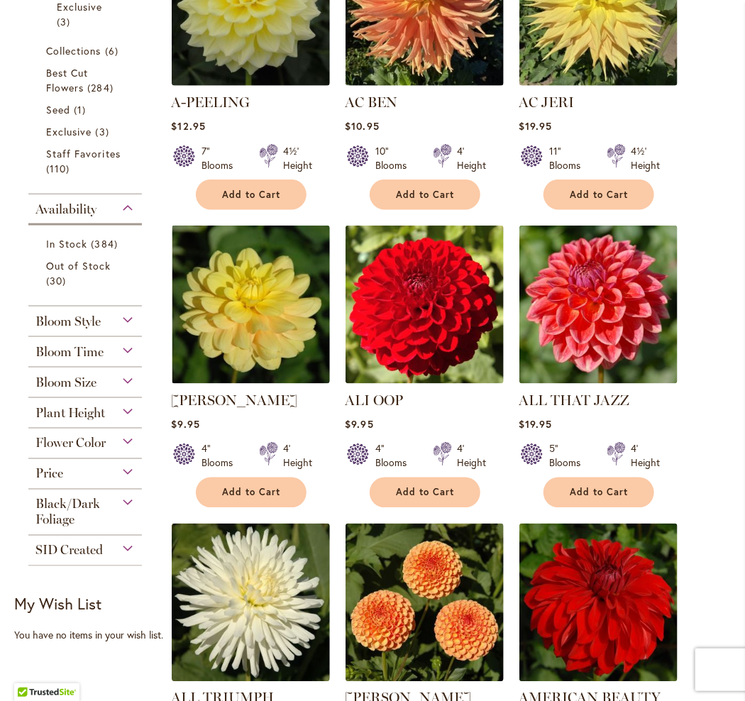
click at [113, 360] on div "Bloom Time" at bounding box center [84, 348] width 113 height 23
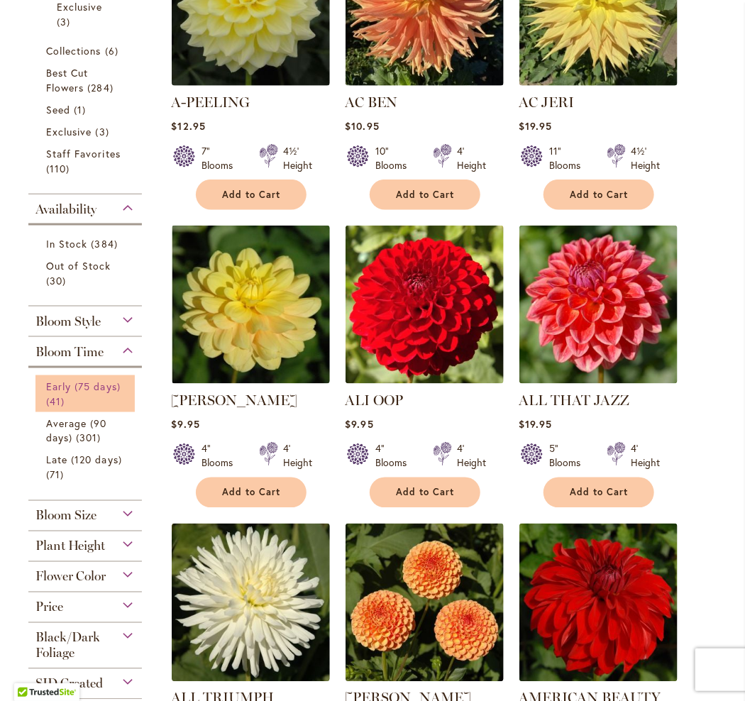
click at [97, 393] on span "Early (75 days)" at bounding box center [83, 385] width 74 height 13
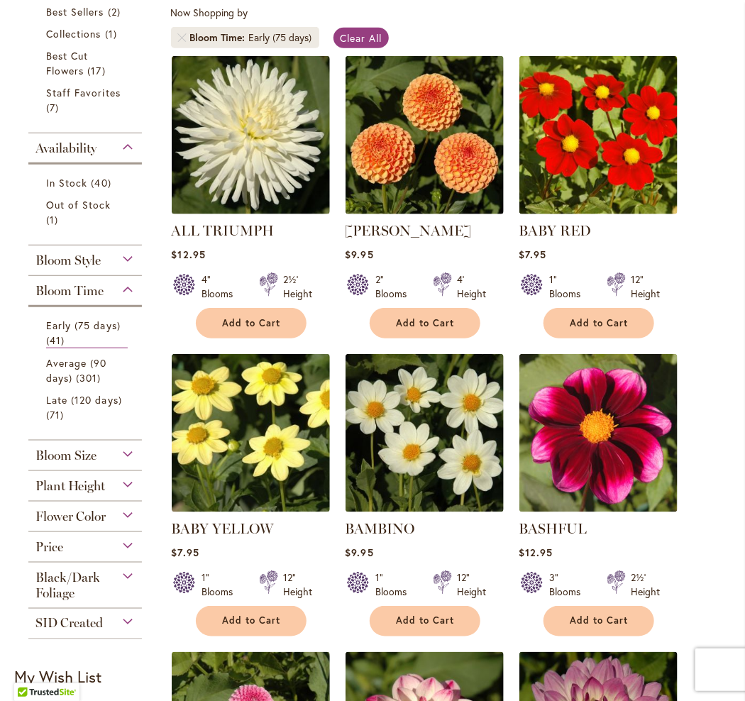
scroll to position [71, 0]
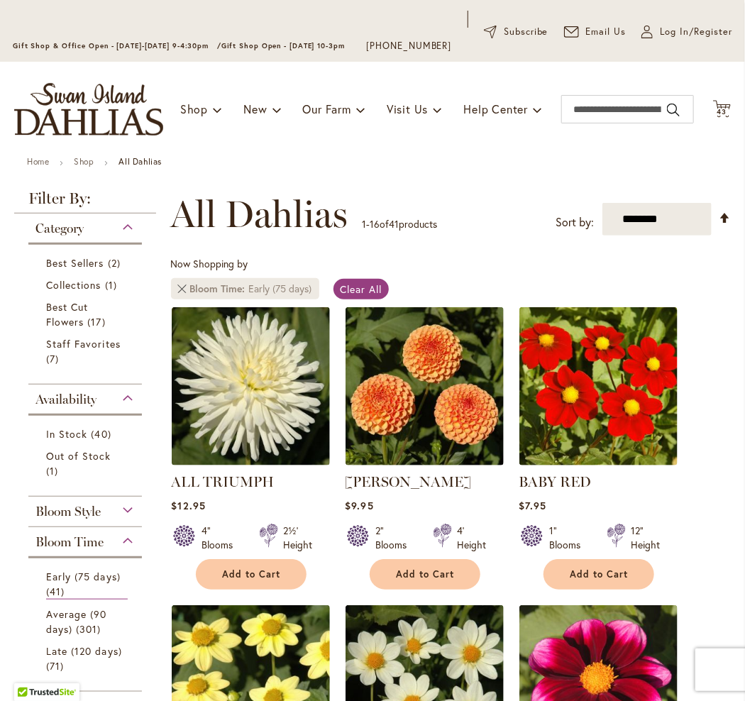
click at [179, 293] on link "Remove Bloom Time Early (75 days)" at bounding box center [182, 288] width 9 height 9
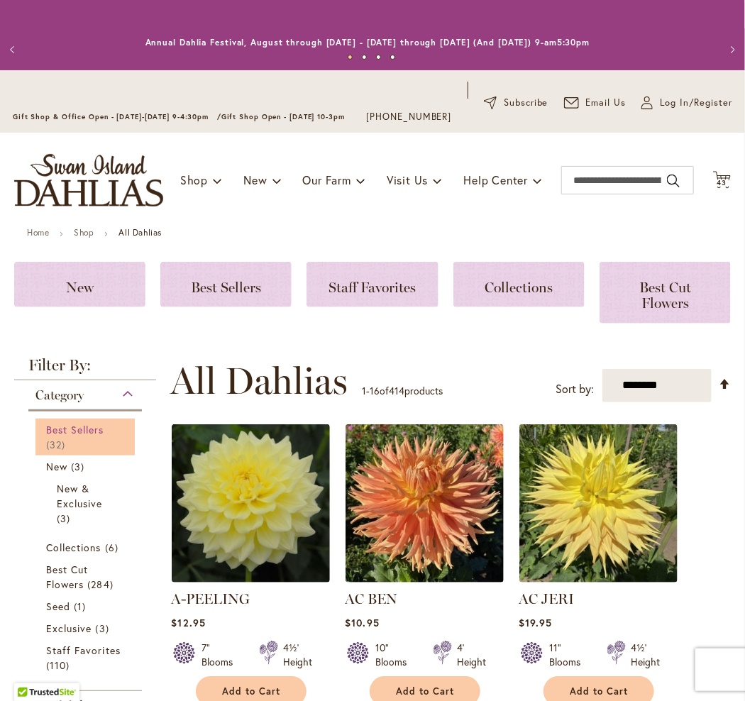
click at [68, 436] on span "Best Sellers" at bounding box center [75, 429] width 58 height 13
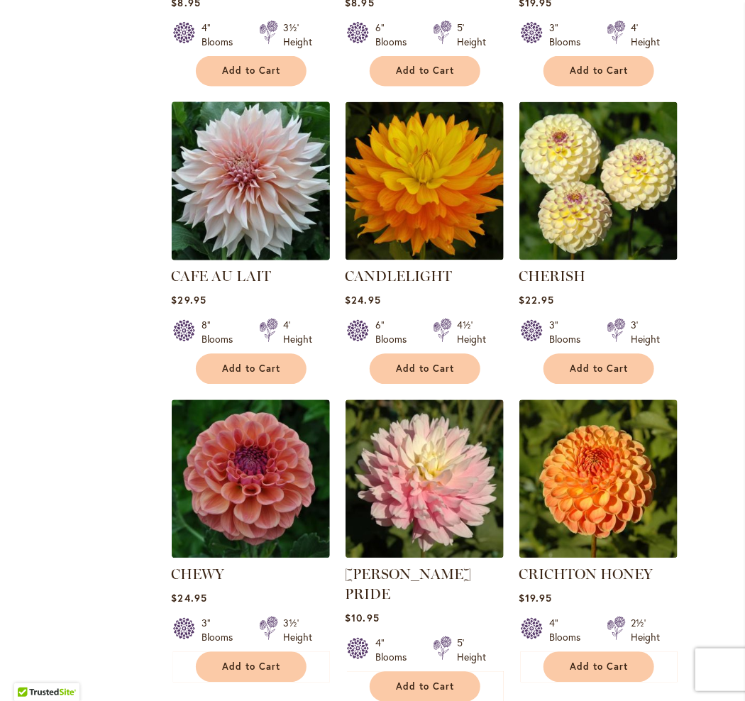
scroll to position [851, 0]
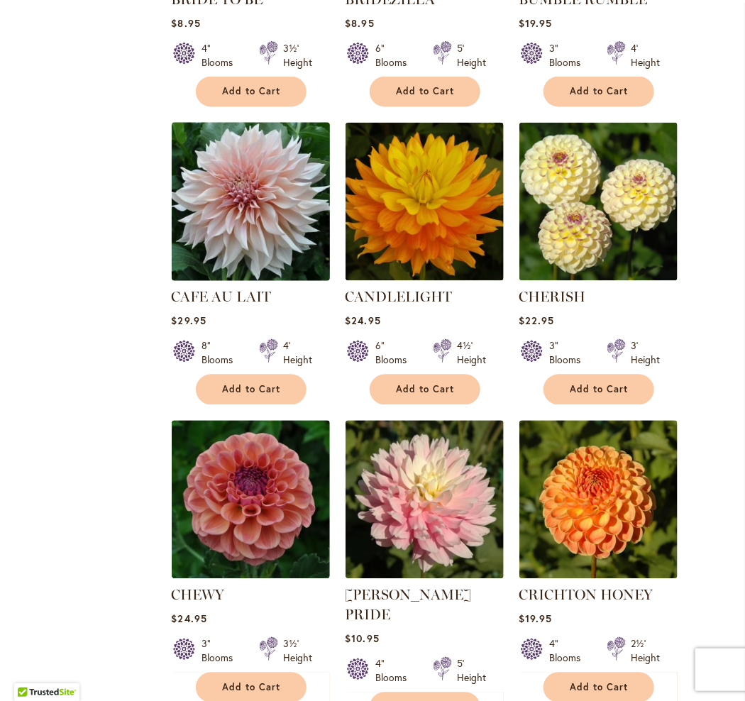
click at [245, 215] on img at bounding box center [250, 201] width 166 height 166
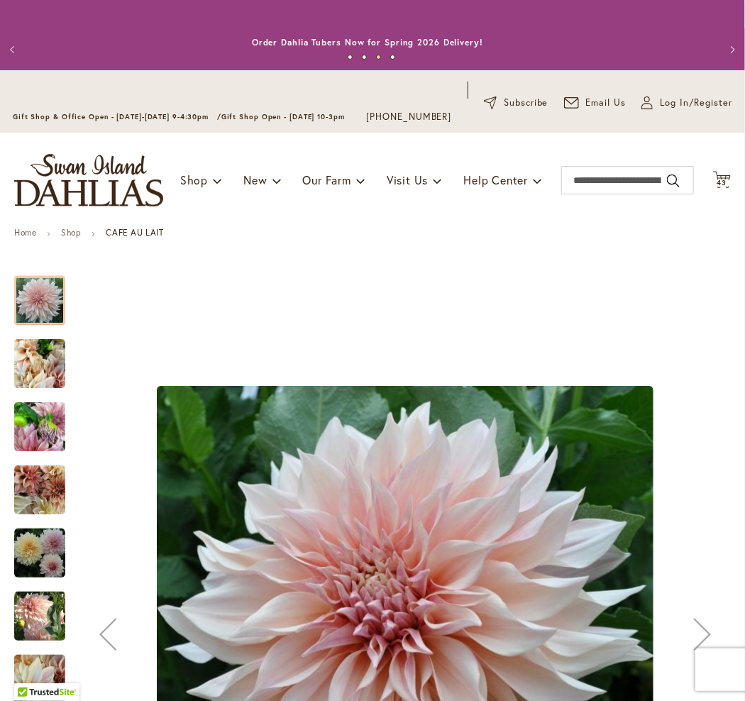
click at [57, 370] on img "Café Au Lait" at bounding box center [39, 364] width 51 height 68
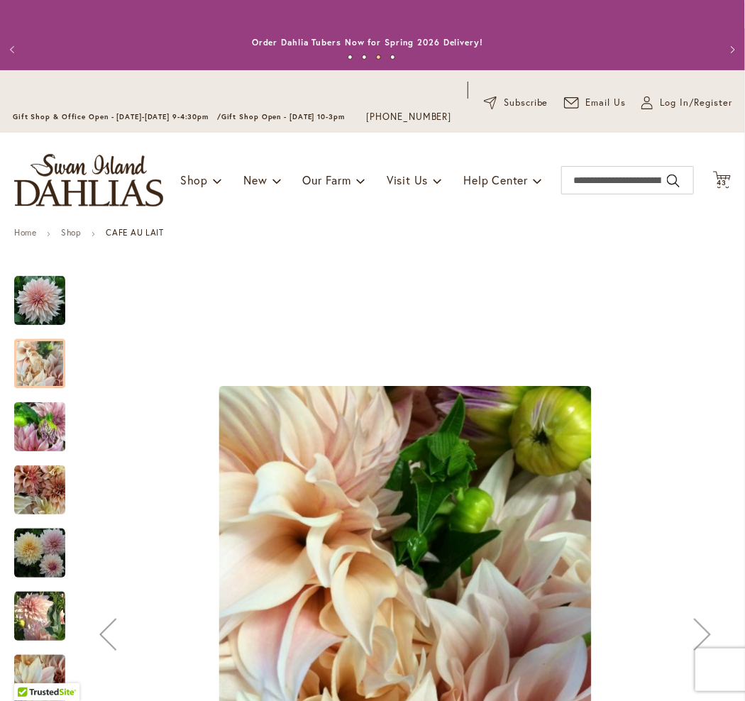
click at [54, 429] on img "Café Au Lait" at bounding box center [39, 427] width 51 height 68
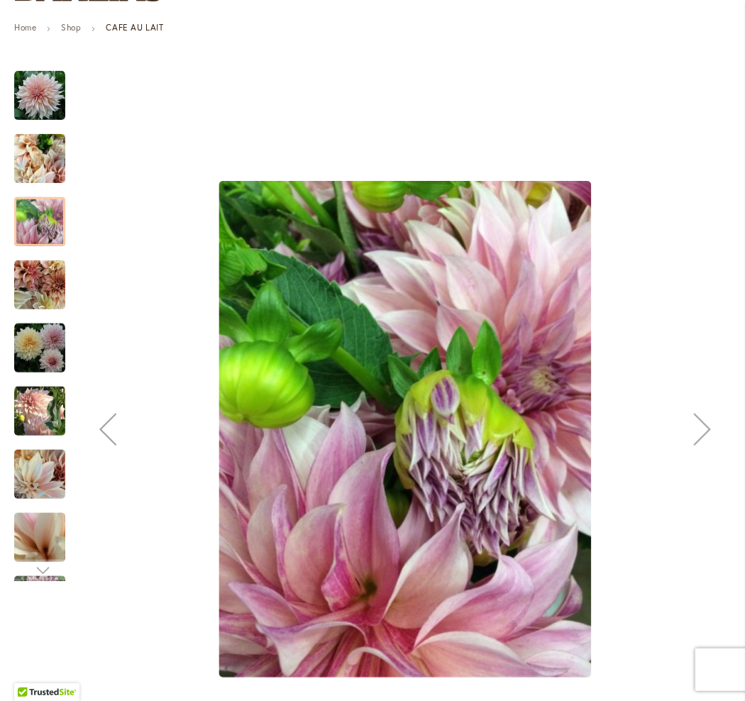
scroll to position [213, 0]
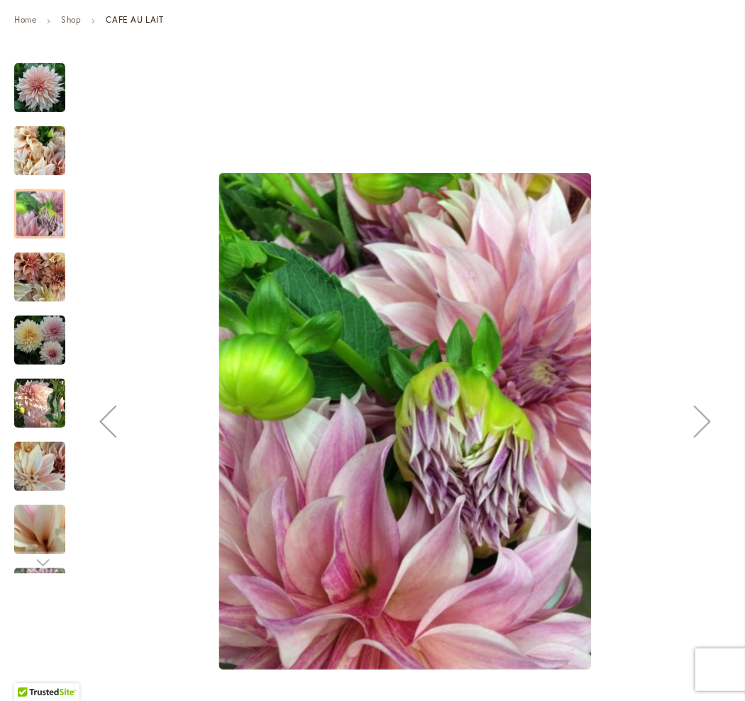
click at [52, 366] on img "Café Au Lait" at bounding box center [39, 340] width 51 height 51
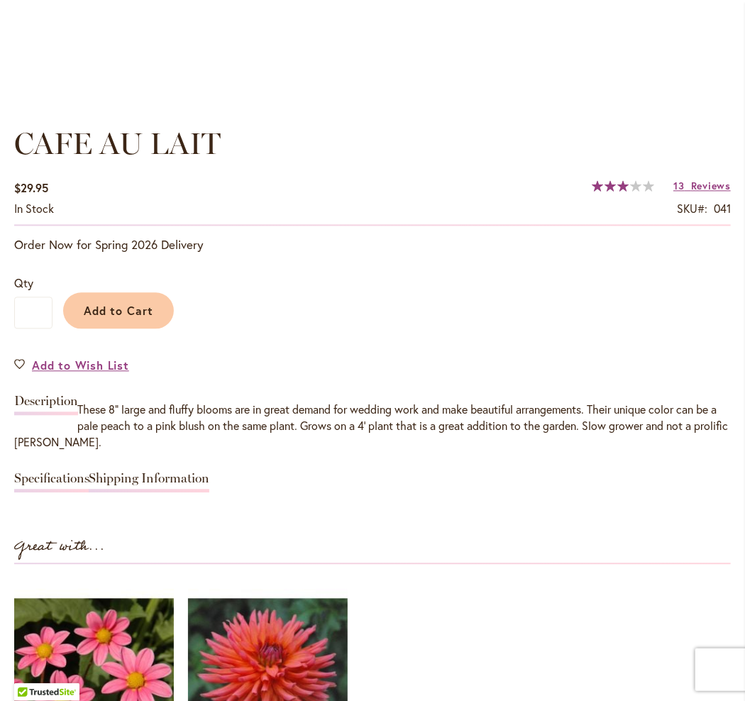
scroll to position [851, 0]
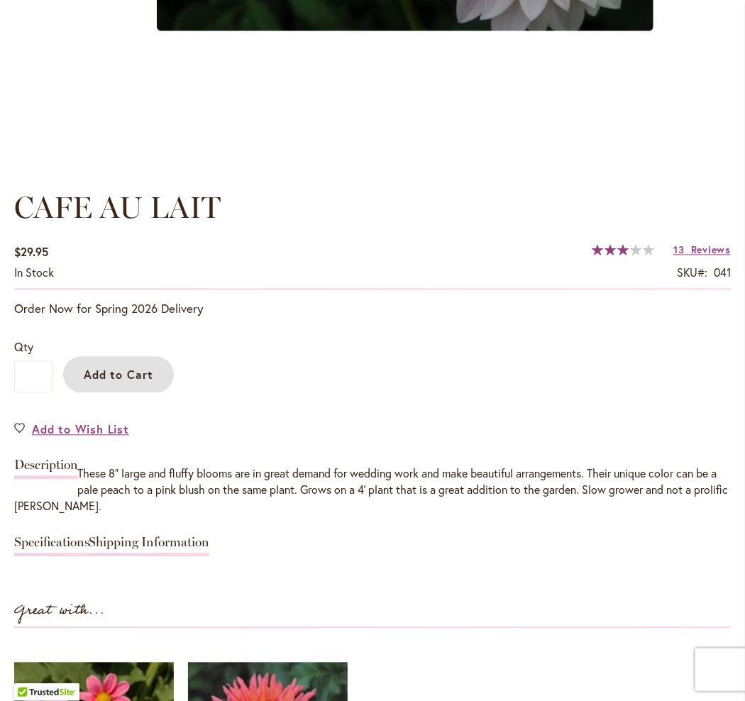
click at [136, 382] on span "Add to Cart" at bounding box center [119, 374] width 70 height 15
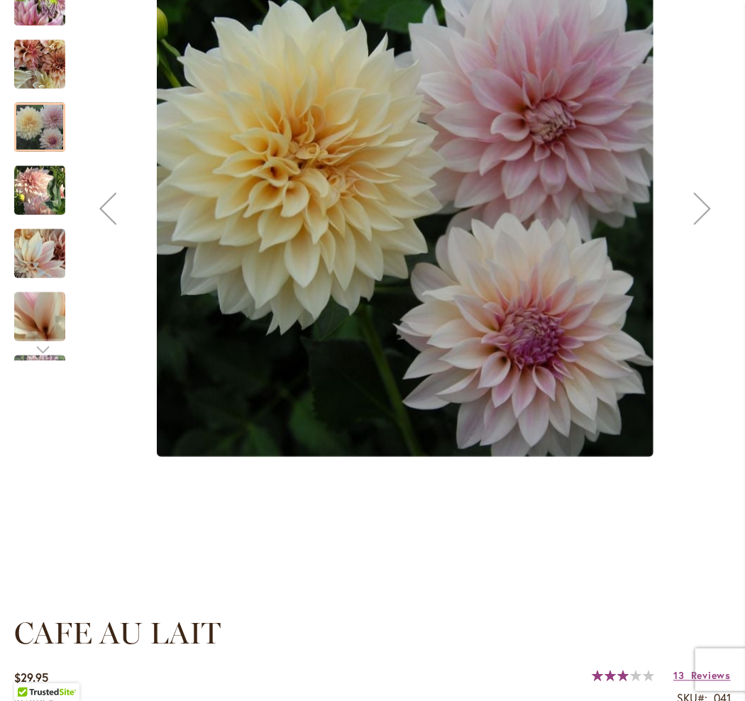
scroll to position [0, 0]
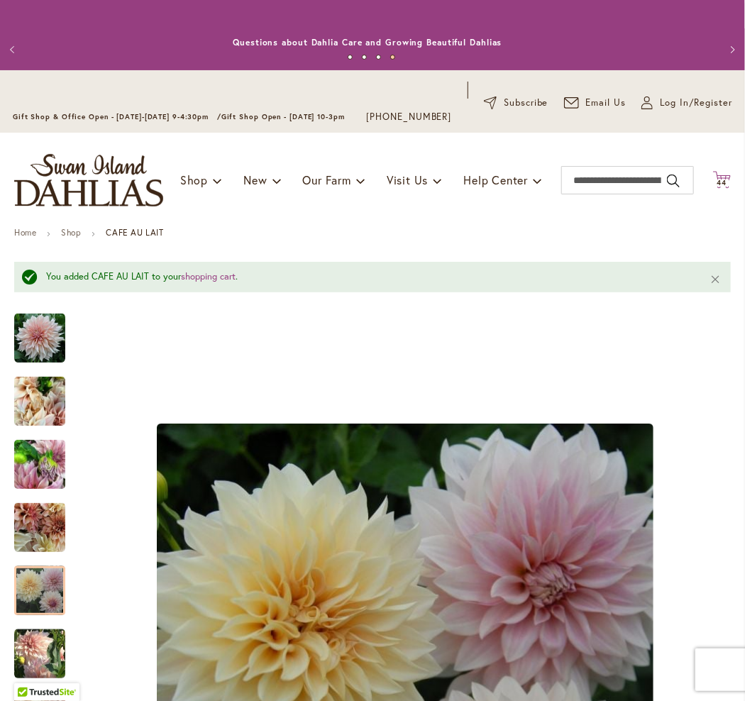
click at [713, 189] on icon "Cart .cls-1 { fill: #231f20; }" at bounding box center [722, 180] width 18 height 18
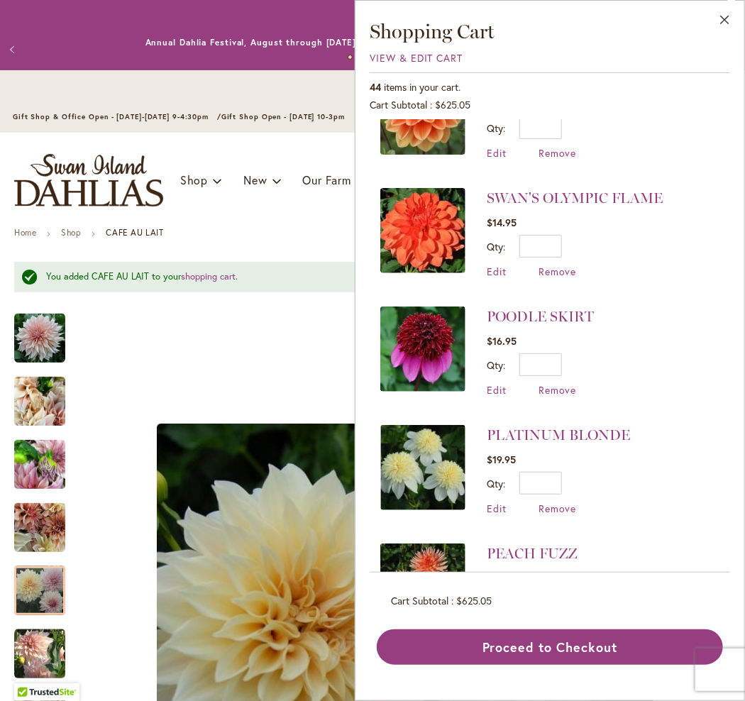
scroll to position [426, 0]
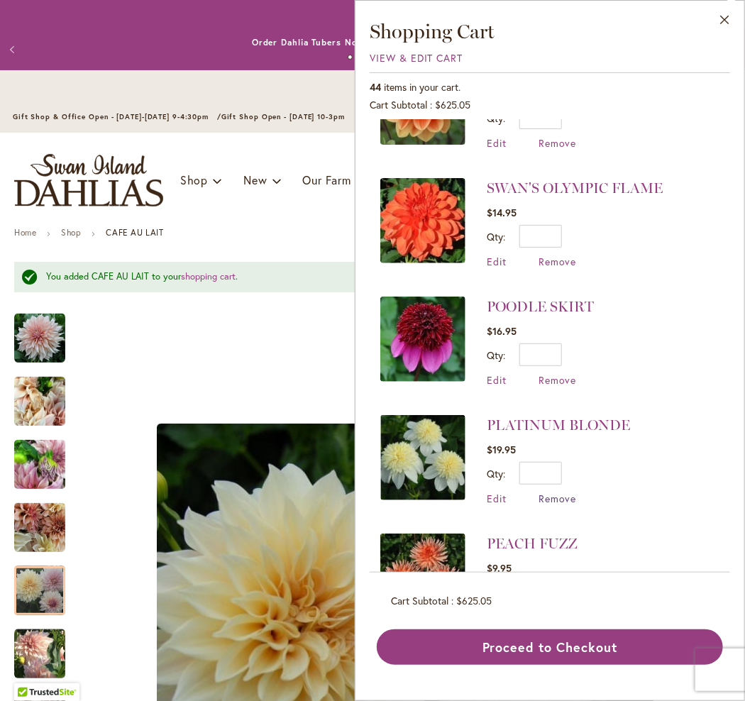
click at [550, 493] on span "Remove" at bounding box center [557, 498] width 38 height 13
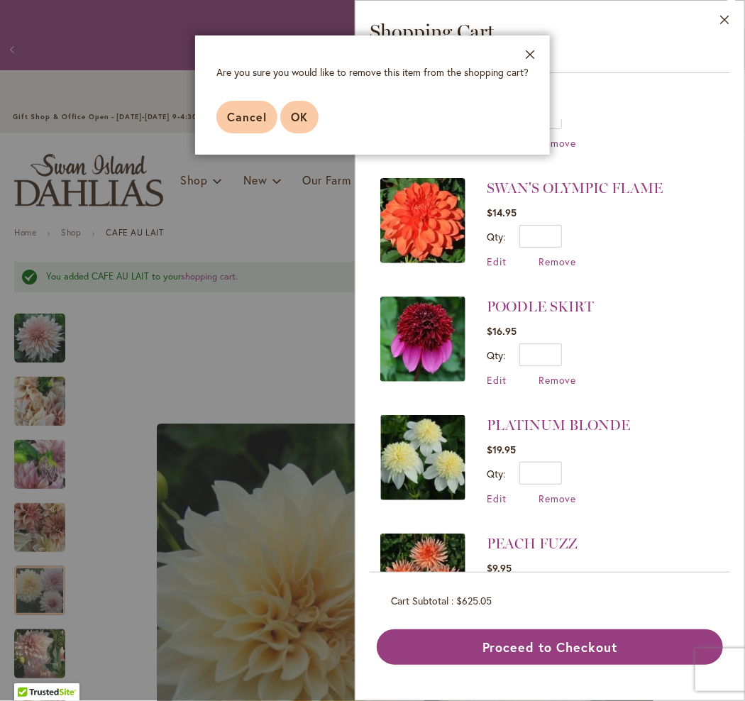
click at [293, 118] on span "OK" at bounding box center [299, 116] width 17 height 15
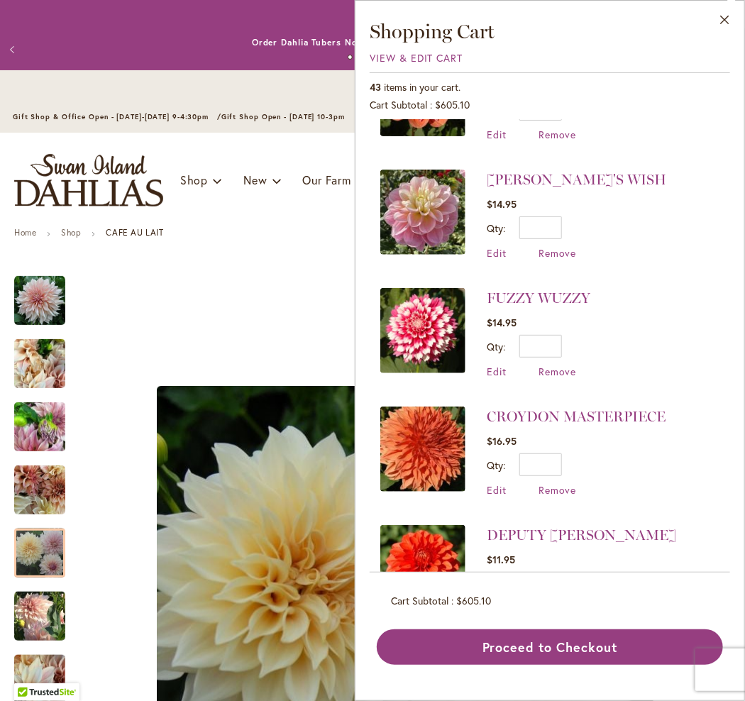
scroll to position [2199, 0]
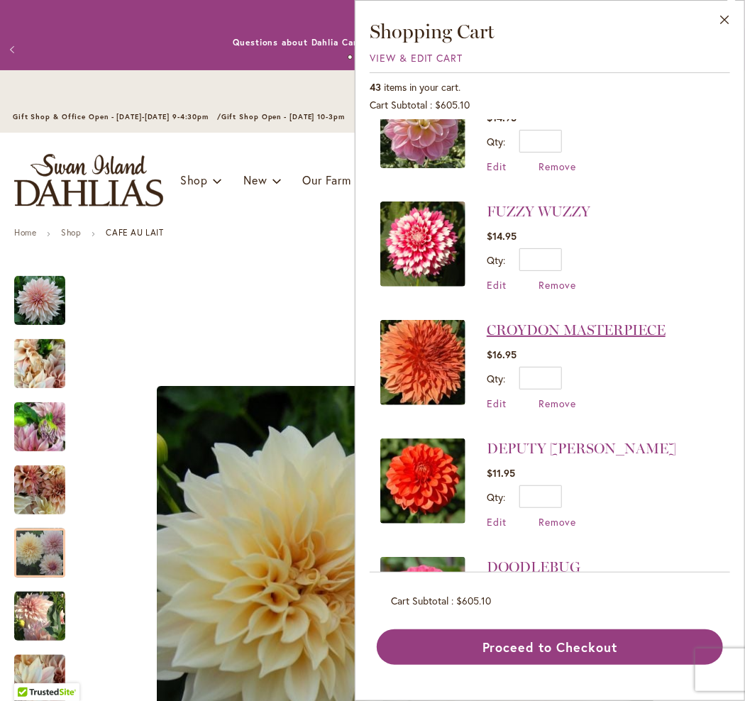
click at [577, 321] on link "CROYDON MASTERPIECE" at bounding box center [576, 329] width 179 height 17
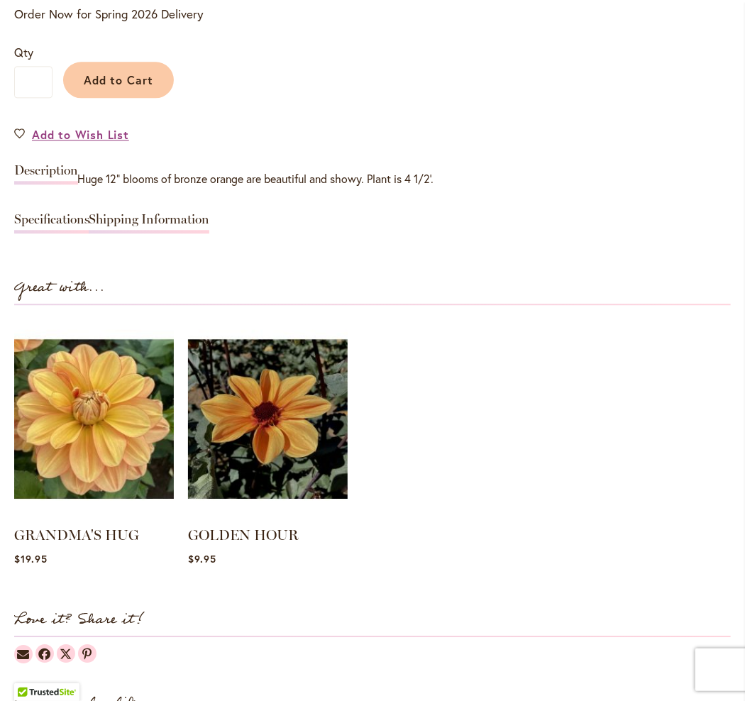
scroll to position [1277, 0]
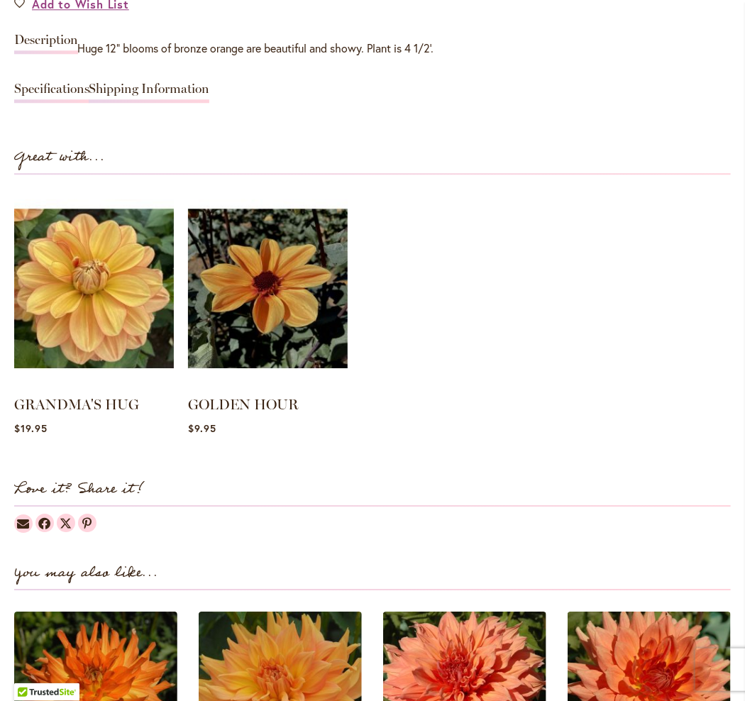
click at [513, 402] on ol "GRANDMA'S HUG $19.95 Rating:" at bounding box center [372, 315] width 716 height 253
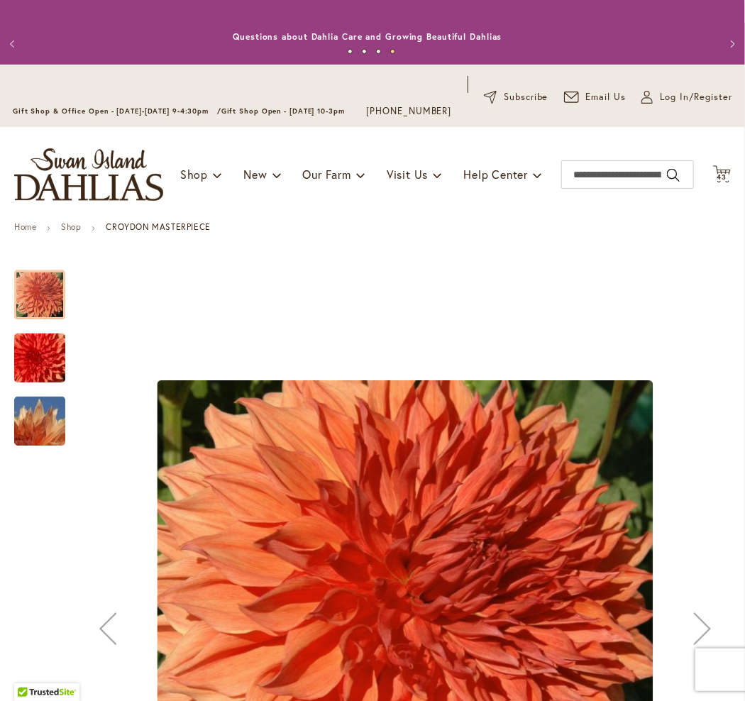
scroll to position [0, 0]
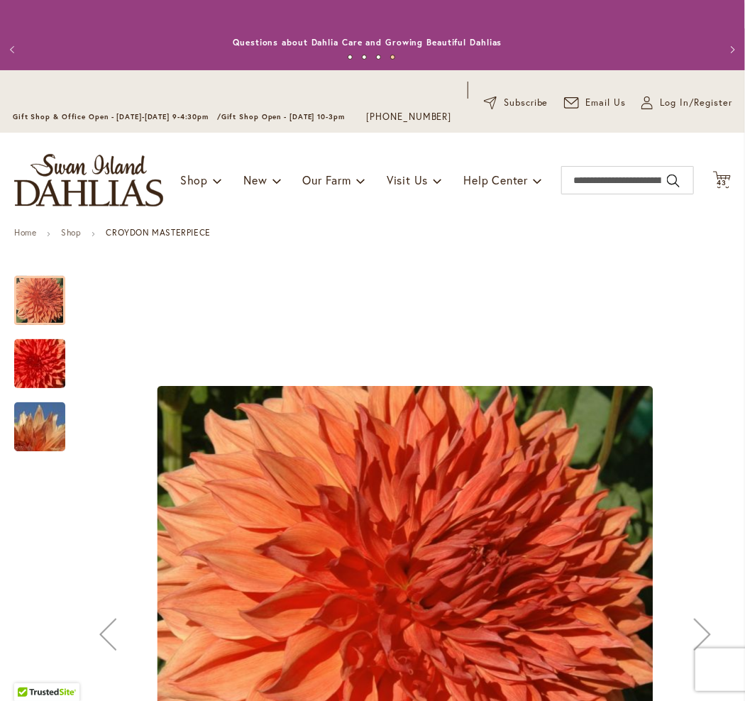
click at [57, 376] on img "CROYDON MASTERPIECE" at bounding box center [40, 364] width 102 height 68
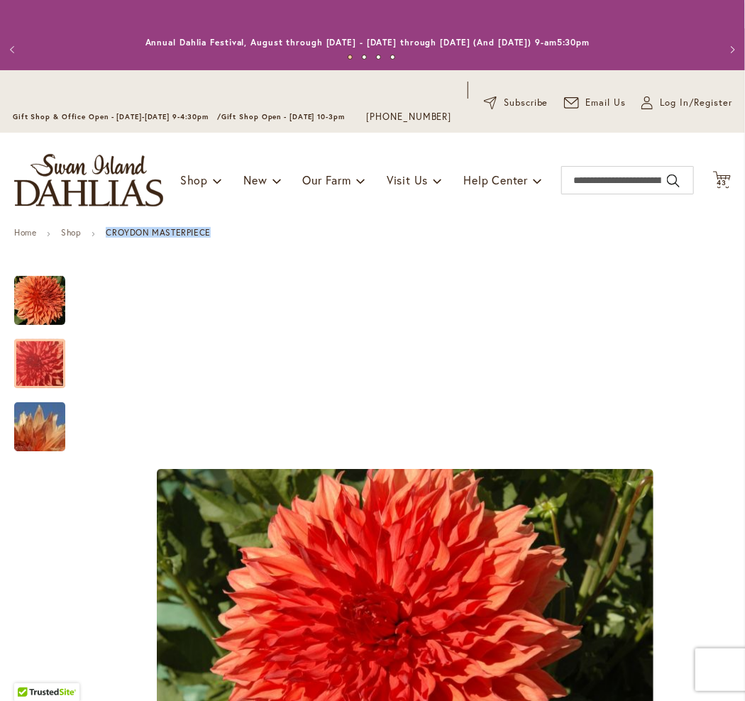
drag, startPoint x: 210, startPoint y: 245, endPoint x: 108, endPoint y: 245, distance: 102.1
click at [108, 240] on ul "Home Shop CROYDON MASTERPIECE" at bounding box center [372, 234] width 716 height 13
copy strong "CROYDON MASTERPIECE"
click at [715, 187] on span "43 43 items" at bounding box center [722, 182] width 14 height 7
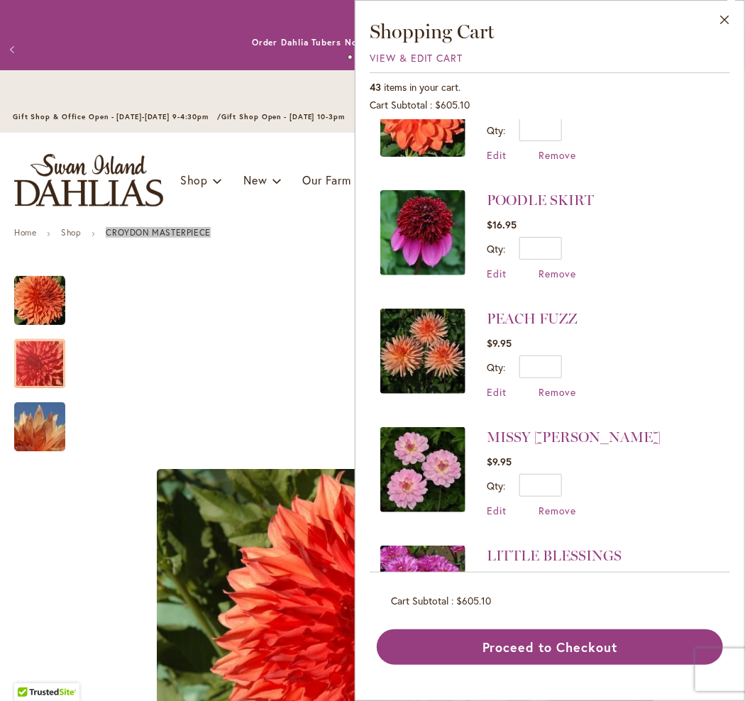
scroll to position [638, 0]
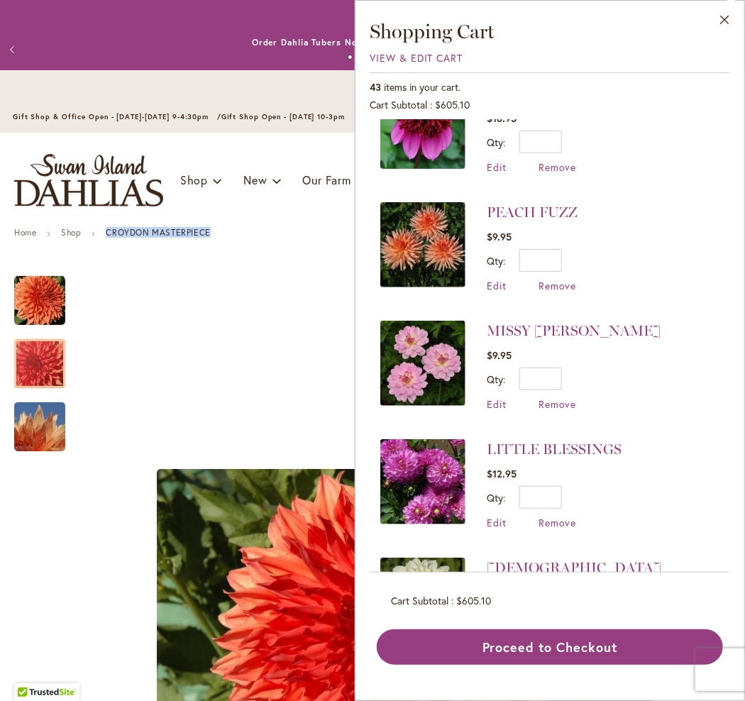
click at [421, 340] on img at bounding box center [422, 363] width 85 height 85
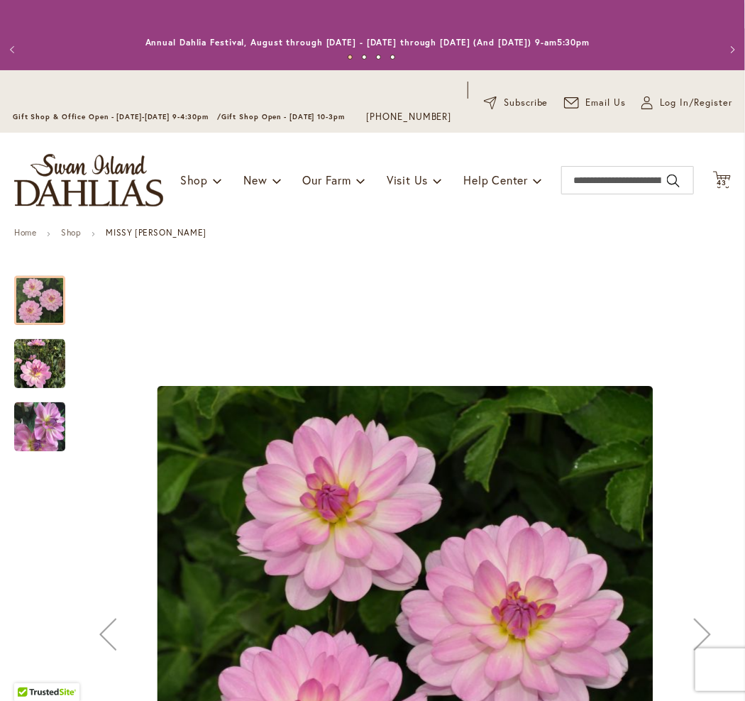
click at [45, 371] on img "MISSY SUE" at bounding box center [39, 363] width 51 height 51
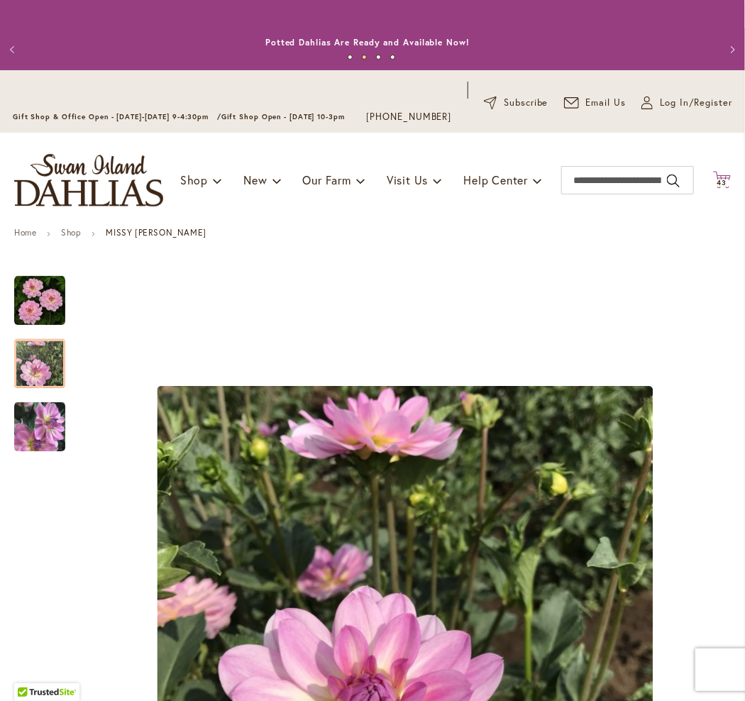
click at [713, 188] on icon at bounding box center [722, 179] width 18 height 17
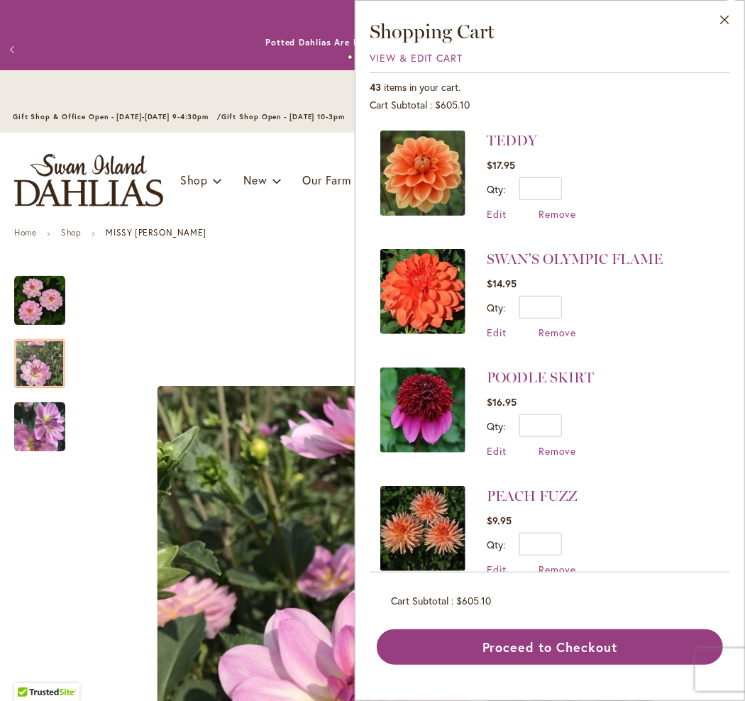
scroll to position [567, 0]
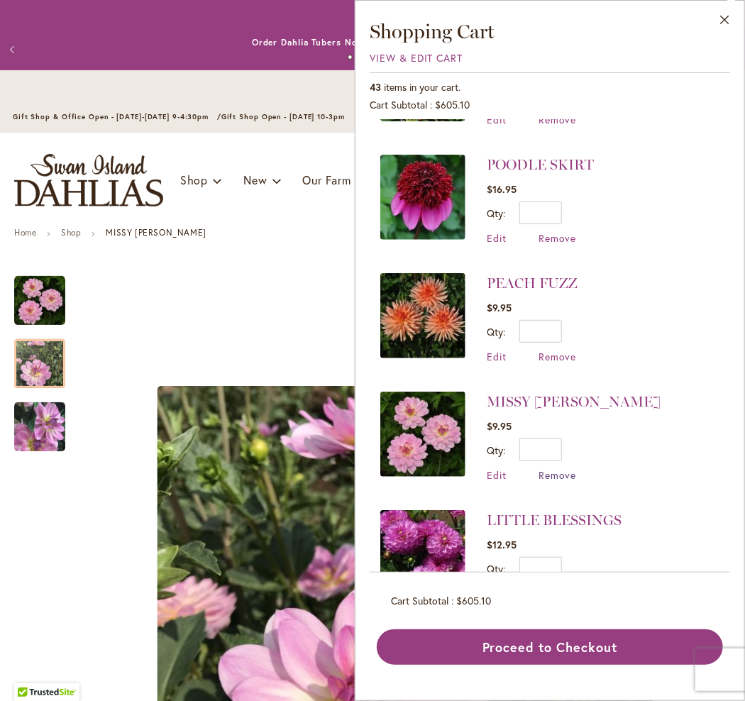
click at [562, 468] on span "Remove" at bounding box center [557, 474] width 38 height 13
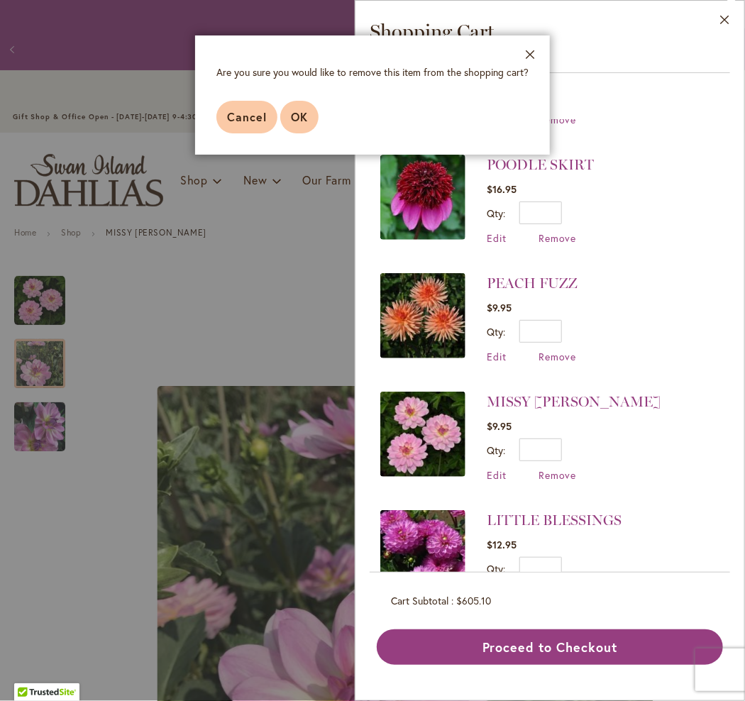
click at [297, 115] on span "OK" at bounding box center [299, 116] width 17 height 15
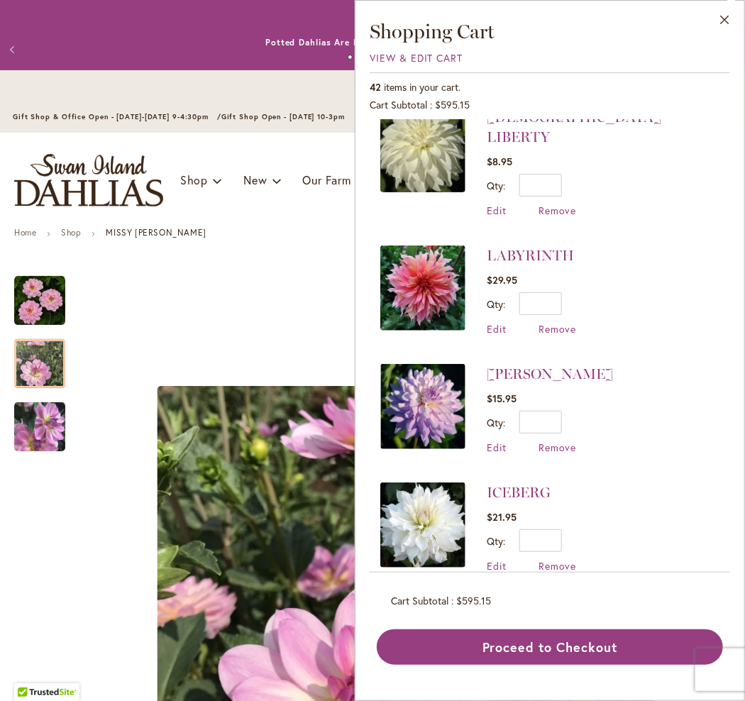
scroll to position [993, 0]
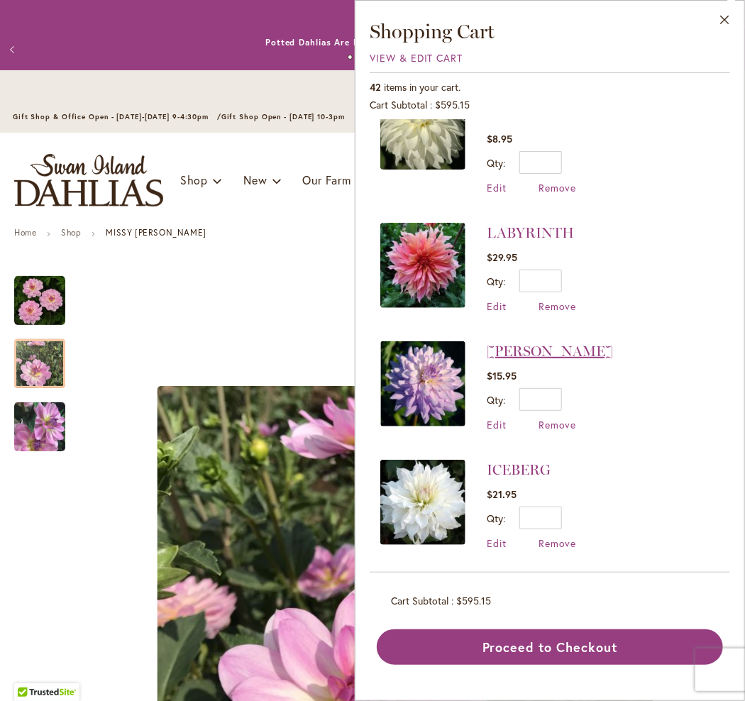
click at [530, 343] on link "[PERSON_NAME]" at bounding box center [550, 351] width 126 height 17
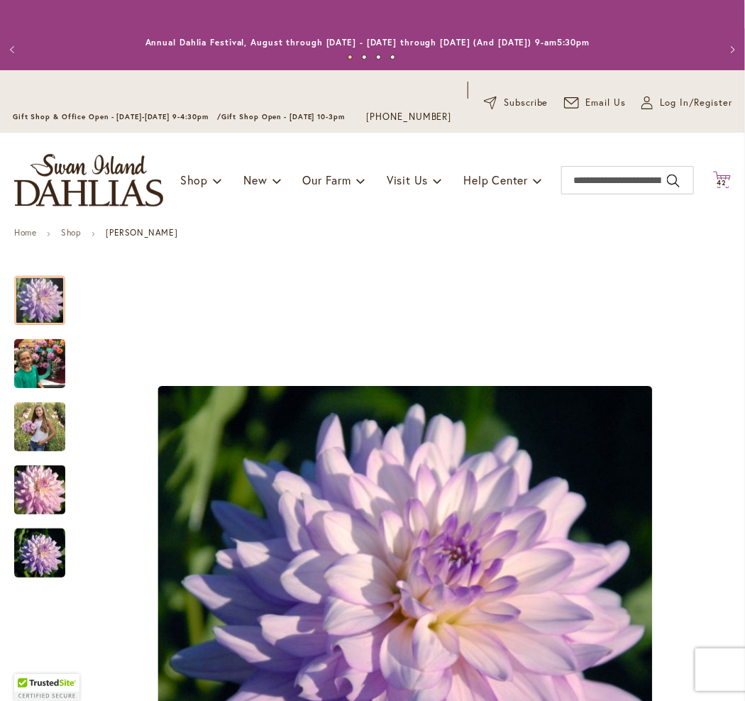
click at [717, 187] on span "42" at bounding box center [722, 182] width 10 height 9
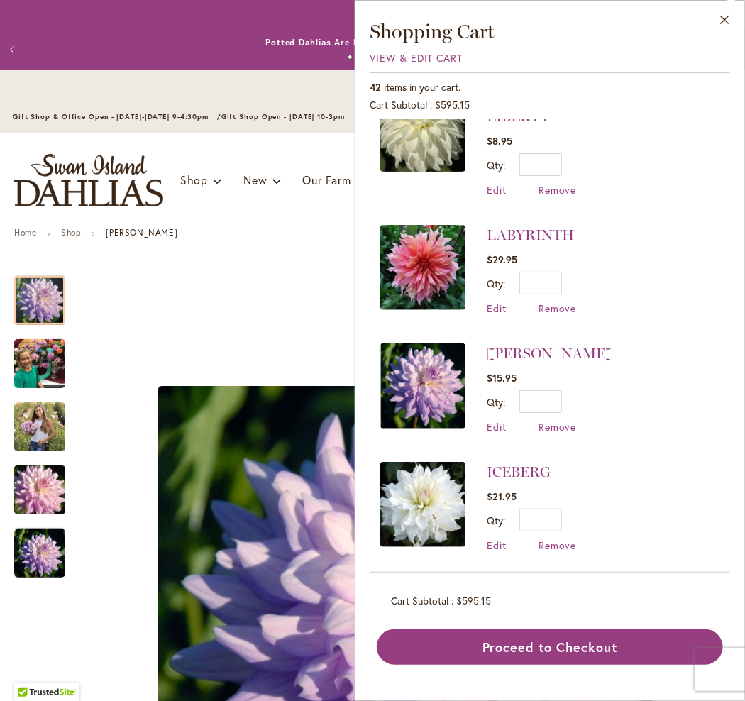
scroll to position [993, 0]
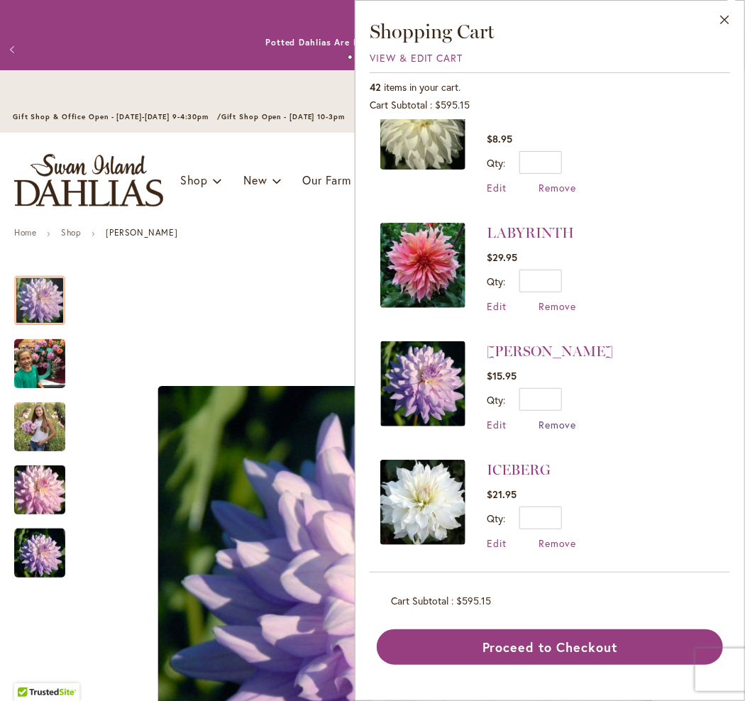
click at [554, 418] on span "Remove" at bounding box center [557, 424] width 38 height 13
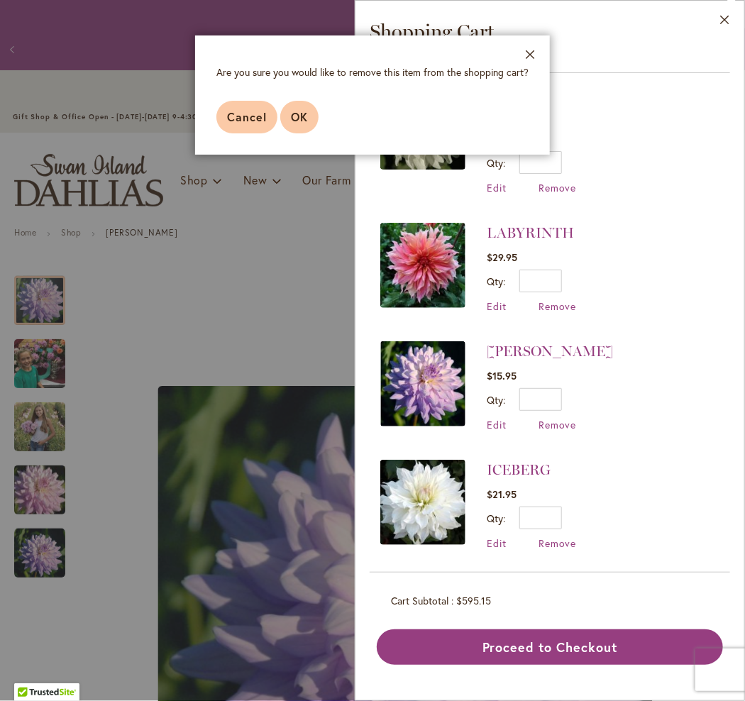
click at [306, 114] on span "OK" at bounding box center [299, 116] width 17 height 15
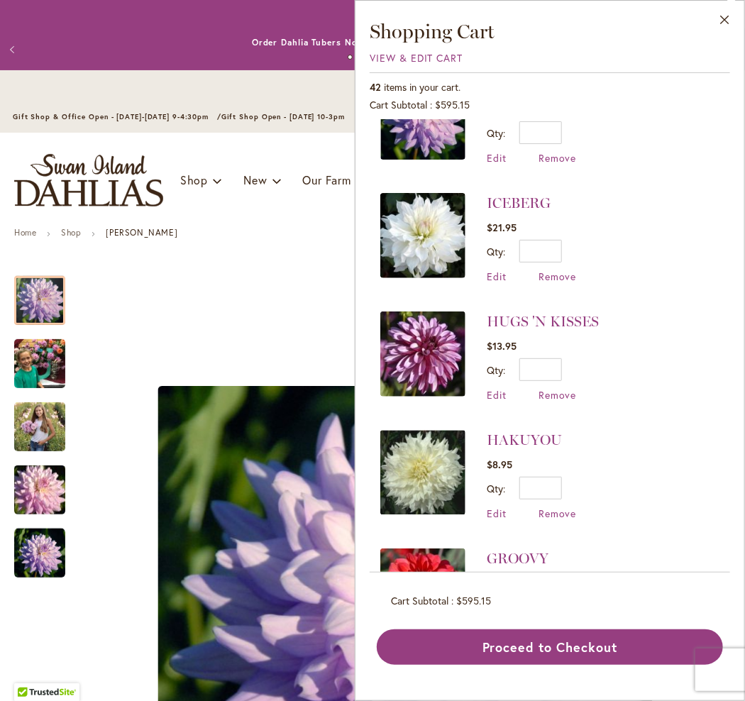
scroll to position [1277, 0]
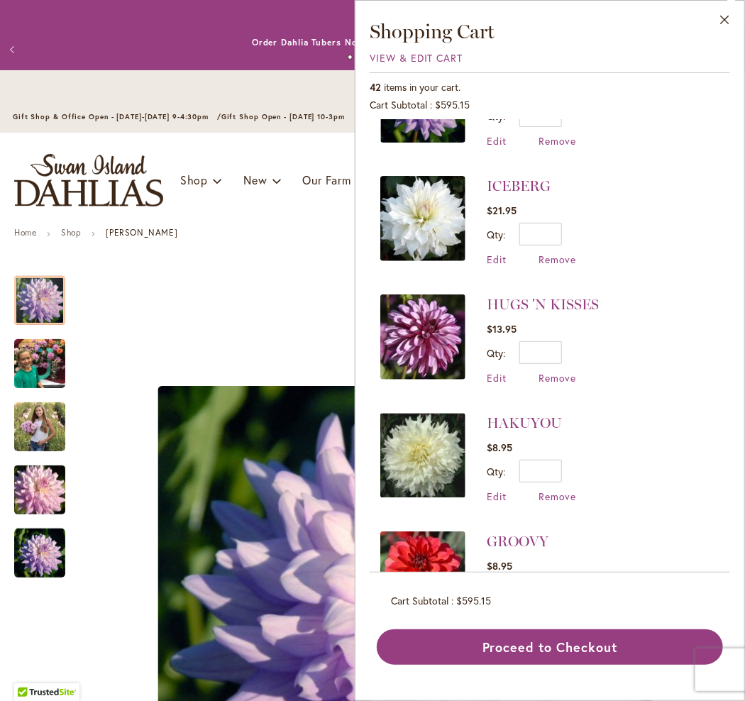
click at [416, 301] on img at bounding box center [422, 336] width 85 height 85
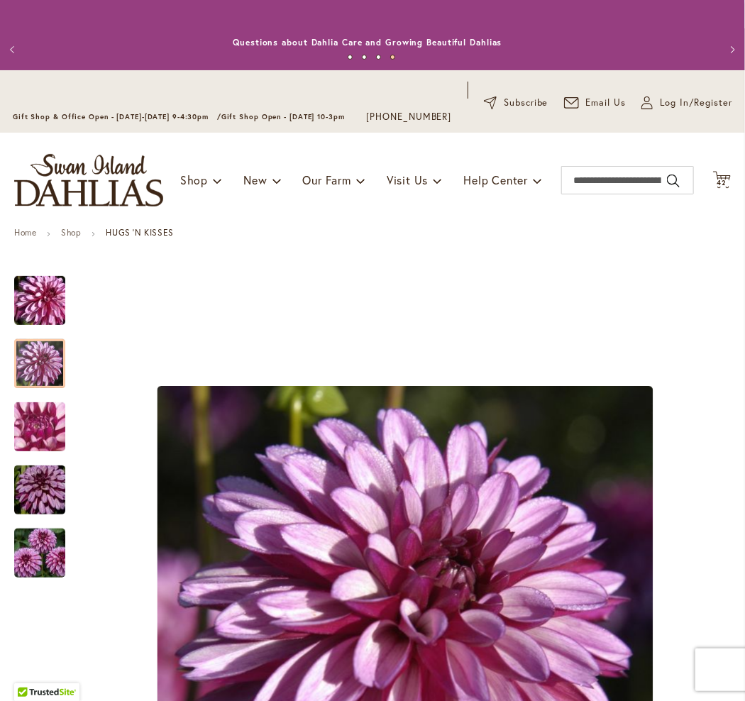
click at [717, 187] on span "42" at bounding box center [722, 182] width 10 height 9
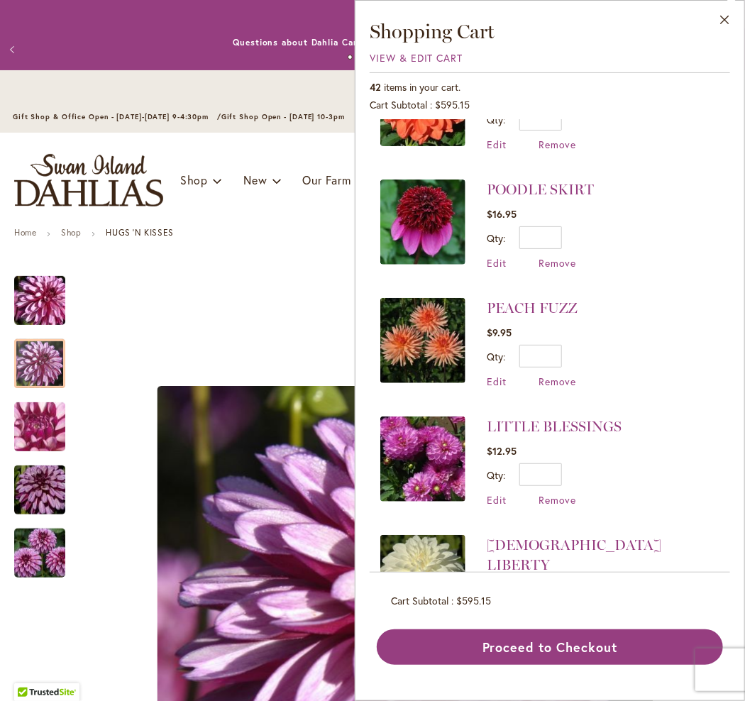
scroll to position [567, 0]
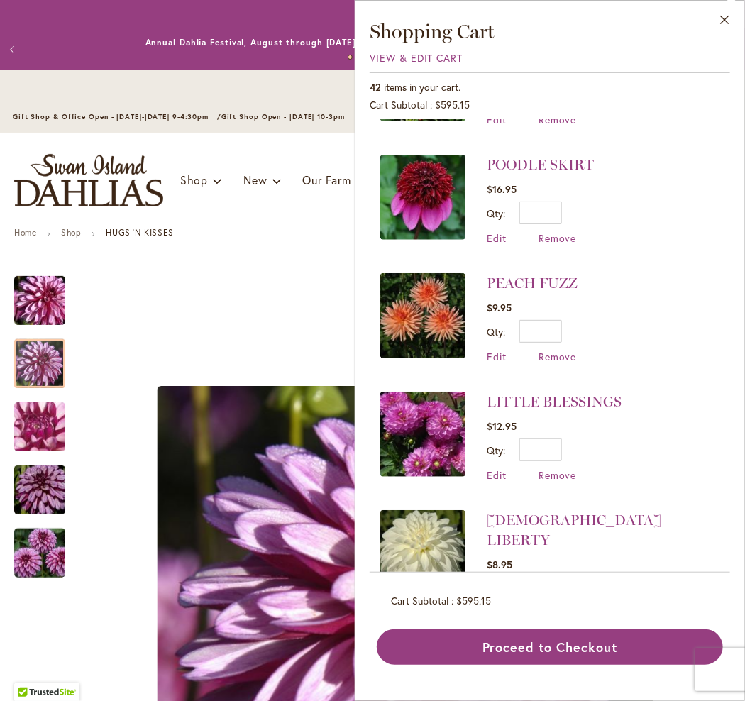
click at [414, 323] on img at bounding box center [422, 315] width 85 height 85
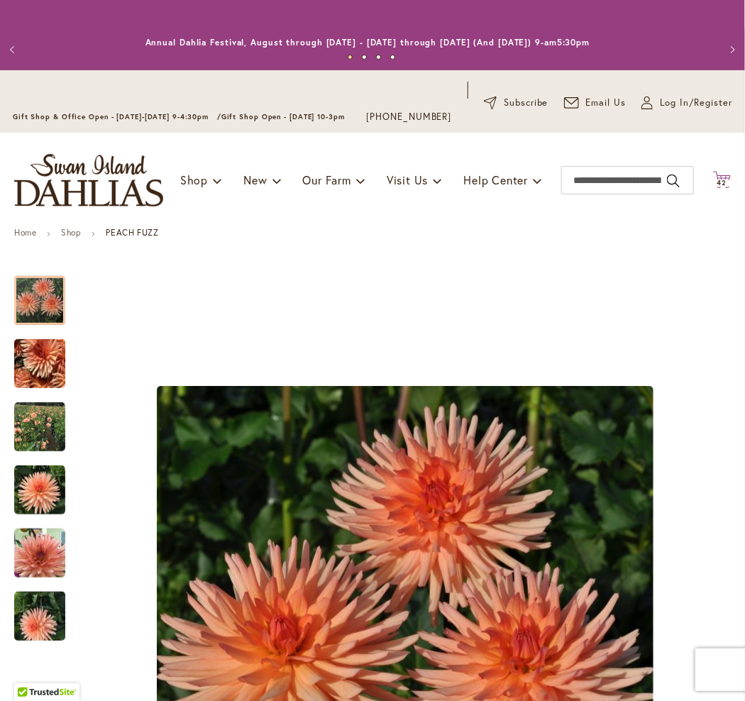
click at [717, 187] on span "42" at bounding box center [722, 182] width 10 height 9
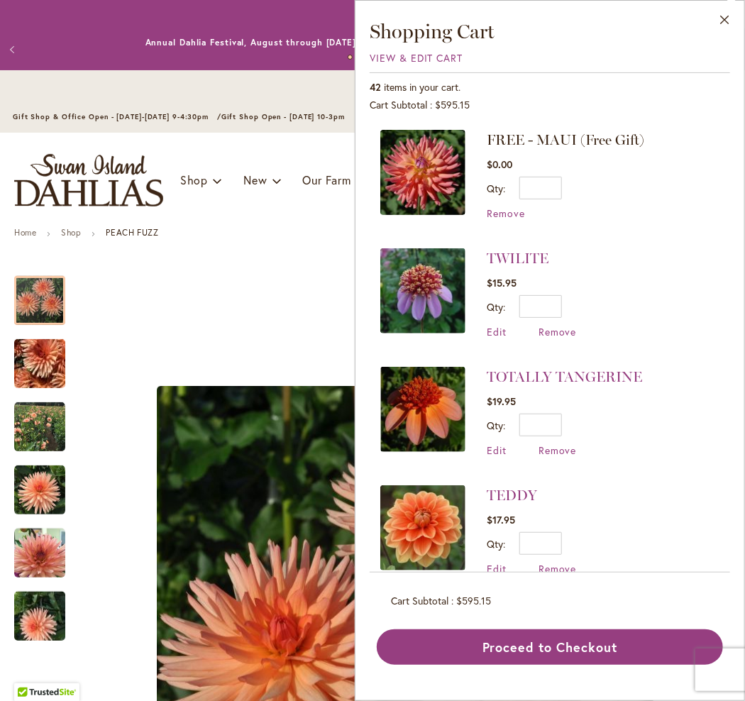
click at [400, 411] on img at bounding box center [422, 409] width 85 height 85
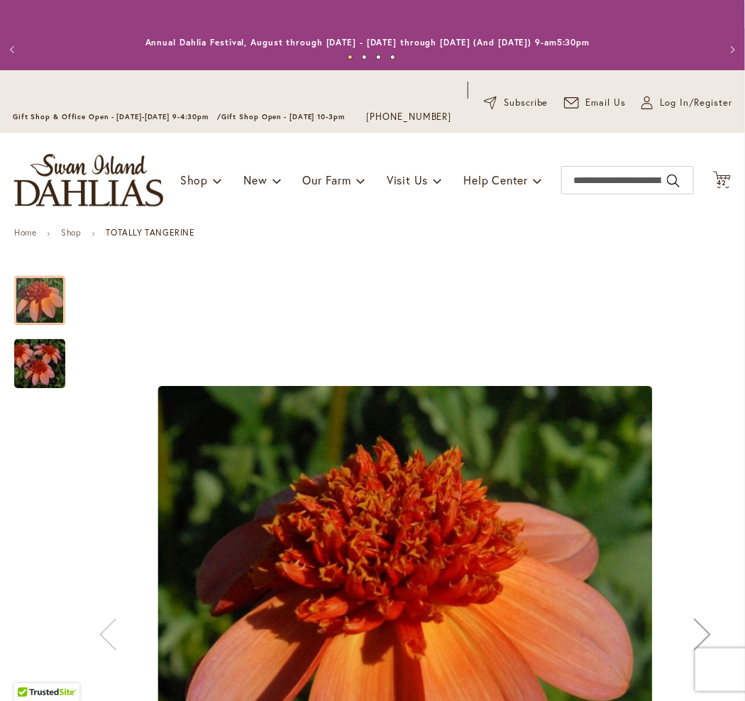
click at [46, 374] on img "TOTALLY TANGERINE" at bounding box center [40, 364] width 102 height 68
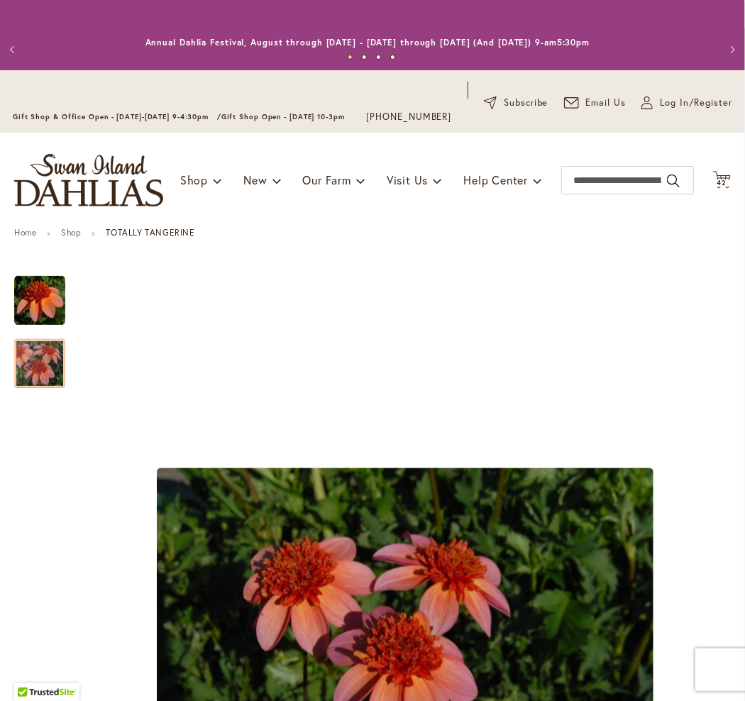
click at [701, 198] on div "Toggle Nav Shop Dahlia Tubers Collections Fresh Cut Dahlias Gardening Supplies …" at bounding box center [372, 180] width 745 height 95
click at [717, 187] on span "42" at bounding box center [722, 182] width 10 height 9
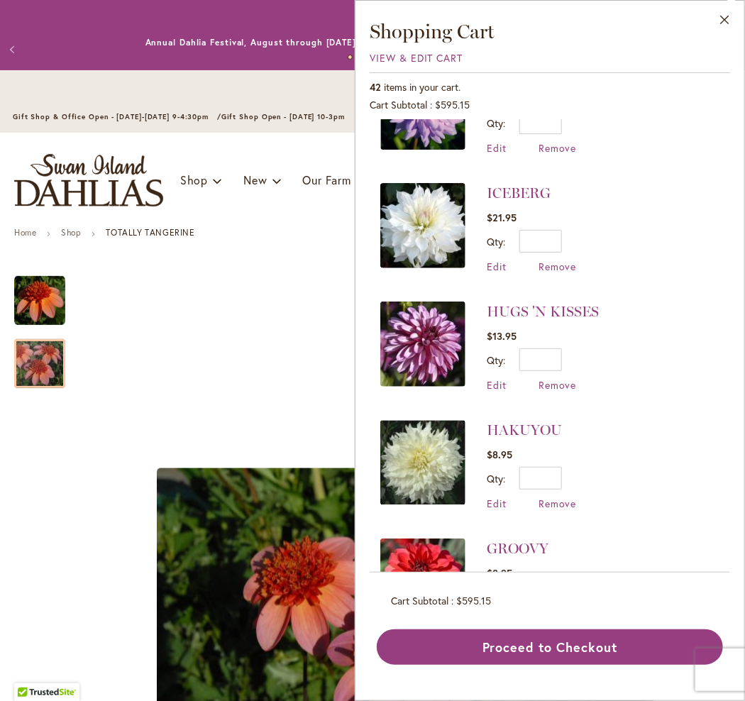
scroll to position [1277, 0]
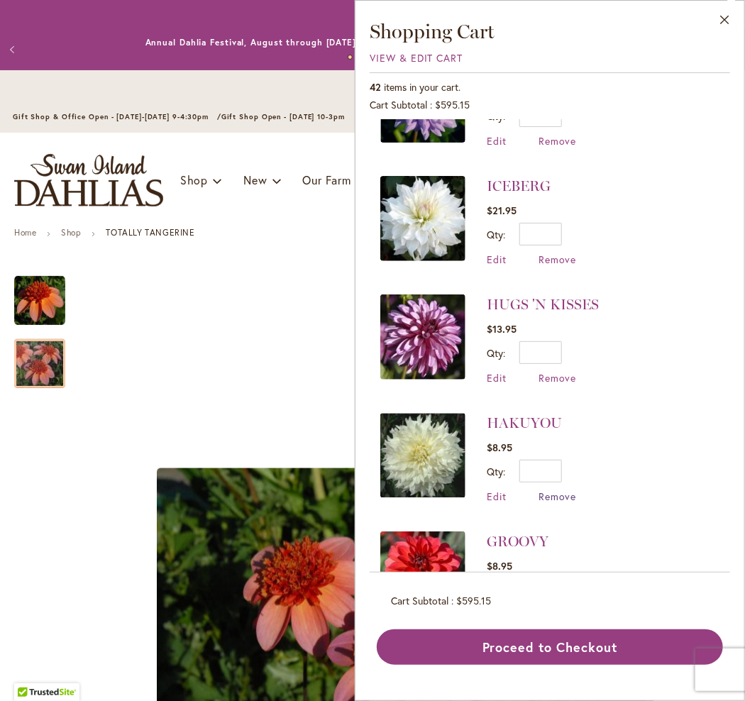
click at [548, 489] on span "Remove" at bounding box center [557, 495] width 38 height 13
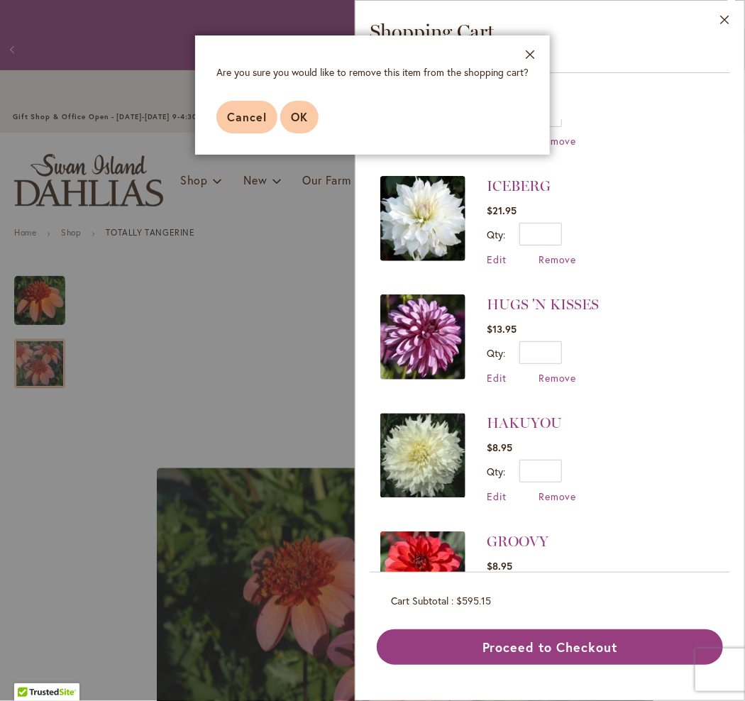
click at [292, 113] on span "OK" at bounding box center [299, 116] width 17 height 15
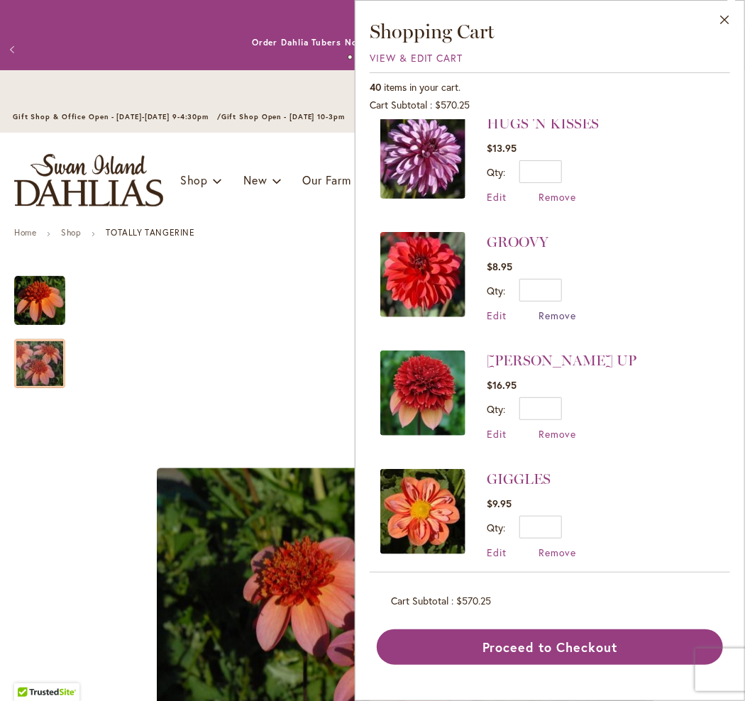
scroll to position [1419, 0]
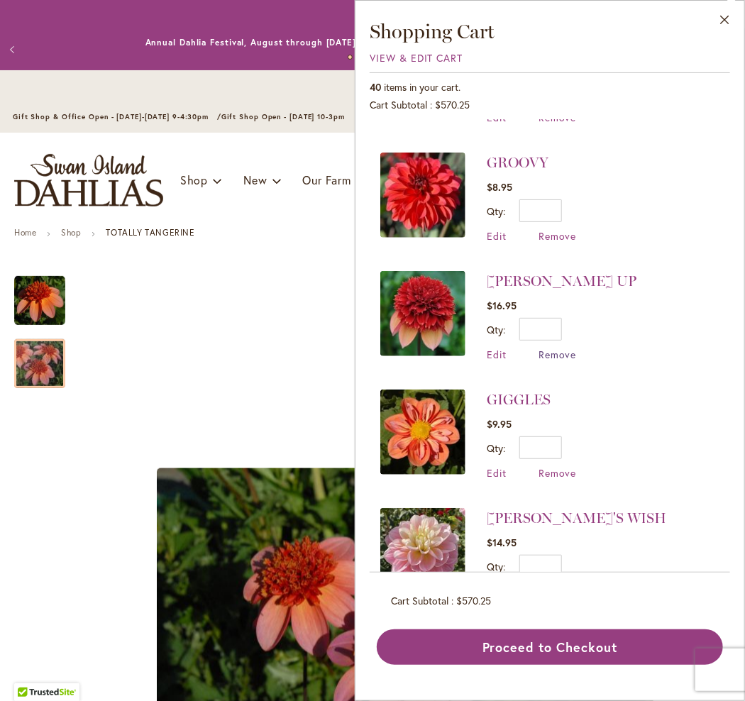
click at [542, 348] on span "Remove" at bounding box center [557, 354] width 38 height 13
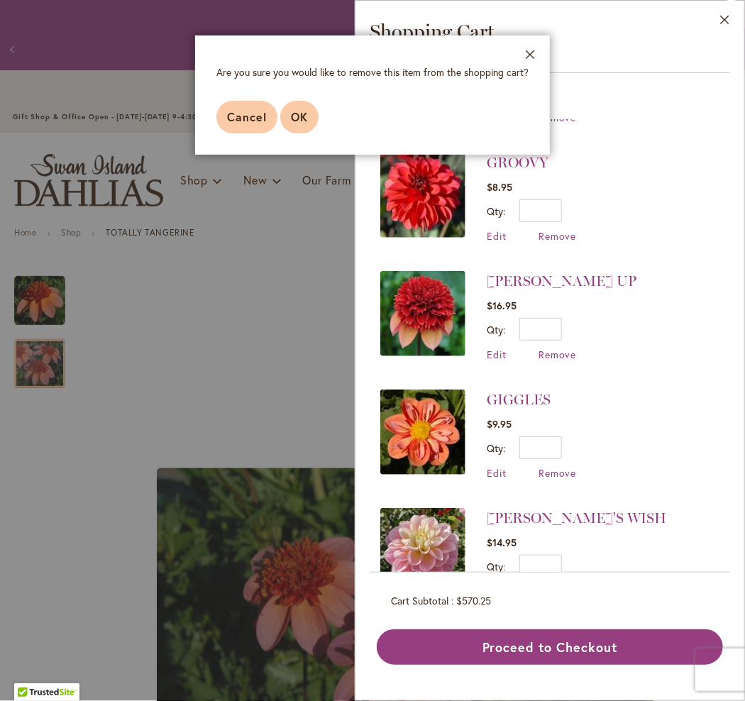
click at [300, 113] on span "OK" at bounding box center [299, 116] width 17 height 15
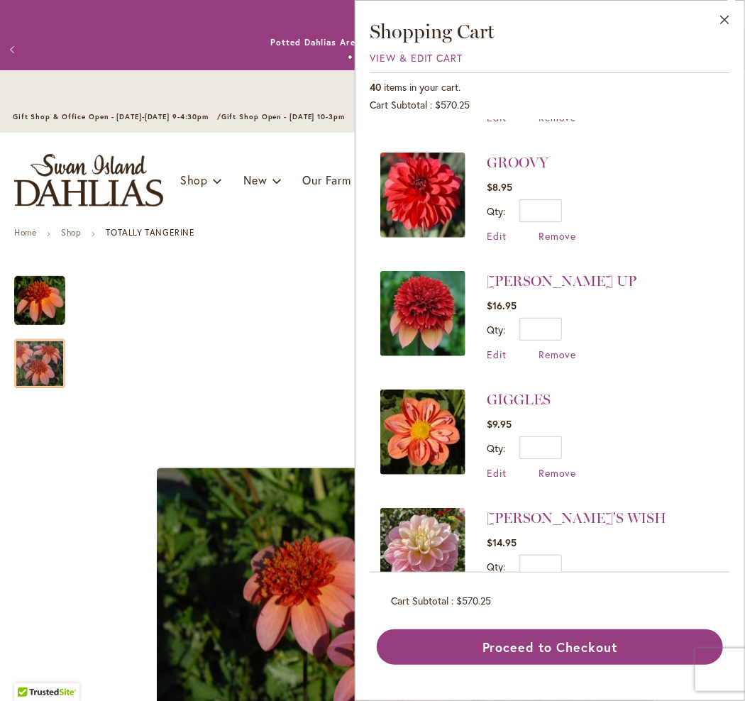
click at [561, 584] on span "Remove" at bounding box center [557, 590] width 38 height 13
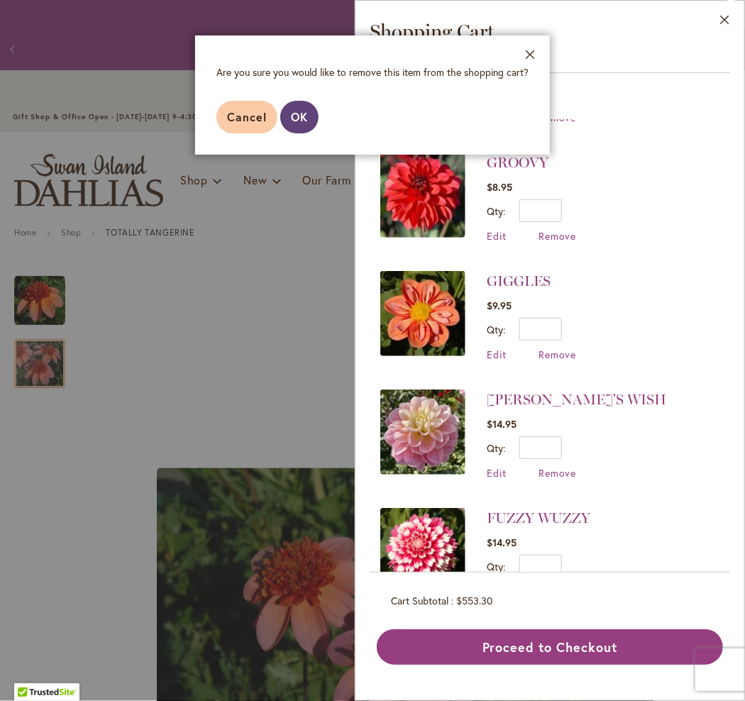
scroll to position [0, 0]
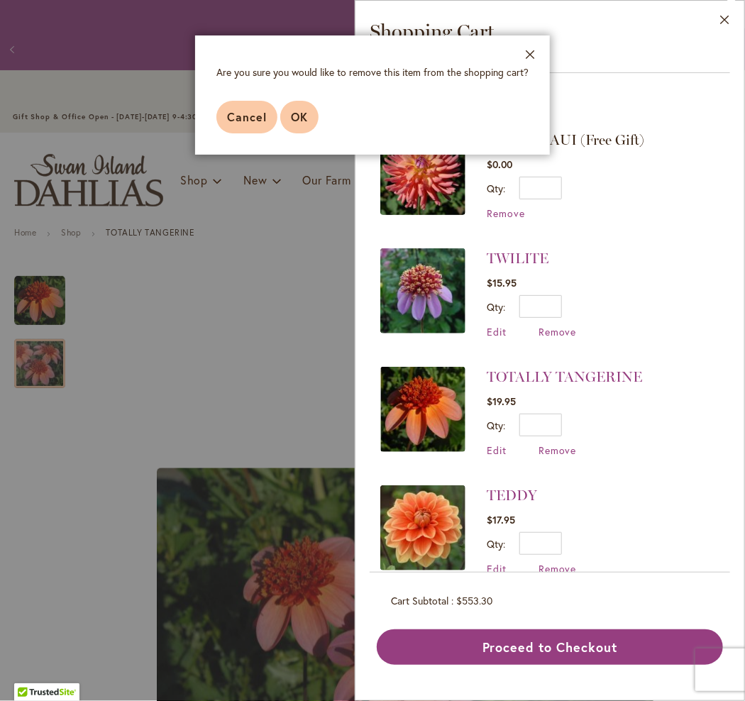
click at [294, 113] on span "OK" at bounding box center [299, 116] width 17 height 15
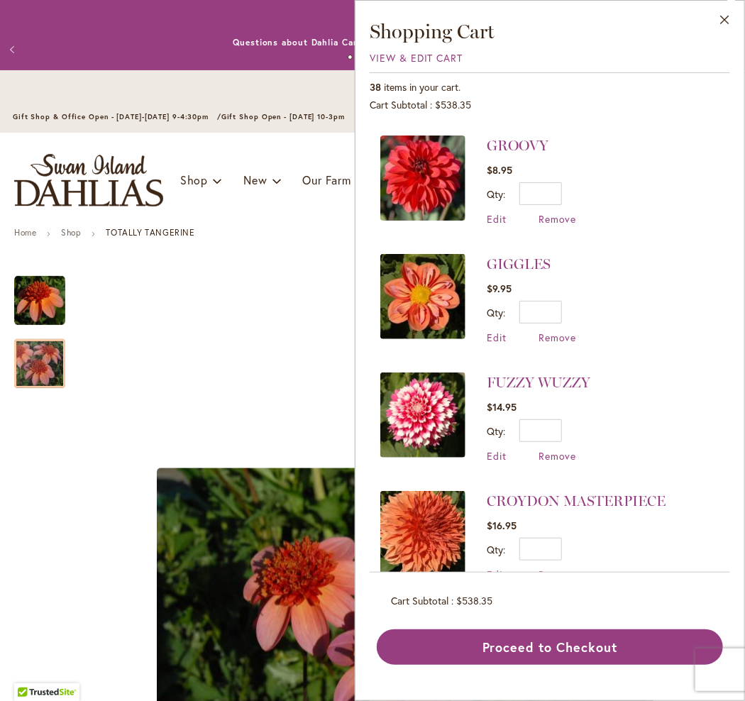
scroll to position [1595, 0]
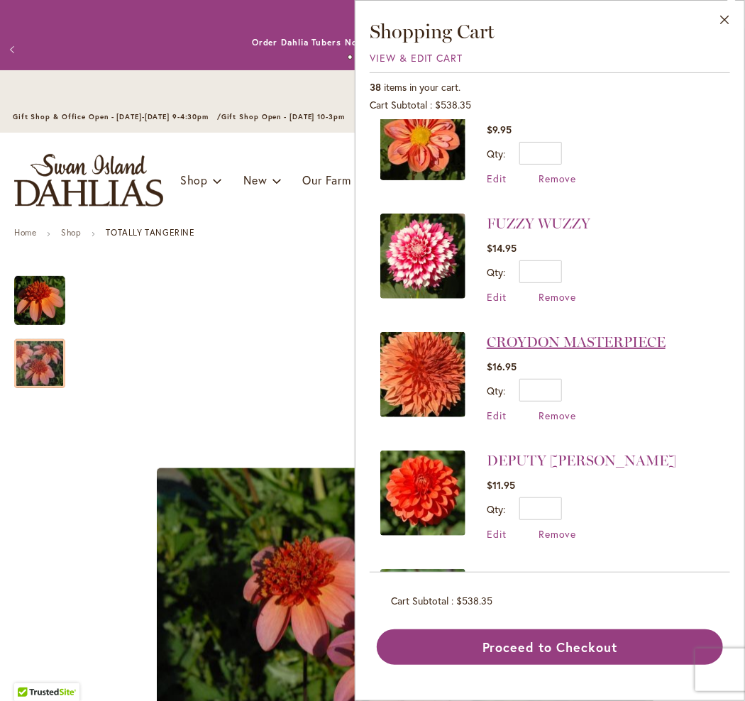
click at [550, 333] on link "CROYDON MASTERPIECE" at bounding box center [576, 341] width 179 height 17
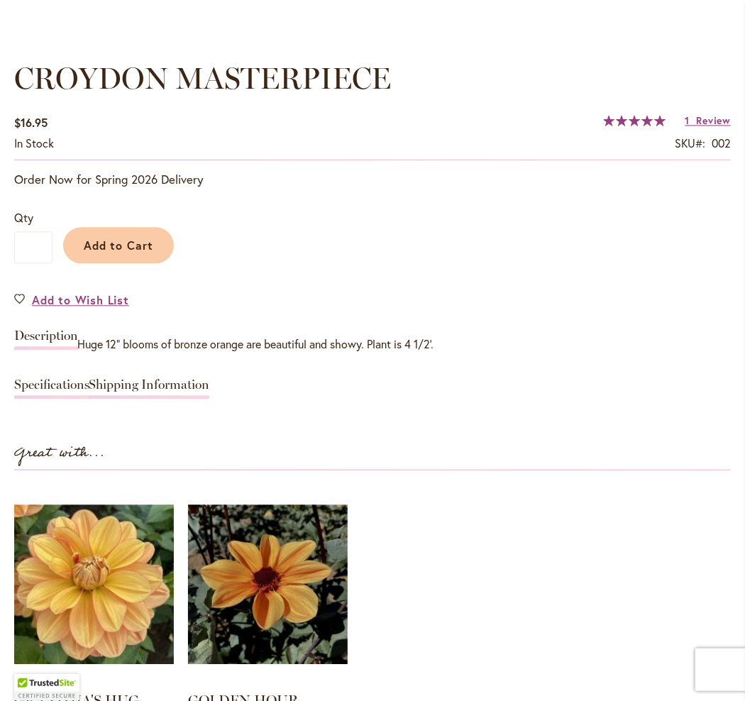
scroll to position [993, 0]
